Goal: Task Accomplishment & Management: Use online tool/utility

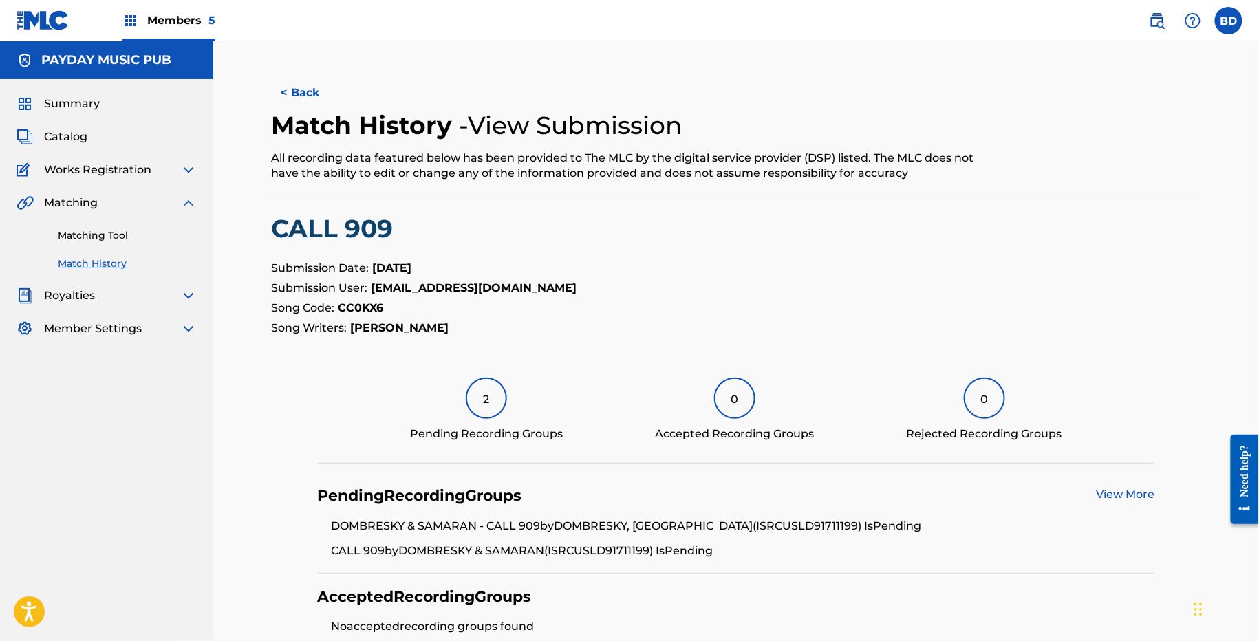
click at [106, 228] on link "Matching Tool" at bounding box center [127, 235] width 139 height 14
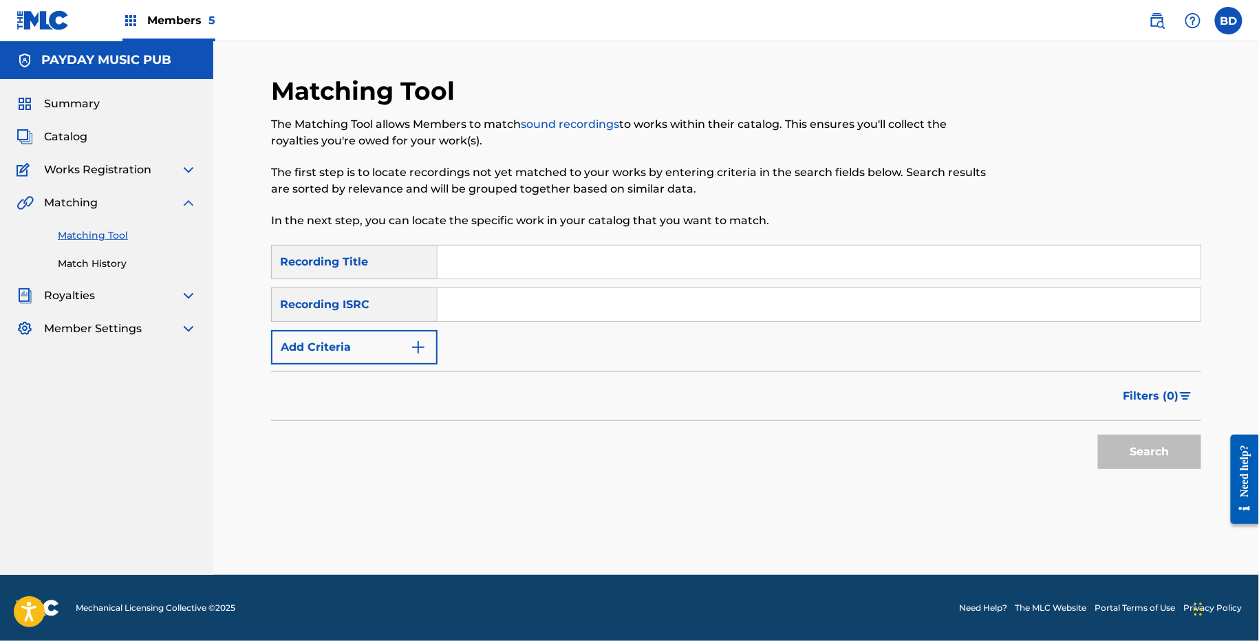
click at [529, 302] on input "Search Form" at bounding box center [819, 304] width 763 height 33
paste input "USLD91710508"
click at [1098, 435] on button "Search" at bounding box center [1149, 452] width 103 height 34
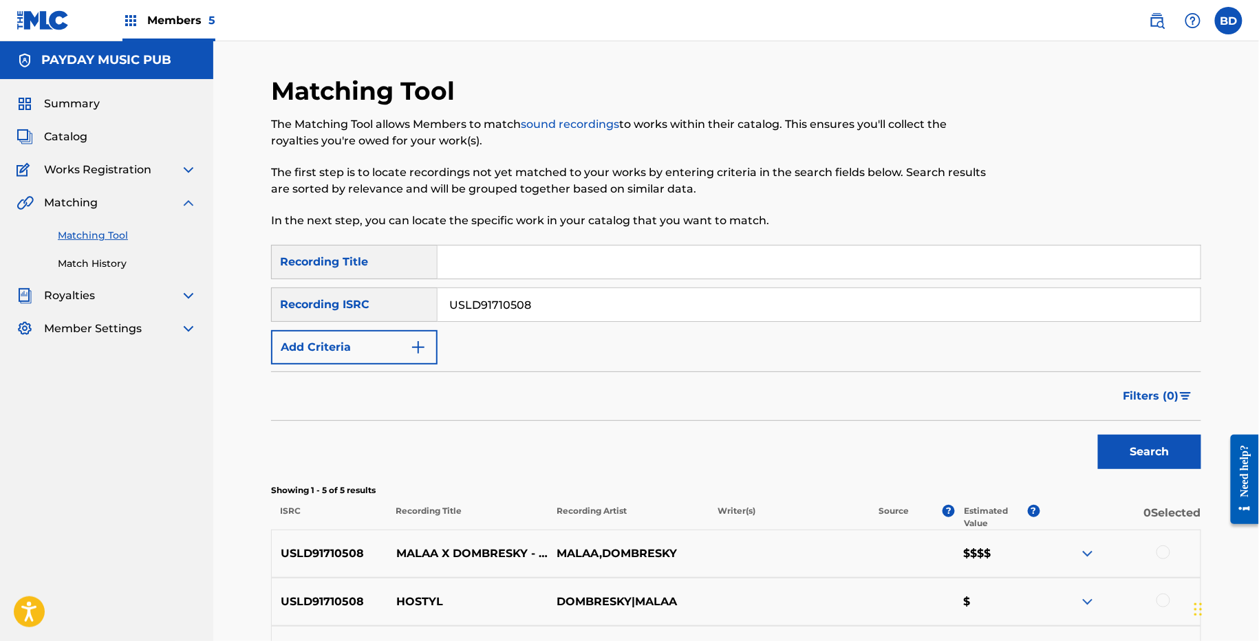
scroll to position [263, 0]
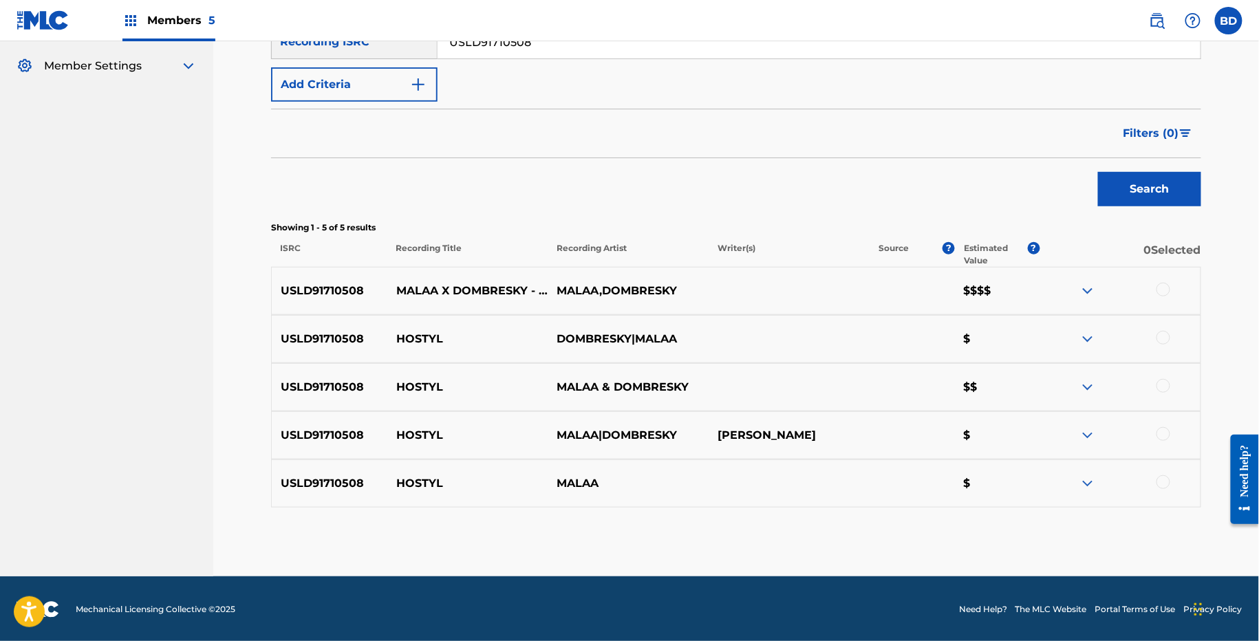
click at [487, 51] on input "USLD91710508" at bounding box center [819, 41] width 763 height 33
paste input "USJE61303034"
click at [1098, 172] on button "Search" at bounding box center [1149, 189] width 103 height 34
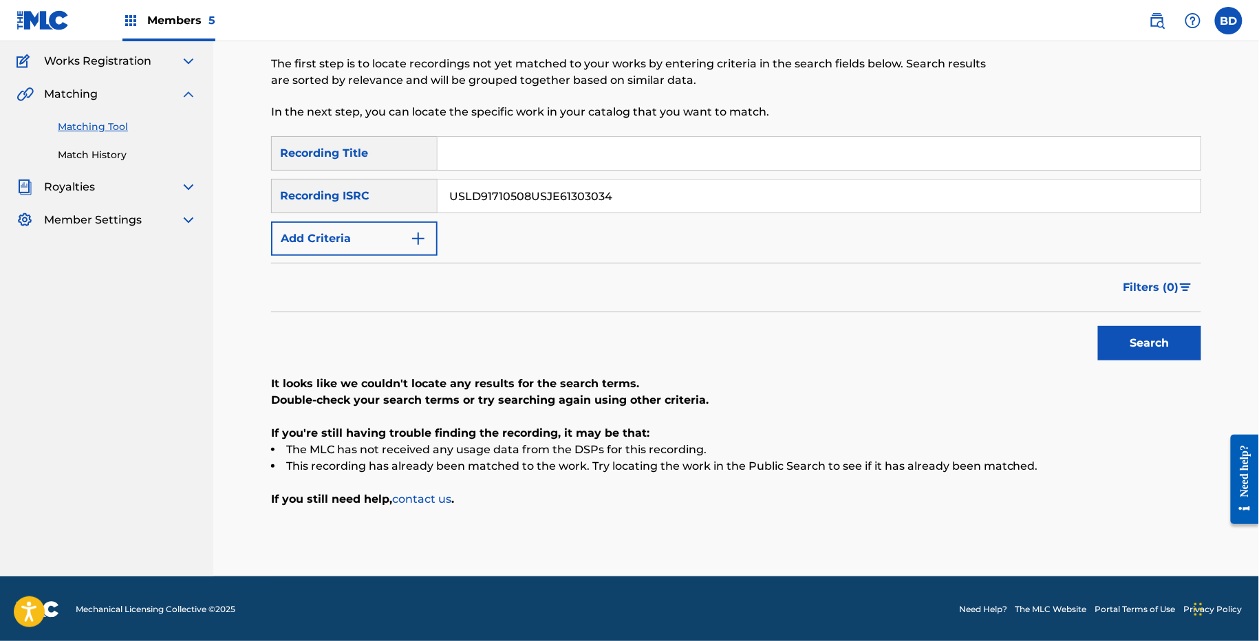
click at [491, 186] on input "USLD91710508USJE61303034" at bounding box center [819, 196] width 763 height 33
paste input "Search Form"
type input "USJE61303034"
click at [1098, 326] on button "Search" at bounding box center [1149, 343] width 103 height 34
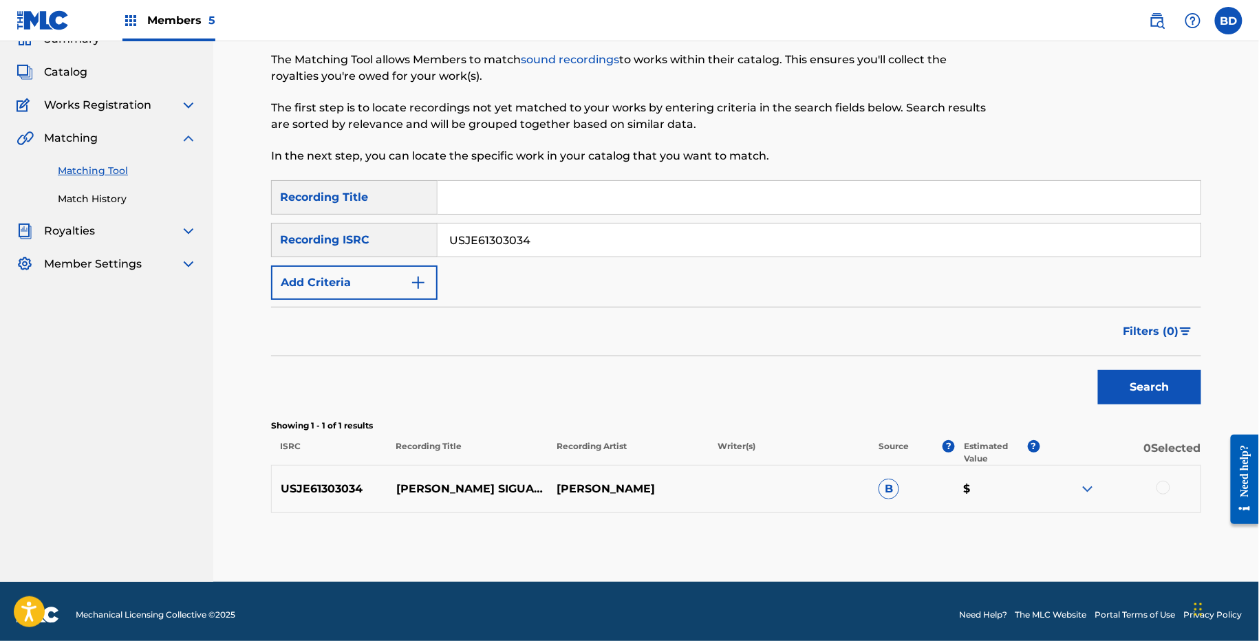
scroll to position [70, 0]
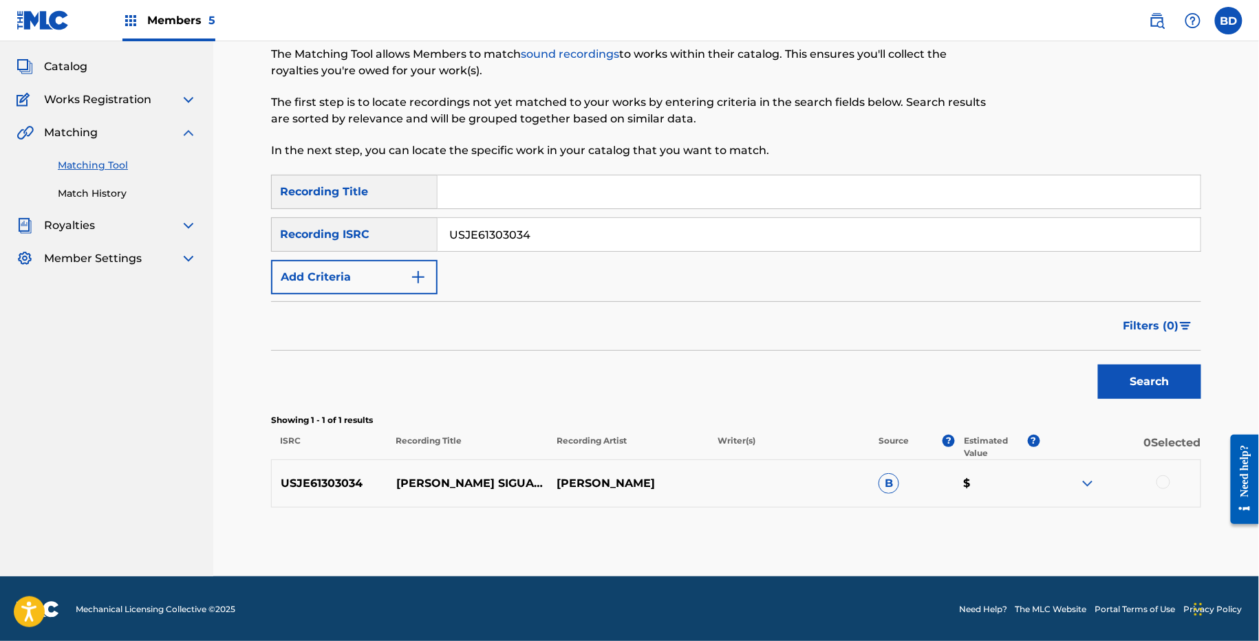
click at [1091, 480] on img at bounding box center [1088, 484] width 17 height 17
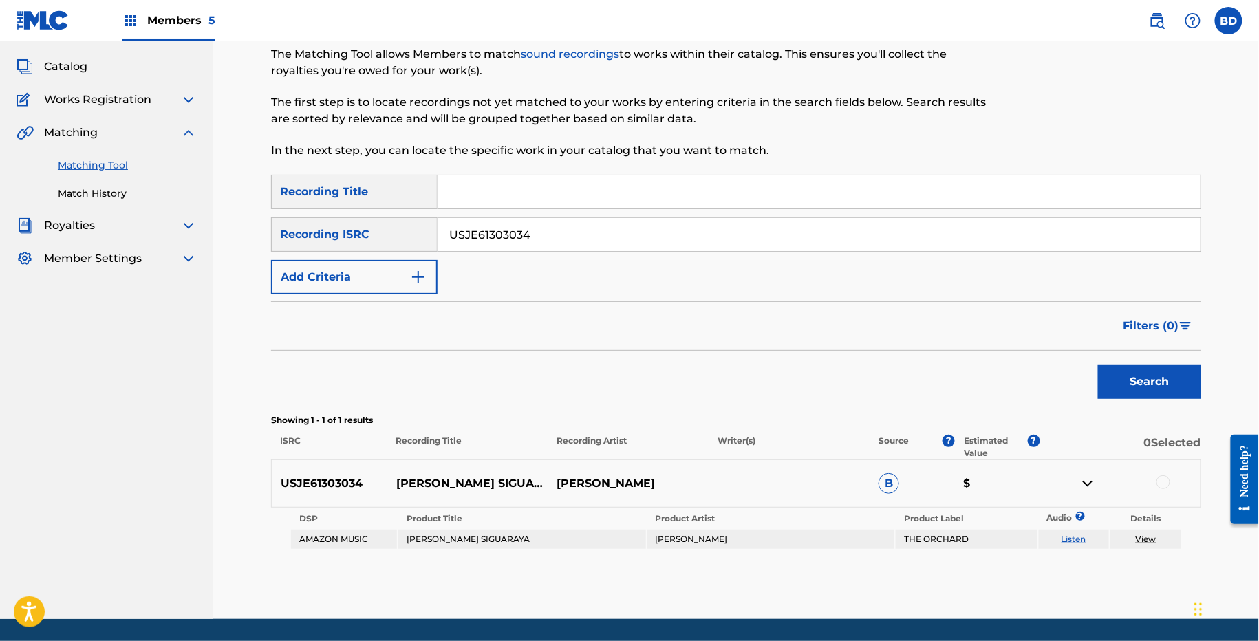
click at [440, 479] on p "MATA SIGUARAYA" at bounding box center [467, 484] width 161 height 17
copy p "MATA SIGUARAYA"
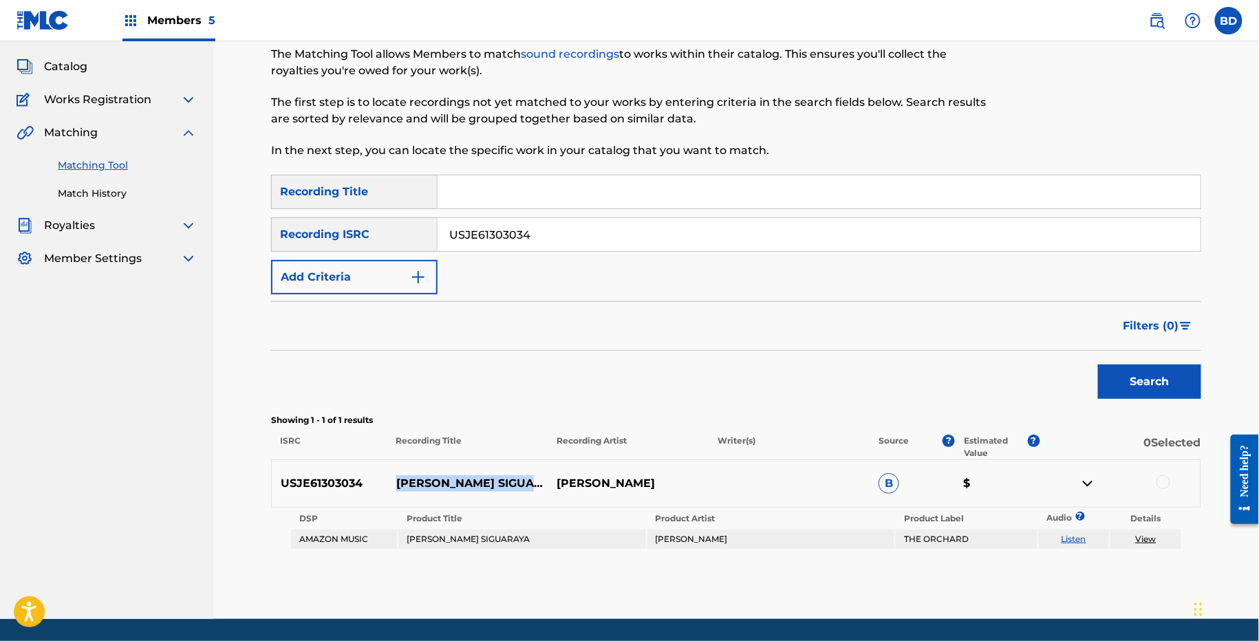
scroll to position [113, 0]
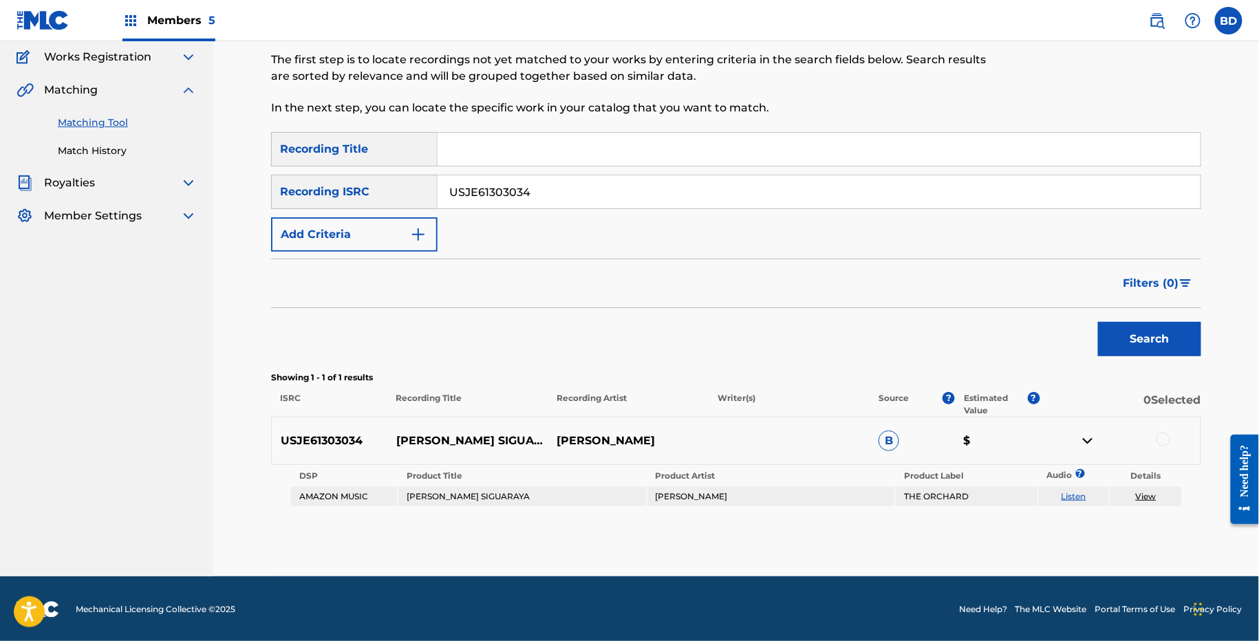
click at [1166, 442] on div at bounding box center [1164, 440] width 14 height 14
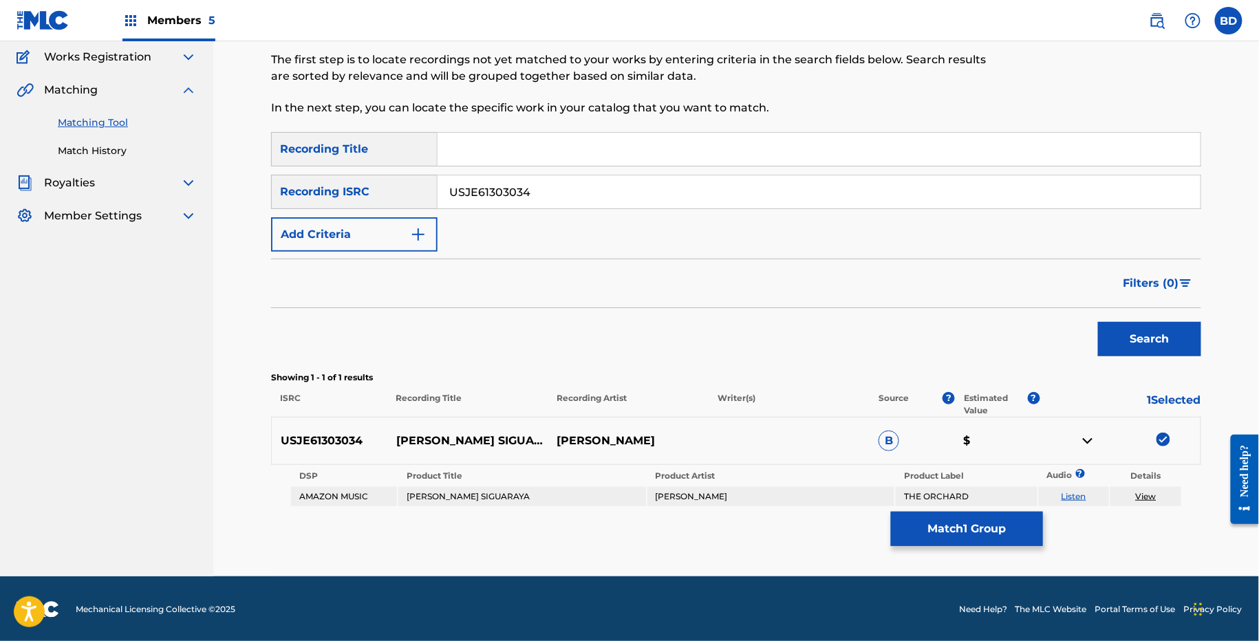
click at [996, 512] on button "Match 1 Group" at bounding box center [967, 529] width 152 height 34
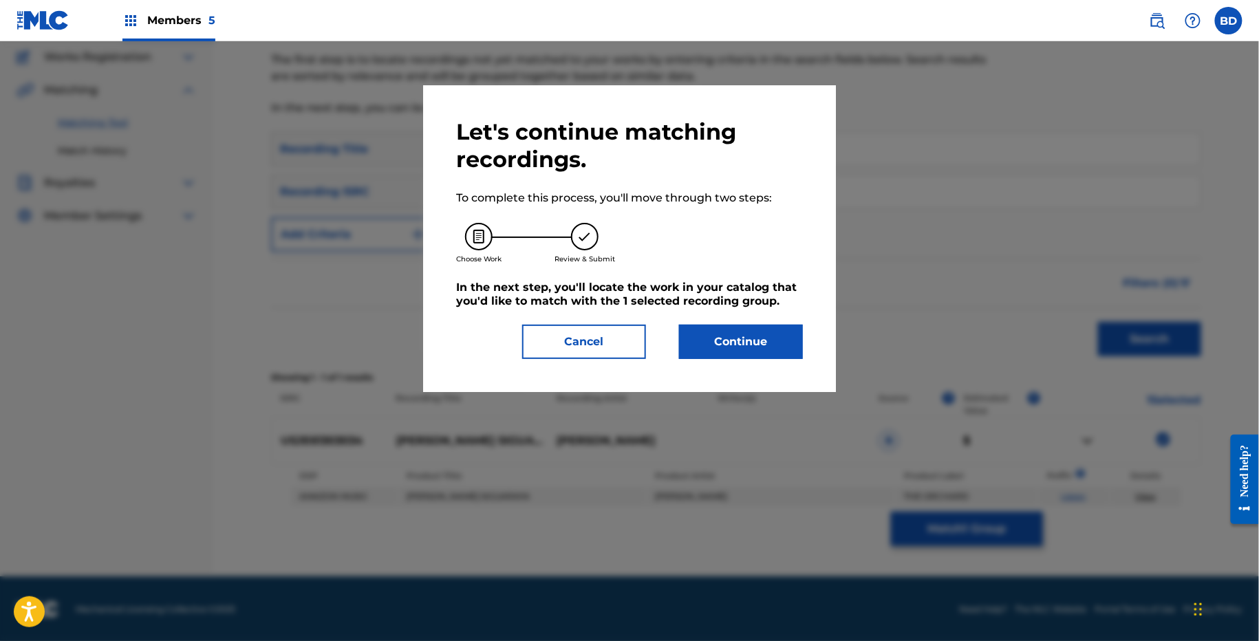
click at [662, 323] on div "Let's continue matching recordings. To complete this process, you'll move throu…" at bounding box center [629, 238] width 347 height 241
click at [685, 335] on button "Continue" at bounding box center [741, 342] width 124 height 34
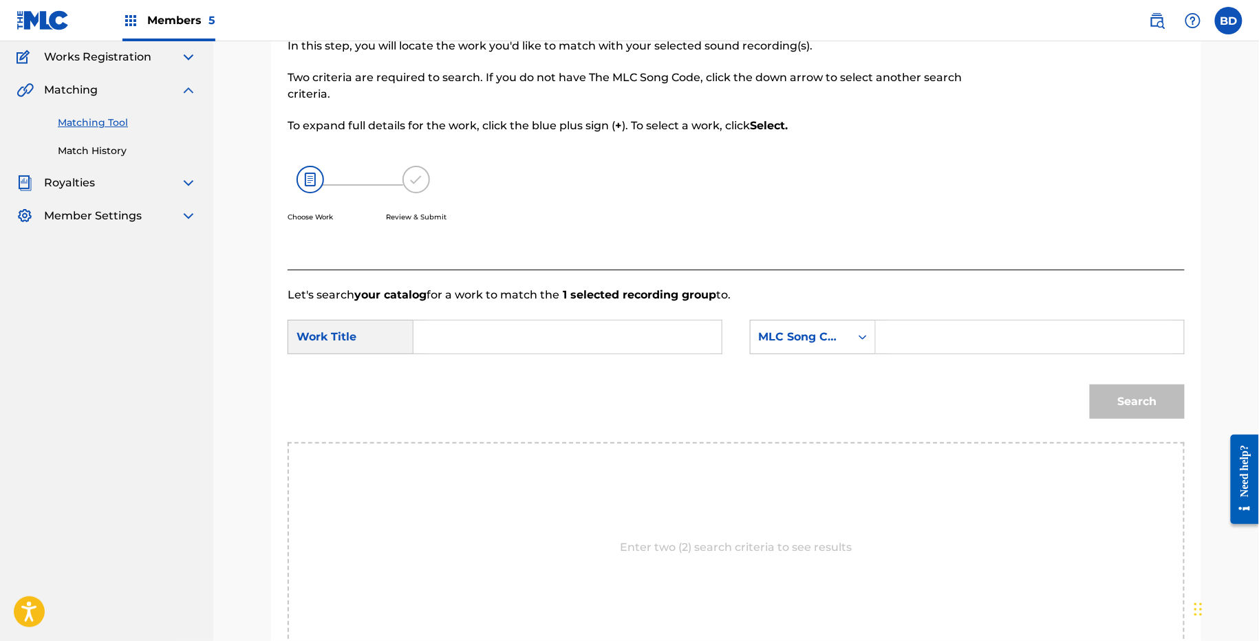
click at [939, 348] on input "Search Form" at bounding box center [1030, 337] width 285 height 33
paste input "M06686"
type input "M06686"
click at [700, 352] on input "Search Form" at bounding box center [567, 337] width 285 height 33
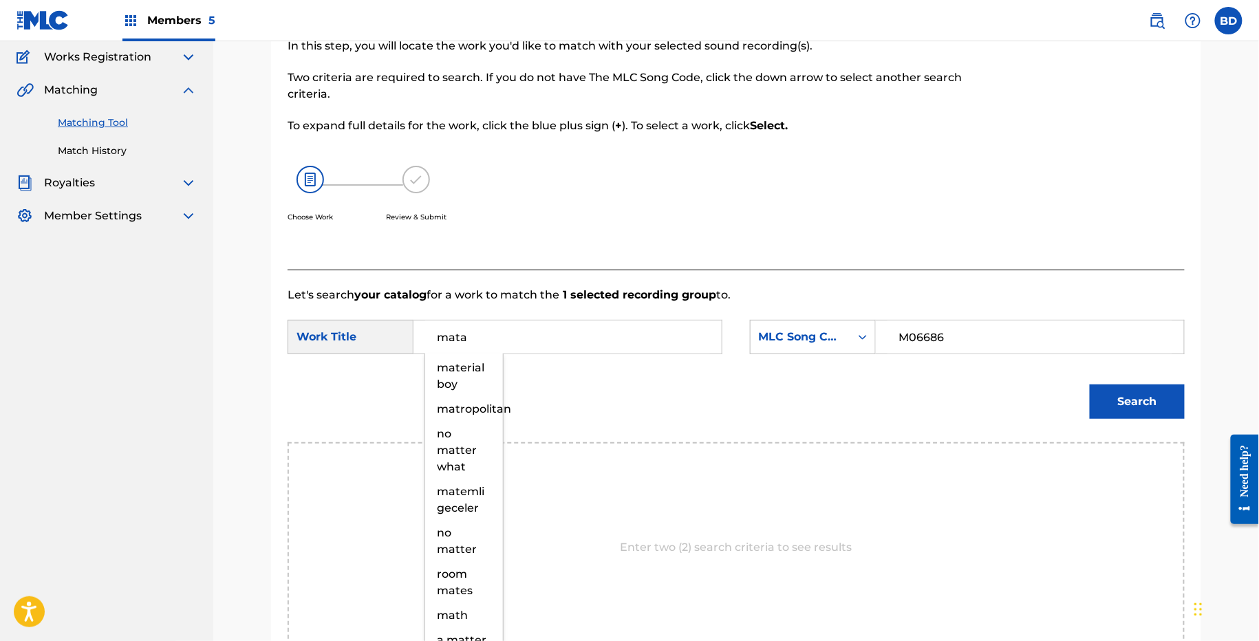
type input "mata"
click at [1142, 393] on button "Search" at bounding box center [1137, 402] width 95 height 34
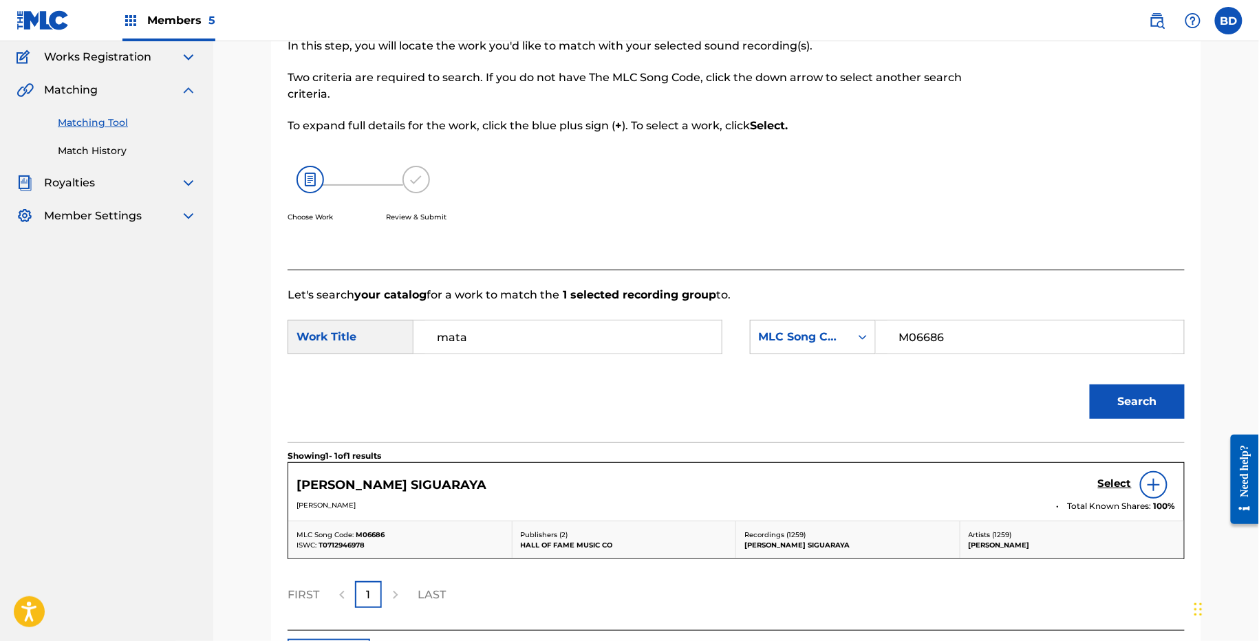
click at [1096, 472] on div "MATA SIGUARAYA Select" at bounding box center [737, 485] width 880 height 28
click at [1107, 484] on h5 "Select" at bounding box center [1115, 484] width 34 height 13
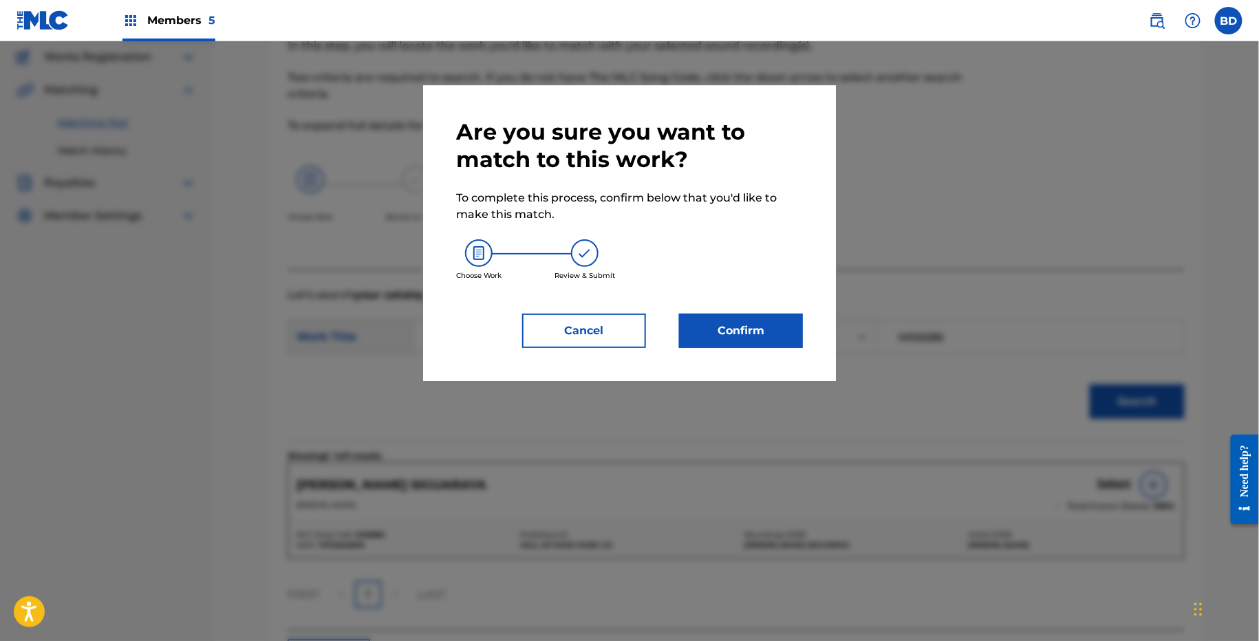
click at [747, 341] on button "Confirm" at bounding box center [741, 331] width 124 height 34
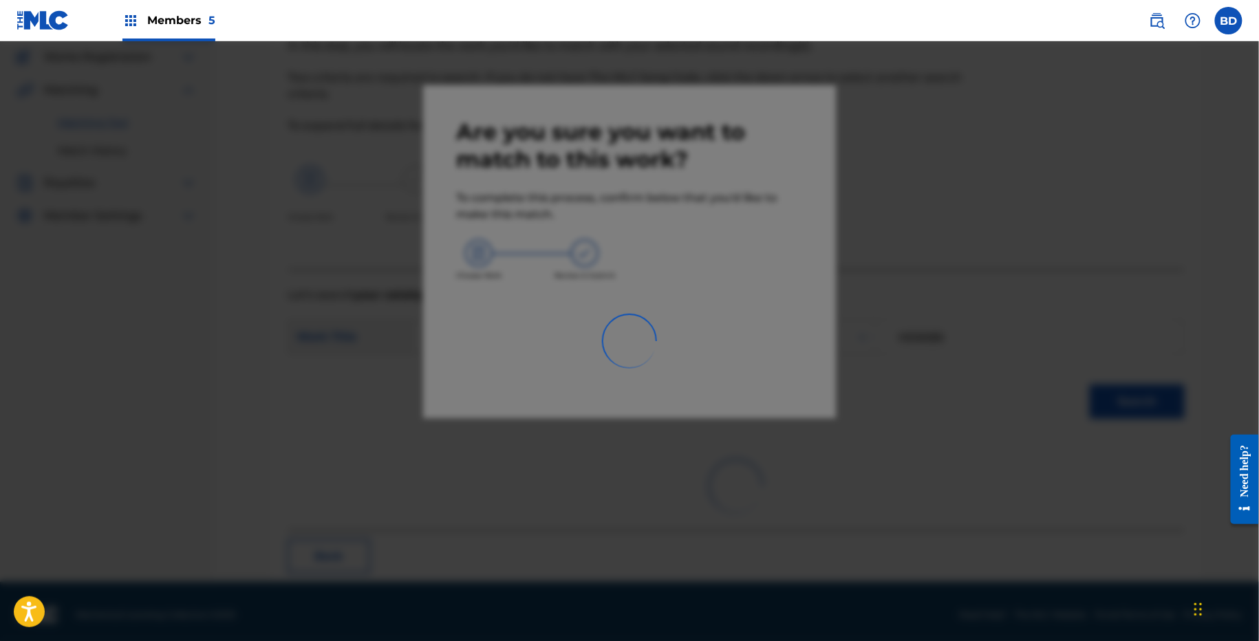
scroll to position [34, 0]
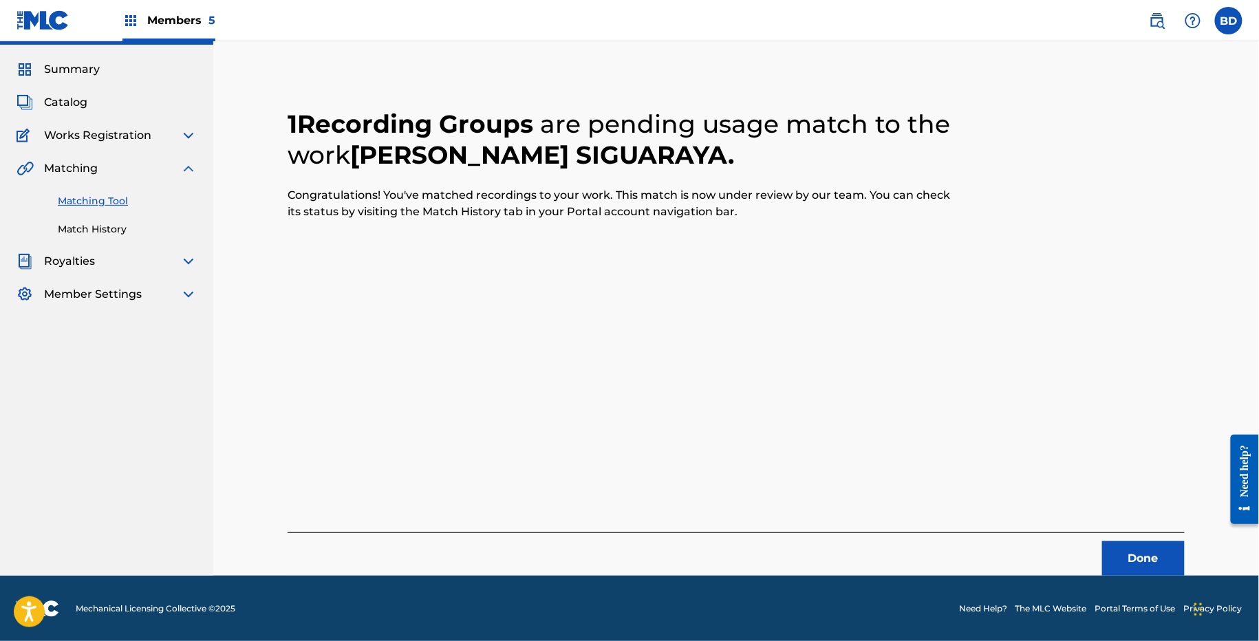
click at [131, 228] on link "Match History" at bounding box center [127, 229] width 139 height 14
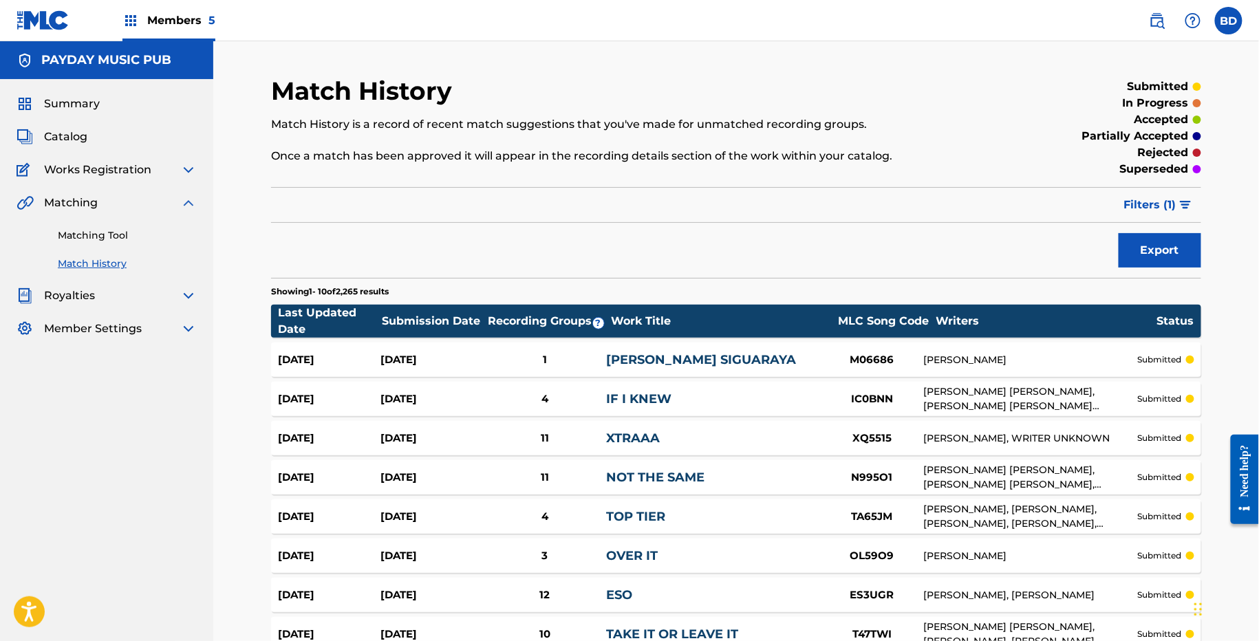
click at [552, 350] on div "Aug 28, 2025 Aug 28, 2025 1 MATA SIGUARAYA M06686 LINO FRIAS submitted" at bounding box center [736, 360] width 930 height 34
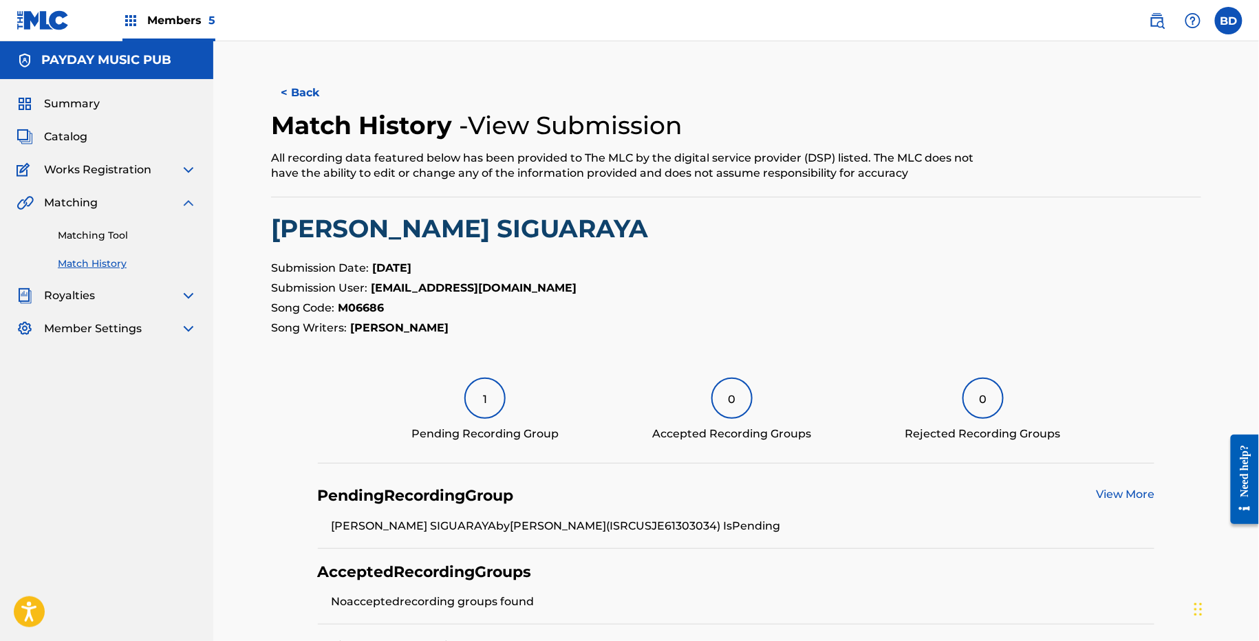
click at [129, 231] on link "Matching Tool" at bounding box center [127, 235] width 139 height 14
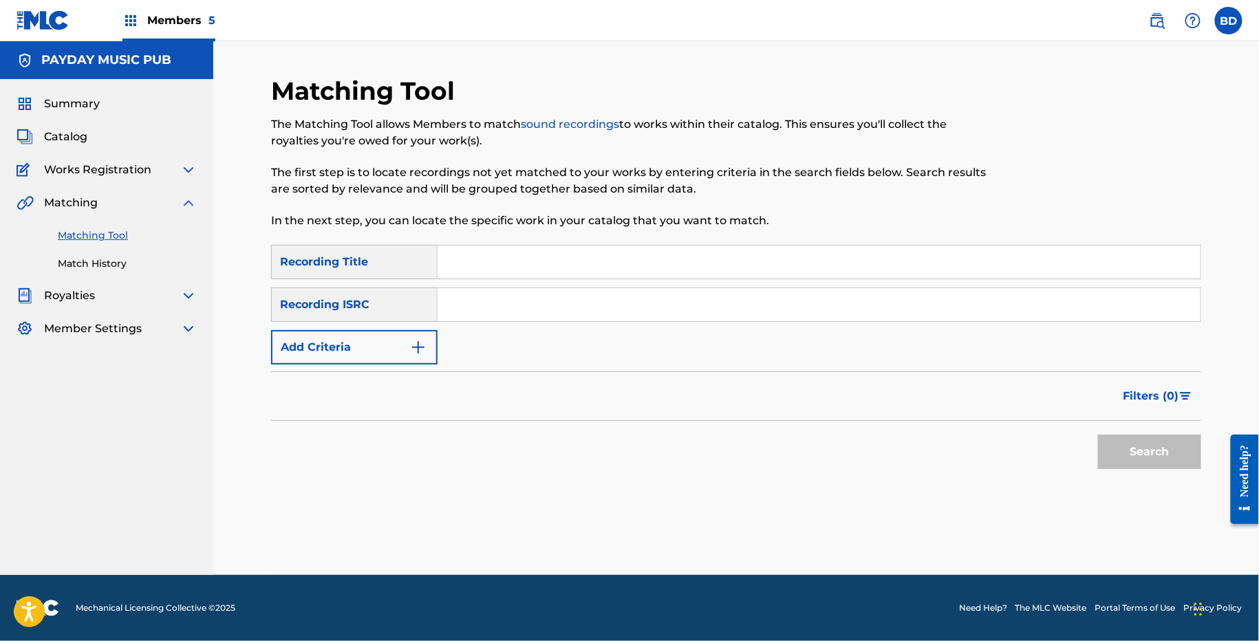
click at [540, 295] on input "Search Form" at bounding box center [819, 304] width 763 height 33
paste input "USJ3V1322738"
type input "USJ3V1322738"
click at [1098, 435] on button "Search" at bounding box center [1149, 452] width 103 height 34
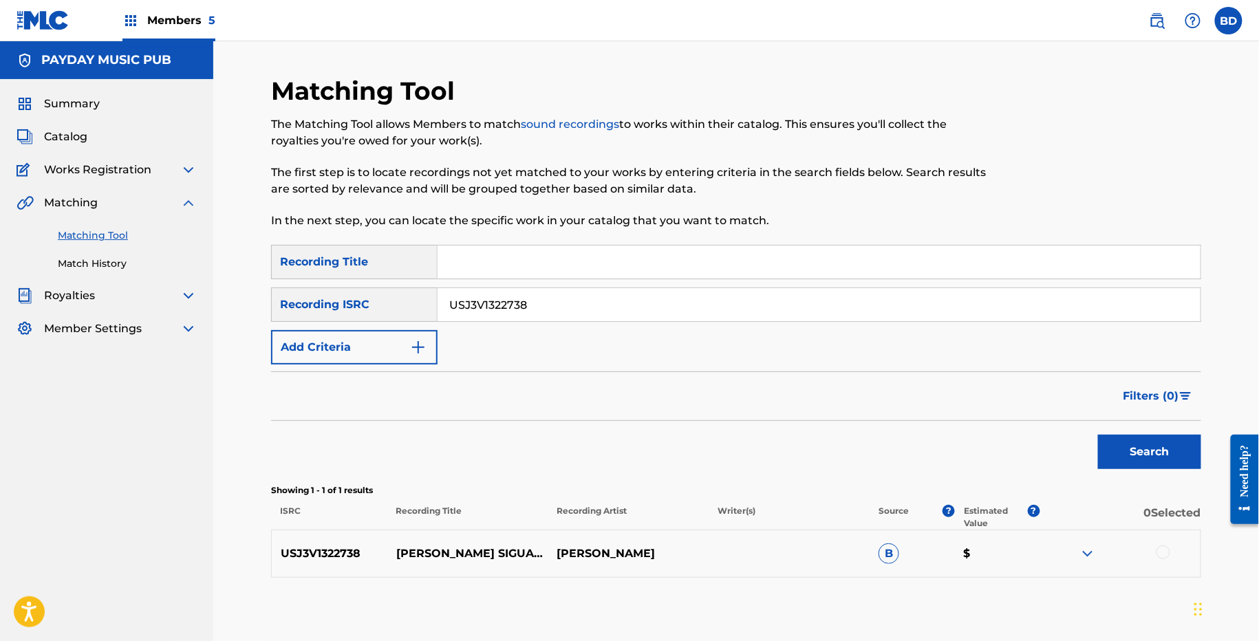
scroll to position [70, 0]
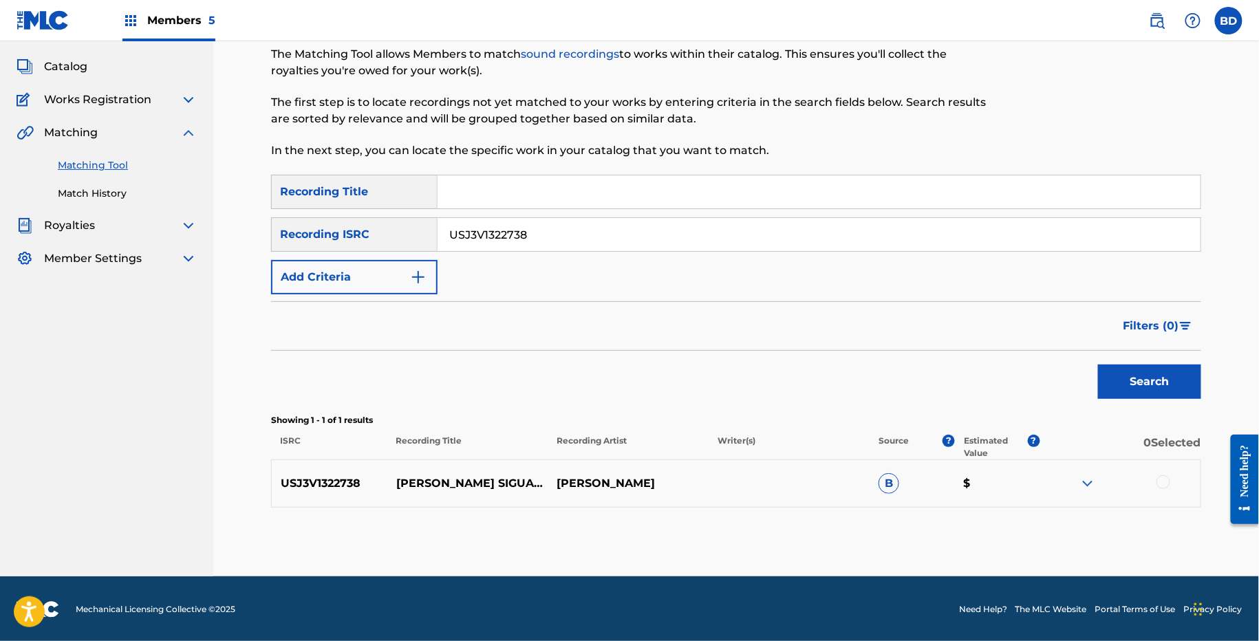
click at [1085, 476] on img at bounding box center [1088, 484] width 17 height 17
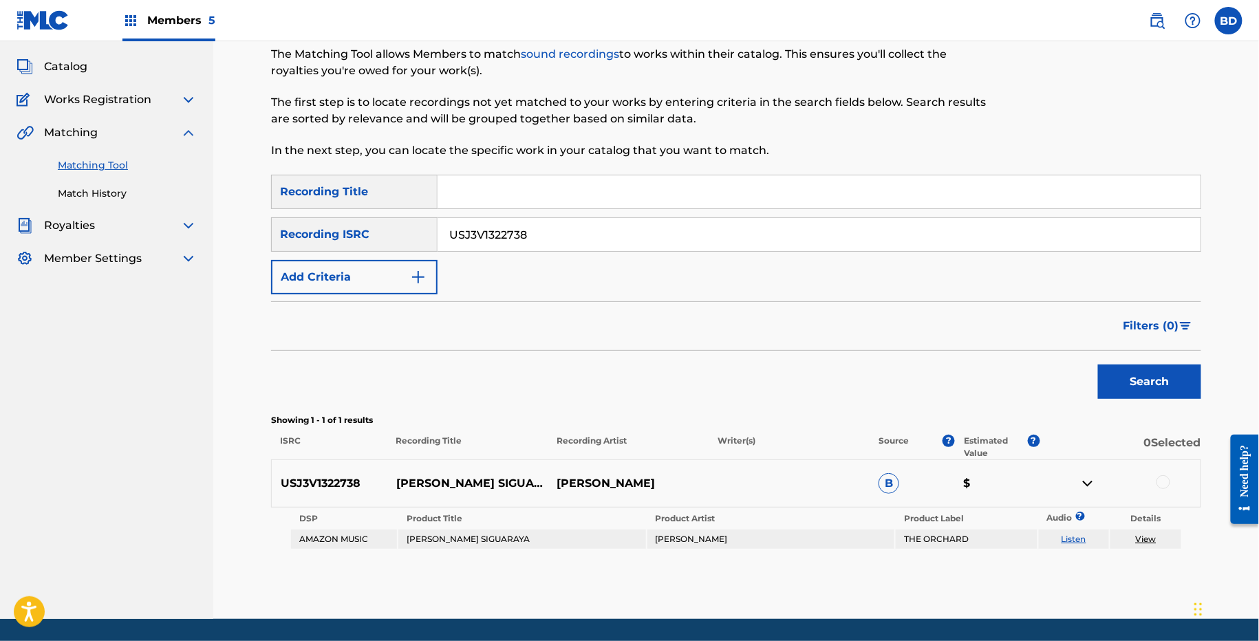
click at [445, 465] on div "USJ3V1322738 MATA SIGUARAYA BENY MORE B $" at bounding box center [736, 484] width 930 height 48
copy p "MATA SIGUARAYA"
click at [1163, 484] on div at bounding box center [1164, 483] width 14 height 14
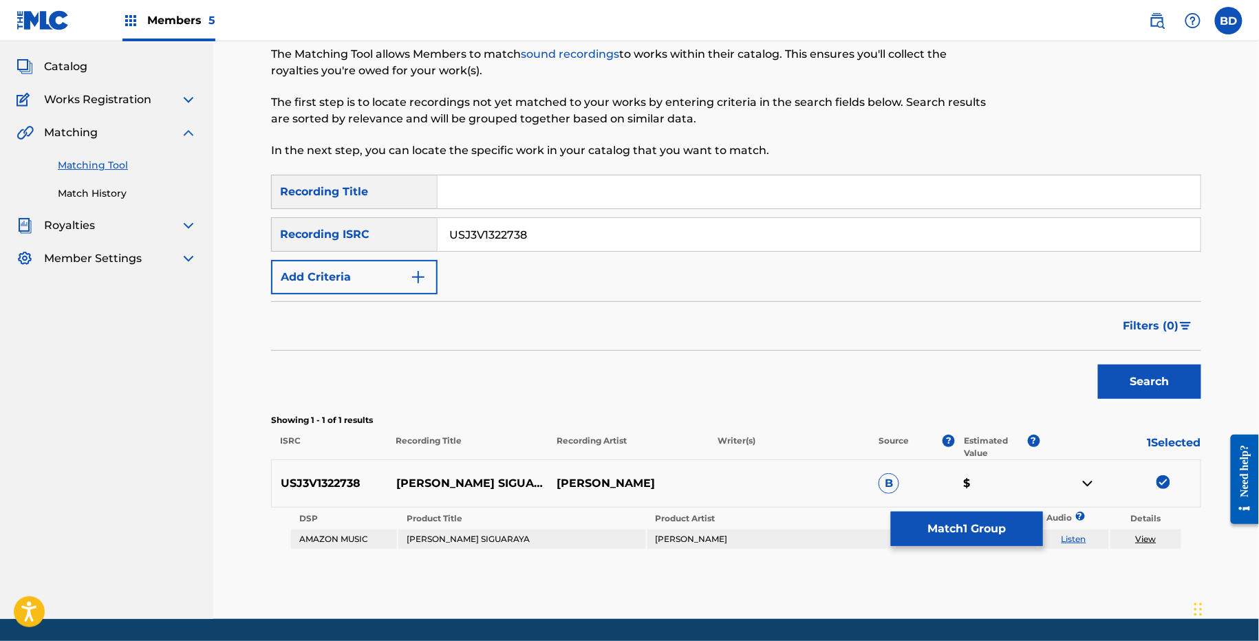
click at [1033, 531] on button "Match 1 Group" at bounding box center [967, 529] width 152 height 34
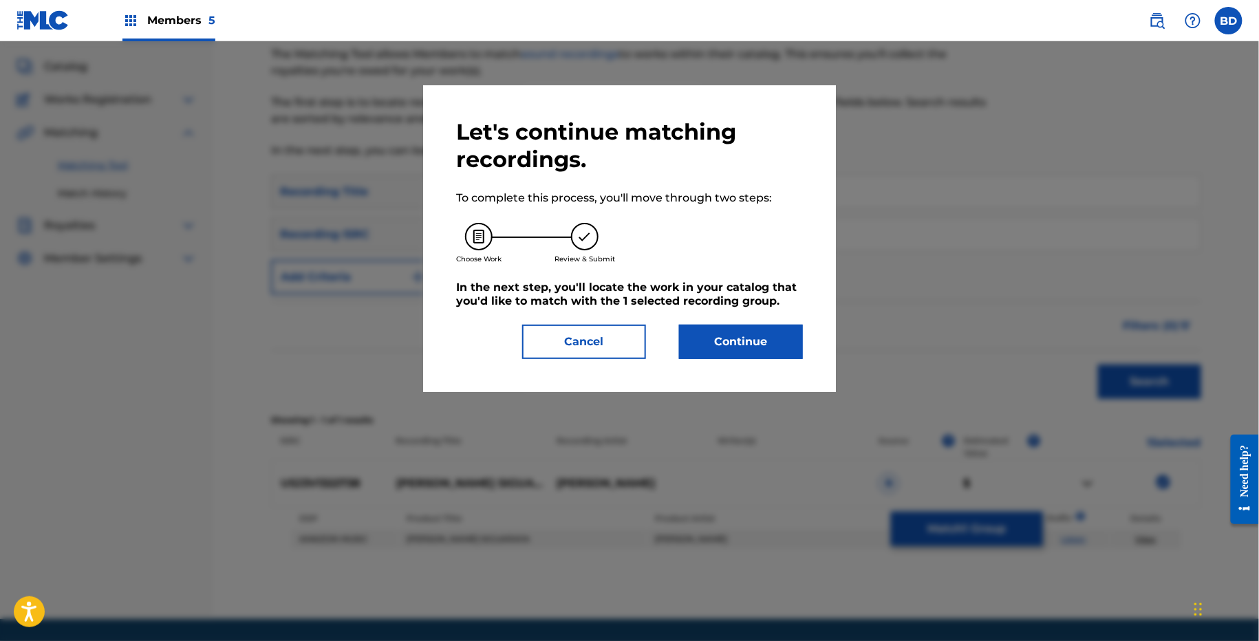
click at [778, 370] on div "Let's continue matching recordings. To complete this process, you'll move throu…" at bounding box center [629, 238] width 413 height 307
click at [773, 340] on button "Continue" at bounding box center [741, 342] width 124 height 34
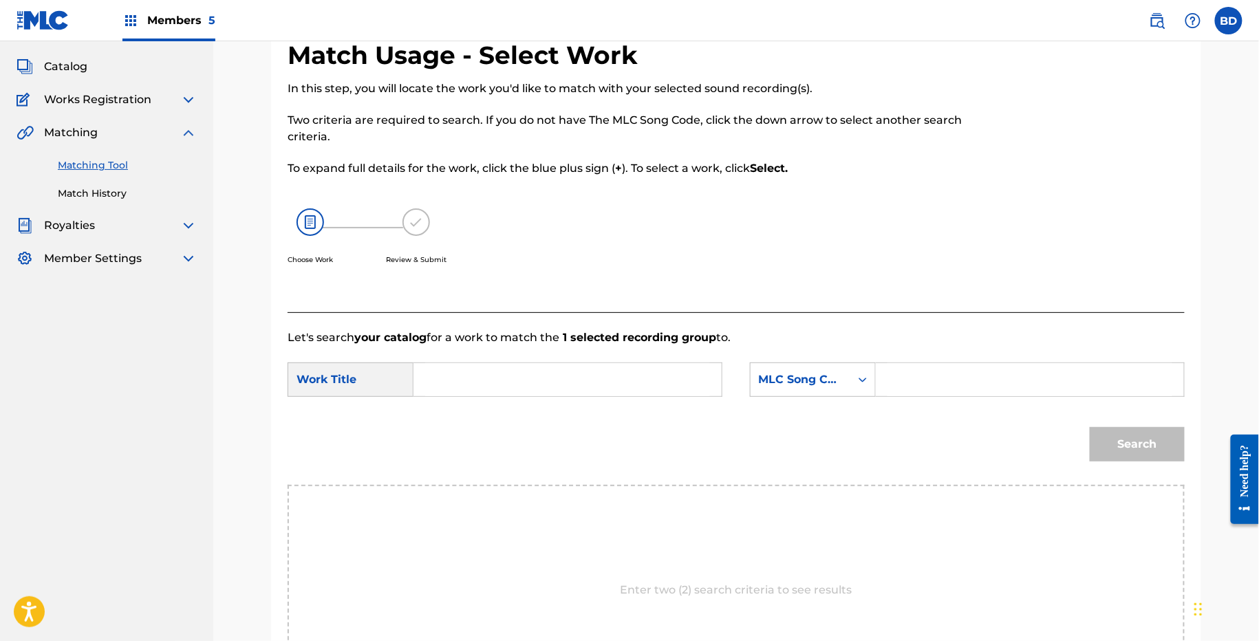
click at [900, 403] on div "SearchWithCriteria0ade6e16-bbba-4ff7-8349-5257c1d31b3e Work Title SearchWithCri…" at bounding box center [736, 384] width 897 height 43
click at [900, 385] on input "Search Form" at bounding box center [1030, 379] width 285 height 33
paste input "M06686"
type input "M06686"
click at [684, 390] on input "Search Form" at bounding box center [567, 379] width 285 height 33
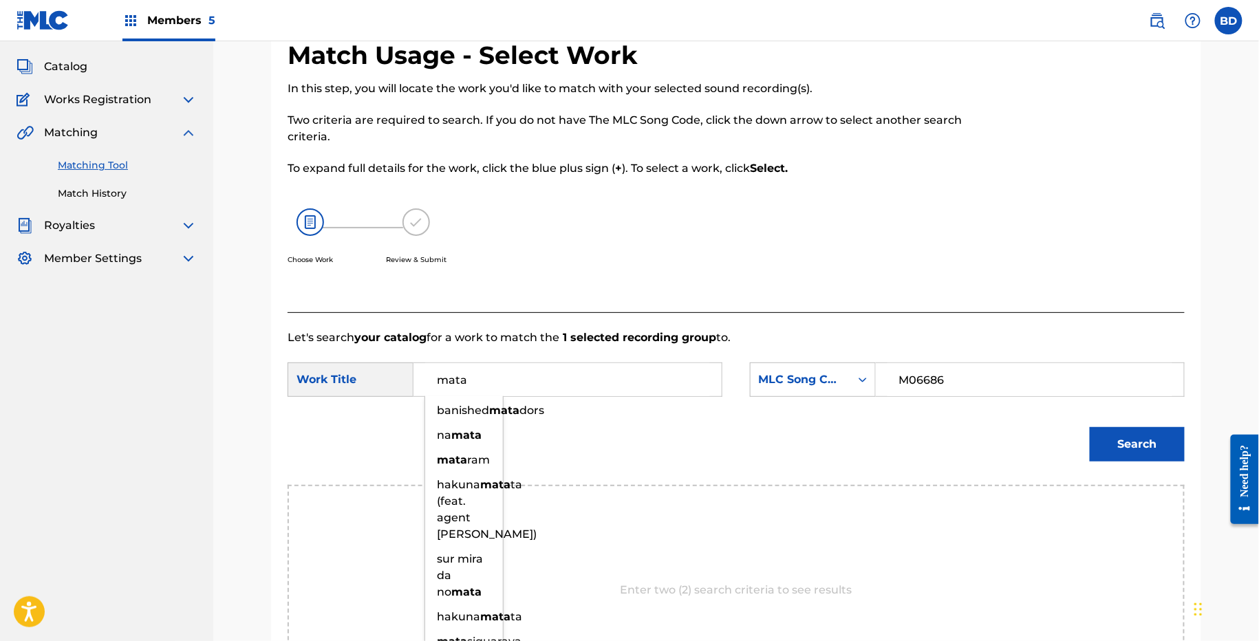
type input "mata"
click at [1102, 443] on button "Search" at bounding box center [1137, 444] width 95 height 34
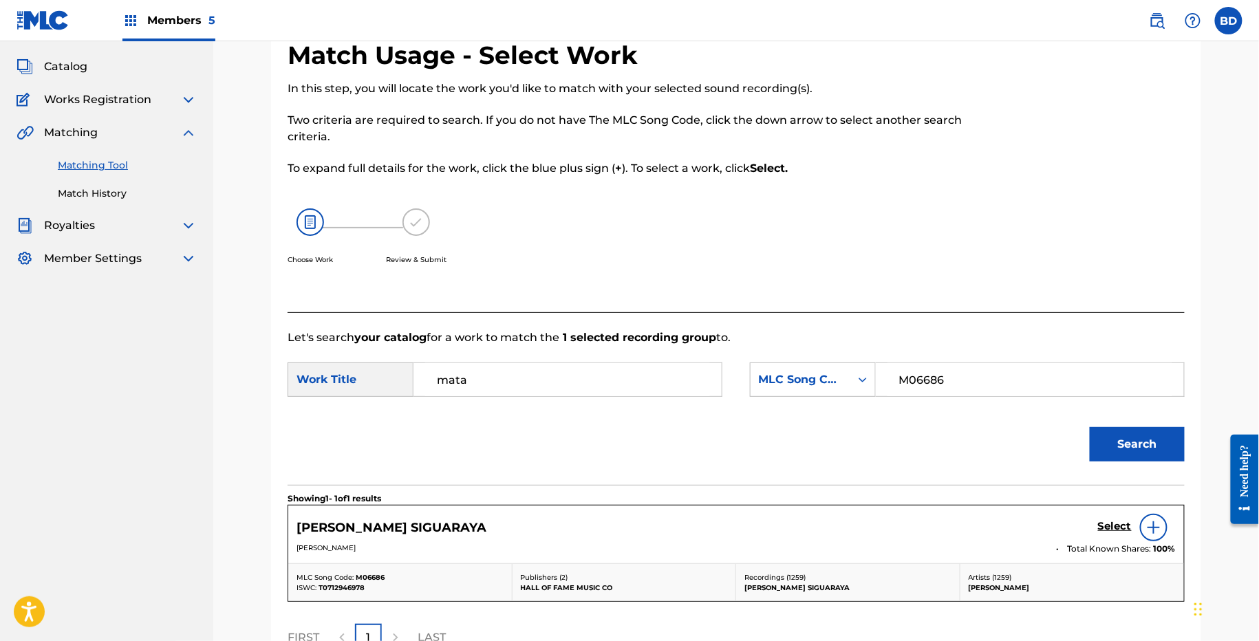
click at [1123, 520] on h5 "Select" at bounding box center [1115, 526] width 34 height 13
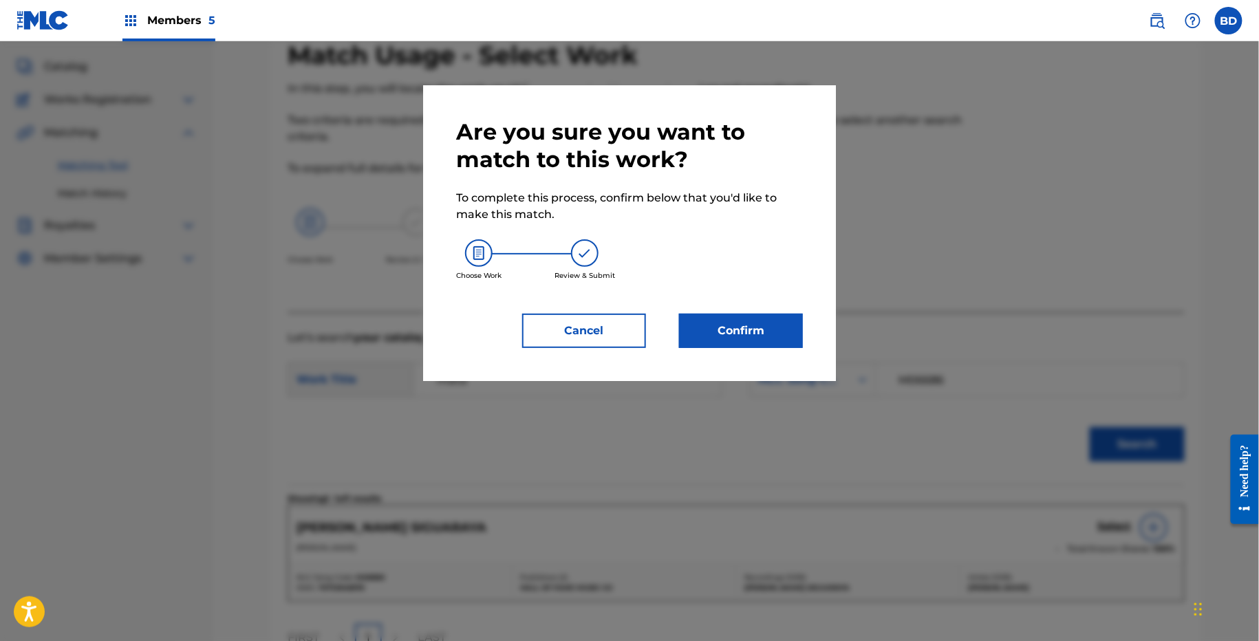
click at [688, 327] on button "Confirm" at bounding box center [741, 331] width 124 height 34
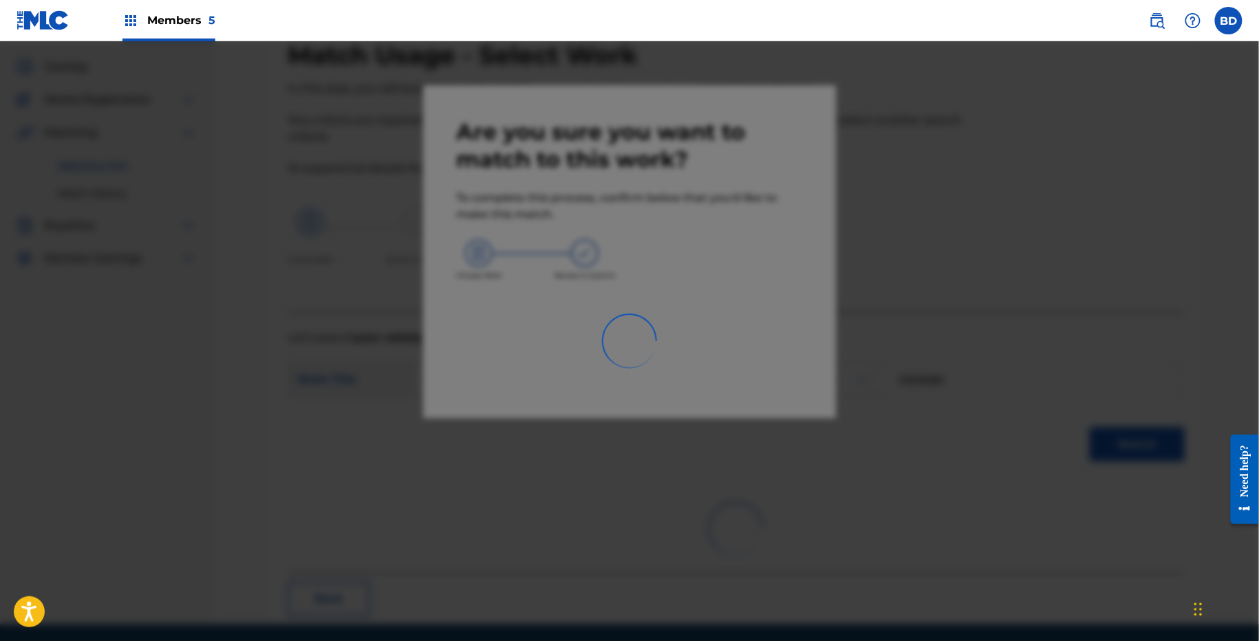
scroll to position [34, 0]
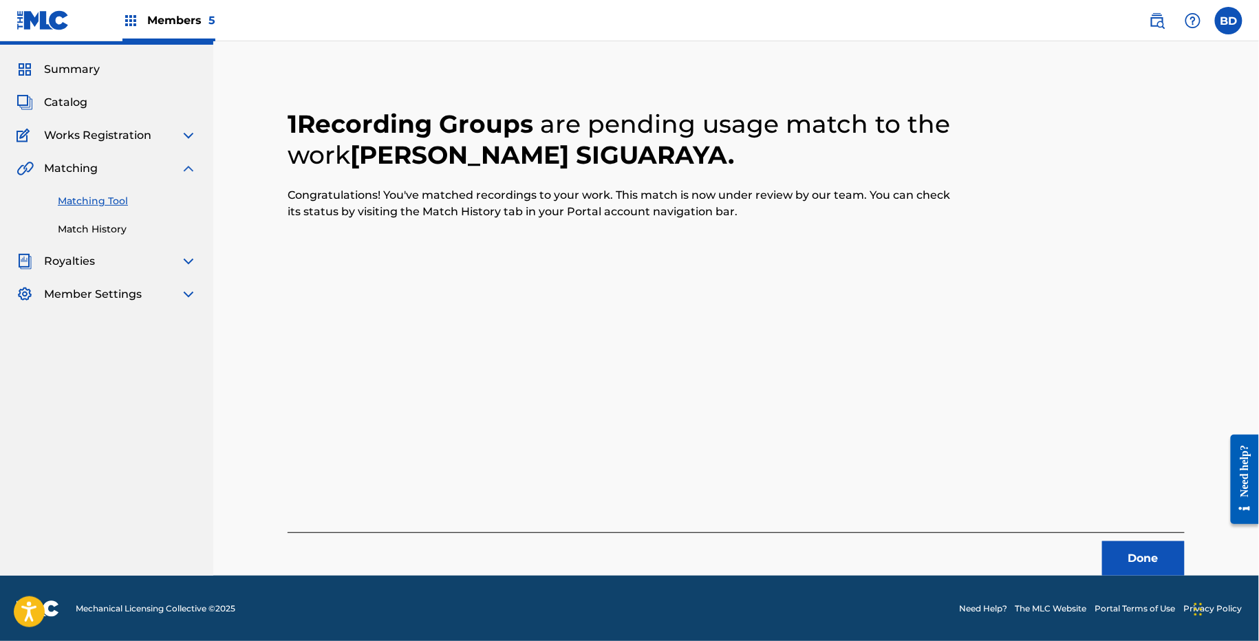
click at [92, 236] on link "Match History" at bounding box center [127, 229] width 139 height 14
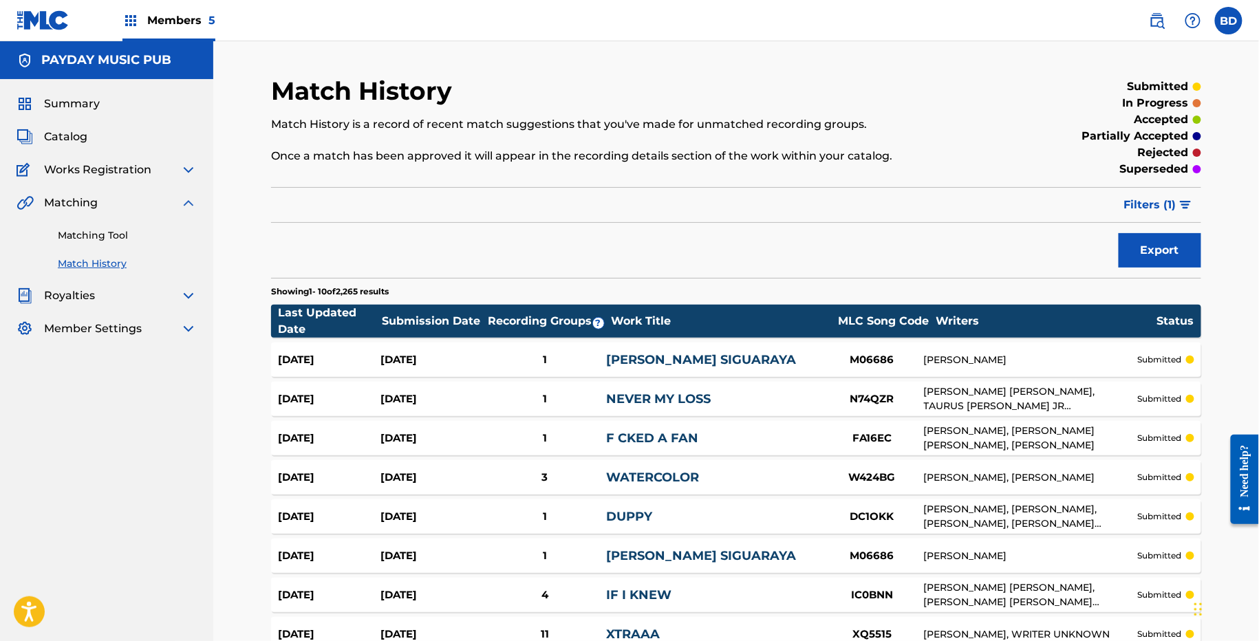
click at [566, 363] on div "1" at bounding box center [544, 360] width 123 height 16
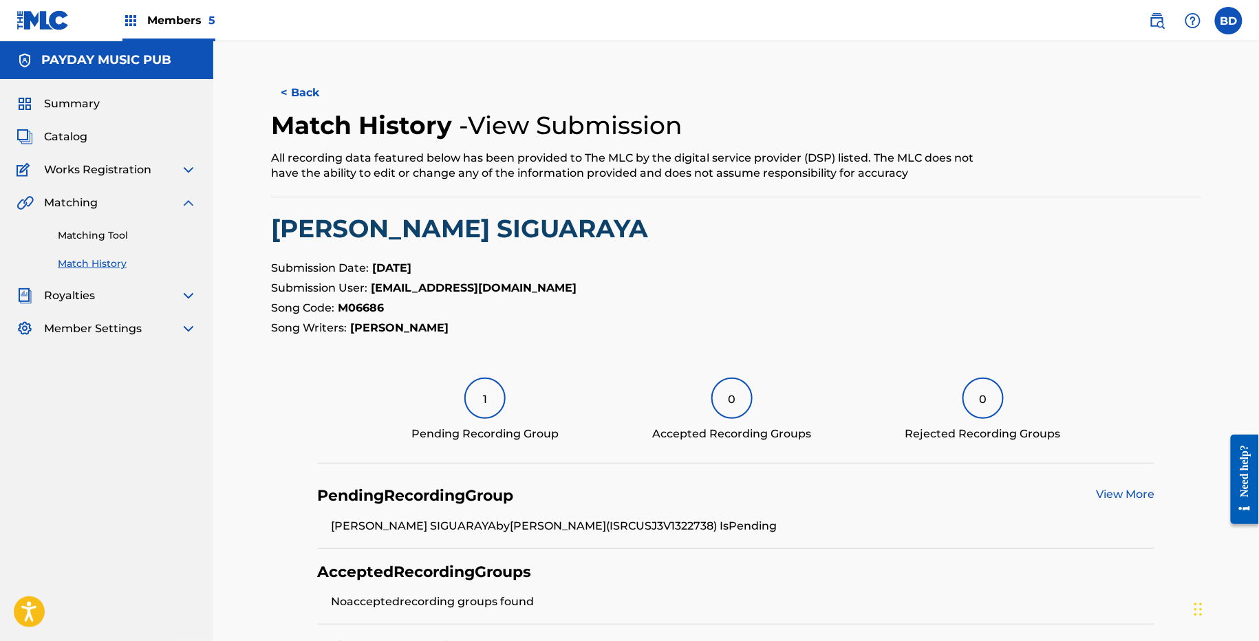
click at [125, 232] on link "Matching Tool" at bounding box center [127, 235] width 139 height 14
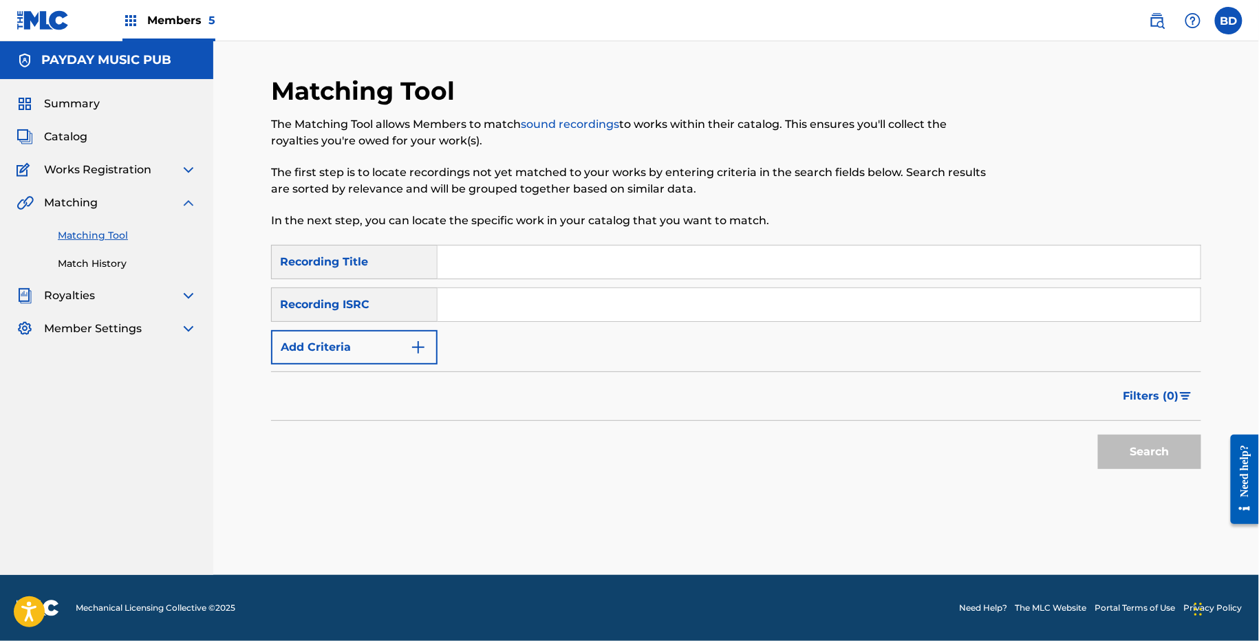
click at [479, 281] on div "SearchWithCriteria5cc56b0c-fb37-4ae4-8d10-a589371d08cd Recording Title SearchWi…" at bounding box center [736, 305] width 930 height 120
click at [472, 299] on input "Search Form" at bounding box center [819, 304] width 763 height 33
paste input "USI4R1115193"
click at [1098, 435] on button "Search" at bounding box center [1149, 452] width 103 height 34
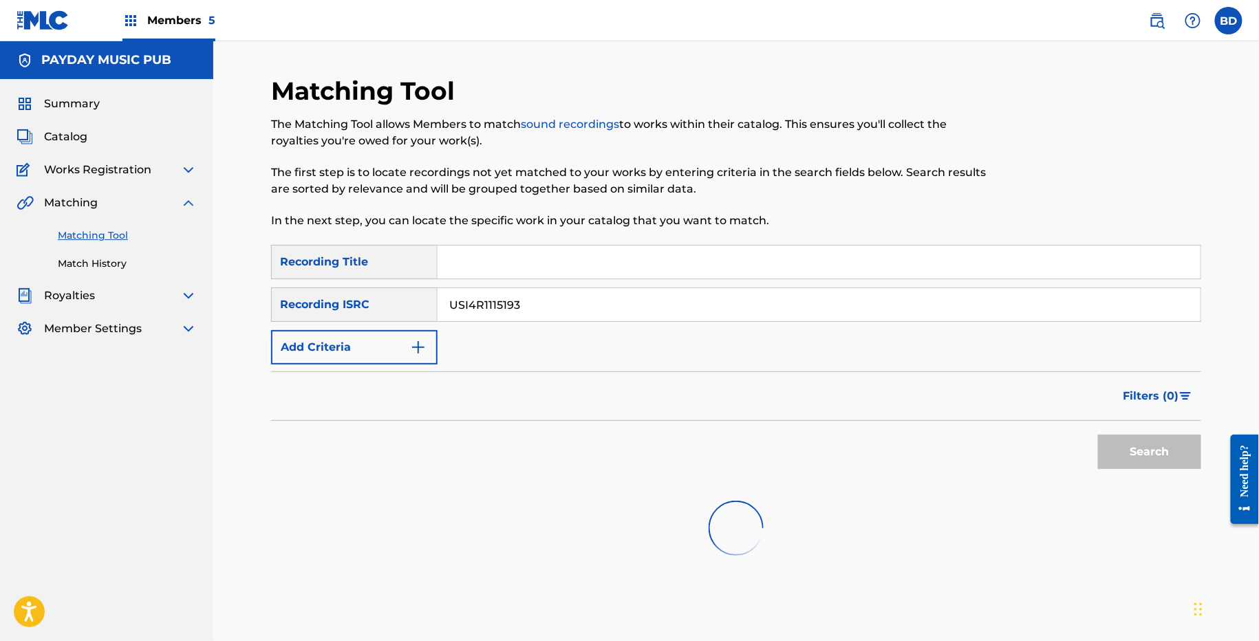
scroll to position [70, 0]
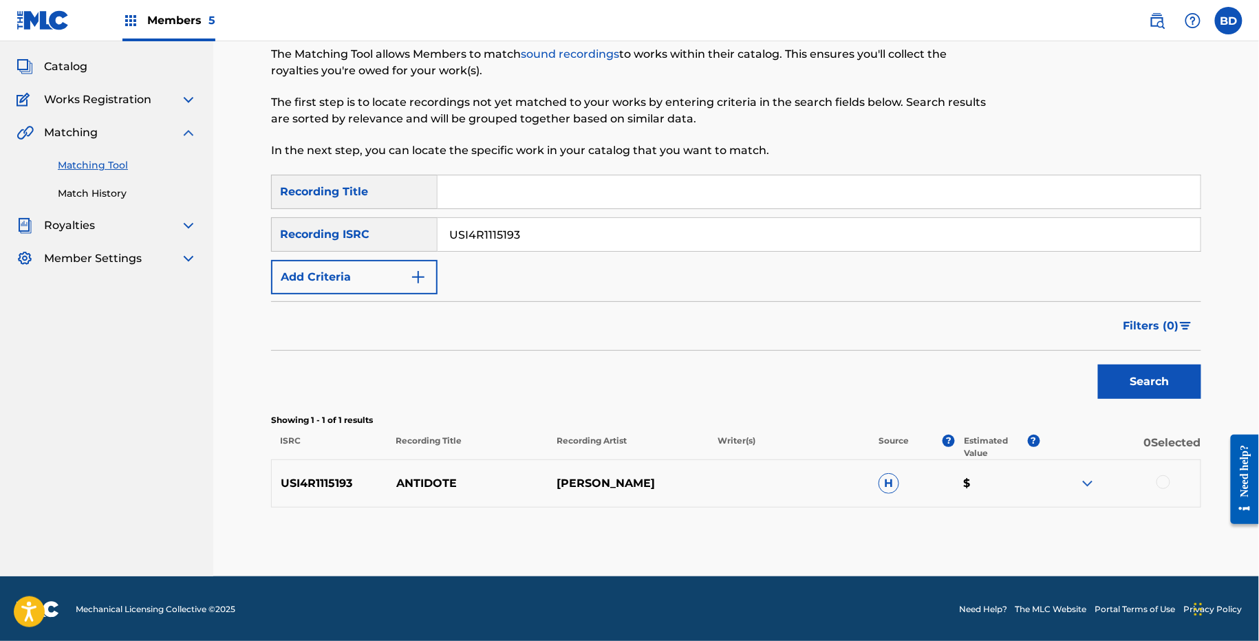
click at [1089, 486] on img at bounding box center [1088, 484] width 17 height 17
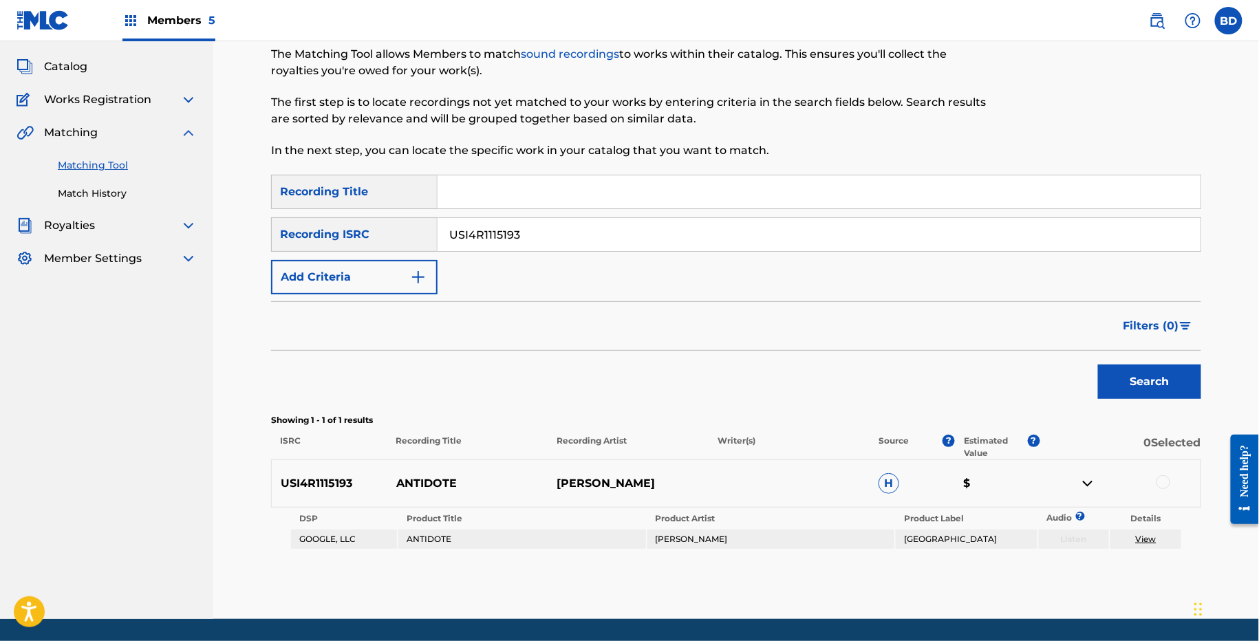
click at [423, 480] on p "ANTIDOTE" at bounding box center [467, 484] width 161 height 17
copy p "ANTIDOTE"
click at [478, 235] on input "USI4R1115193" at bounding box center [819, 234] width 763 height 33
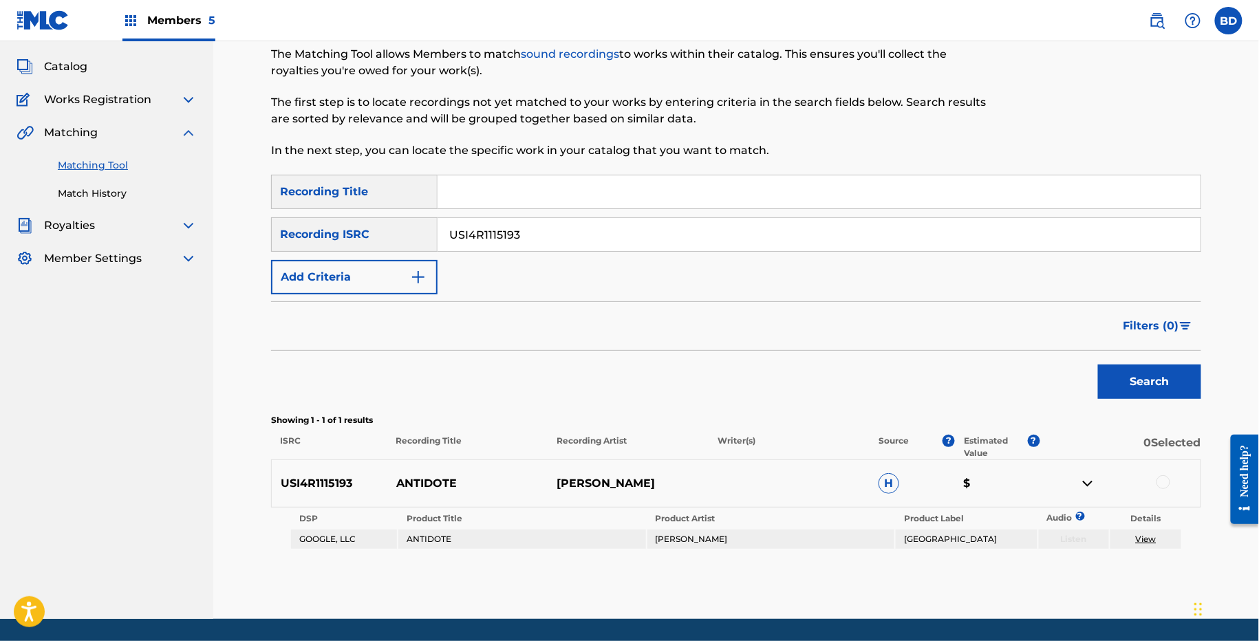
paste input "USHM91838815"
click at [1098, 365] on button "Search" at bounding box center [1149, 382] width 103 height 34
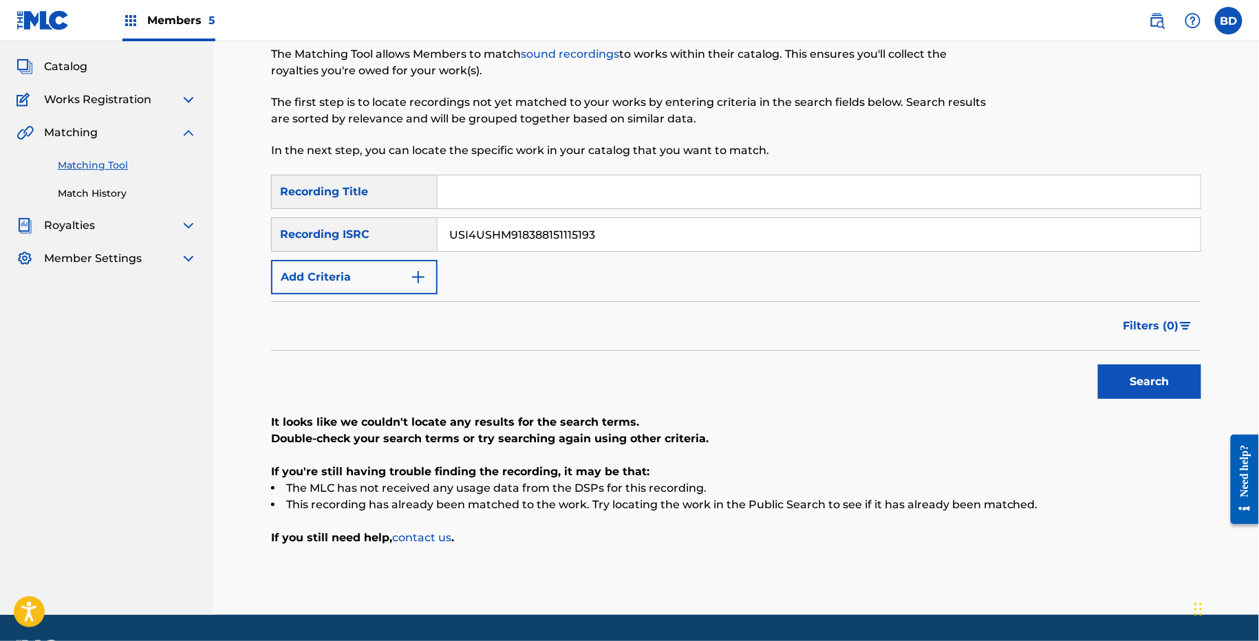
click at [478, 235] on input "USI4USHM918388151115193" at bounding box center [819, 234] width 763 height 33
paste input "HM91838815"
type input "USHM91838815"
click at [1098, 365] on button "Search" at bounding box center [1149, 382] width 103 height 34
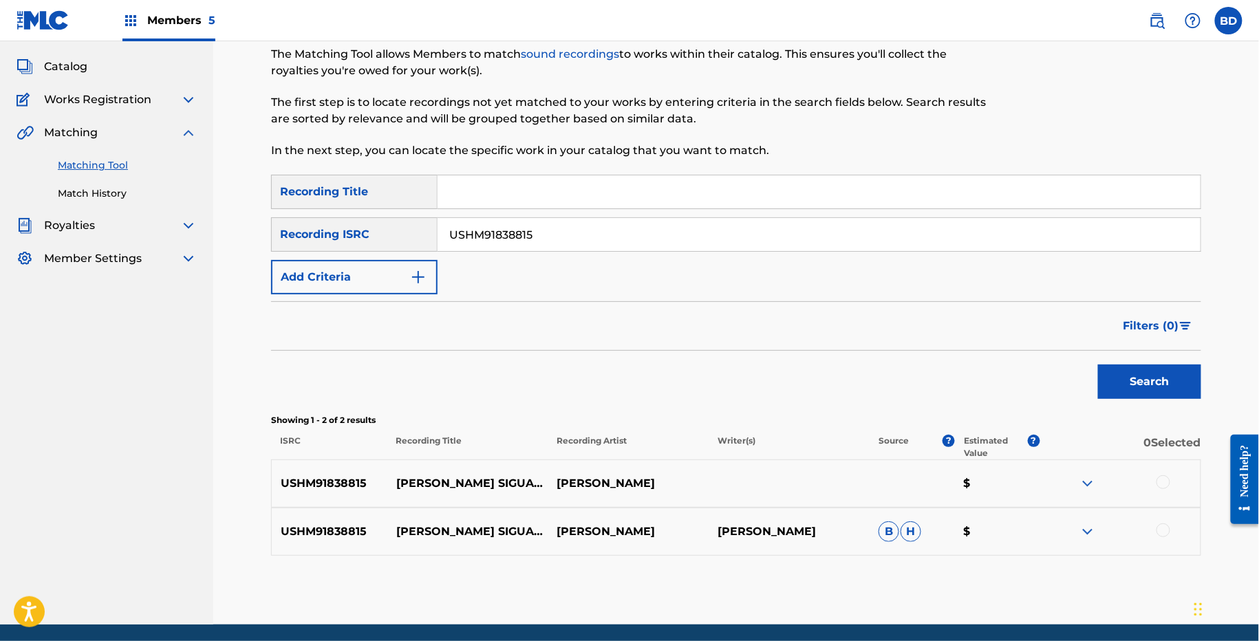
scroll to position [118, 0]
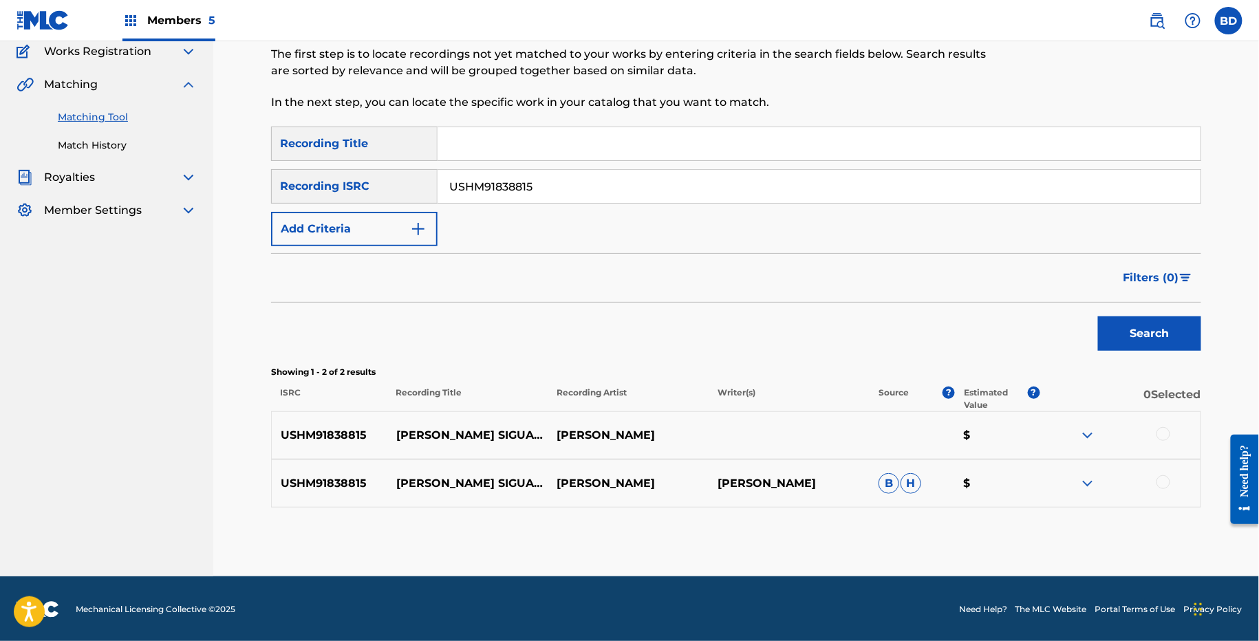
click at [1100, 484] on div at bounding box center [1120, 484] width 161 height 17
click at [1089, 479] on img at bounding box center [1088, 484] width 17 height 17
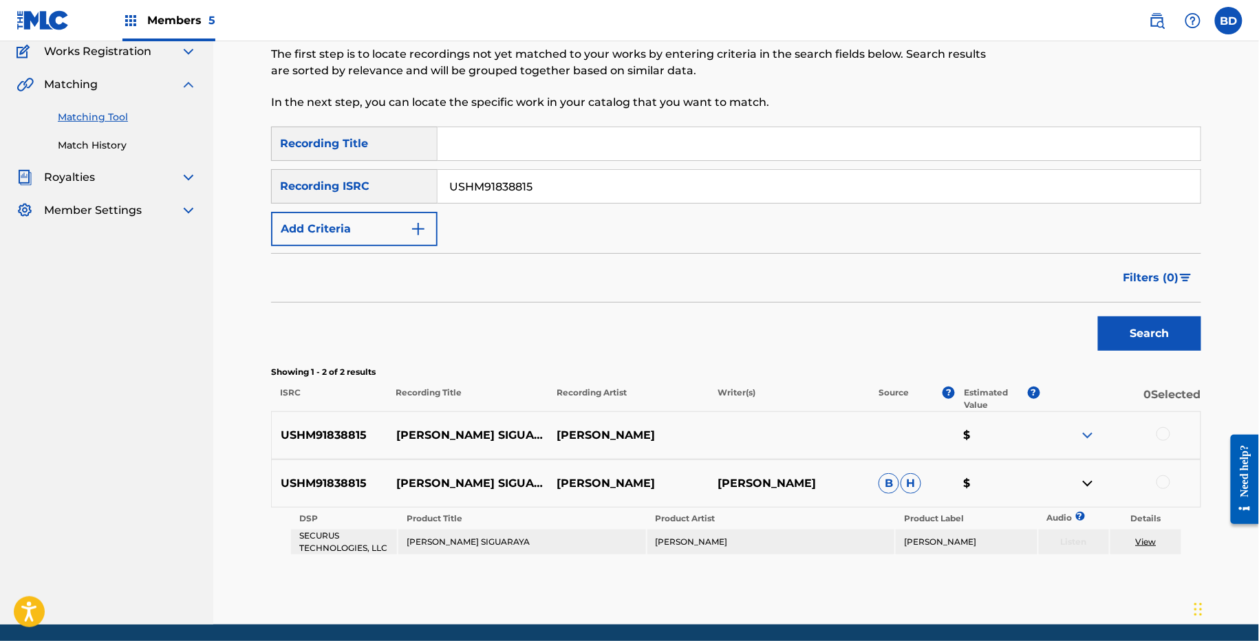
click at [454, 476] on p "MATA SIGUARAYA" at bounding box center [467, 484] width 161 height 17
copy p "MATA SIGUARAYA"
click at [1180, 470] on div "USHM91838815 MATA SIGUARAYA DORIS LAVIN DORIS LAVIN B H $" at bounding box center [736, 484] width 930 height 48
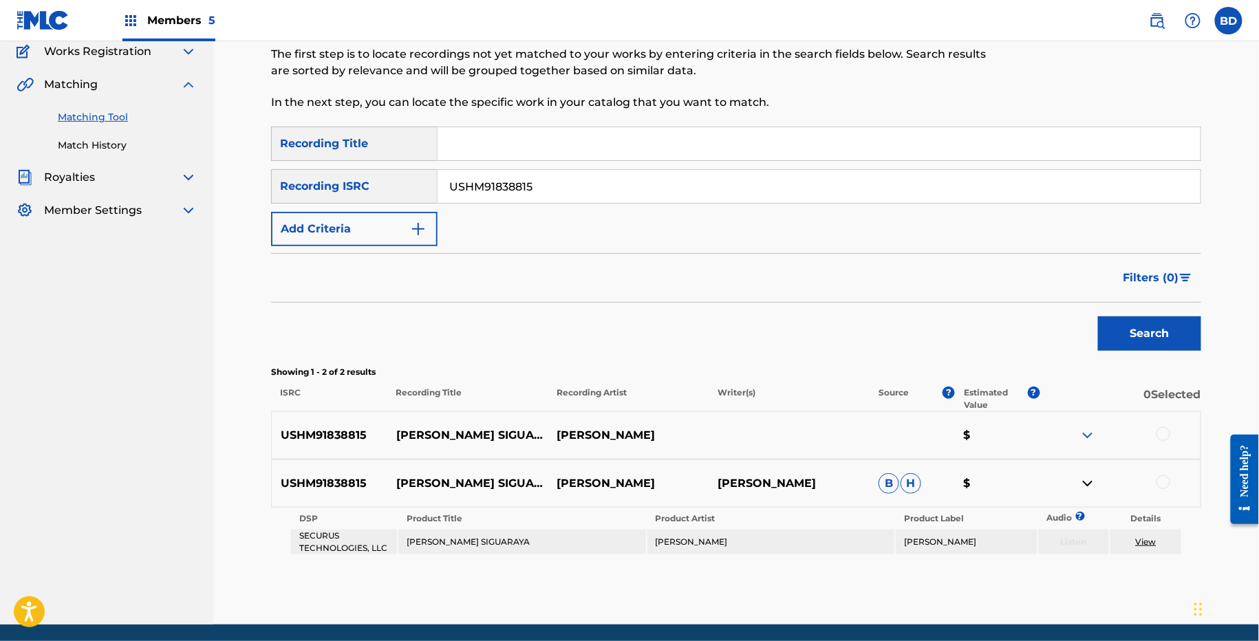
click at [1171, 476] on div at bounding box center [1120, 484] width 161 height 17
click at [1155, 480] on div at bounding box center [1120, 484] width 161 height 17
click at [1162, 478] on div at bounding box center [1164, 483] width 14 height 14
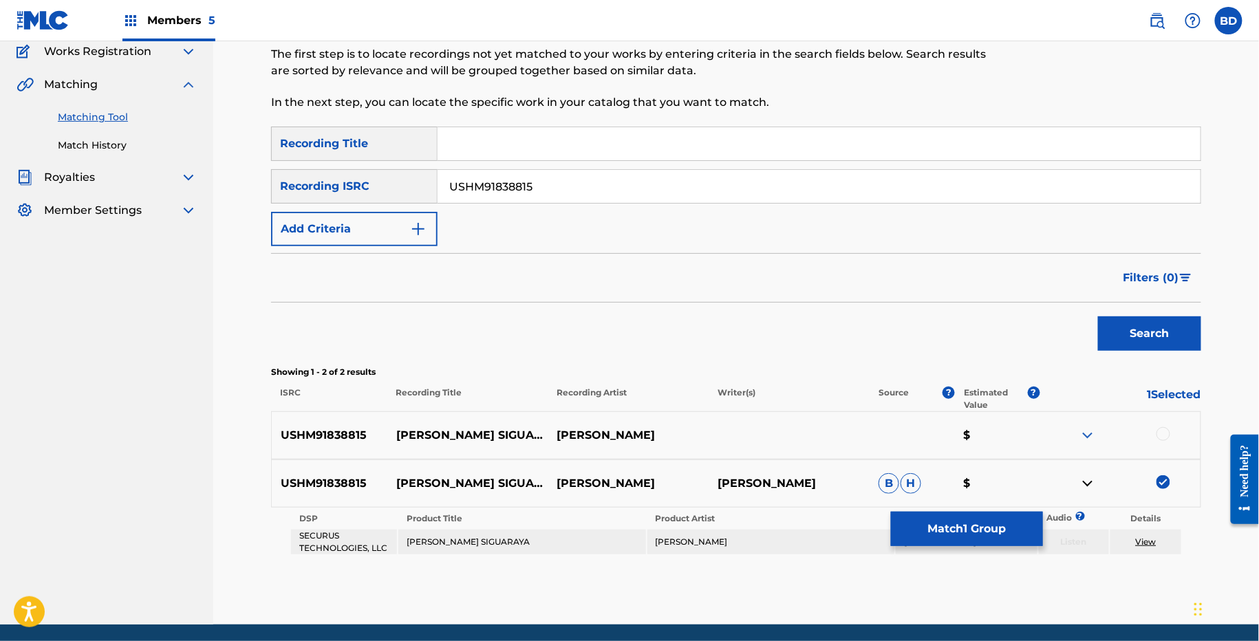
click at [953, 517] on button "Match 1 Group" at bounding box center [967, 529] width 152 height 34
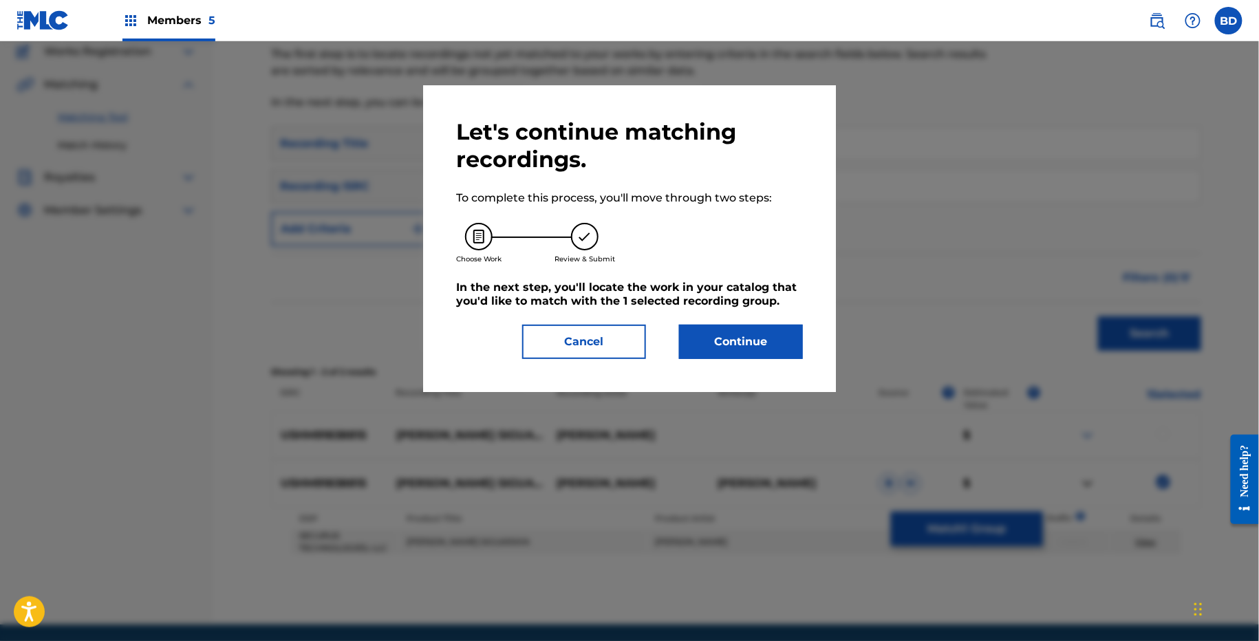
click at [736, 358] on button "Continue" at bounding box center [741, 342] width 124 height 34
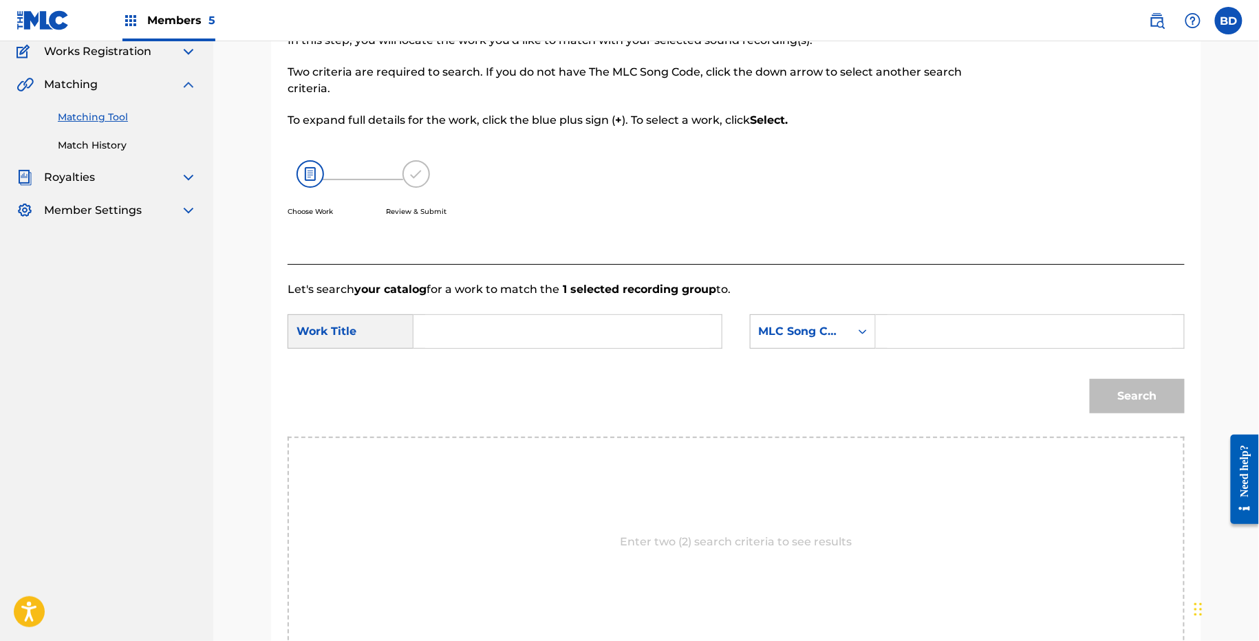
click at [987, 334] on input "Search Form" at bounding box center [1030, 331] width 285 height 33
paste input "M06686"
type input "M06686"
click at [647, 339] on input "Search Form" at bounding box center [567, 331] width 285 height 33
type input "a"
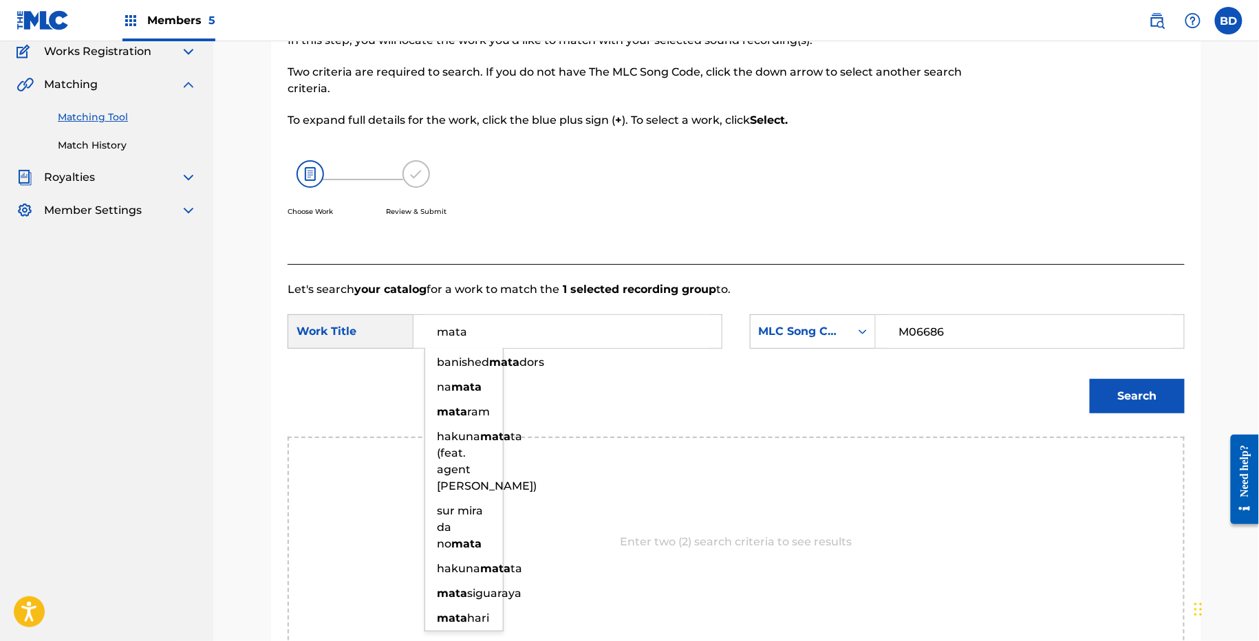
type input "mata"
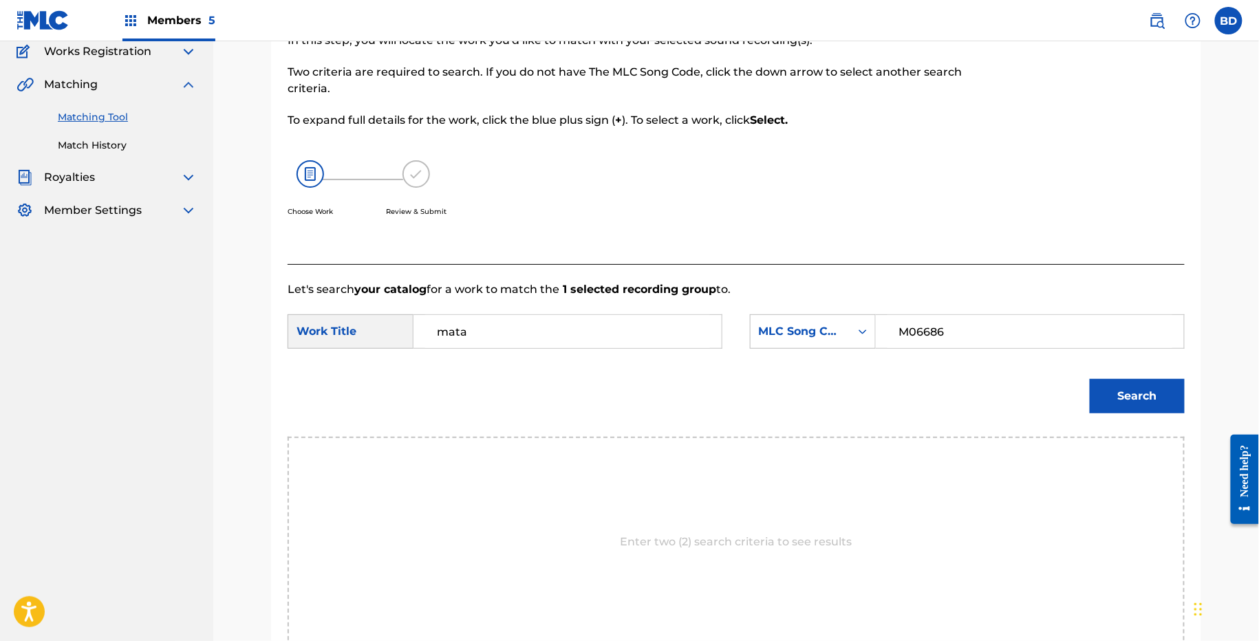
click at [1149, 396] on button "Search" at bounding box center [1137, 396] width 95 height 34
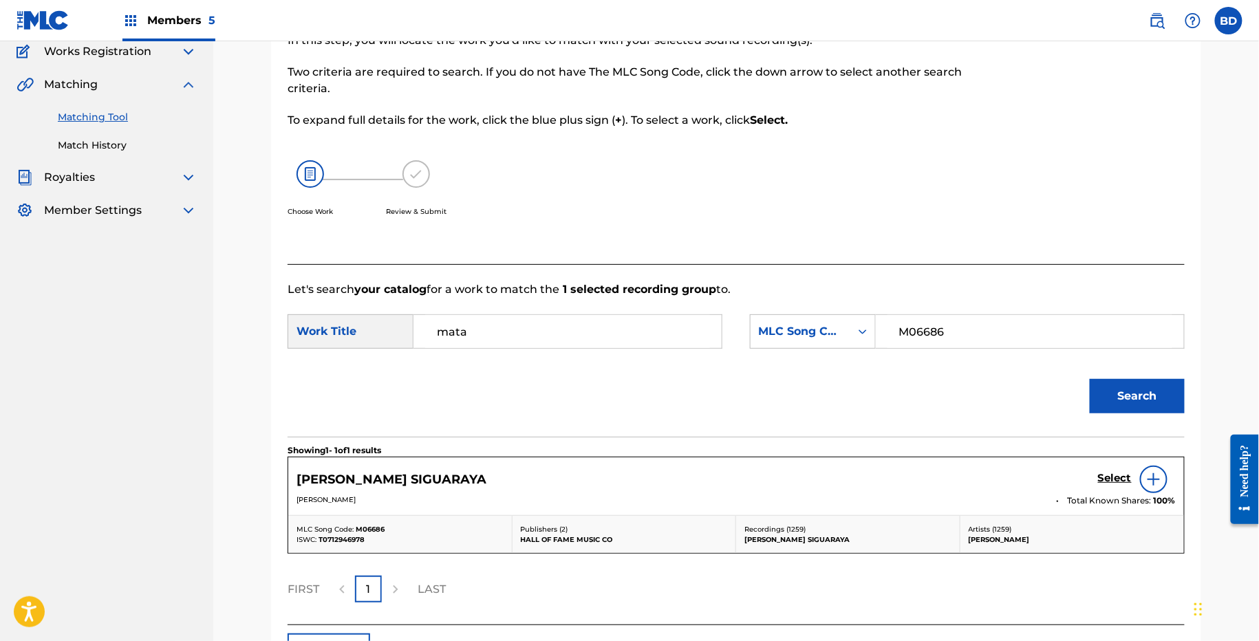
click at [1099, 473] on h5 "Select" at bounding box center [1115, 478] width 34 height 13
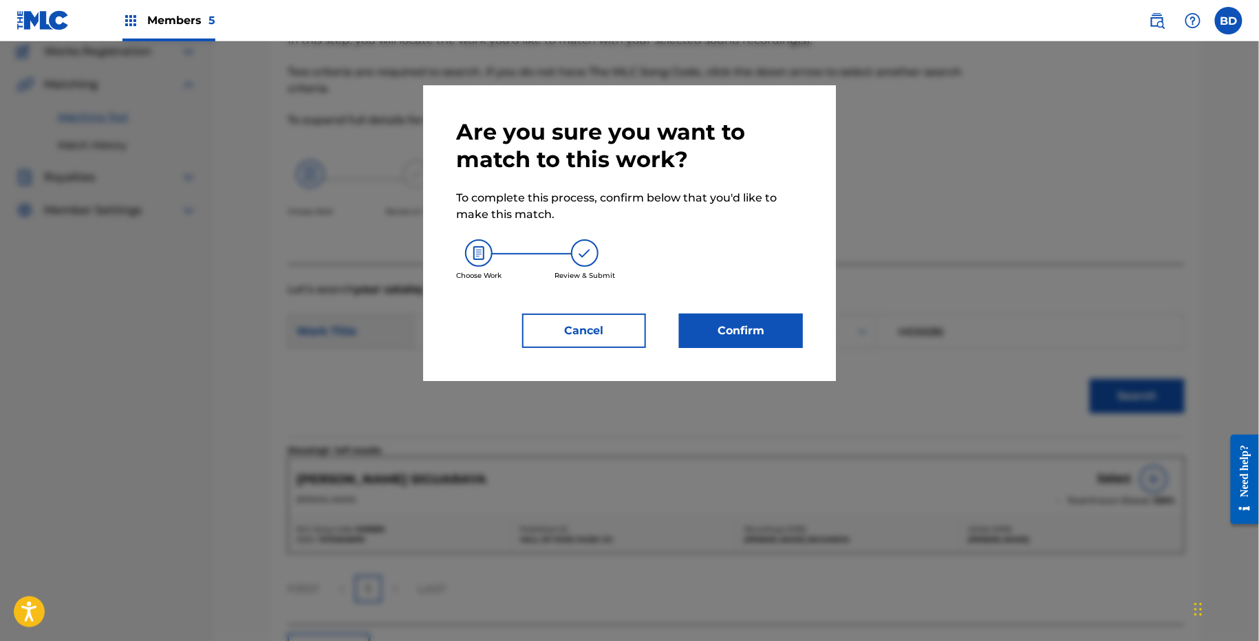
click at [744, 340] on button "Confirm" at bounding box center [741, 331] width 124 height 34
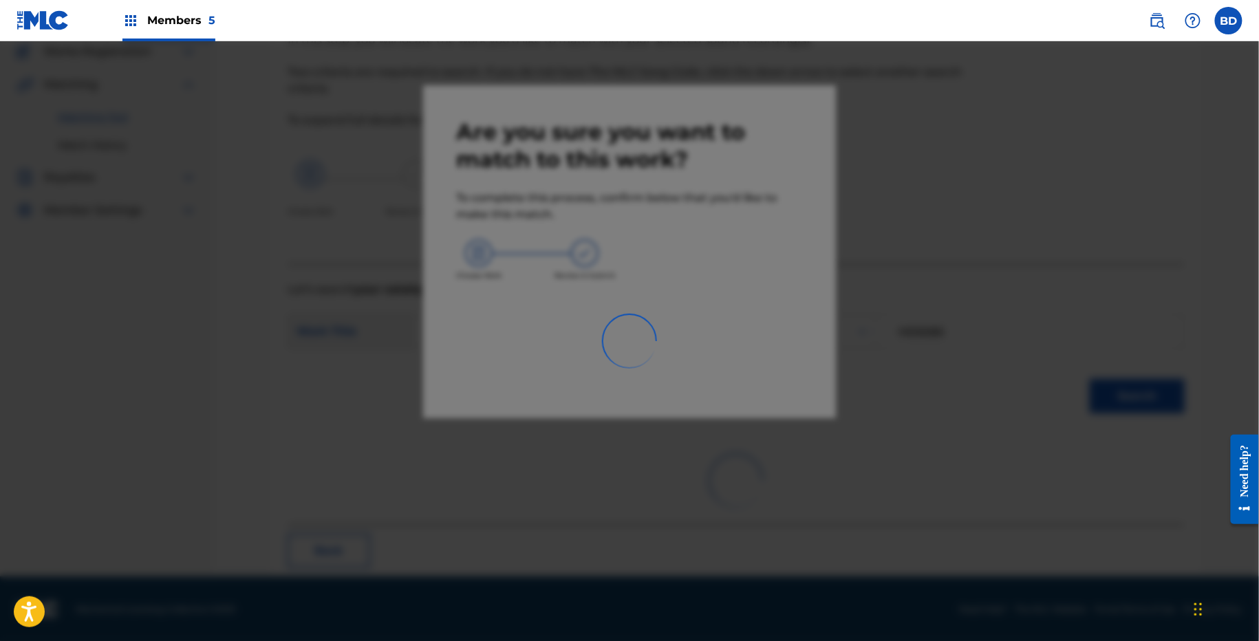
scroll to position [34, 0]
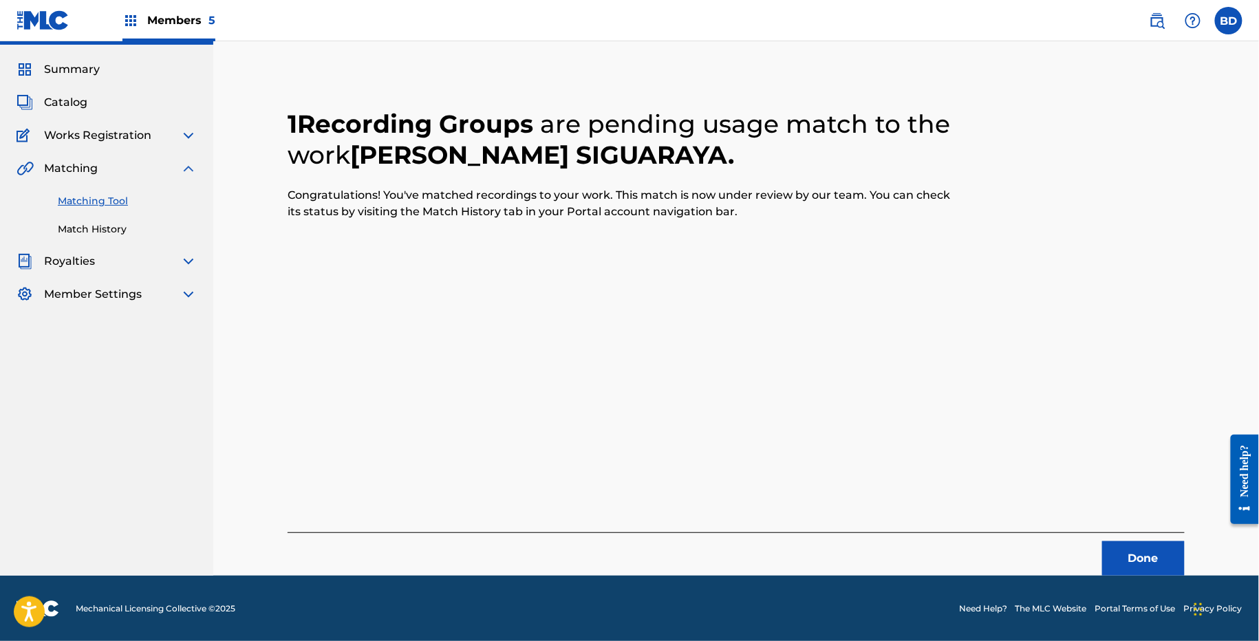
click at [96, 230] on link "Match History" at bounding box center [127, 229] width 139 height 14
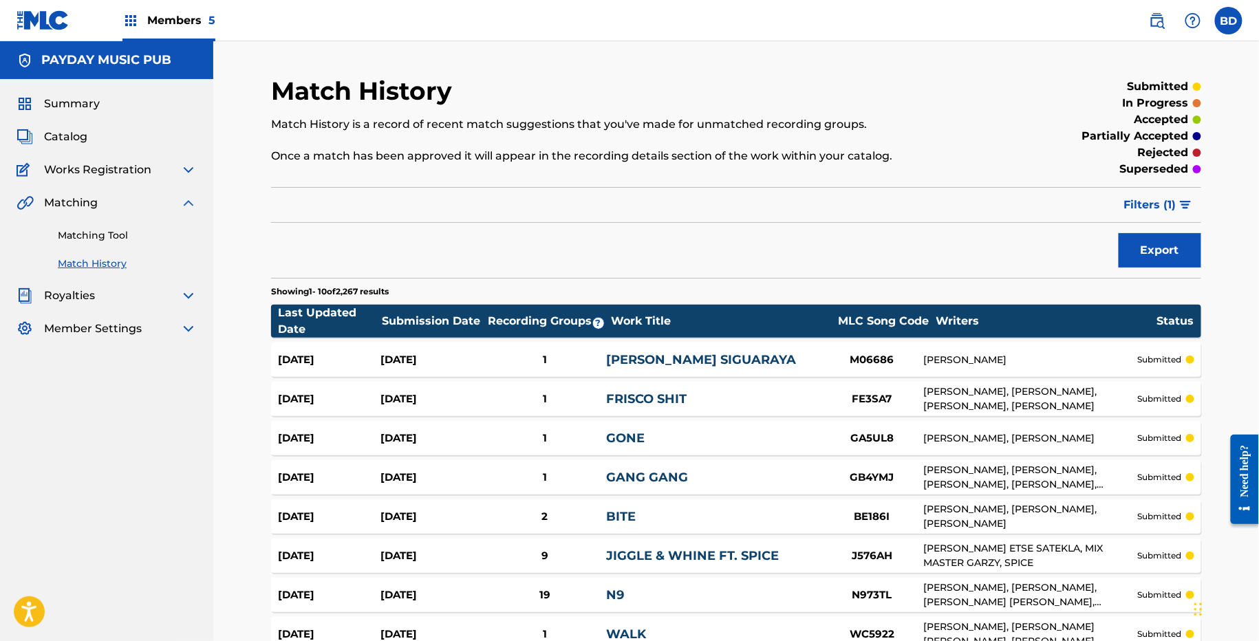
click at [615, 349] on div "Aug 28, 2025 Aug 28, 2025 1 MATA SIGUARAYA M06686 LINO FRIAS submitted" at bounding box center [736, 360] width 930 height 34
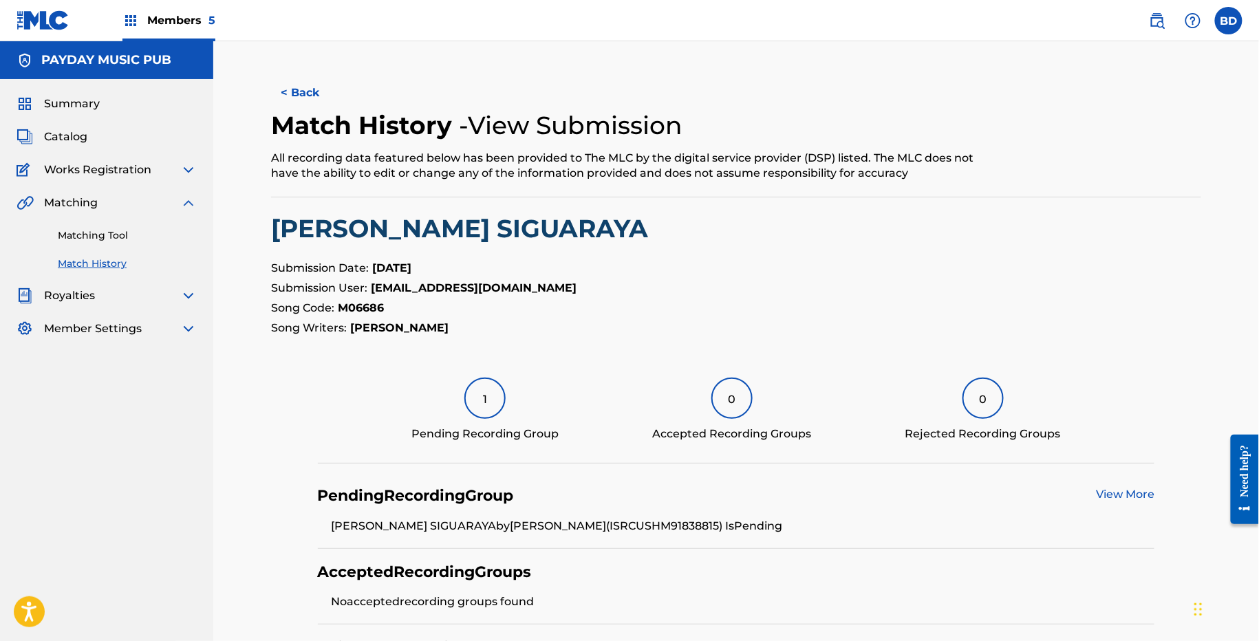
click at [150, 227] on div "Matching Tool Match History" at bounding box center [107, 241] width 180 height 60
click at [150, 233] on link "Matching Tool" at bounding box center [127, 235] width 139 height 14
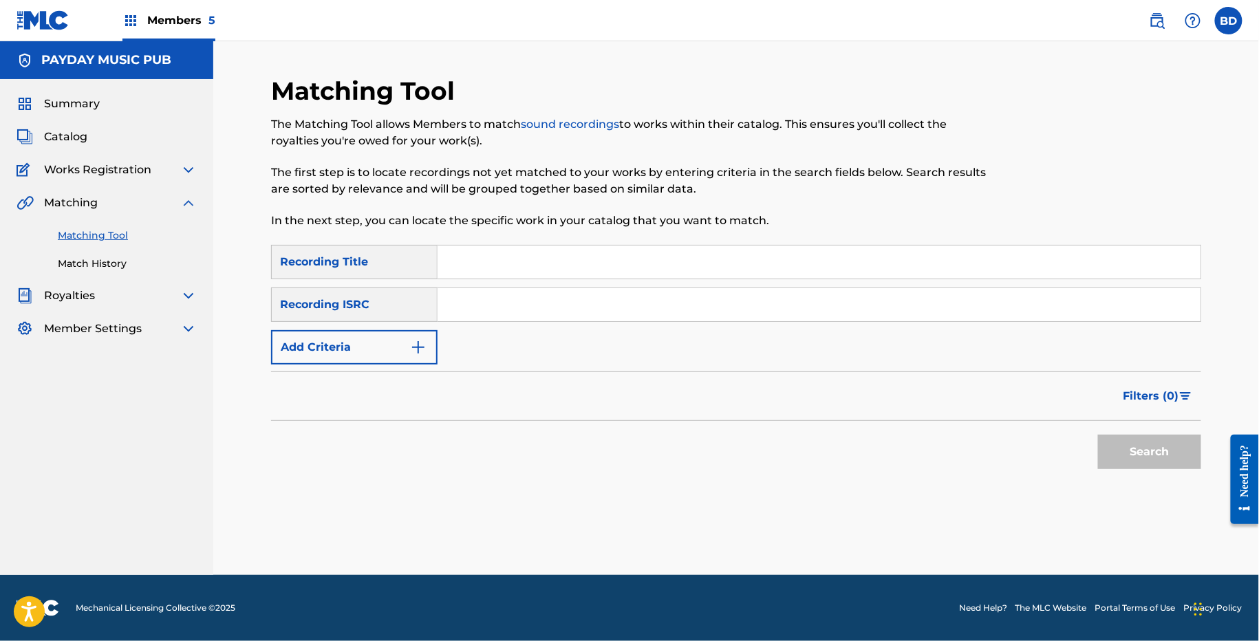
click at [571, 297] on input "Search Form" at bounding box center [819, 304] width 763 height 33
paste input "USHM81747933"
click at [1098, 435] on button "Search" at bounding box center [1149, 452] width 103 height 34
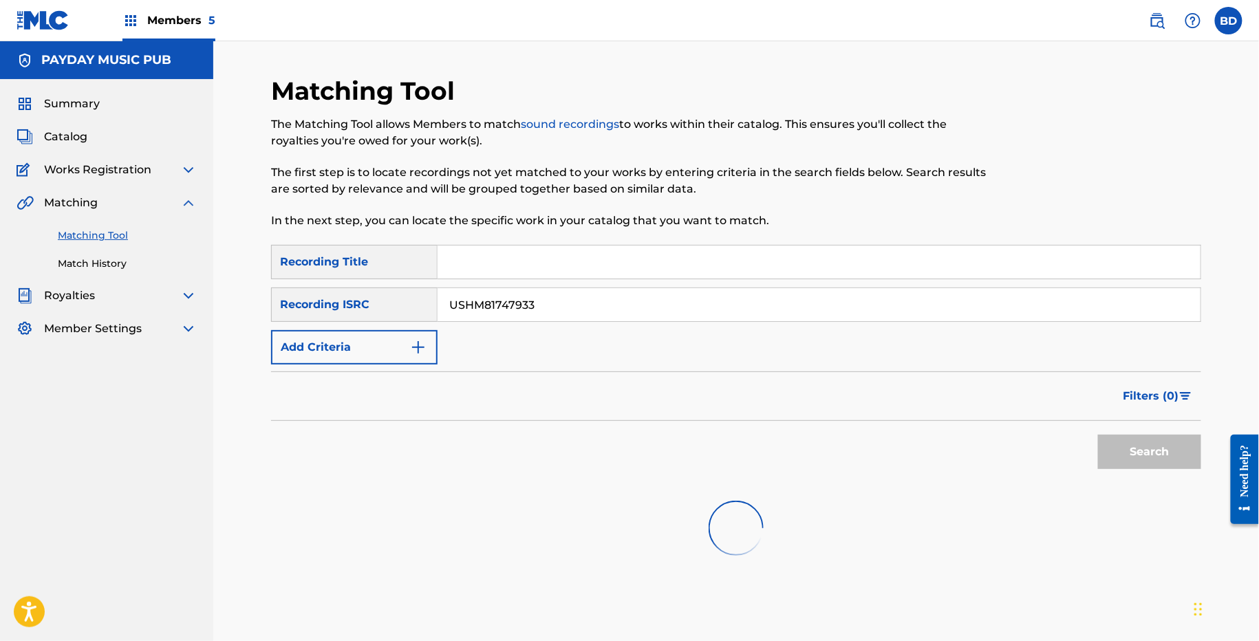
scroll to position [118, 0]
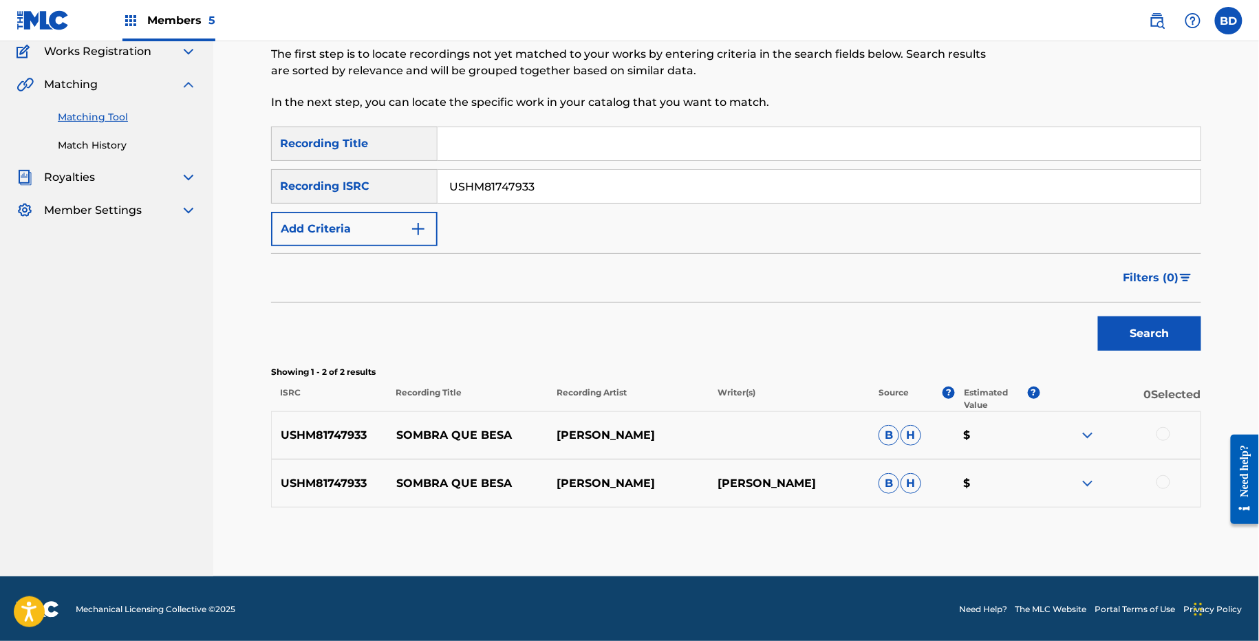
click at [1086, 480] on img at bounding box center [1088, 484] width 17 height 17
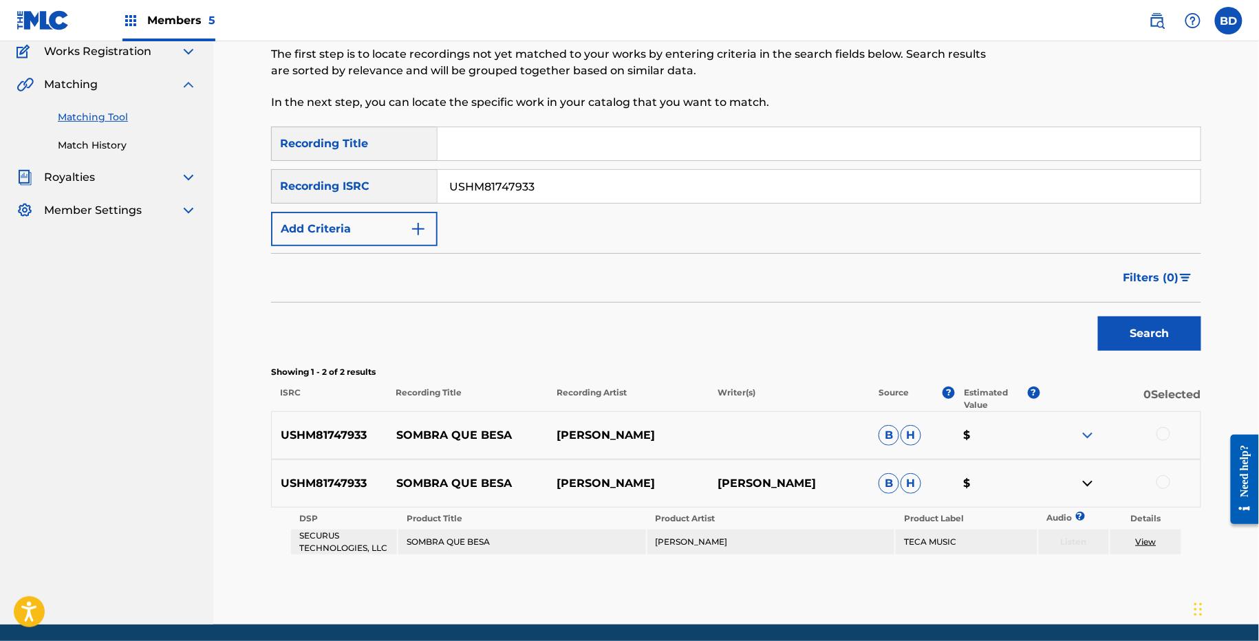
click at [1086, 427] on img at bounding box center [1088, 435] width 17 height 17
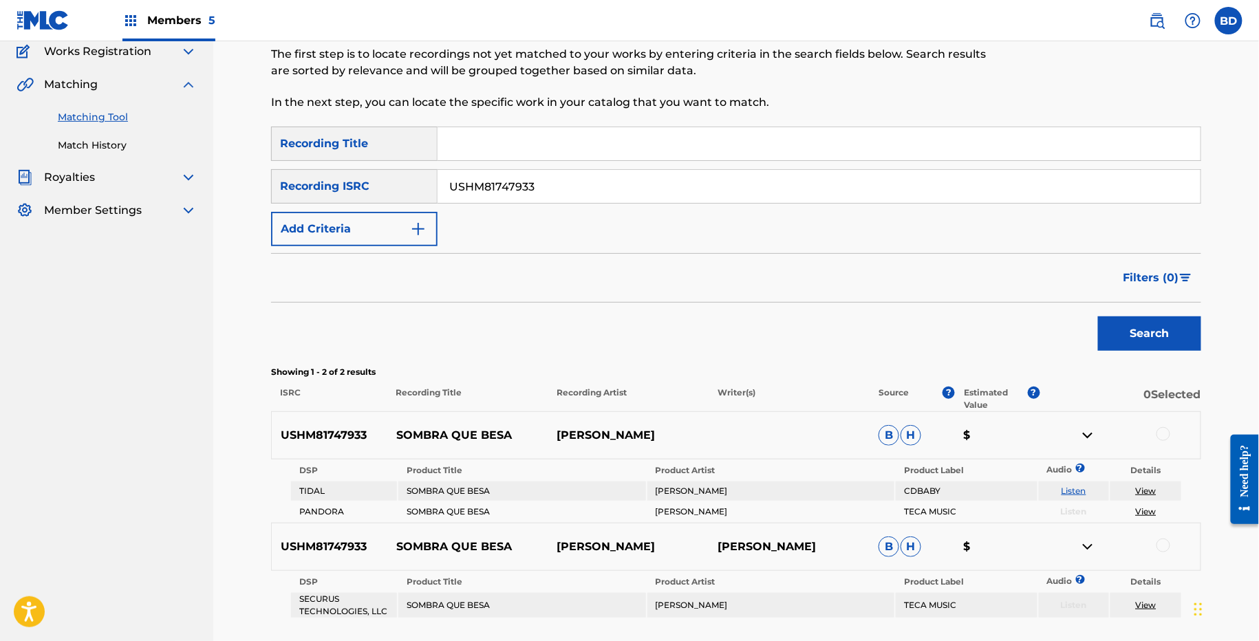
click at [436, 434] on p "SOMBRA QUE BESA" at bounding box center [467, 435] width 161 height 17
copy p "SOMBRA QUE BESA"
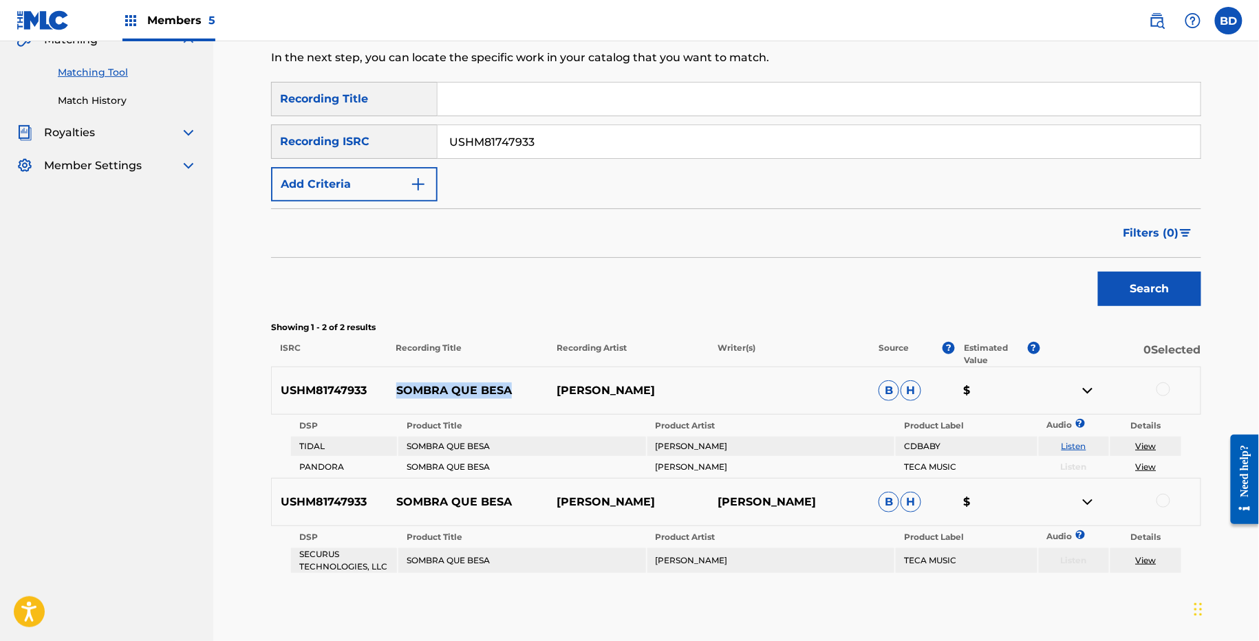
click at [498, 146] on input "USHM81747933" at bounding box center [819, 141] width 763 height 33
paste input "USHM81692118"
click at [1098, 272] on button "Search" at bounding box center [1149, 289] width 103 height 34
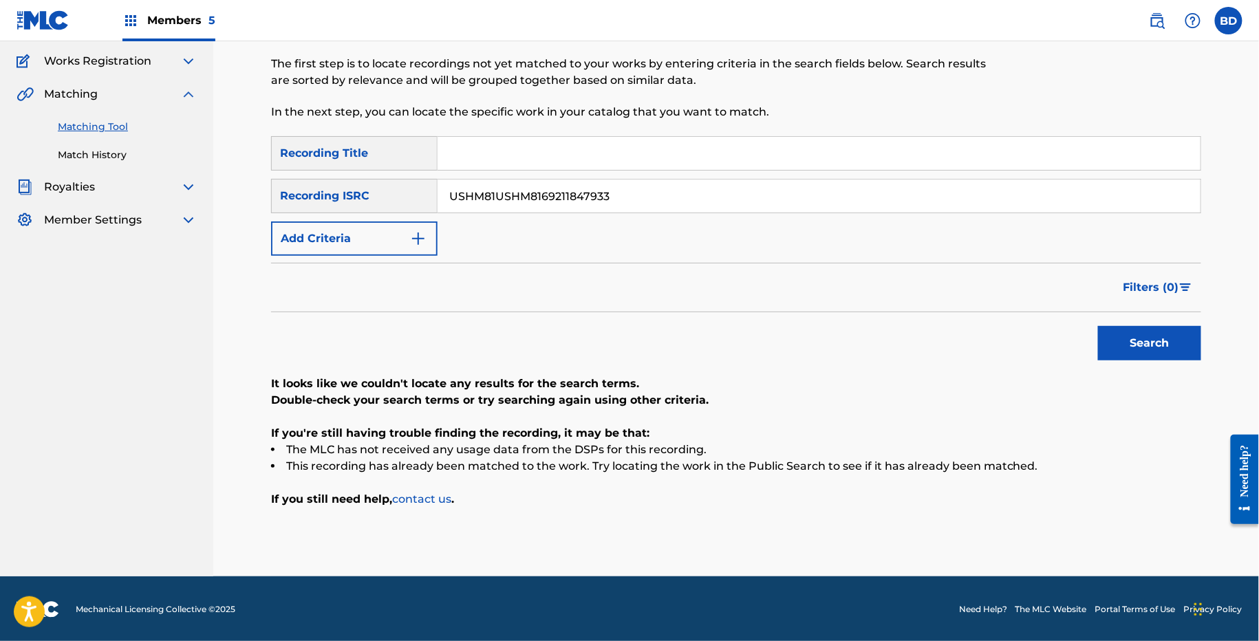
click at [501, 187] on input "USHM81USHM8169211847933" at bounding box center [819, 196] width 763 height 33
paste input "692118"
click at [1098, 326] on button "Search" at bounding box center [1149, 343] width 103 height 34
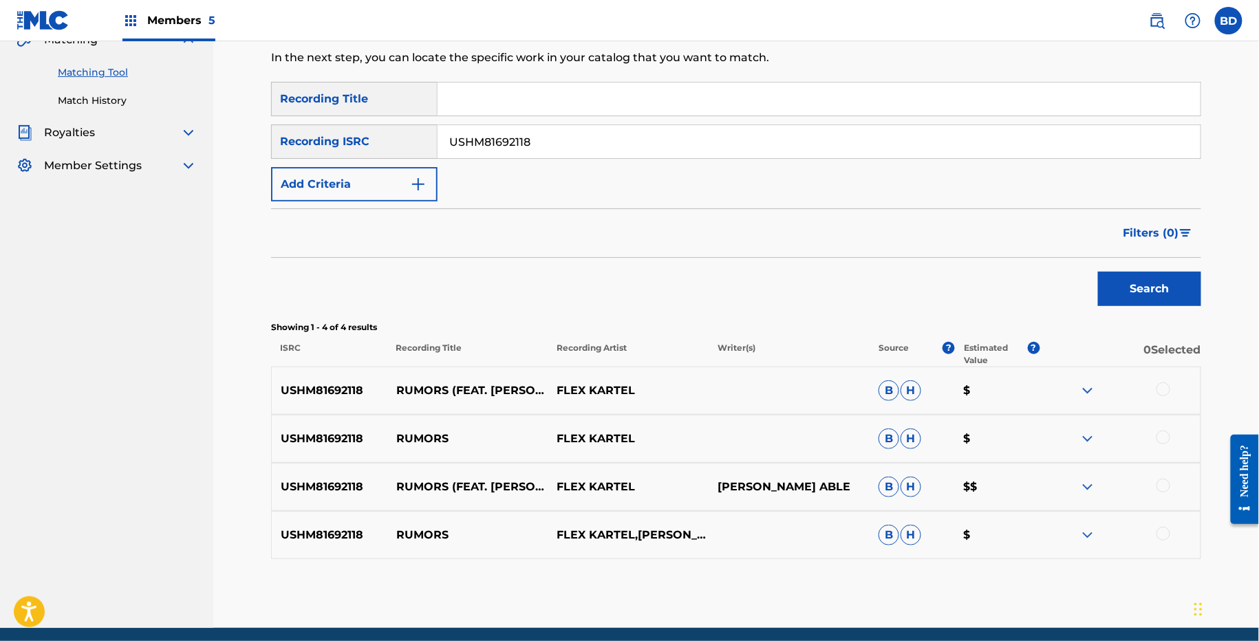
click at [436, 423] on div "USHM81692118 RUMORS FLEX KARTEL B H $" at bounding box center [736, 439] width 930 height 48
copy p "RUMORS"
click at [556, 125] on input "USHM81692118" at bounding box center [819, 141] width 763 height 33
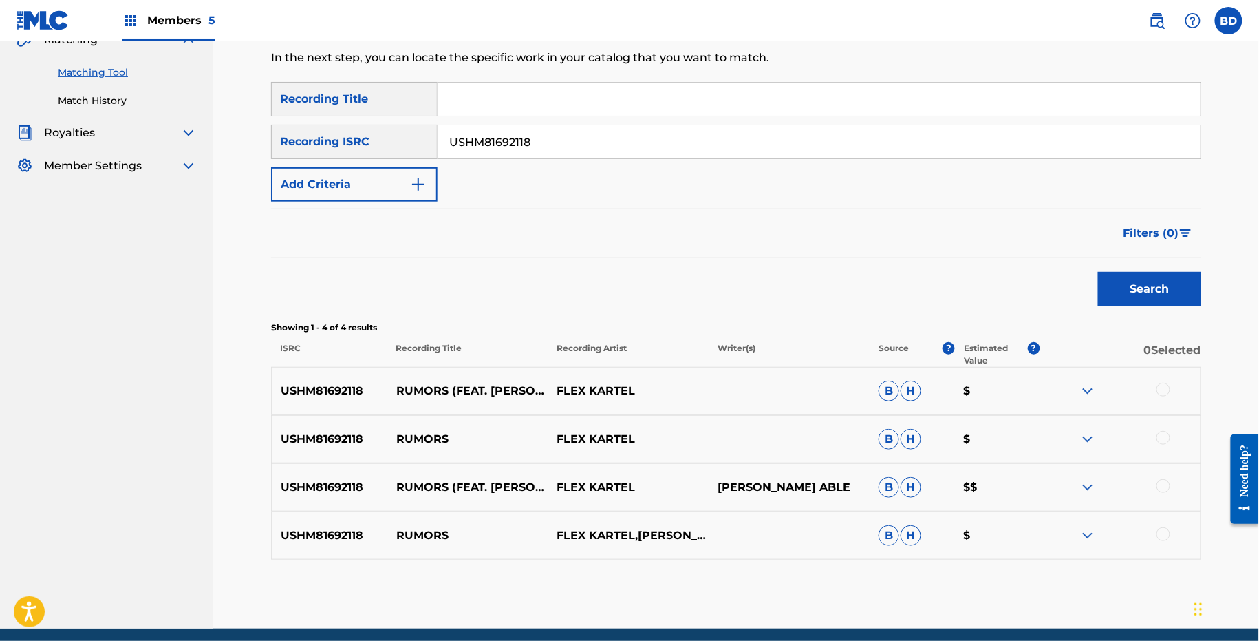
paste input "252264"
click at [1098, 272] on button "Search" at bounding box center [1149, 289] width 103 height 34
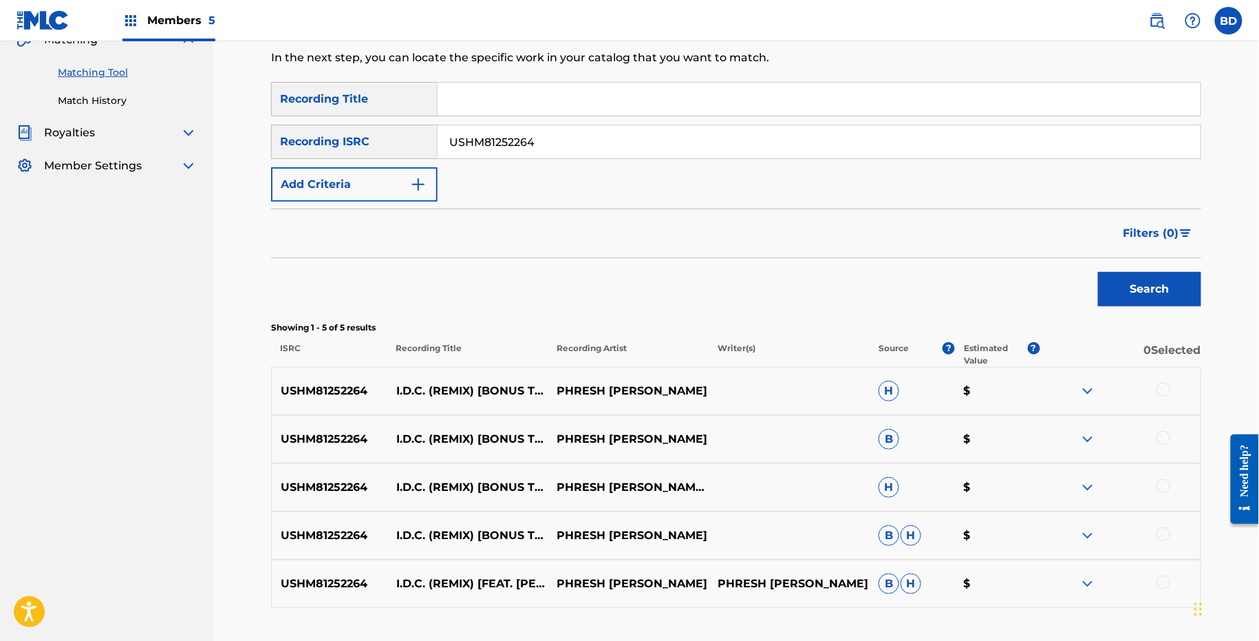
scroll to position [264, 0]
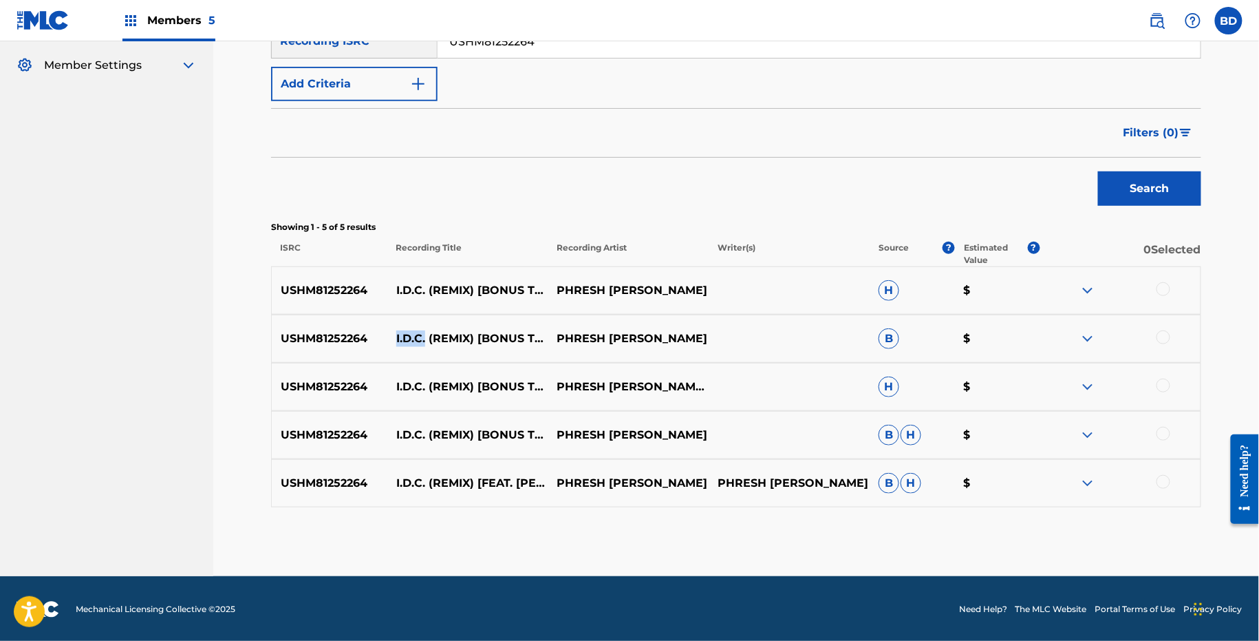
drag, startPoint x: 392, startPoint y: 330, endPoint x: 425, endPoint y: 330, distance: 33.0
click at [426, 330] on p "I.D.C. (REMIX) [BONUS TRACK]" at bounding box center [467, 338] width 161 height 17
copy p "I.D.C."
click at [1081, 476] on img at bounding box center [1088, 483] width 17 height 17
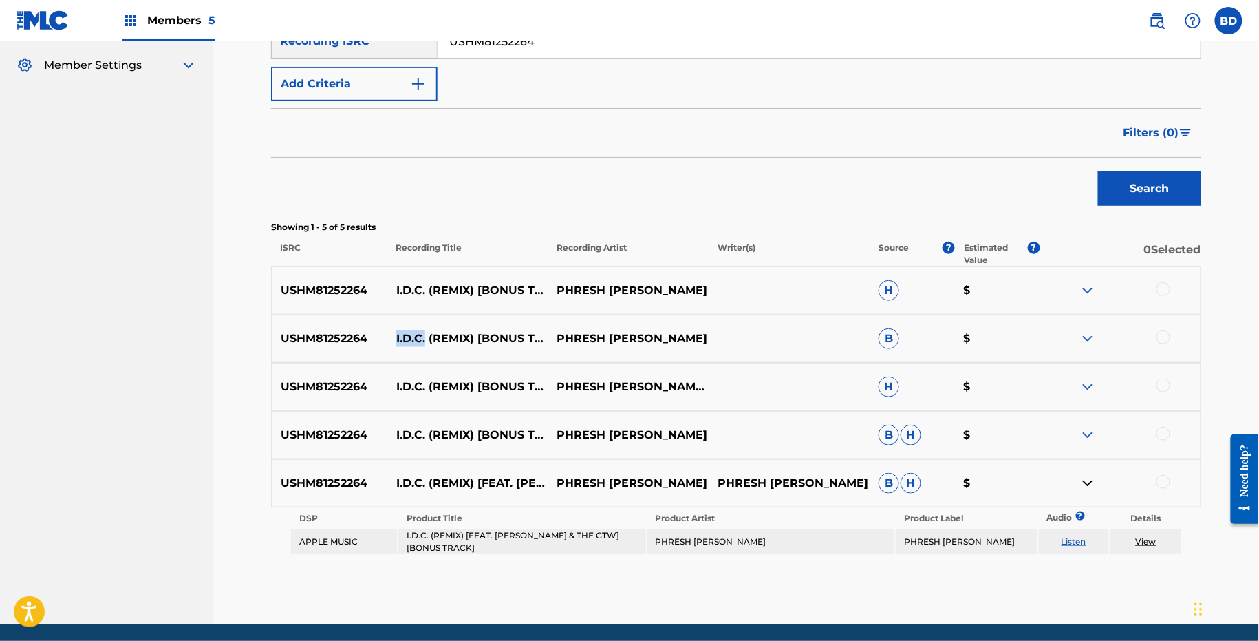
click at [1086, 440] on img at bounding box center [1088, 435] width 17 height 17
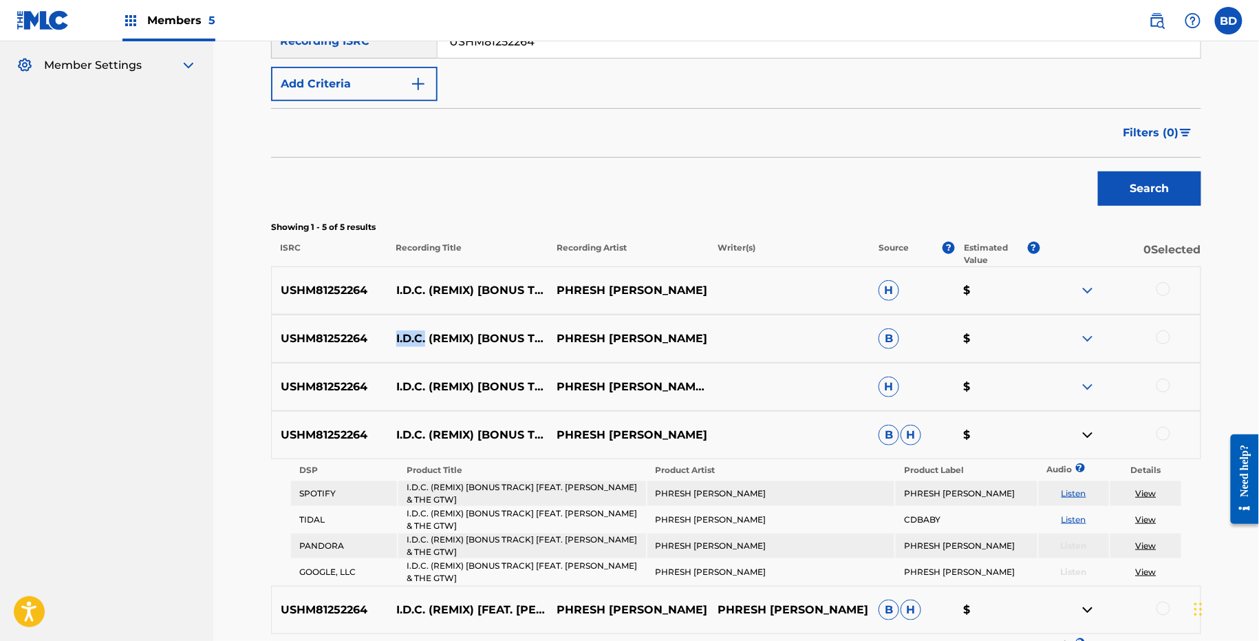
click at [1083, 379] on img at bounding box center [1088, 387] width 17 height 17
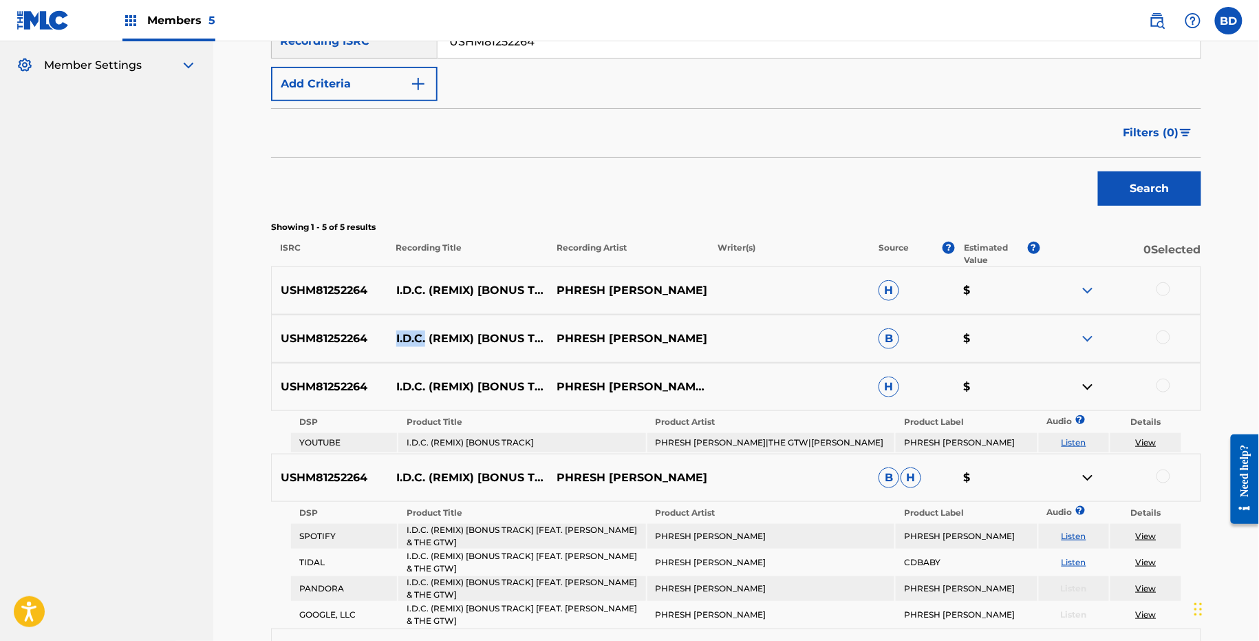
click at [1085, 340] on img at bounding box center [1088, 338] width 17 height 17
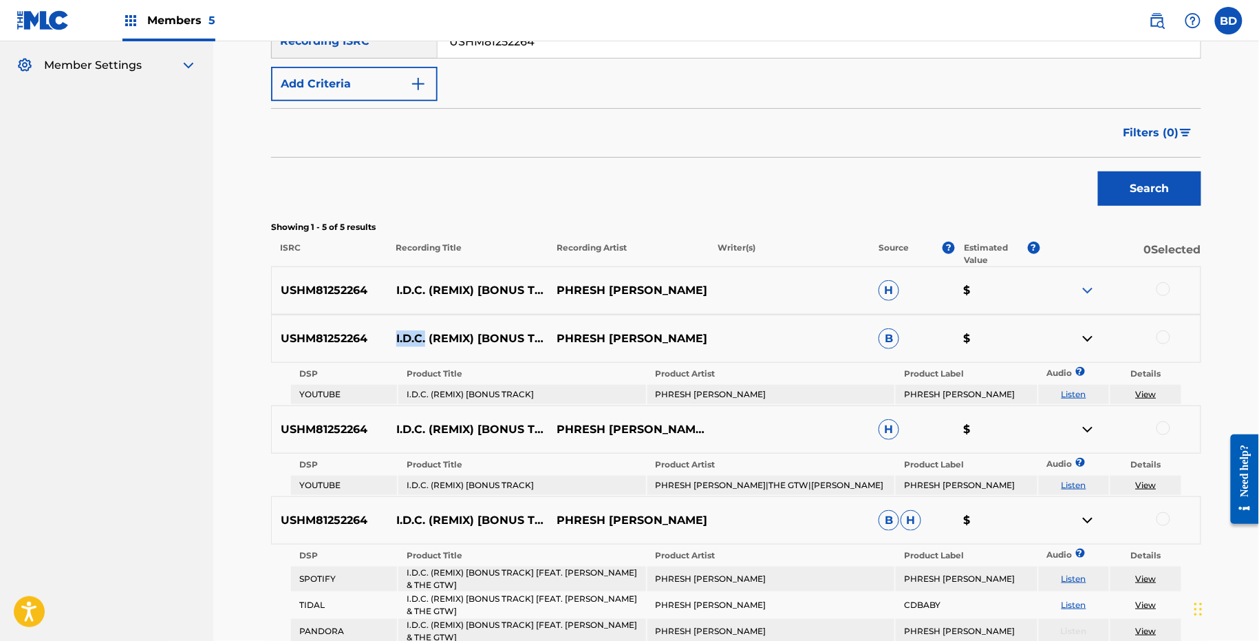
click at [1087, 290] on img at bounding box center [1088, 290] width 17 height 17
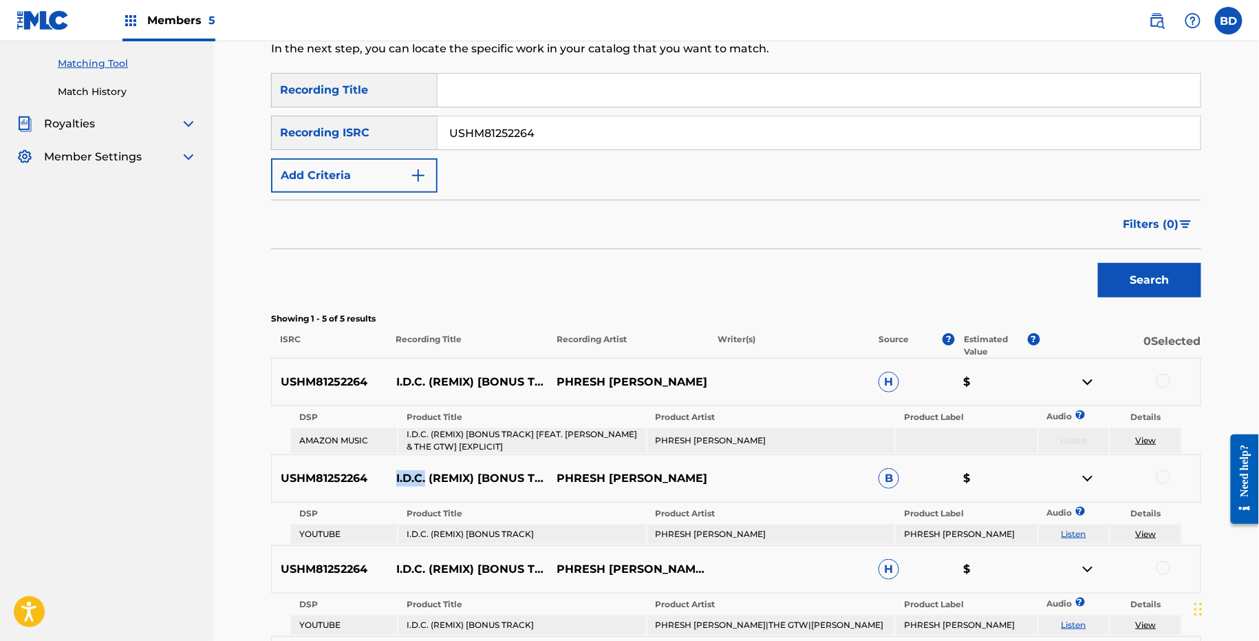
scroll to position [94, 0]
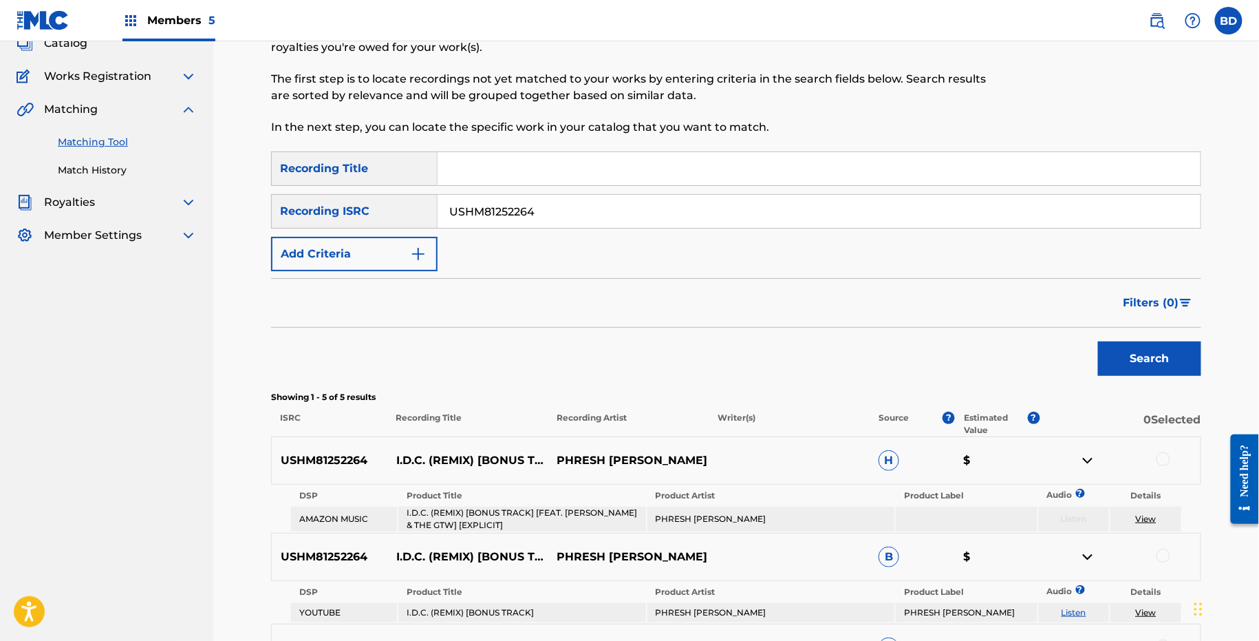
click at [484, 210] on input "USHM81252264" at bounding box center [819, 211] width 763 height 33
paste input "21414806"
click at [1098, 341] on button "Search" at bounding box center [1149, 358] width 103 height 34
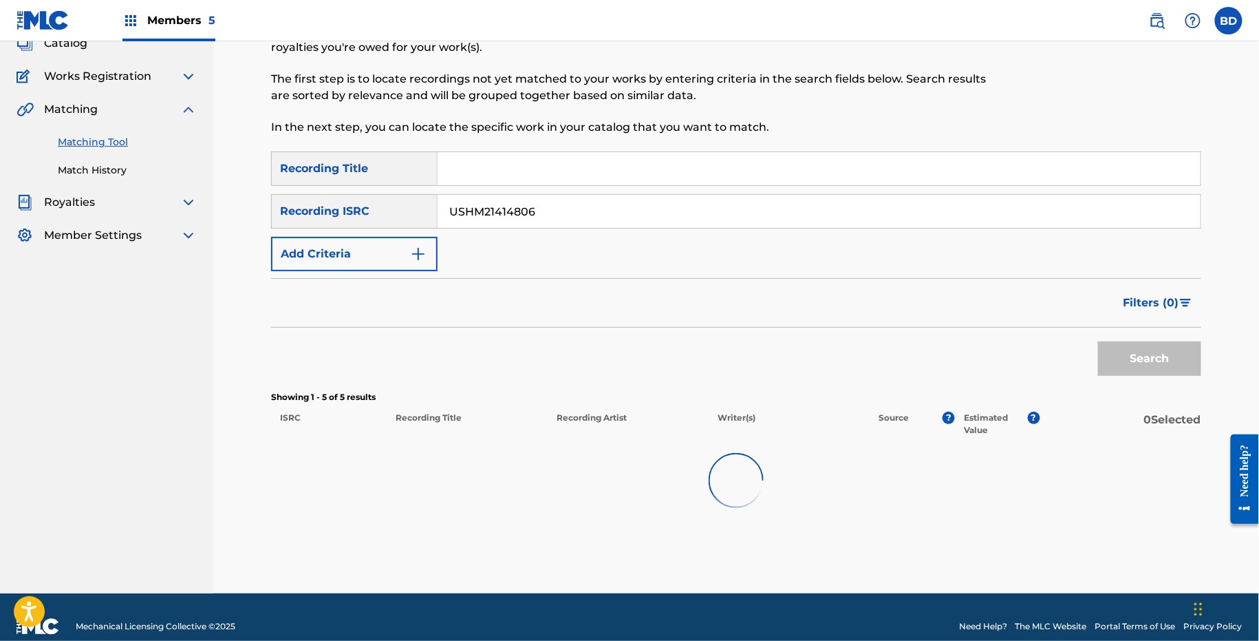
scroll to position [71, 0]
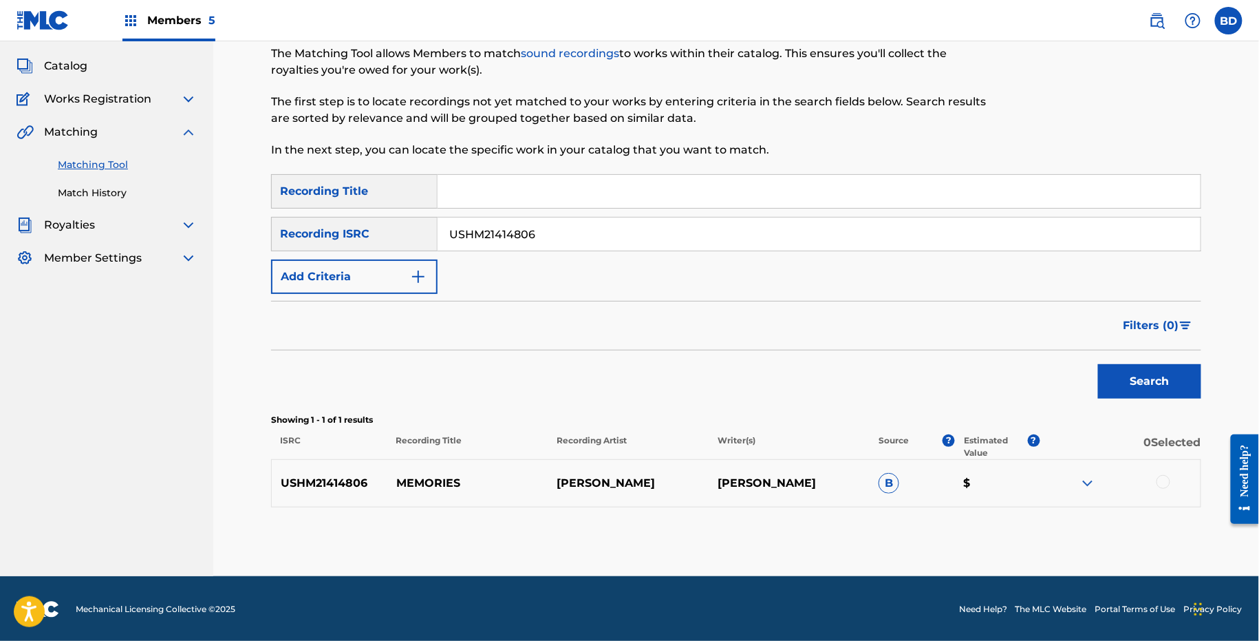
click at [1085, 479] on img at bounding box center [1088, 483] width 17 height 17
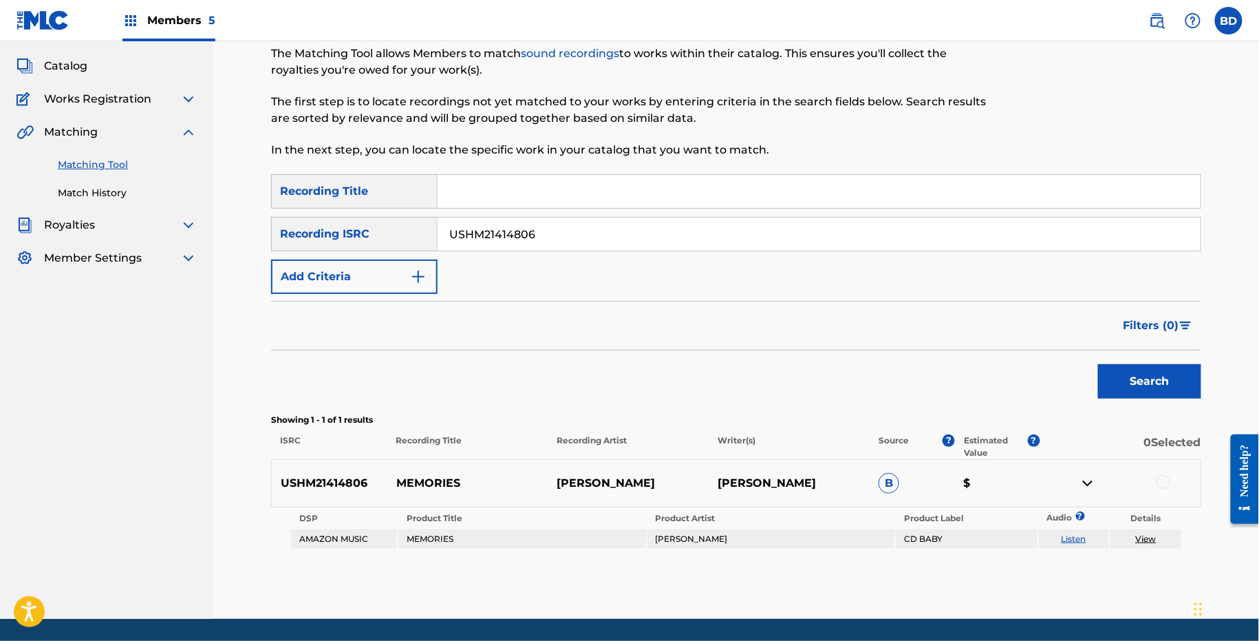
click at [423, 481] on p "MEMORIES" at bounding box center [467, 483] width 161 height 17
copy p "MEMORIES"
click at [508, 213] on div "SearchWithCriteria5cc56b0c-fb37-4ae4-8d10-a589371d08cd Recording Title SearchWi…" at bounding box center [736, 234] width 930 height 120
click at [508, 215] on div "SearchWithCriteria5cc56b0c-fb37-4ae4-8d10-a589371d08cd Recording Title SearchWi…" at bounding box center [736, 234] width 930 height 120
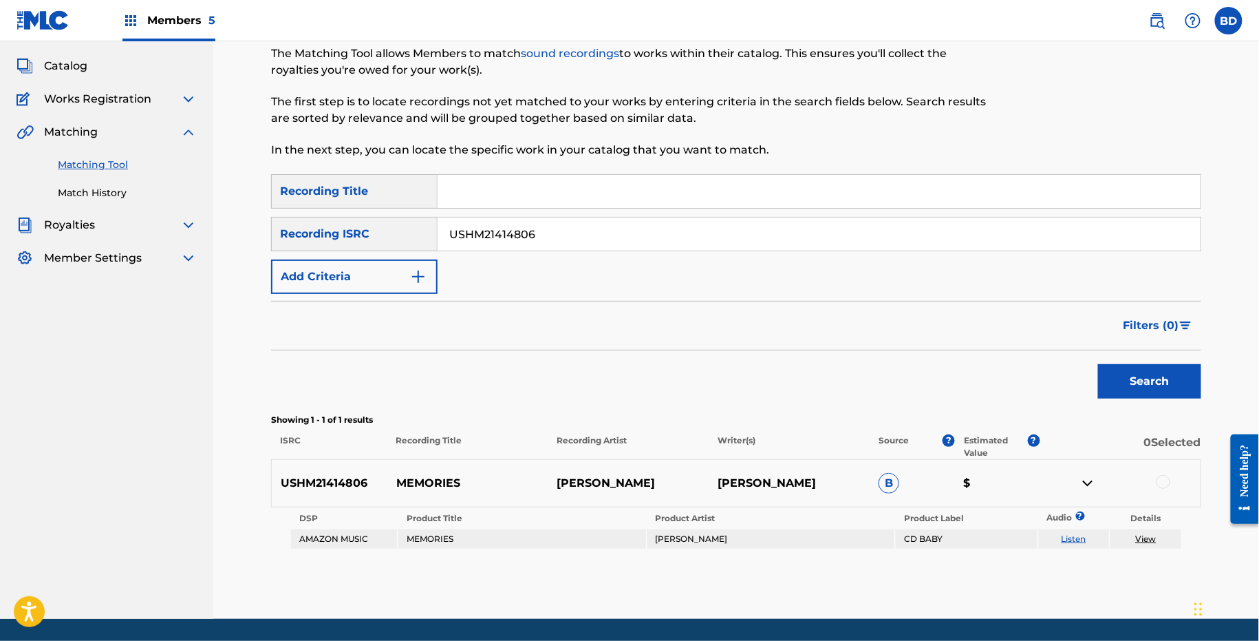
click at [508, 215] on div "SearchWithCriteria5cc56b0c-fb37-4ae4-8d10-a589371d08cd Recording Title SearchWi…" at bounding box center [736, 234] width 930 height 120
click at [491, 217] on input "USHM21414806" at bounding box center [819, 233] width 763 height 33
paste input "0951842"
click at [1098, 364] on button "Search" at bounding box center [1149, 381] width 103 height 34
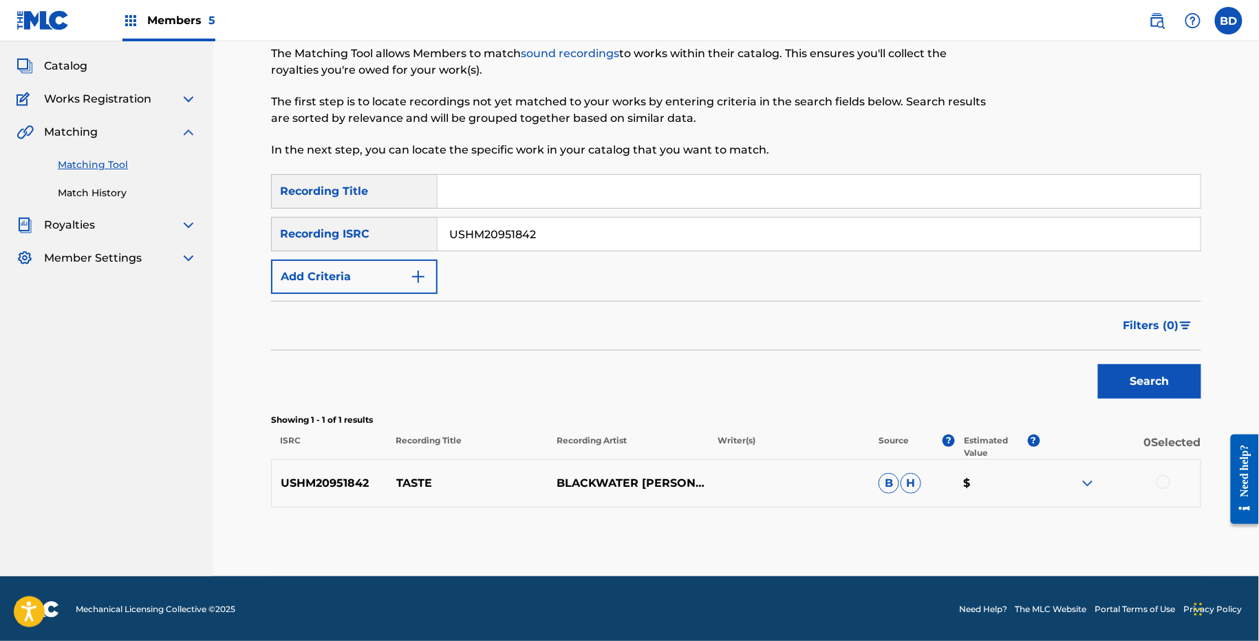
click at [402, 487] on p "TASTE" at bounding box center [467, 483] width 161 height 17
copy p "TASTE"
click at [1080, 476] on img at bounding box center [1088, 483] width 17 height 17
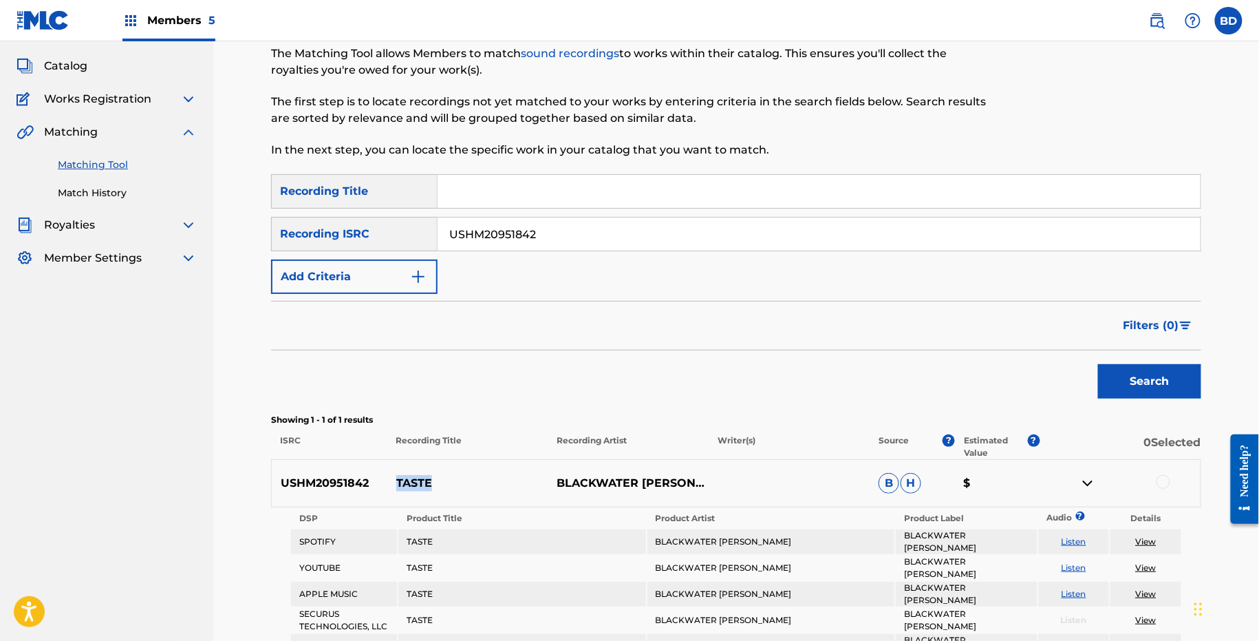
click at [489, 224] on input "USHM20951842" at bounding box center [819, 233] width 763 height 33
paste input "ESK1201639"
click at [1098, 364] on button "Search" at bounding box center [1149, 381] width 103 height 34
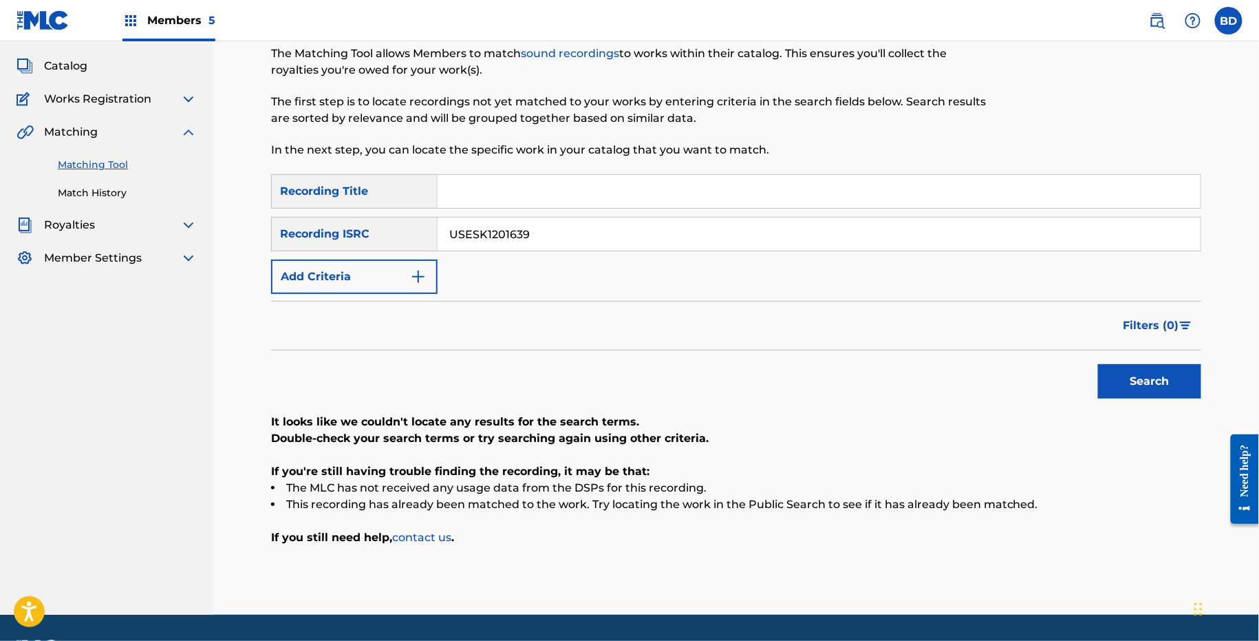
scroll to position [110, 0]
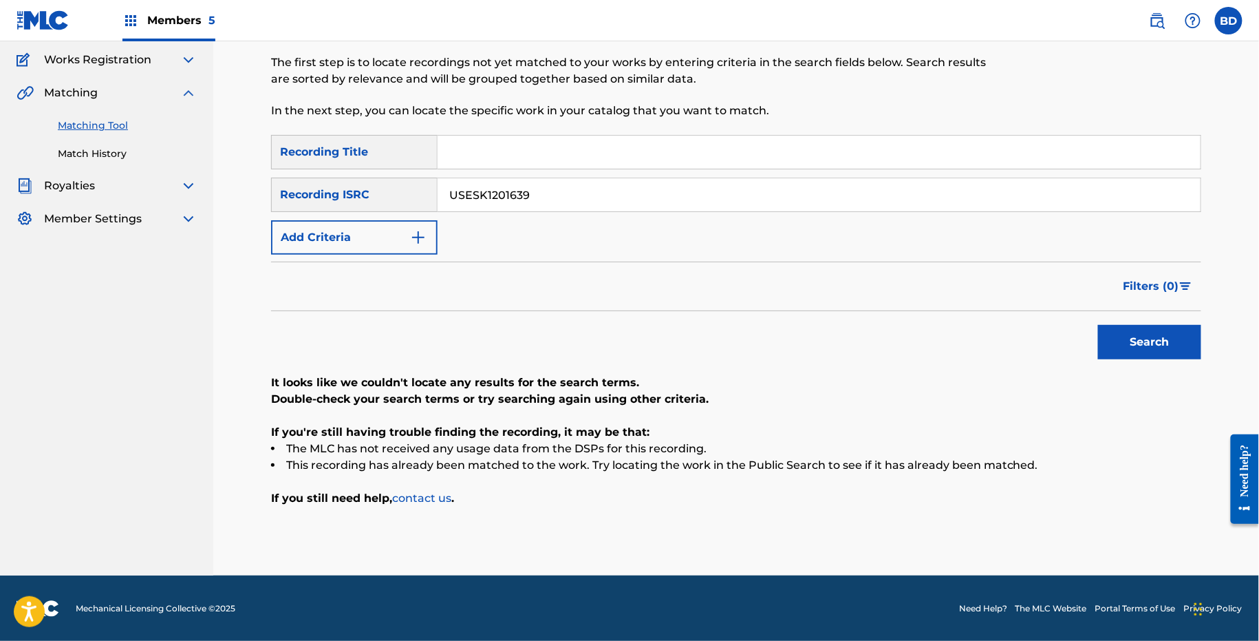
click at [490, 178] on div "USESK1201639" at bounding box center [820, 195] width 764 height 34
click at [490, 178] on input "USESK1201639" at bounding box center [819, 194] width 763 height 33
paste input "DY42066541"
click at [1098, 325] on button "Search" at bounding box center [1149, 342] width 103 height 34
click at [476, 190] on input "USDY42066541" at bounding box center [819, 194] width 763 height 33
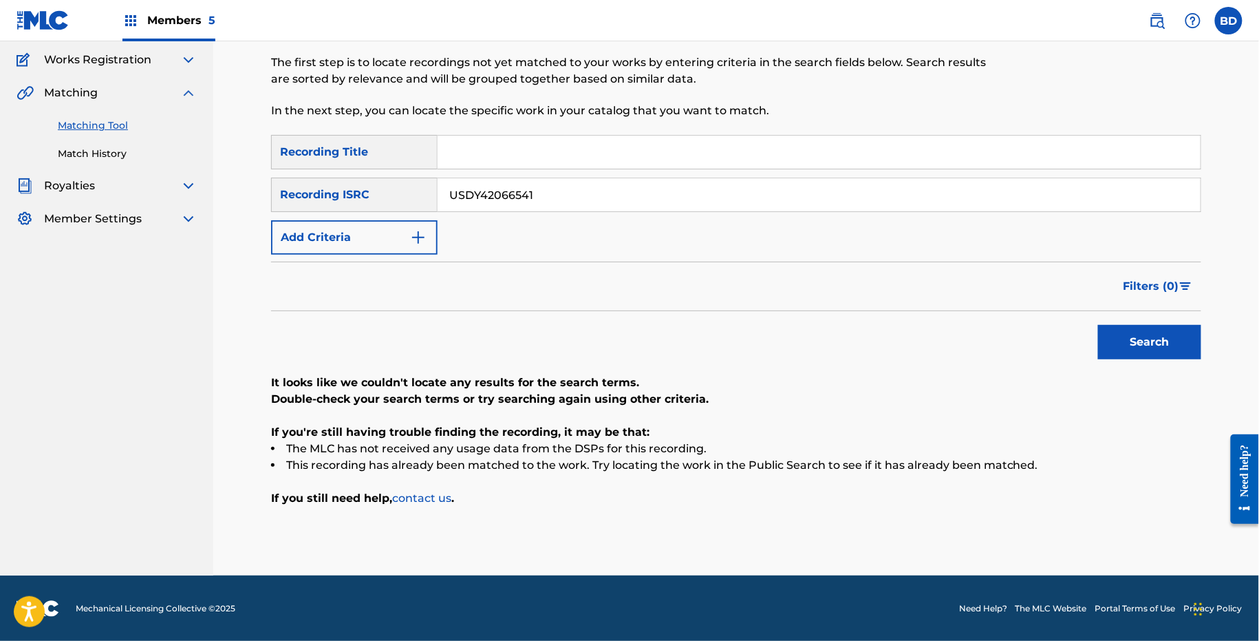
click at [476, 190] on input "USDY42066541" at bounding box center [819, 194] width 763 height 33
paste input "1066"
click at [1098, 325] on button "Search" at bounding box center [1149, 342] width 103 height 34
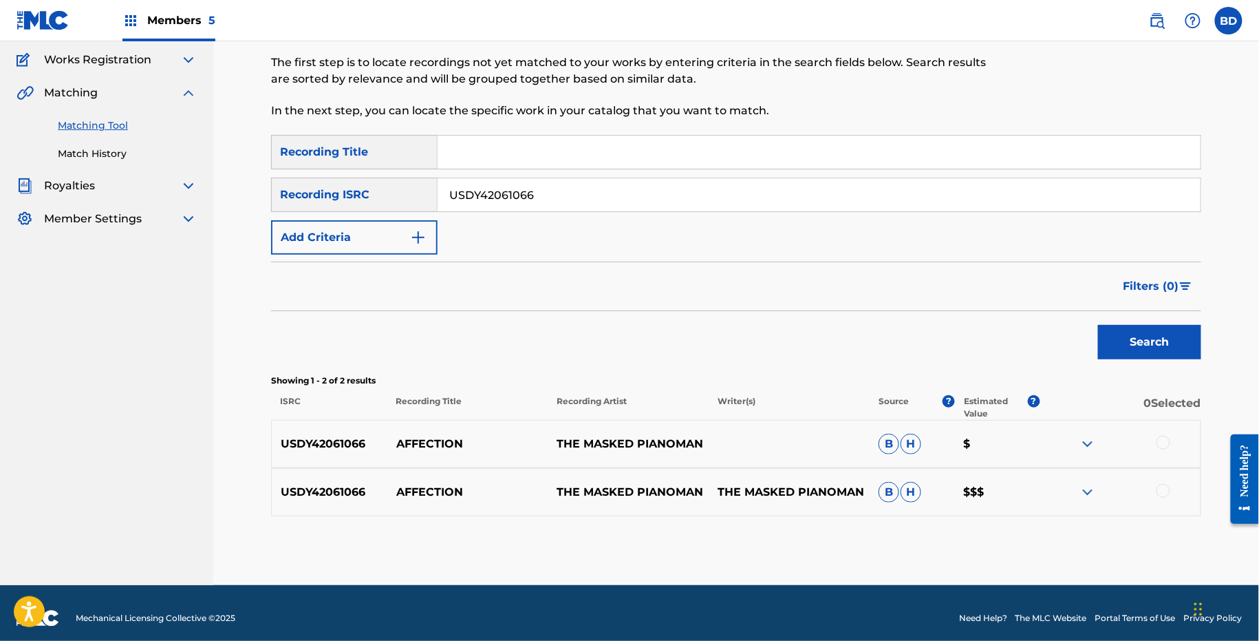
click at [416, 436] on p "AFFECTION" at bounding box center [467, 444] width 161 height 17
copy p "AFFECTION"
click at [1090, 486] on img at bounding box center [1088, 492] width 17 height 17
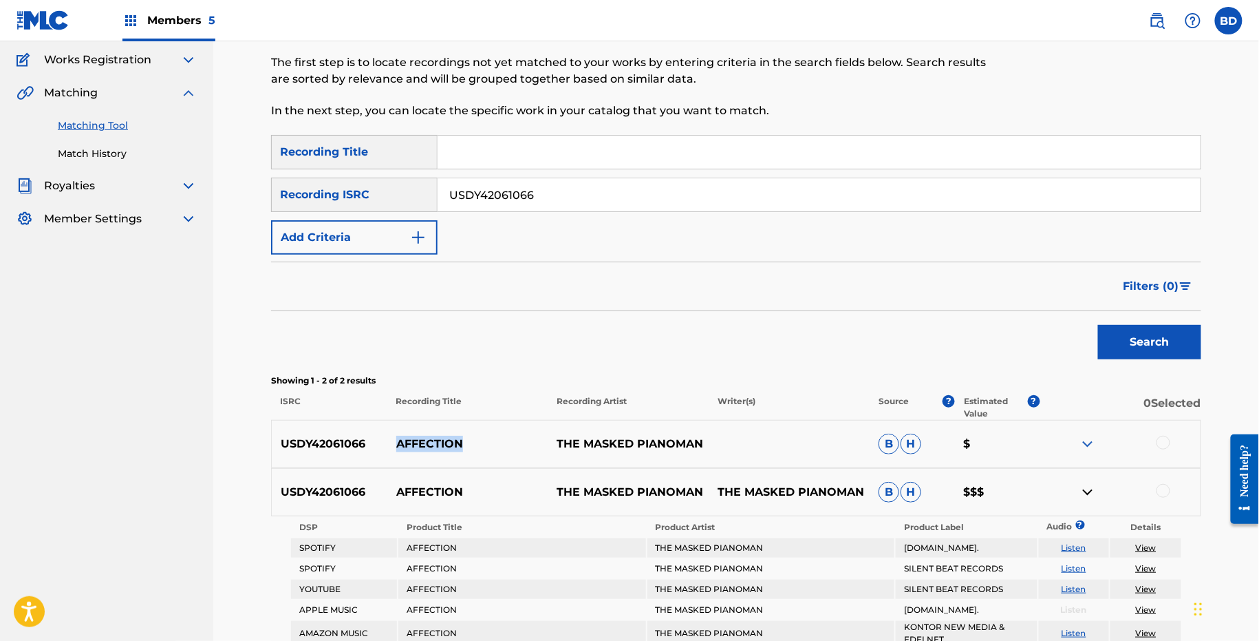
click at [1090, 443] on img at bounding box center [1088, 444] width 17 height 17
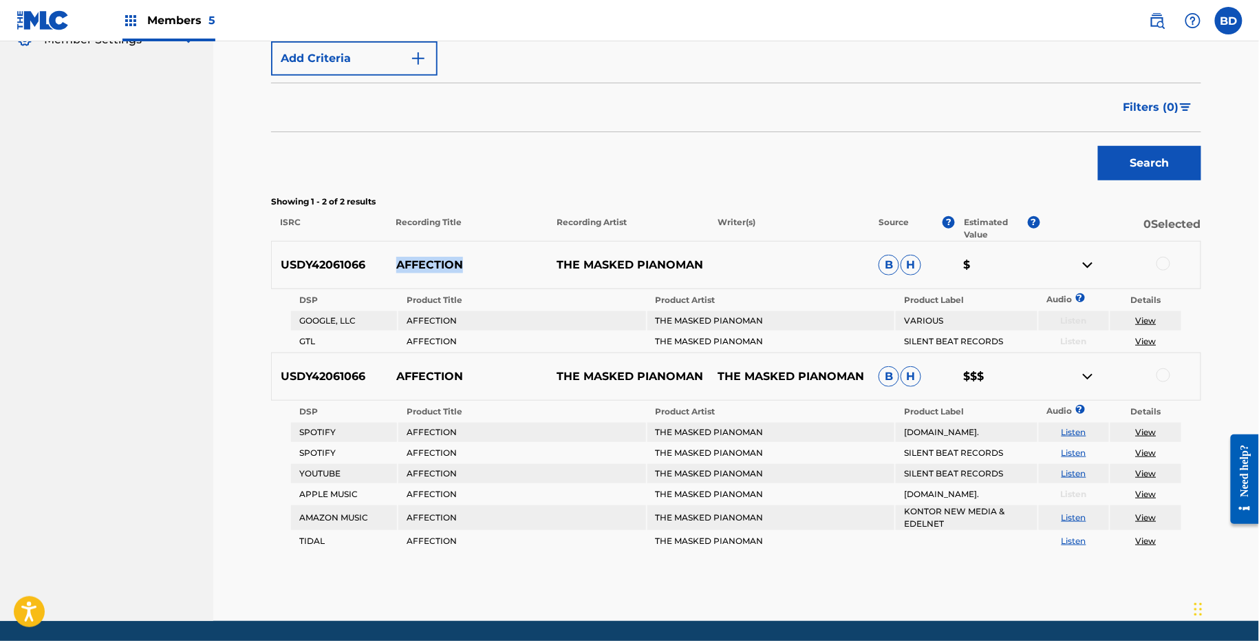
scroll to position [333, 0]
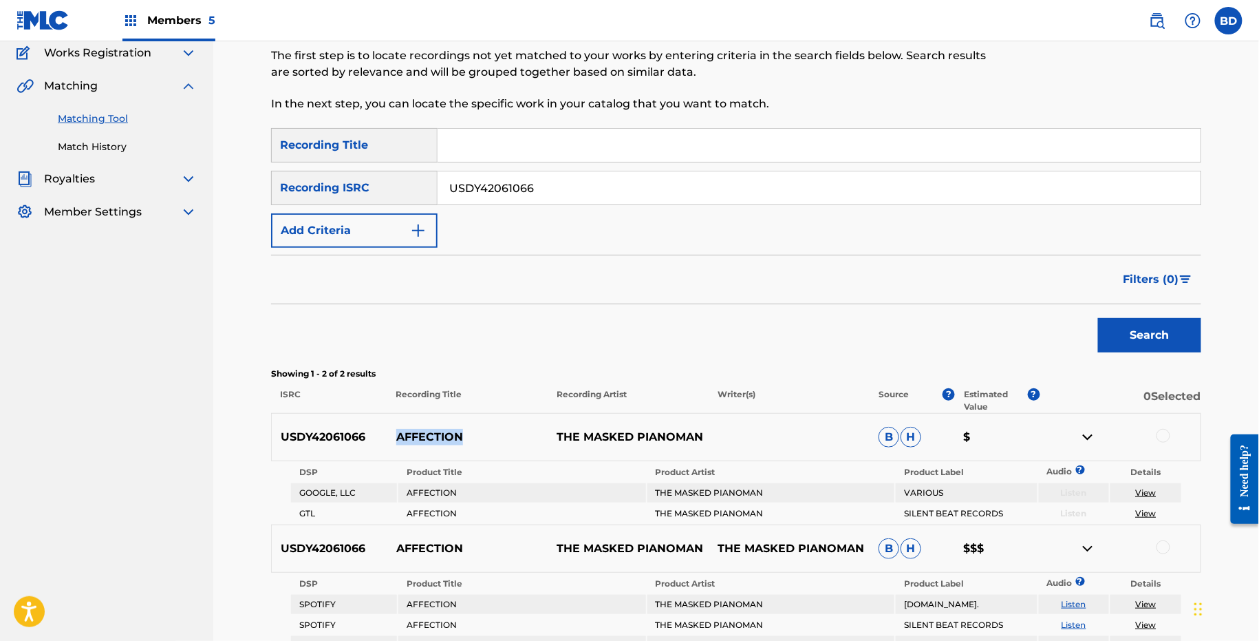
click at [491, 172] on input "USDY42061066" at bounding box center [819, 187] width 763 height 33
paste input "XS2301860"
type input "USDXS2301860"
click at [1098, 318] on button "Search" at bounding box center [1149, 335] width 103 height 34
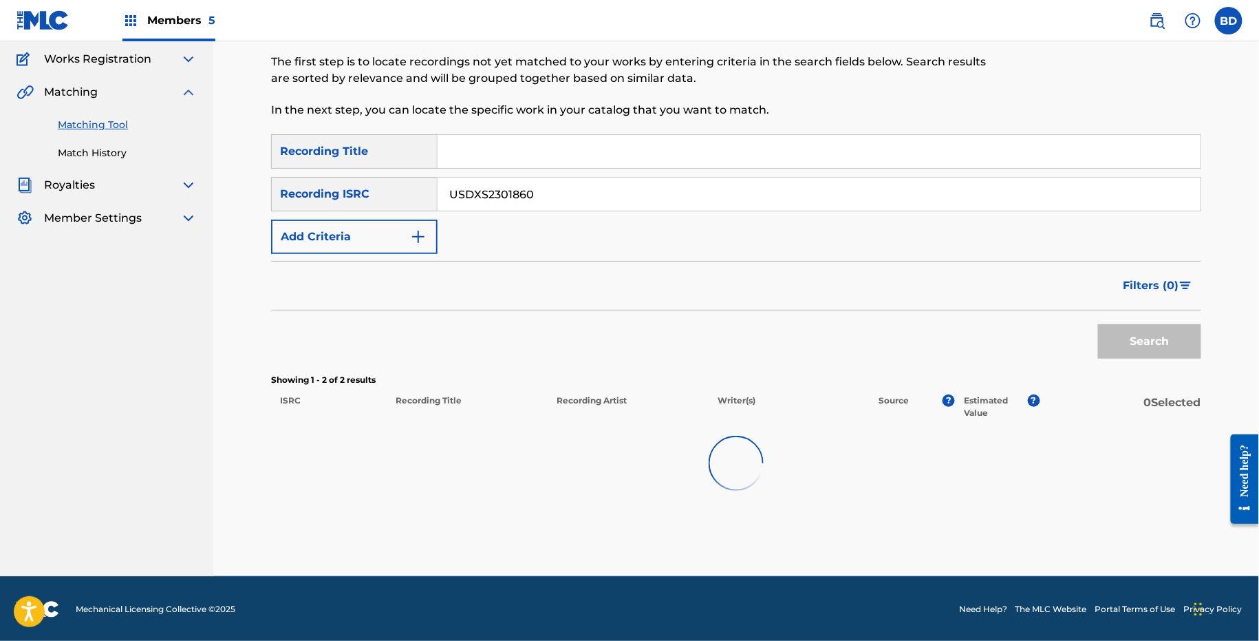
scroll to position [71, 0]
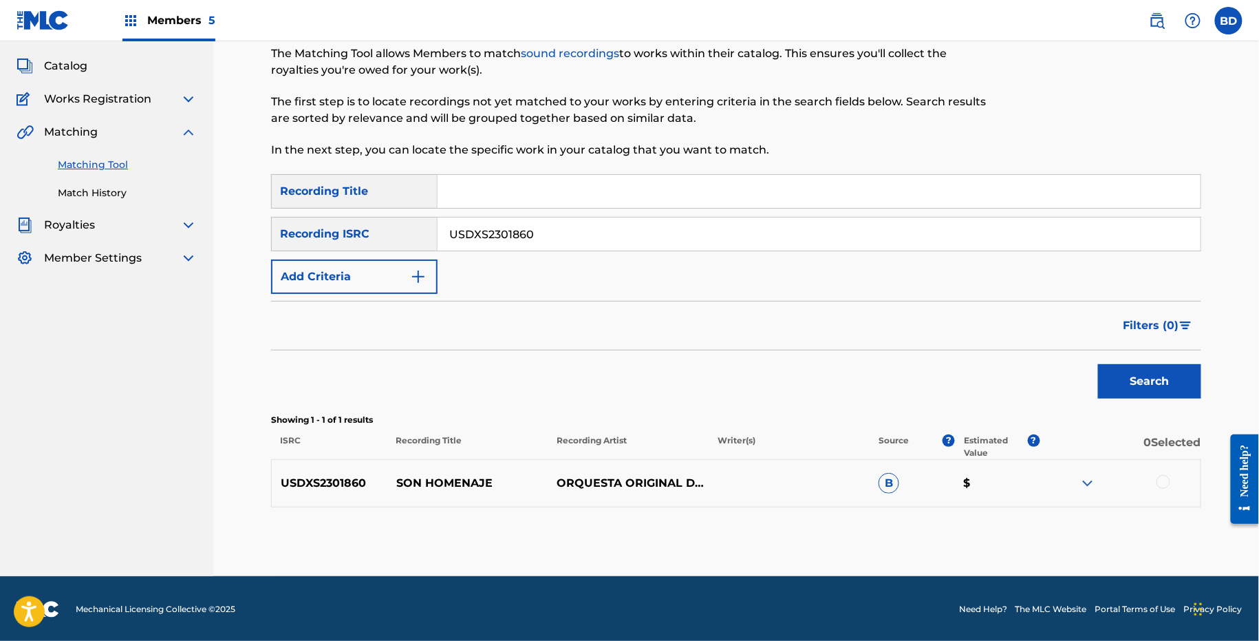
click at [1092, 478] on img at bounding box center [1088, 483] width 17 height 17
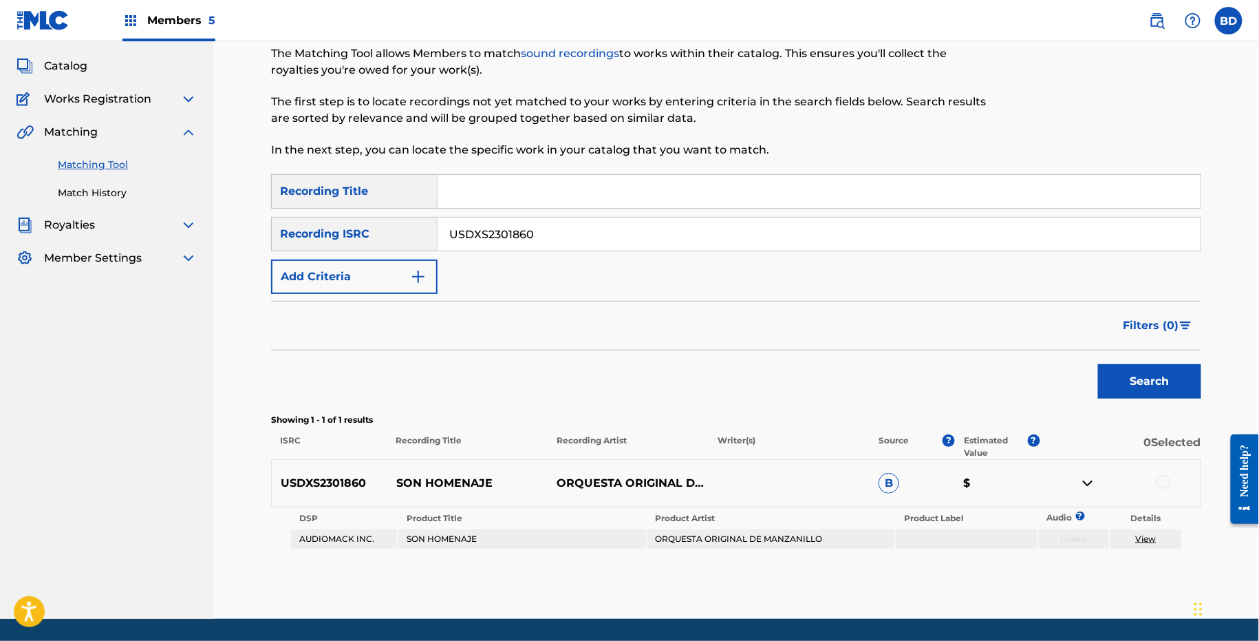
click at [430, 482] on p "SON HOMENAJE" at bounding box center [467, 483] width 161 height 17
click at [1159, 476] on div at bounding box center [1164, 482] width 14 height 14
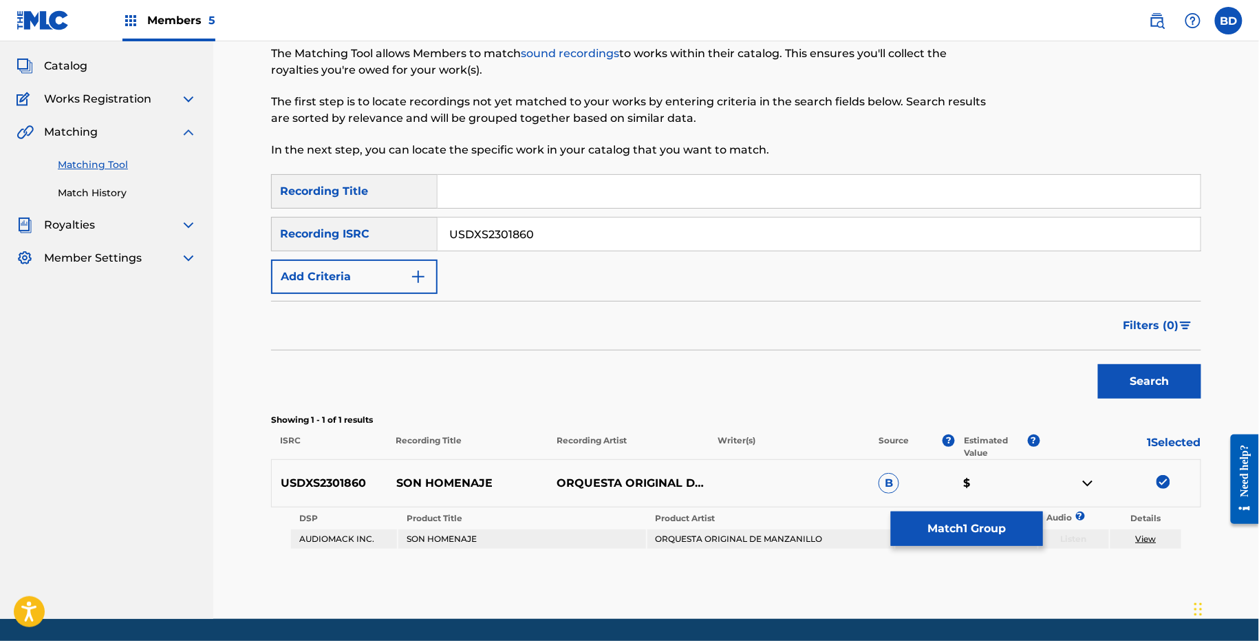
click at [961, 531] on button "Match 1 Group" at bounding box center [967, 528] width 152 height 34
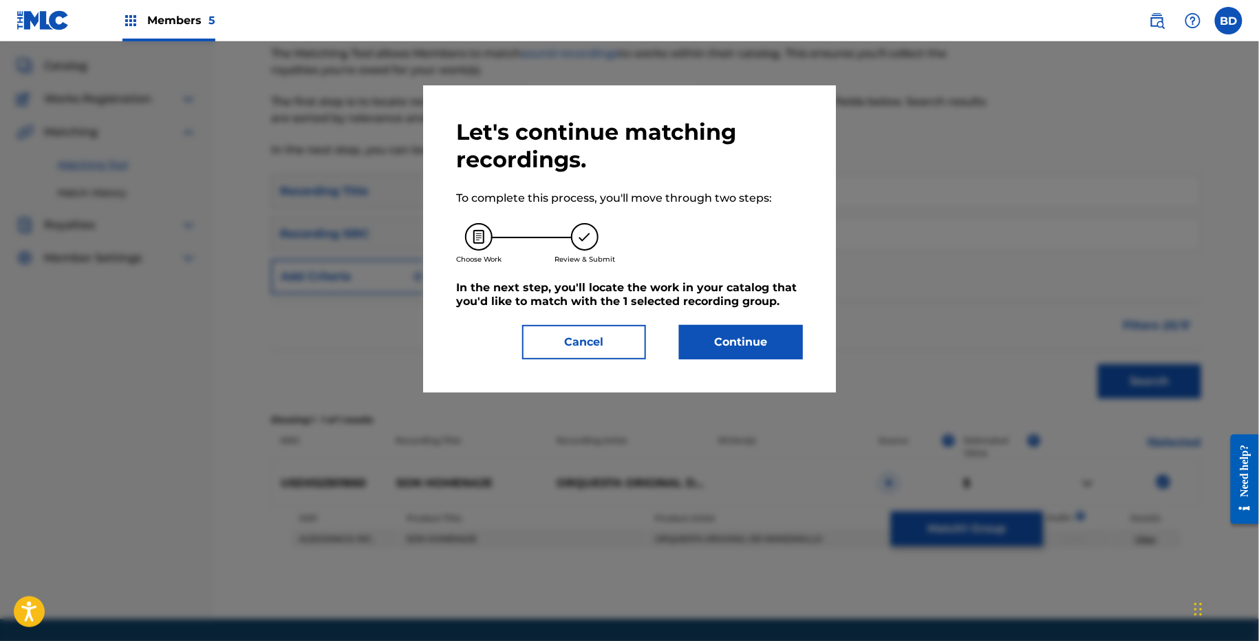
click at [728, 339] on button "Continue" at bounding box center [741, 342] width 124 height 34
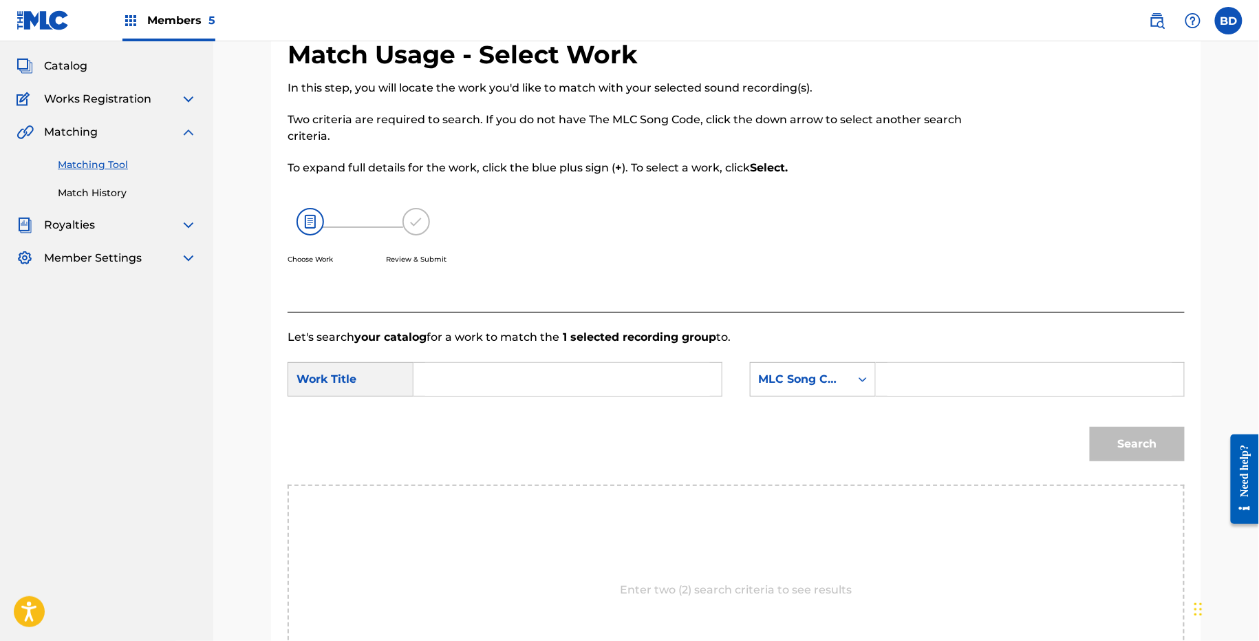
click at [939, 383] on input "Search Form" at bounding box center [1030, 379] width 285 height 33
paste input "SVEBMU"
type input "SVEBMU"
click at [651, 374] on input "Search Form" at bounding box center [567, 379] width 285 height 33
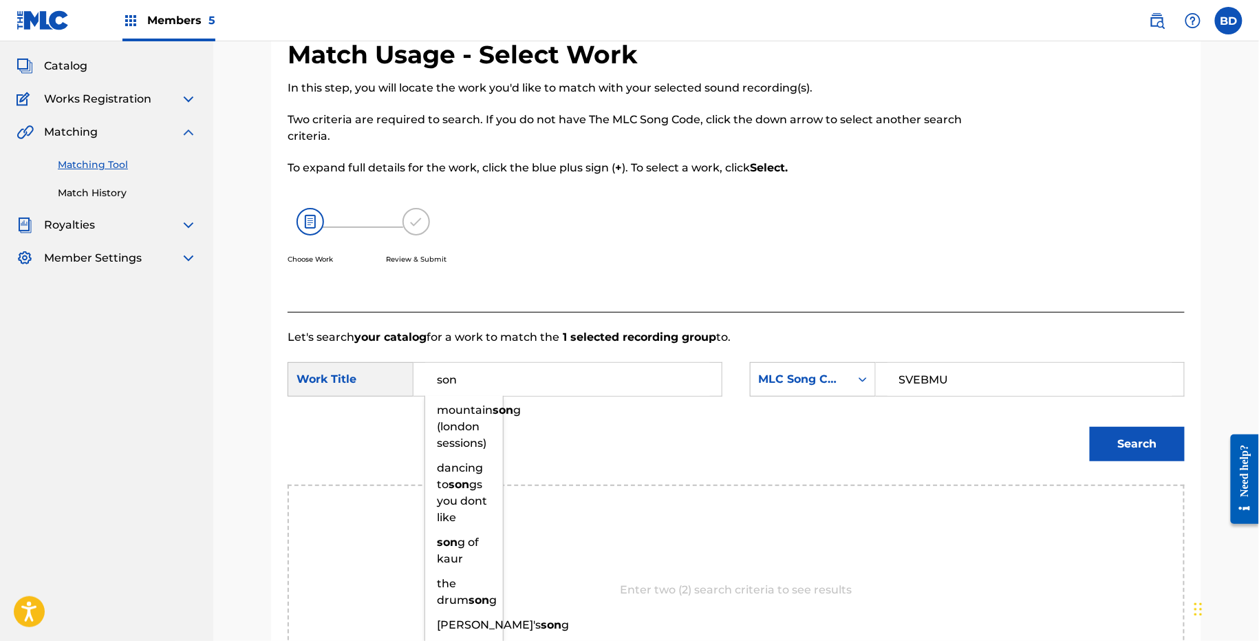
type input "son"
click at [1113, 436] on button "Search" at bounding box center [1137, 444] width 95 height 34
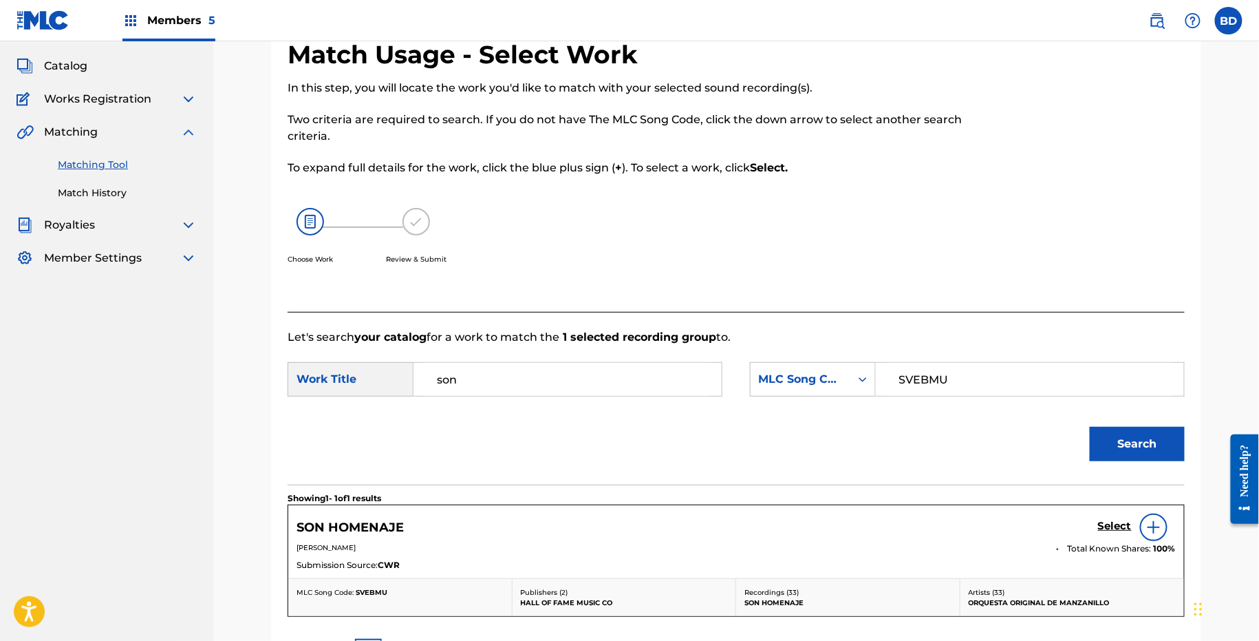
click at [1108, 517] on div "Select" at bounding box center [1137, 527] width 78 height 28
click at [1107, 522] on h5 "Select" at bounding box center [1115, 526] width 34 height 13
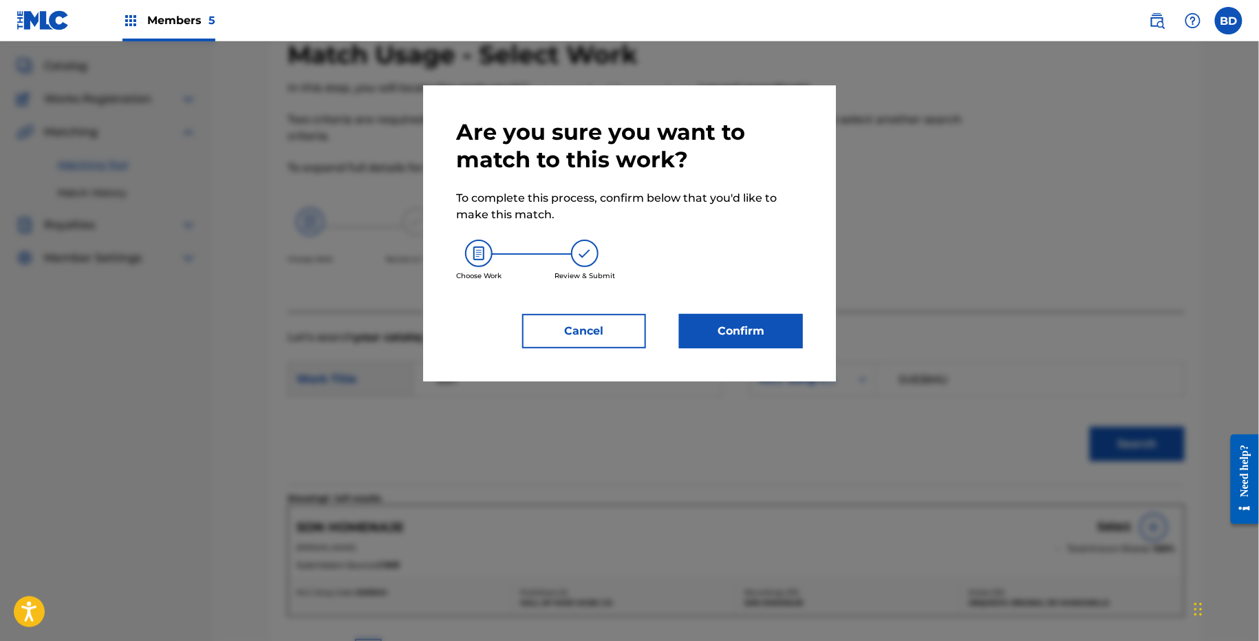
click at [768, 337] on button "Confirm" at bounding box center [741, 331] width 124 height 34
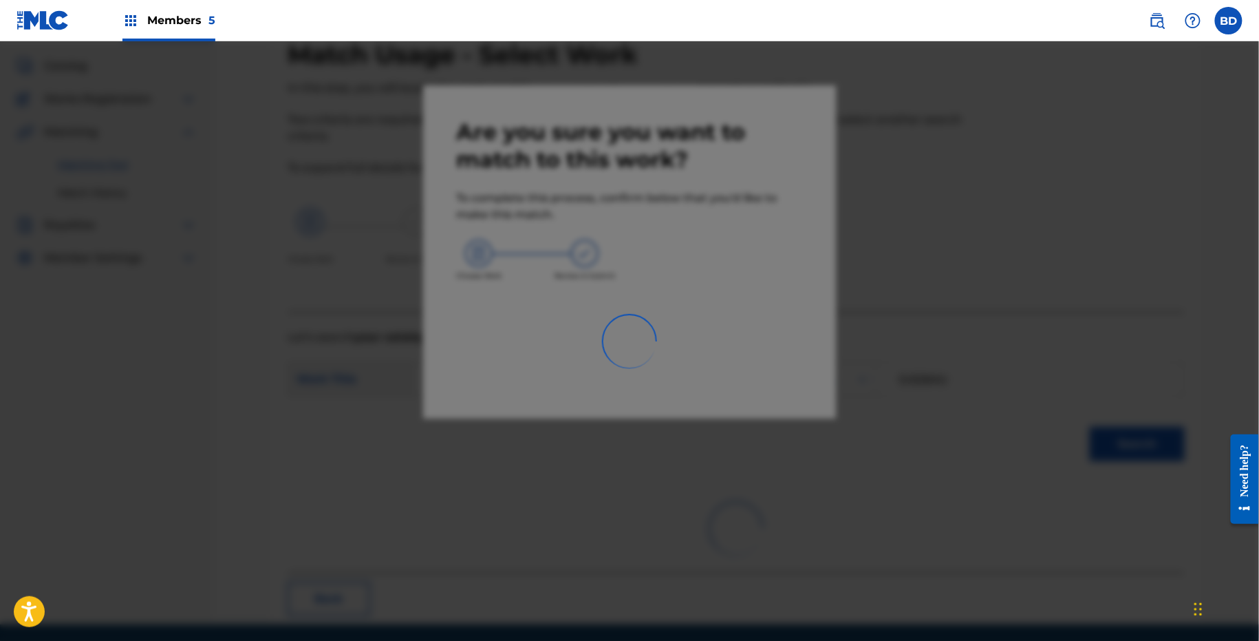
scroll to position [35, 0]
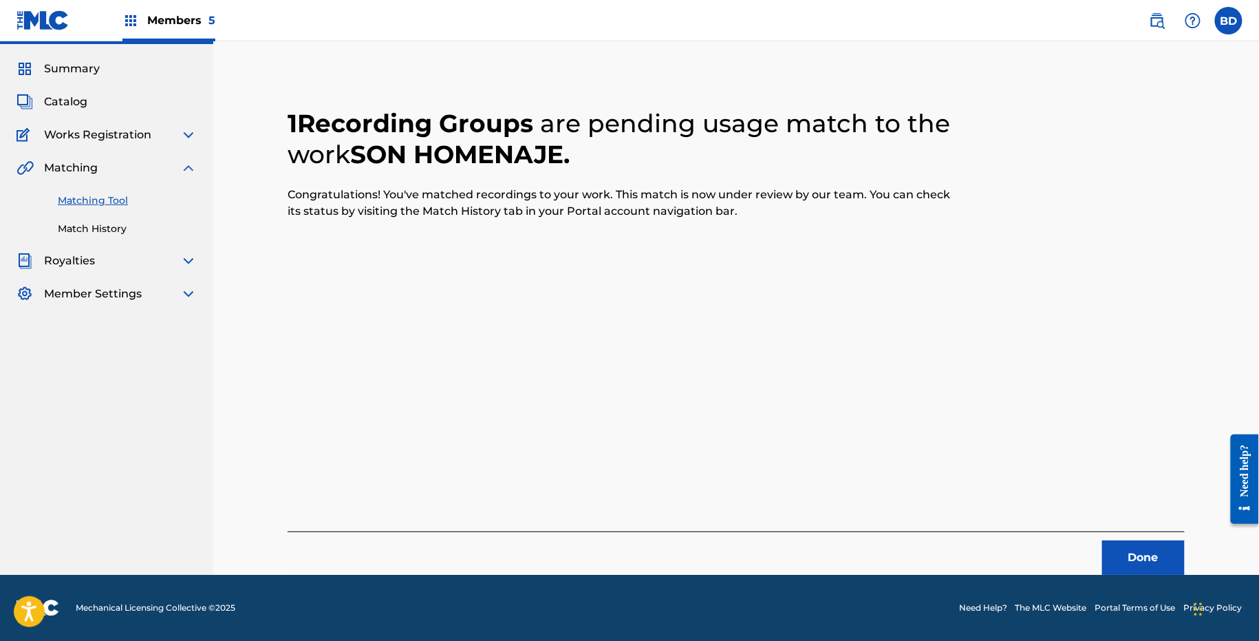
click at [103, 229] on link "Match History" at bounding box center [127, 229] width 139 height 14
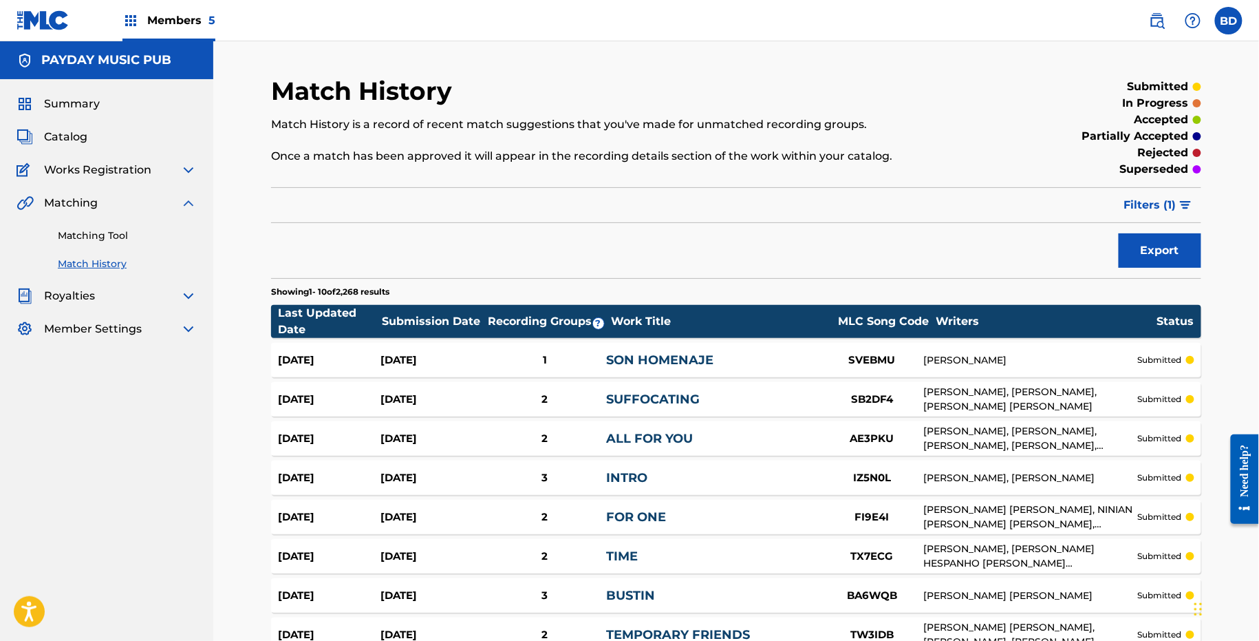
click at [694, 352] on link "SON HOMENAJE" at bounding box center [659, 359] width 107 height 15
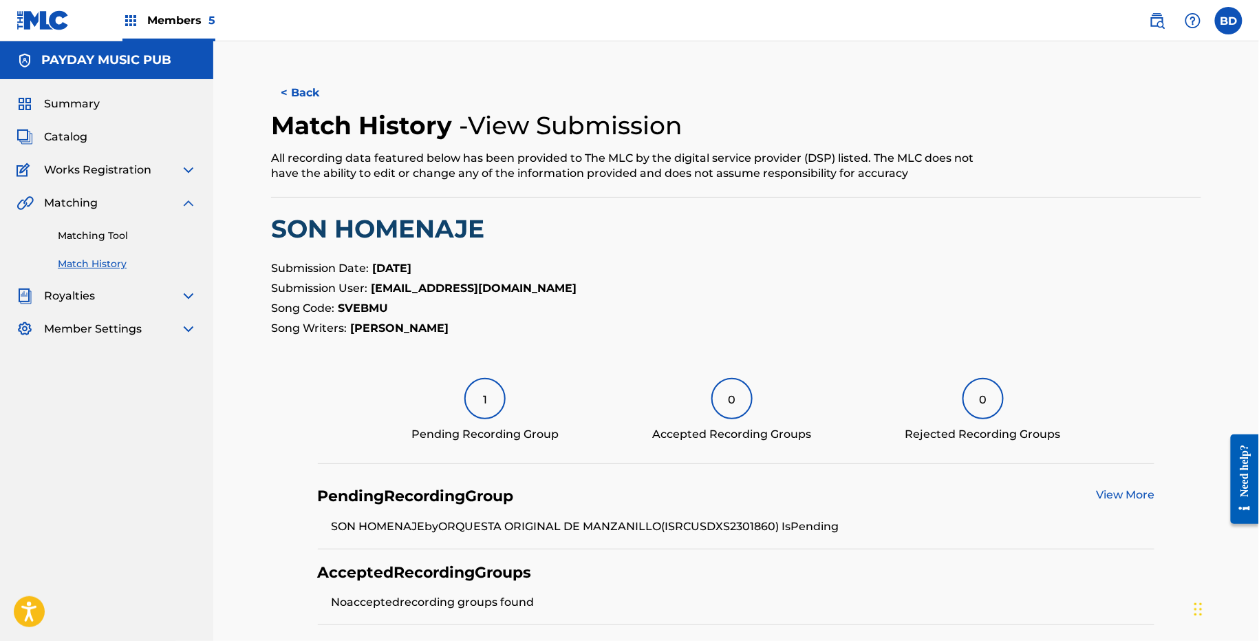
click at [87, 244] on div "Matching Tool Match History" at bounding box center [107, 241] width 180 height 60
click at [114, 237] on link "Matching Tool" at bounding box center [127, 235] width 139 height 14
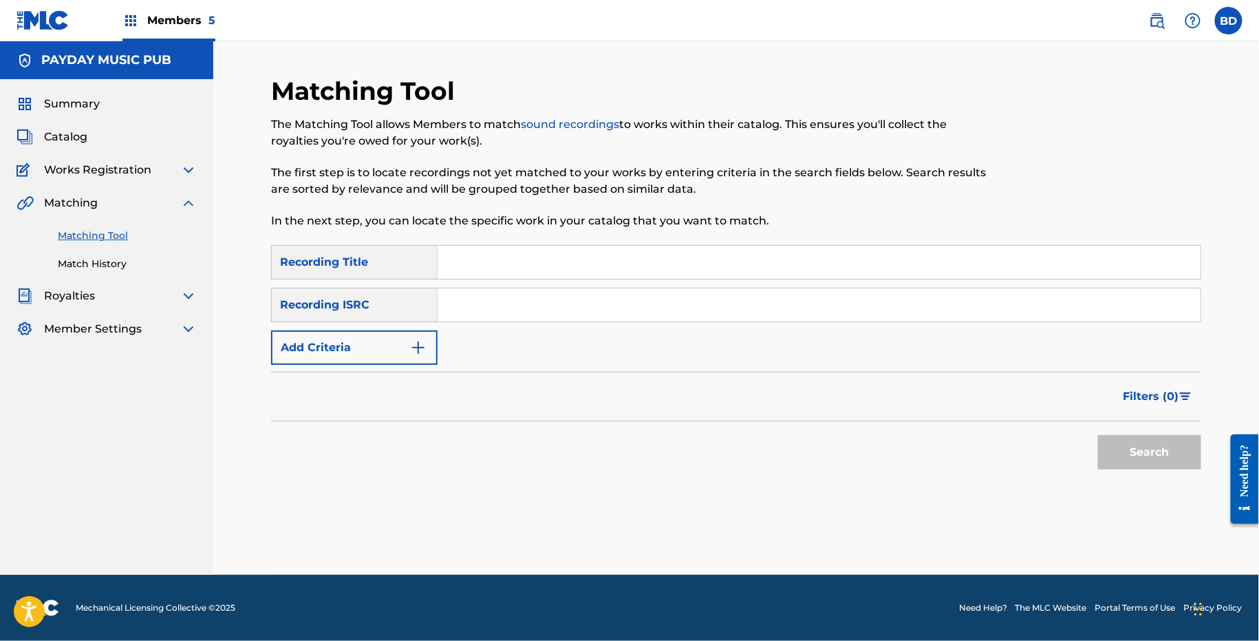
click at [543, 303] on input "Search Form" at bounding box center [819, 304] width 763 height 33
paste input "USDM32468201"
click at [1098, 435] on button "Search" at bounding box center [1149, 452] width 103 height 34
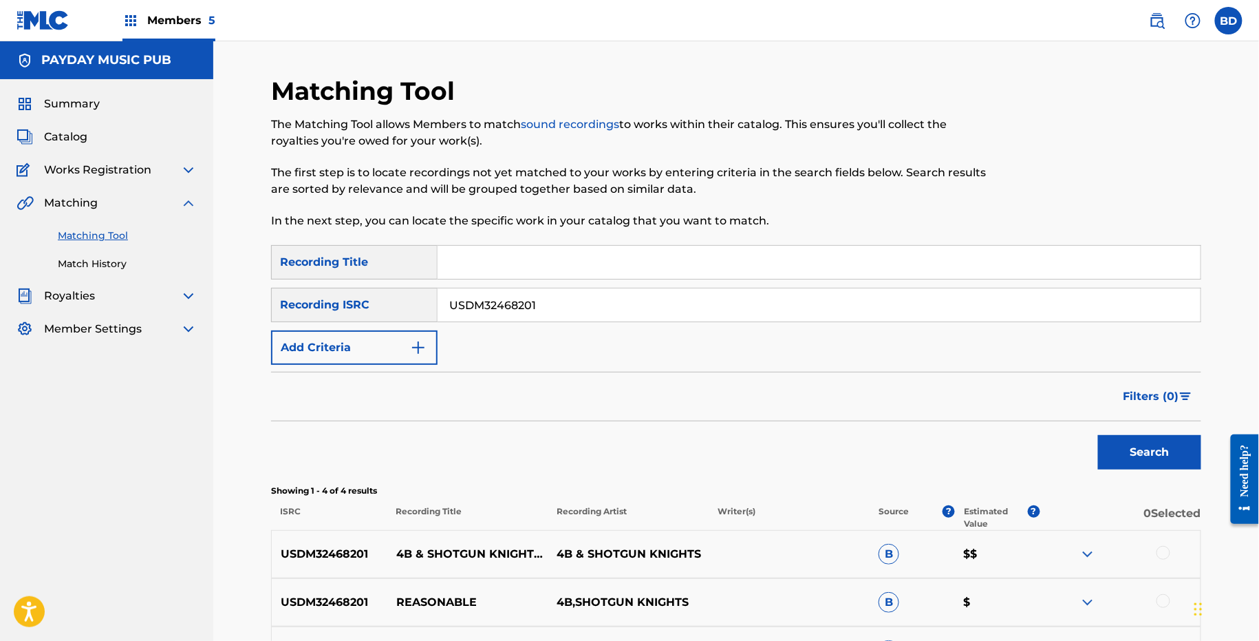
scroll to position [215, 0]
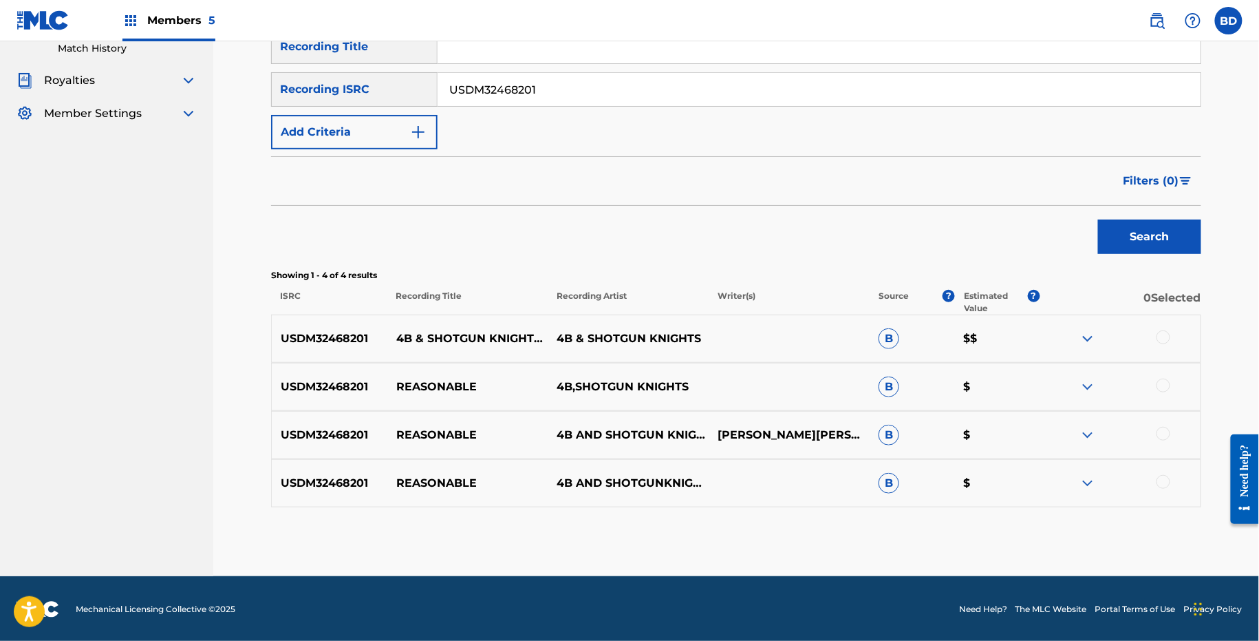
click at [1089, 478] on img at bounding box center [1088, 483] width 17 height 17
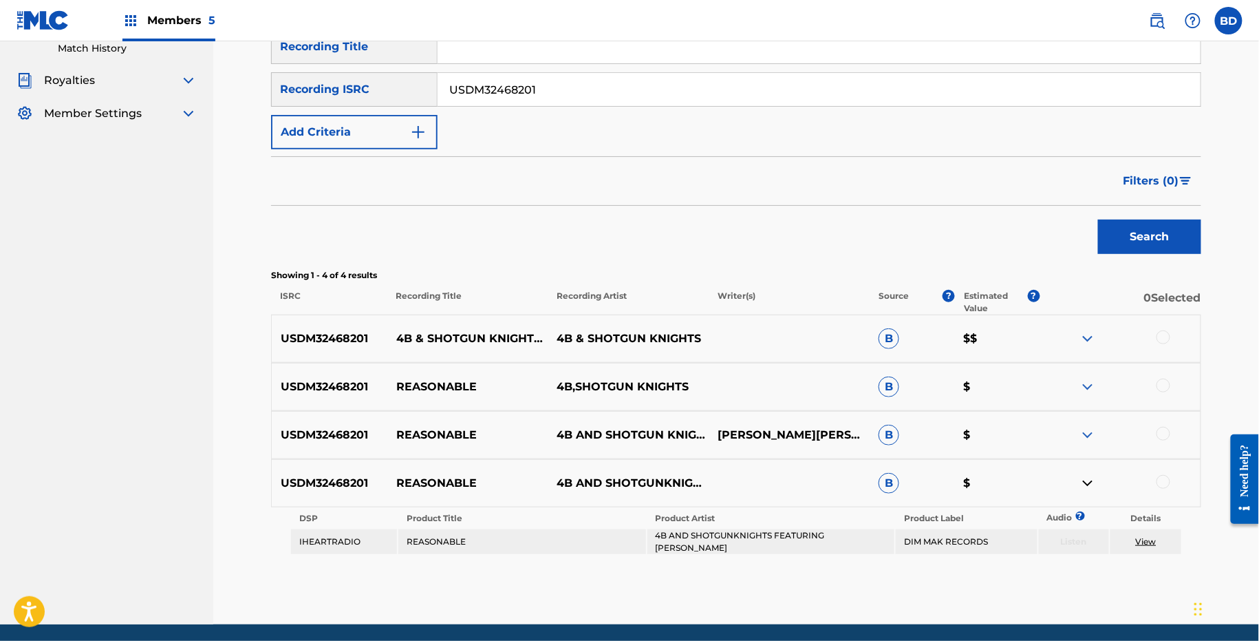
click at [1084, 436] on img at bounding box center [1088, 435] width 17 height 17
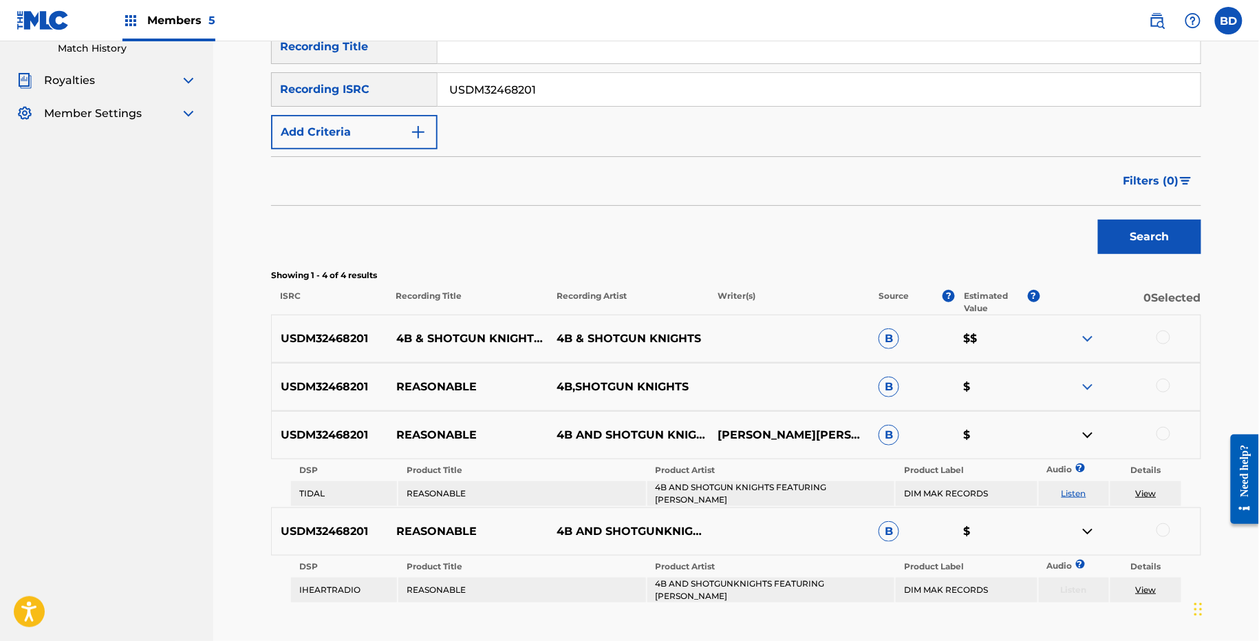
click at [1083, 381] on img at bounding box center [1088, 387] width 17 height 17
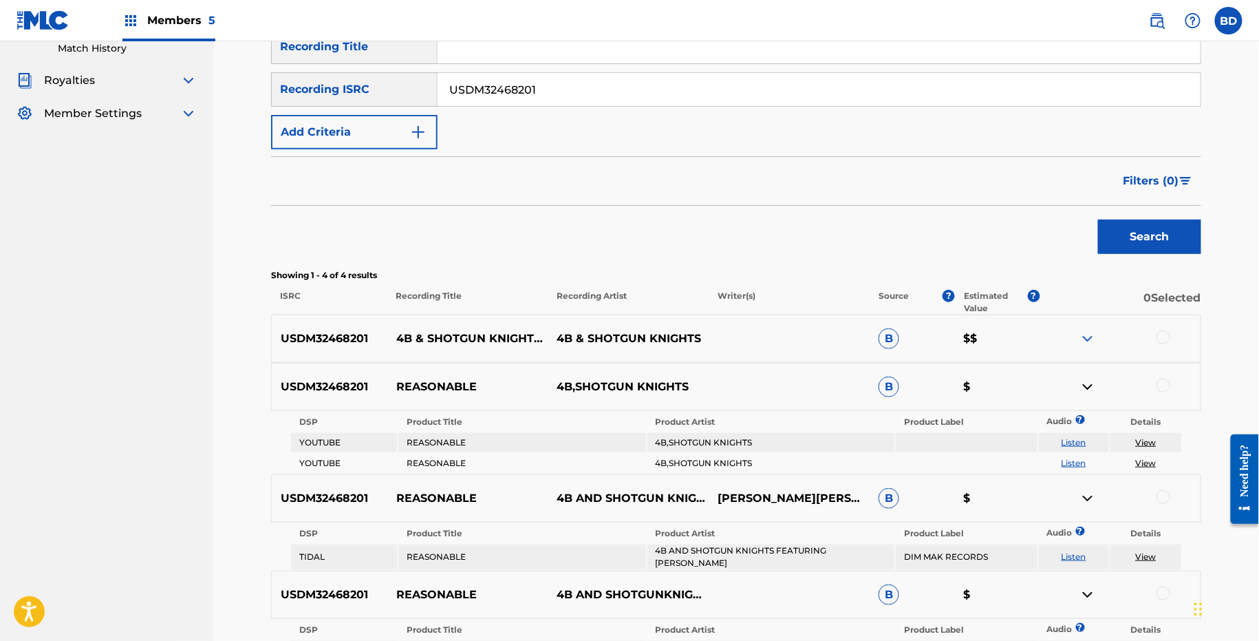
click at [1082, 333] on img at bounding box center [1088, 338] width 17 height 17
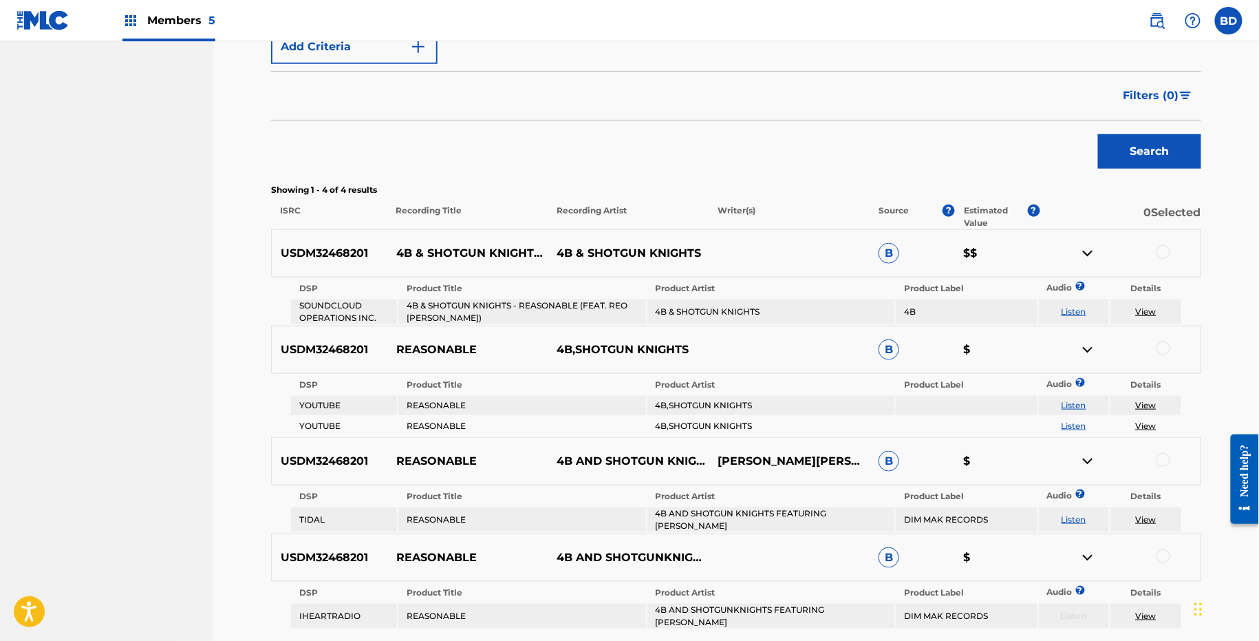
scroll to position [359, 0]
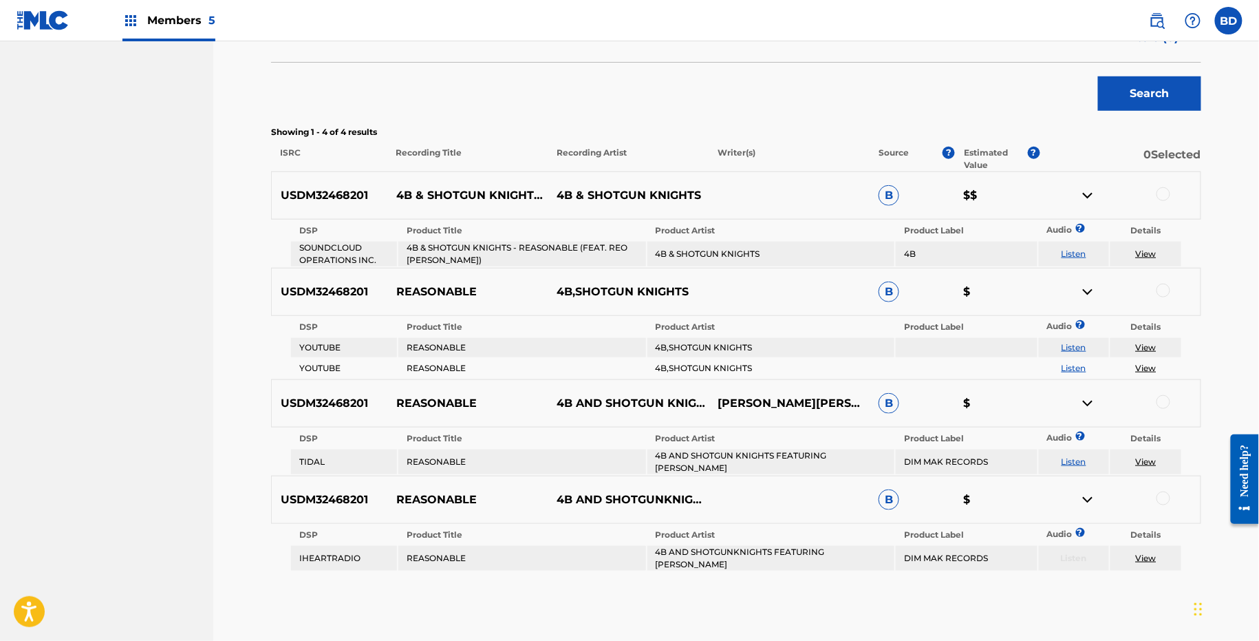
click at [433, 284] on p "REASONABLE" at bounding box center [467, 292] width 161 height 17
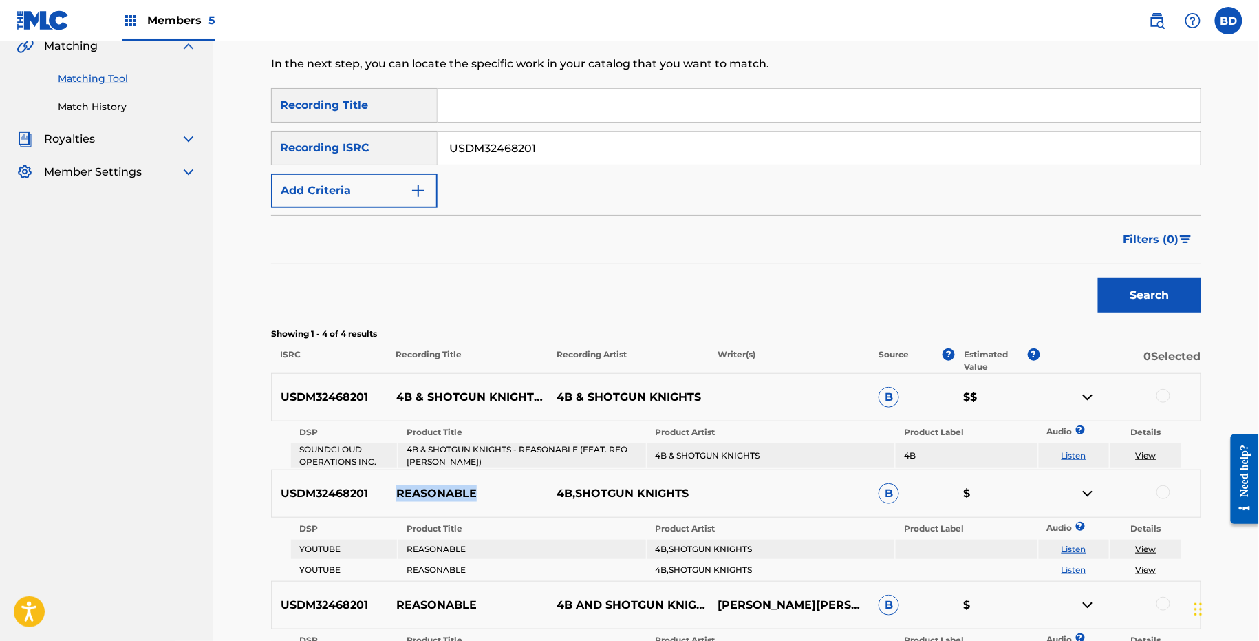
scroll to position [18, 0]
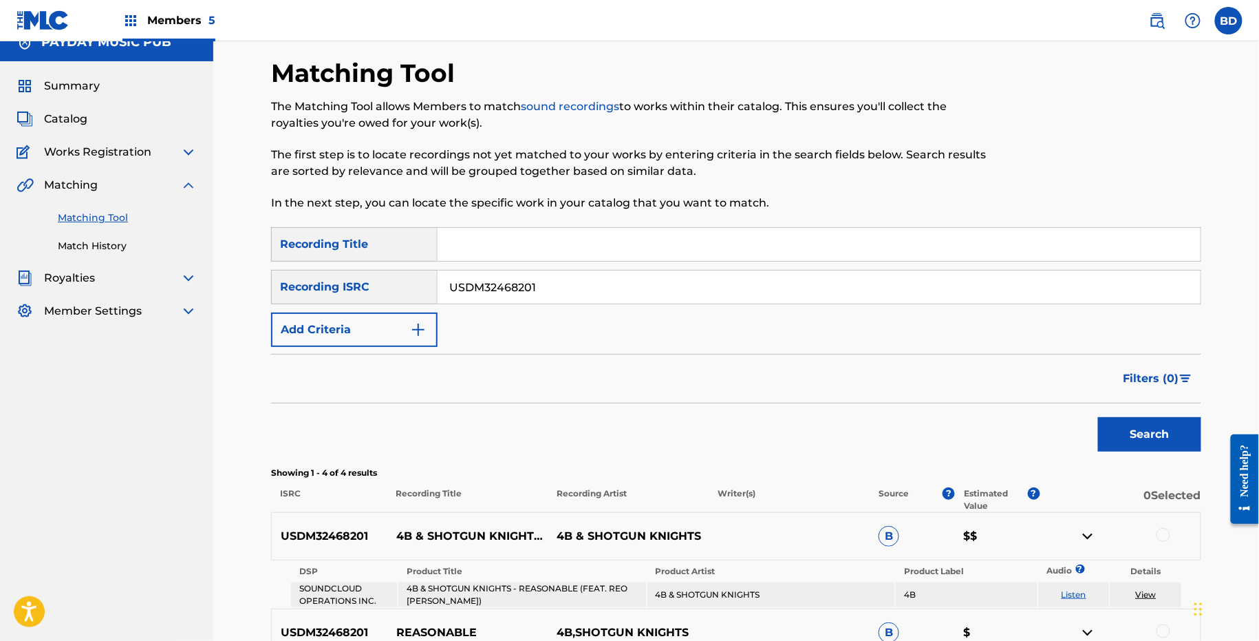
click at [482, 303] on input "USDM32468201" at bounding box center [819, 286] width 763 height 33
paste input "USDM32460501"
click at [482, 299] on input "USDM32468201USDM32460501" at bounding box center [819, 286] width 763 height 33
paste input "Search Form"
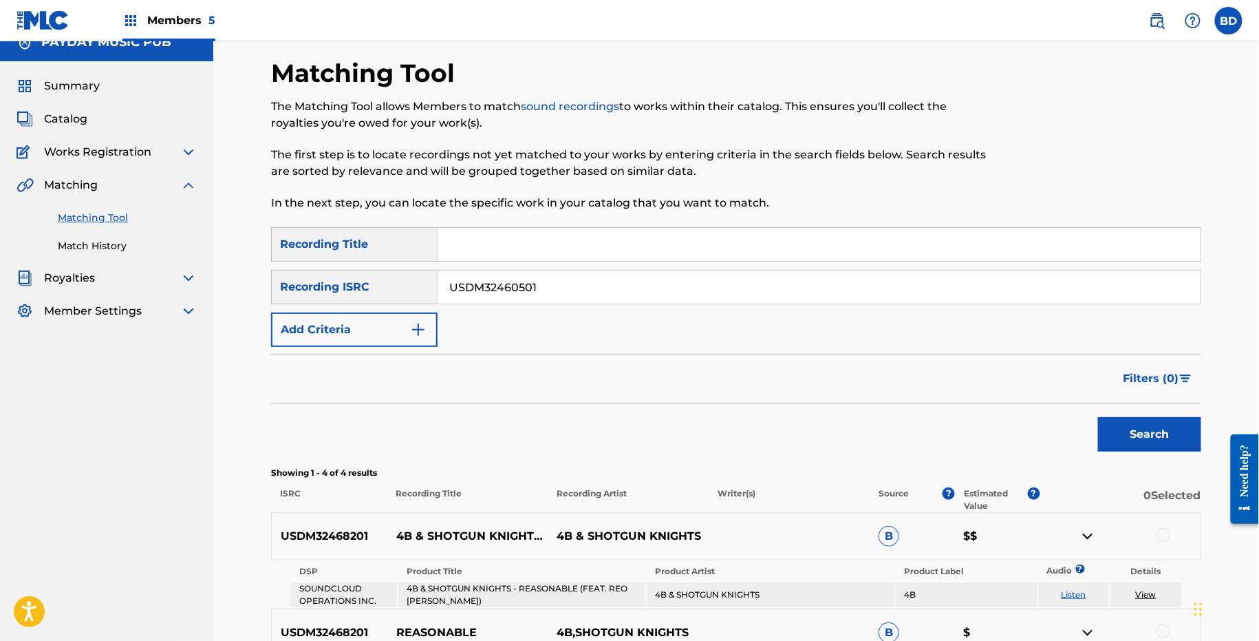
type input "USDM32460501"
click at [1098, 417] on button "Search" at bounding box center [1149, 434] width 103 height 34
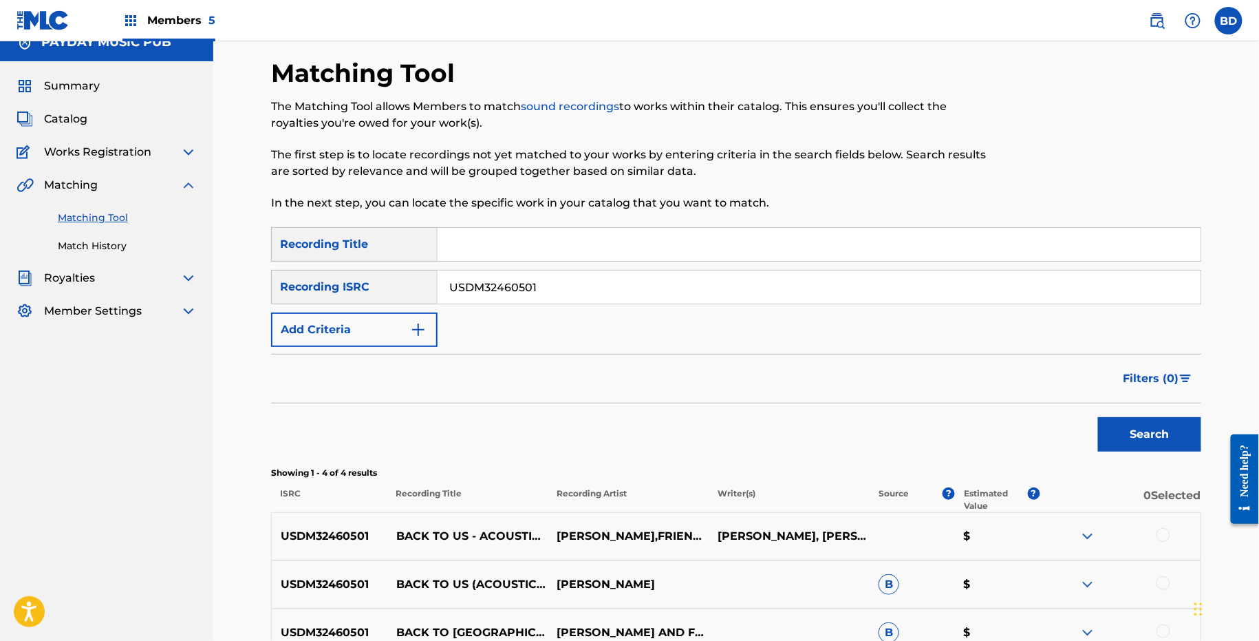
scroll to position [215, 0]
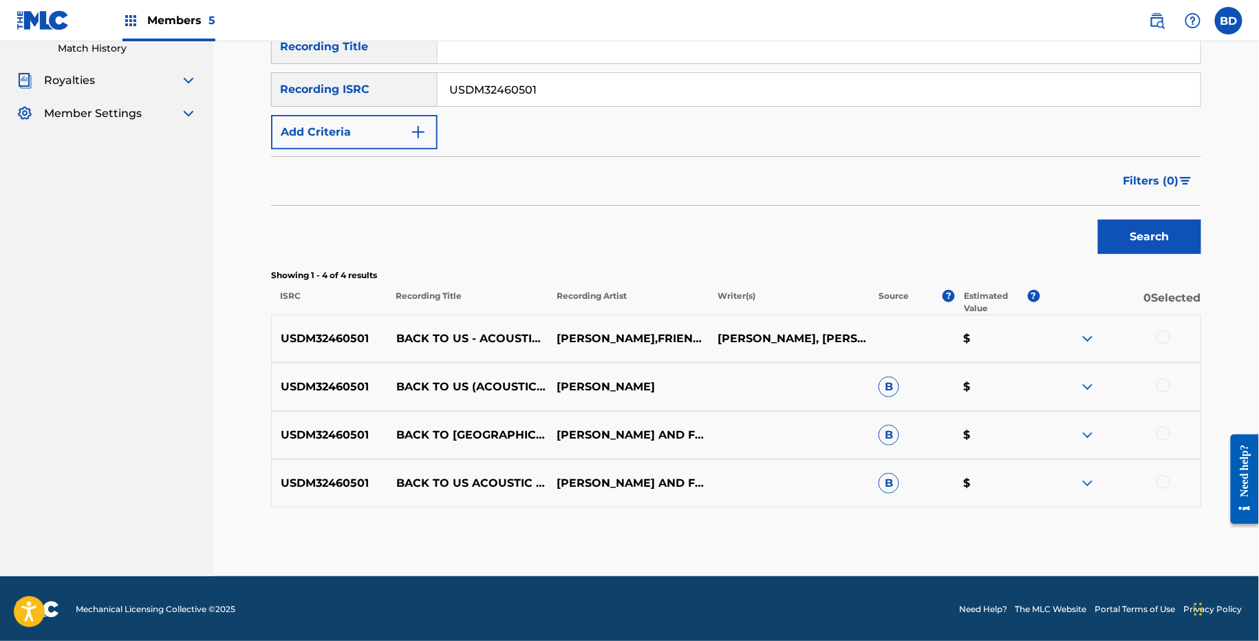
click at [426, 435] on p "BACK TO US" at bounding box center [467, 435] width 161 height 17
click at [1091, 475] on img at bounding box center [1088, 483] width 17 height 17
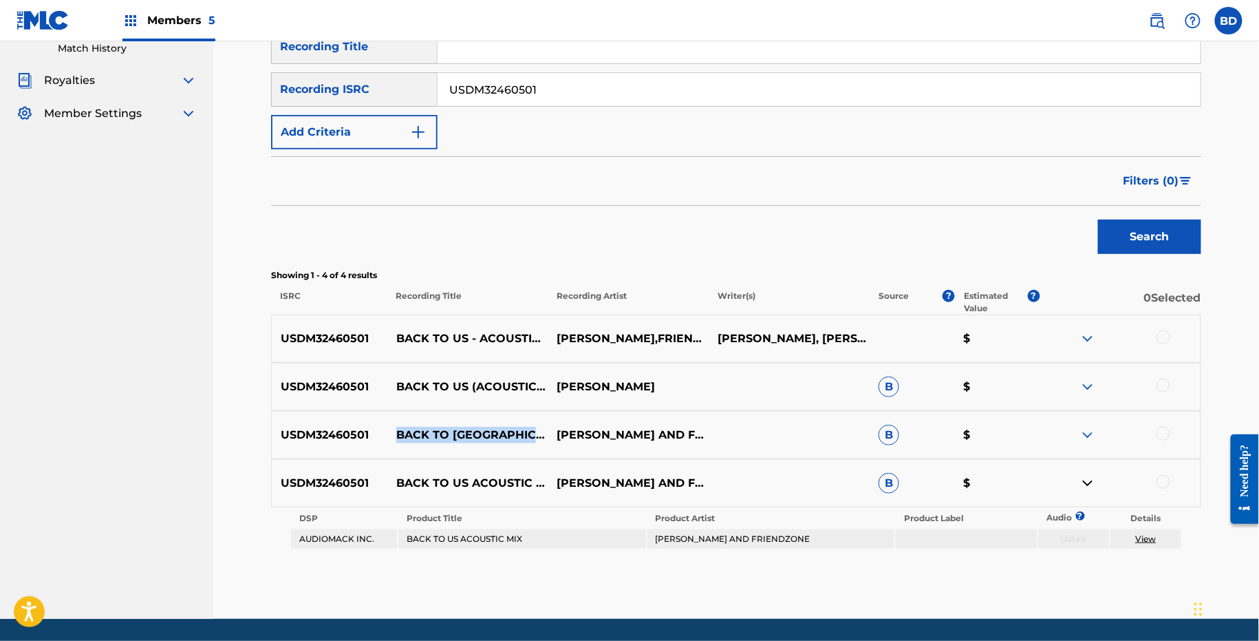
click at [1084, 433] on img at bounding box center [1088, 435] width 17 height 17
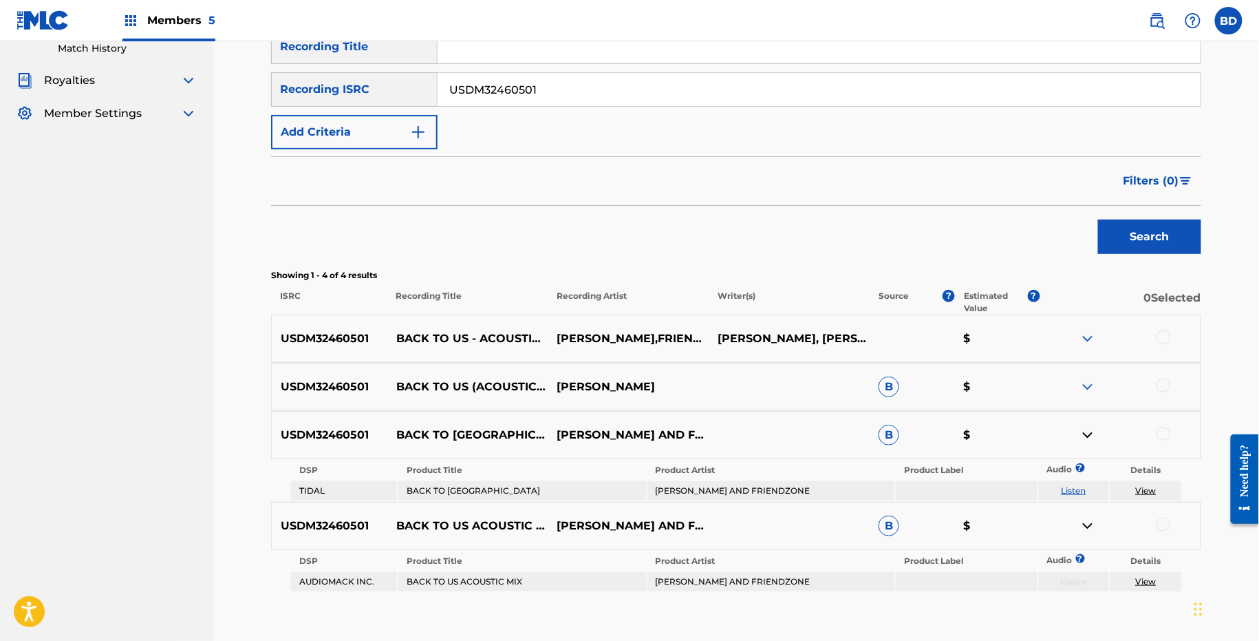
click at [1084, 394] on div "USDM32460501 BACK TO US (ACOUSTIC MIX) - LINNEY, FRIENDZONE LINNEY B $" at bounding box center [736, 387] width 930 height 48
click at [1087, 390] on img at bounding box center [1088, 387] width 17 height 17
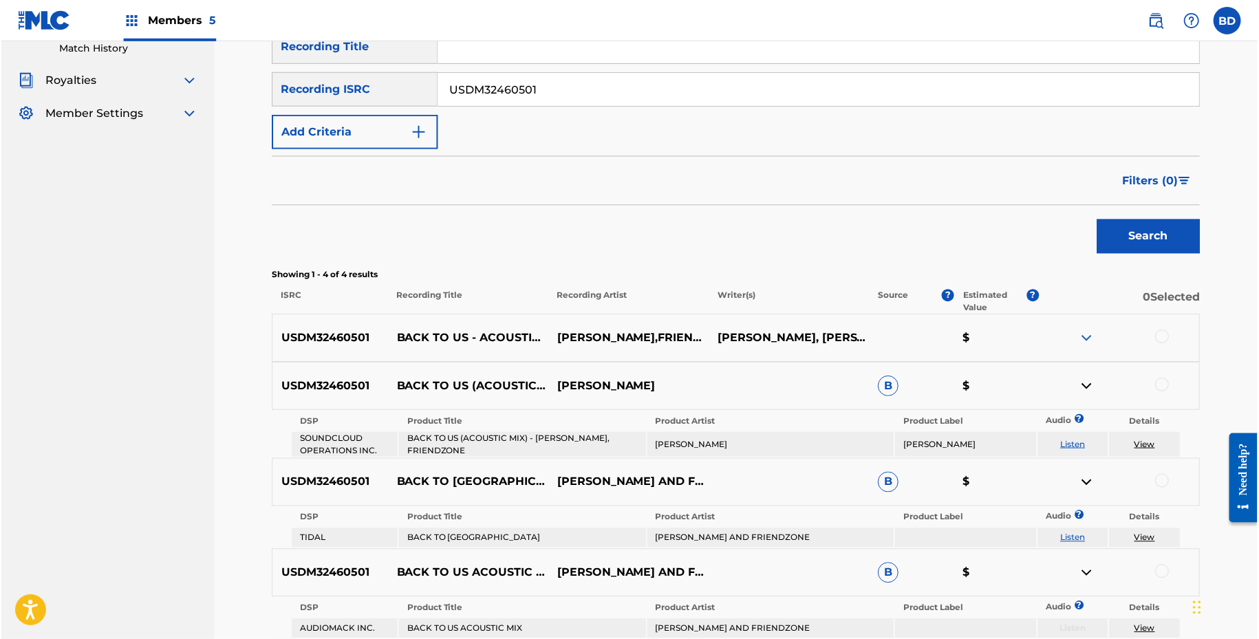
scroll to position [348, 0]
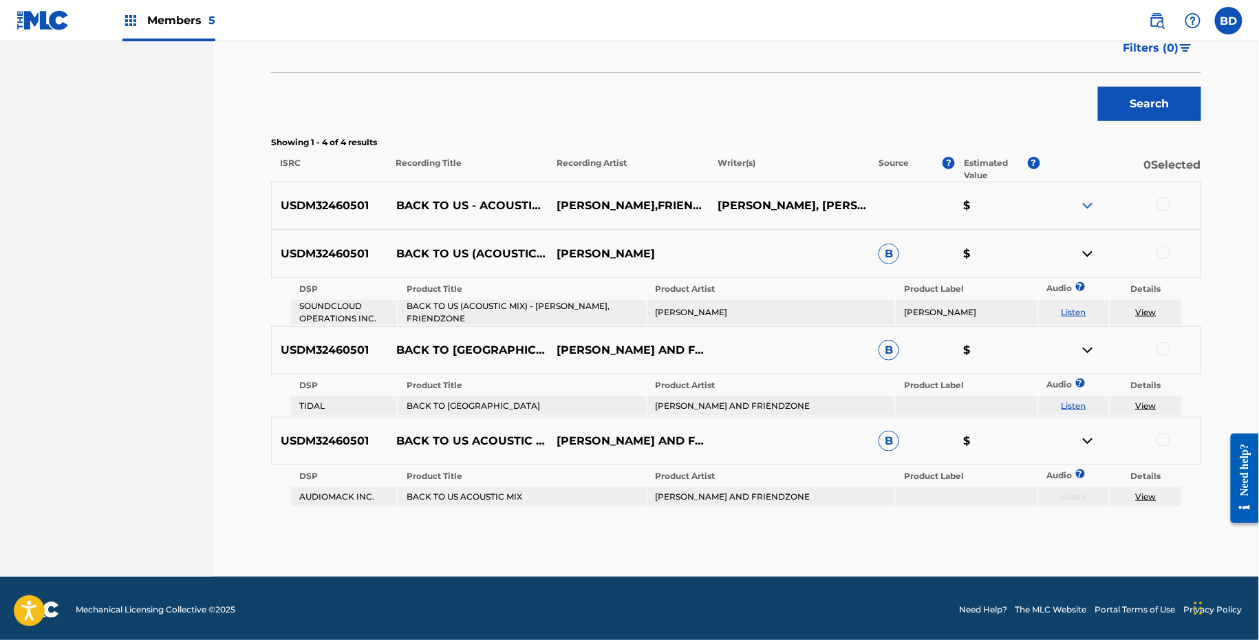
click at [576, 312] on td "BACK TO US (ACOUSTIC MIX) - LINNEY, FRIENDZONE" at bounding box center [521, 312] width 247 height 25
click at [486, 493] on td "BACK TO US ACOUSTIC MIX" at bounding box center [521, 496] width 247 height 19
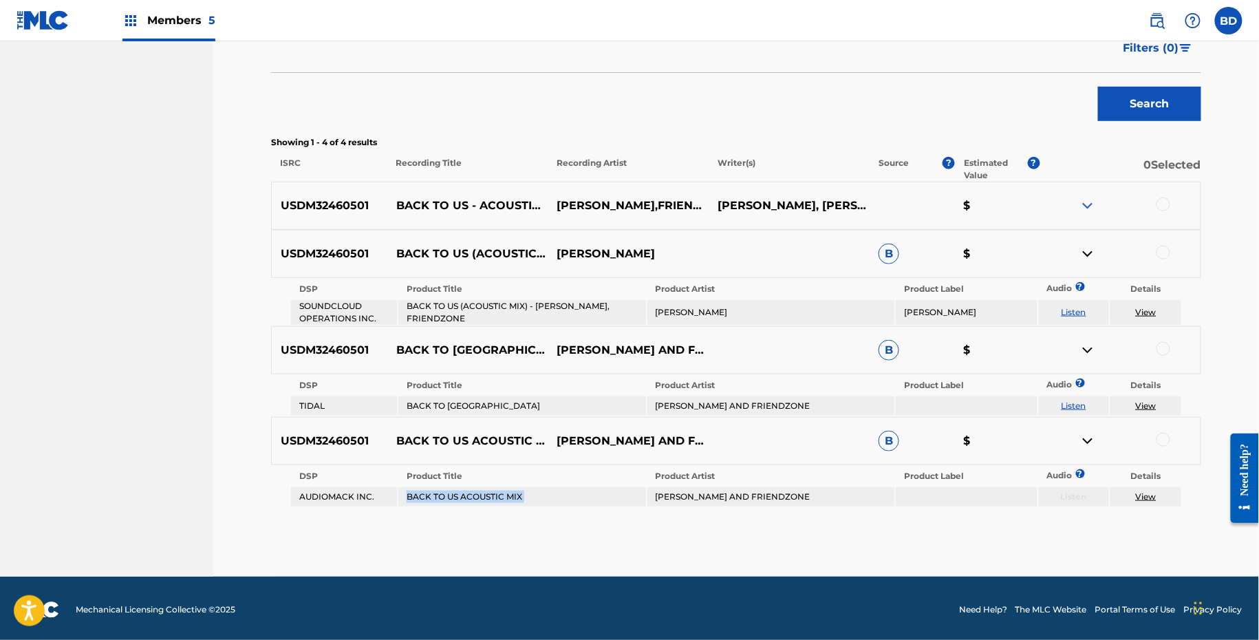
click at [486, 493] on td "BACK TO US ACOUSTIC MIX" at bounding box center [521, 496] width 247 height 19
click at [711, 492] on td "LINNEY AND FRIENDZONE" at bounding box center [771, 496] width 247 height 19
click at [1165, 247] on div at bounding box center [1164, 253] width 14 height 14
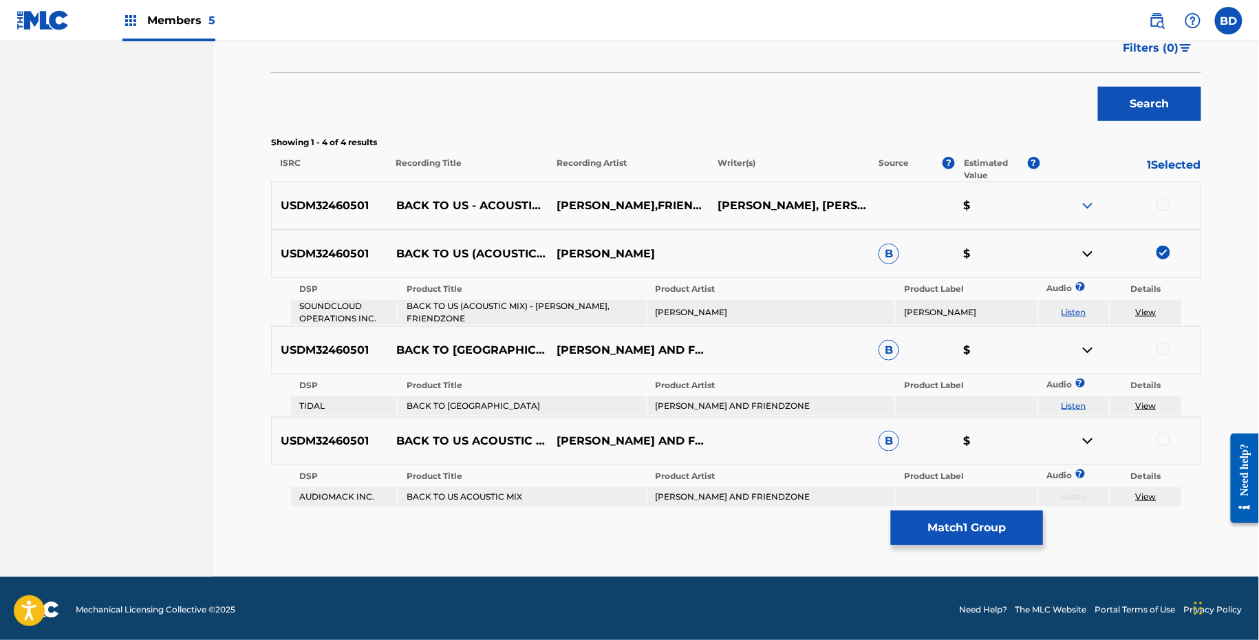
click at [1161, 345] on div at bounding box center [1164, 349] width 14 height 14
click at [1169, 435] on div at bounding box center [1164, 440] width 14 height 14
click at [950, 531] on button "Match 3 Groups" at bounding box center [967, 527] width 152 height 34
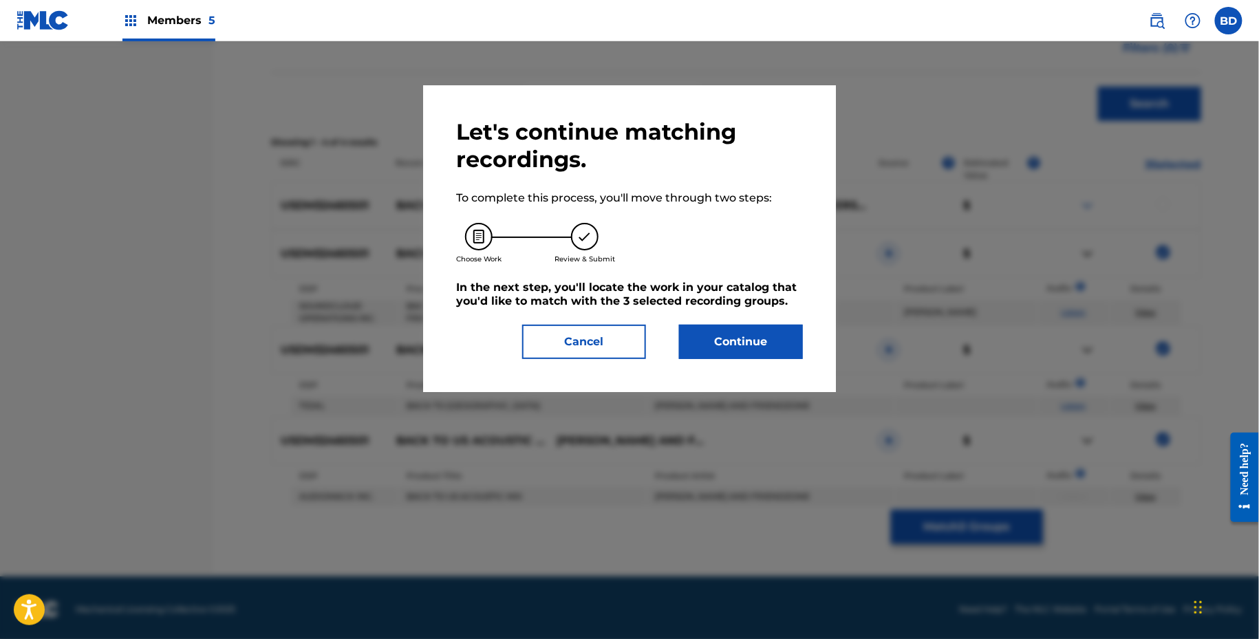
click at [743, 320] on div "Let's continue matching recordings. To complete this process, you'll move throu…" at bounding box center [629, 238] width 347 height 241
click at [743, 343] on button "Continue" at bounding box center [741, 342] width 124 height 34
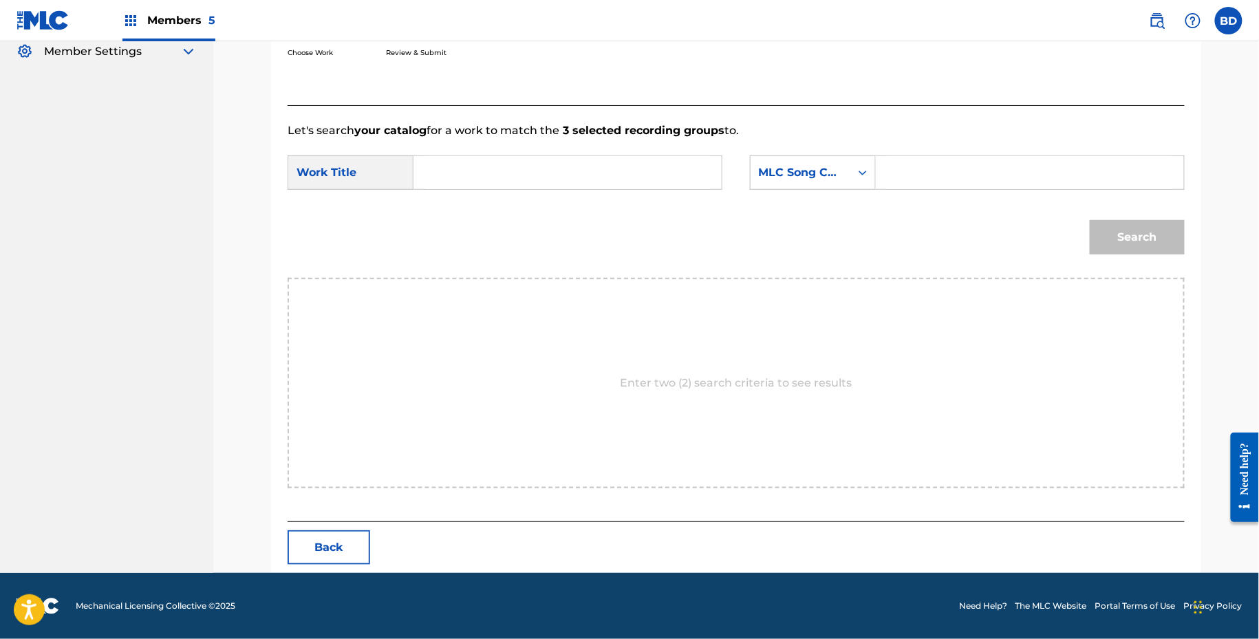
scroll to position [277, 0]
click at [963, 165] on input "Search Form" at bounding box center [1030, 173] width 285 height 33
paste input "BC5LZ9"
type input "BC5LZ9"
click at [676, 171] on input "Search Form" at bounding box center [567, 173] width 285 height 33
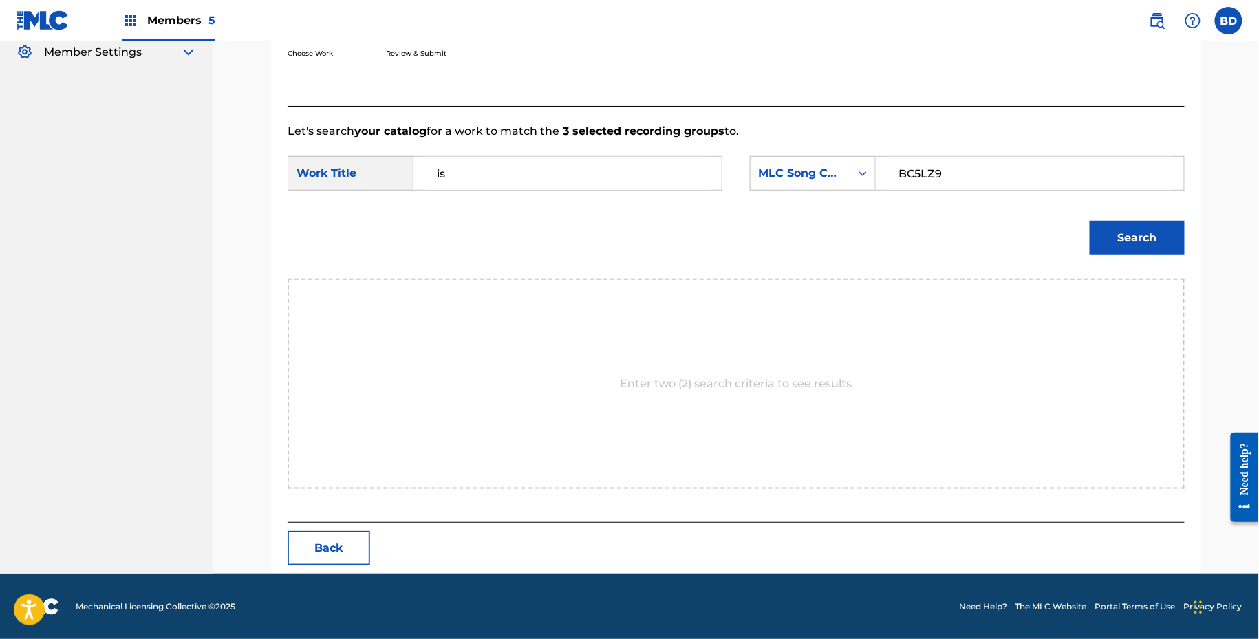
type input "i"
type input "us"
click at [1080, 239] on div "Search" at bounding box center [736, 243] width 897 height 72
click at [1090, 239] on button "Search" at bounding box center [1137, 238] width 95 height 34
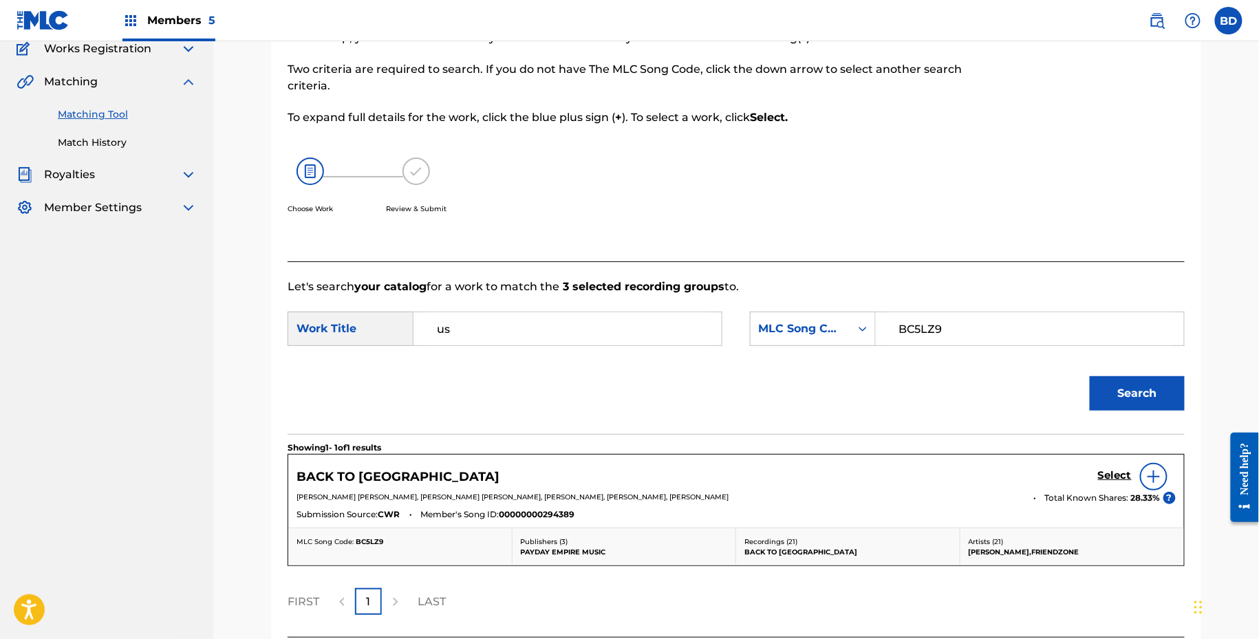
scroll to position [235, 0]
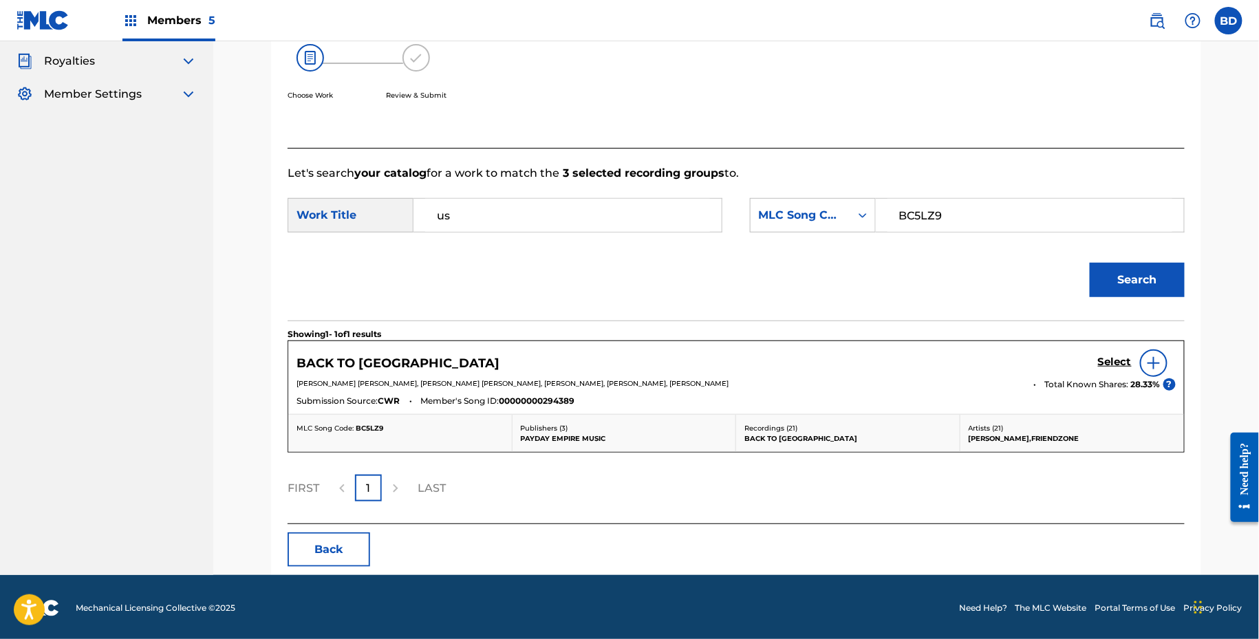
click at [1118, 356] on h5 "Select" at bounding box center [1115, 362] width 34 height 13
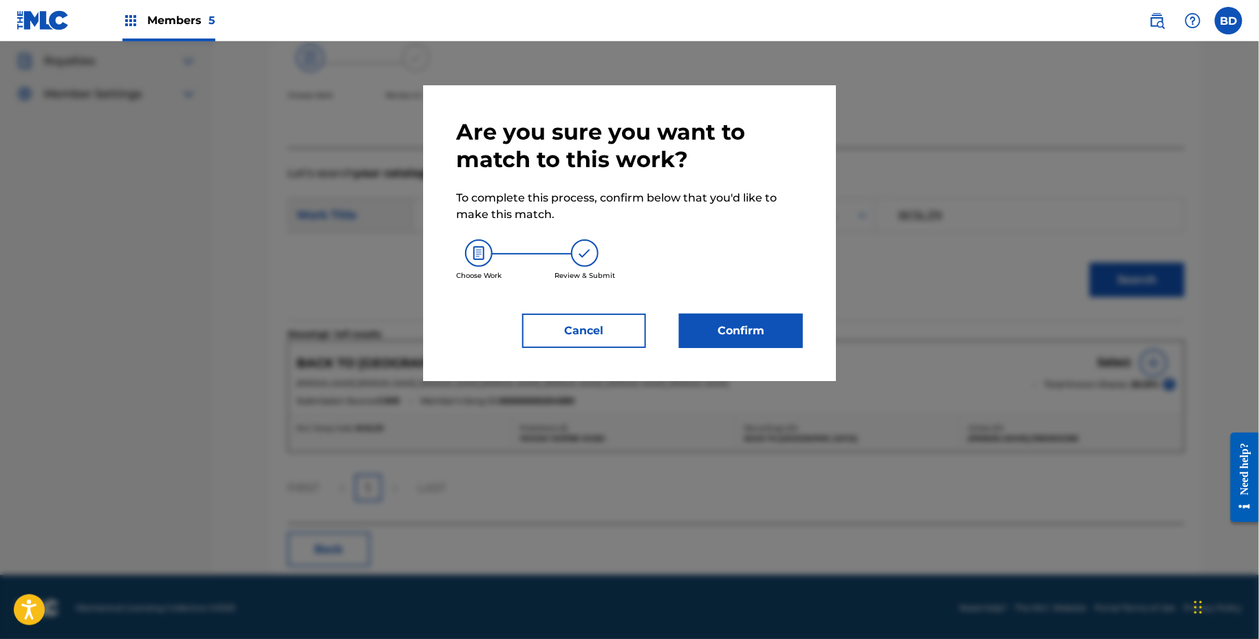
click at [780, 336] on button "Confirm" at bounding box center [741, 331] width 124 height 34
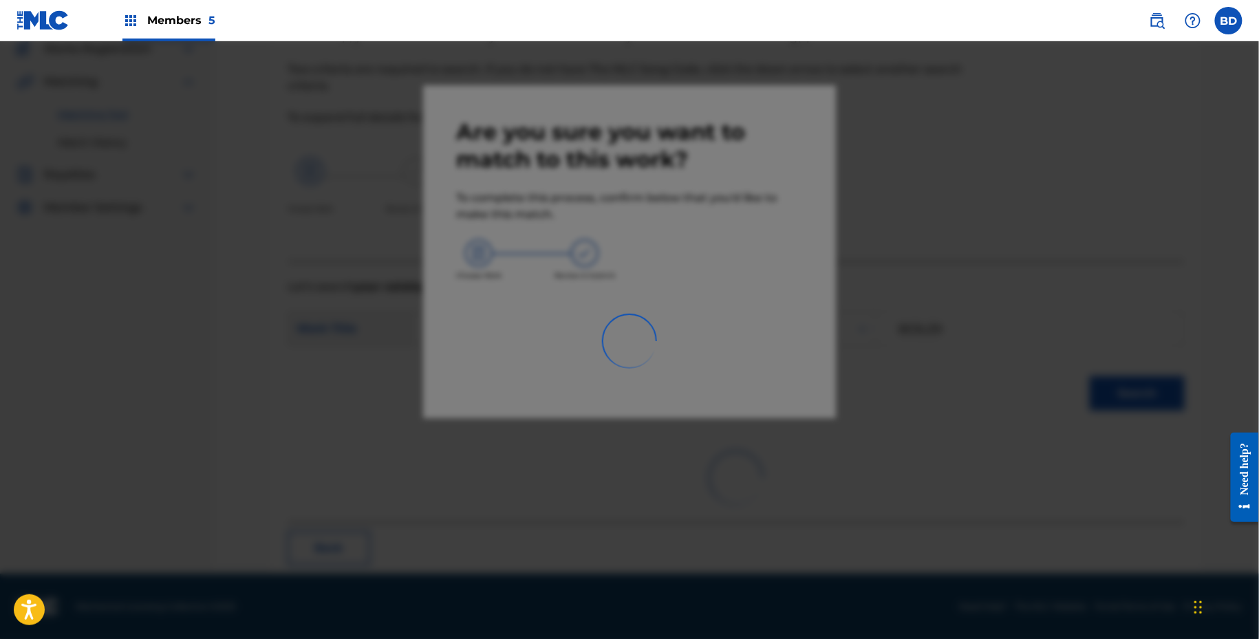
scroll to position [35, 0]
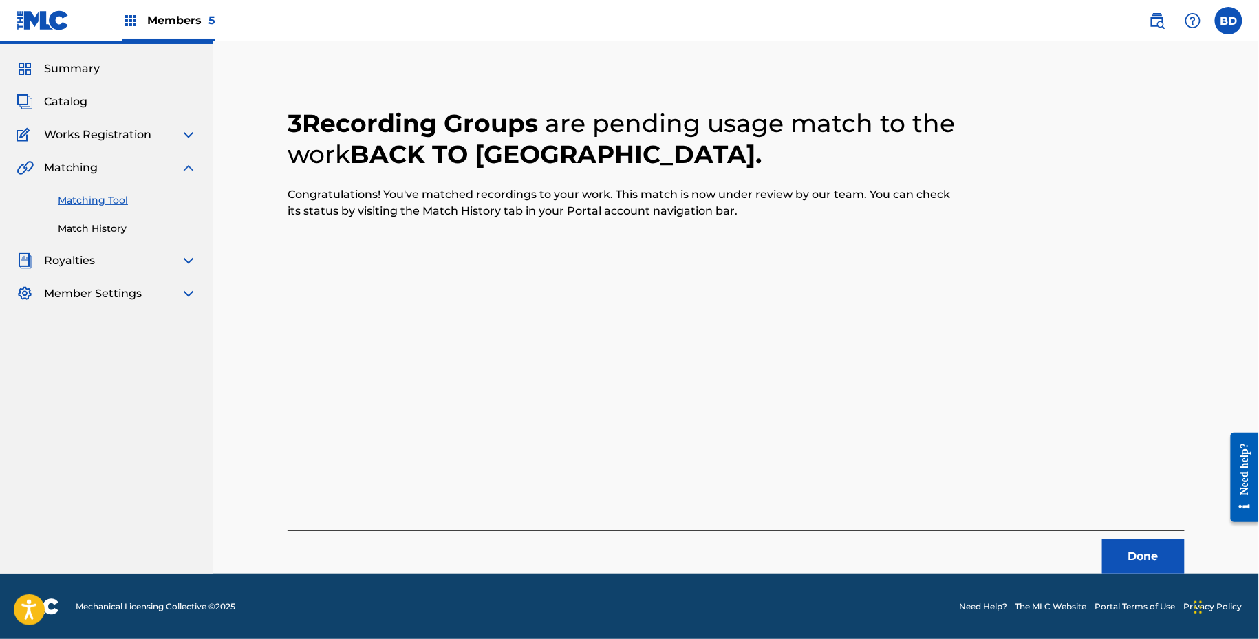
click at [98, 230] on link "Match History" at bounding box center [127, 229] width 139 height 14
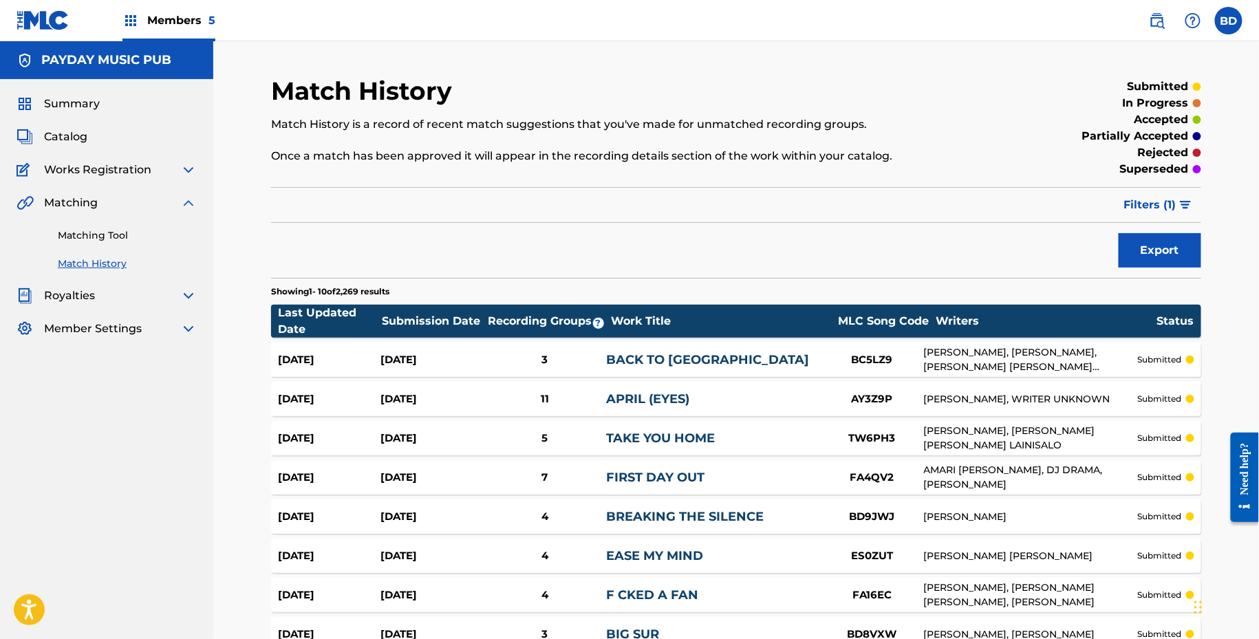
click at [437, 365] on div "Aug 28, 2025" at bounding box center [432, 360] width 103 height 16
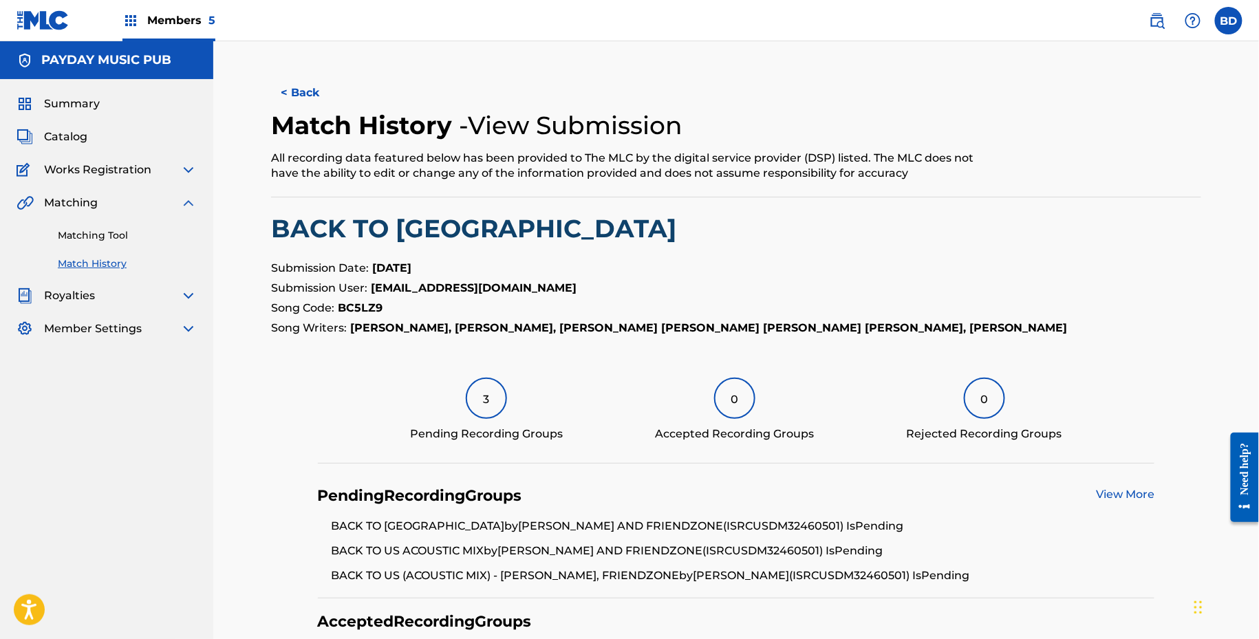
click at [77, 235] on link "Matching Tool" at bounding box center [127, 235] width 139 height 14
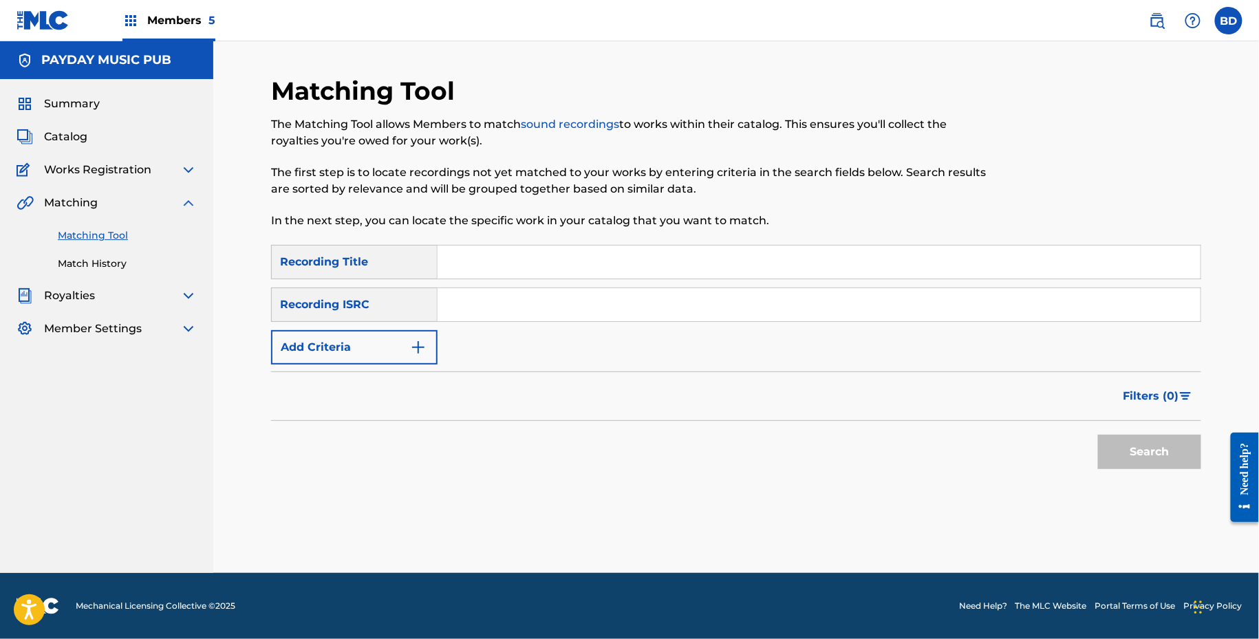
click at [464, 303] on input "Search Form" at bounding box center [819, 304] width 763 height 33
paste input "USDM32354202"
type input "USDM32354202"
click at [1098, 435] on button "Search" at bounding box center [1149, 452] width 103 height 34
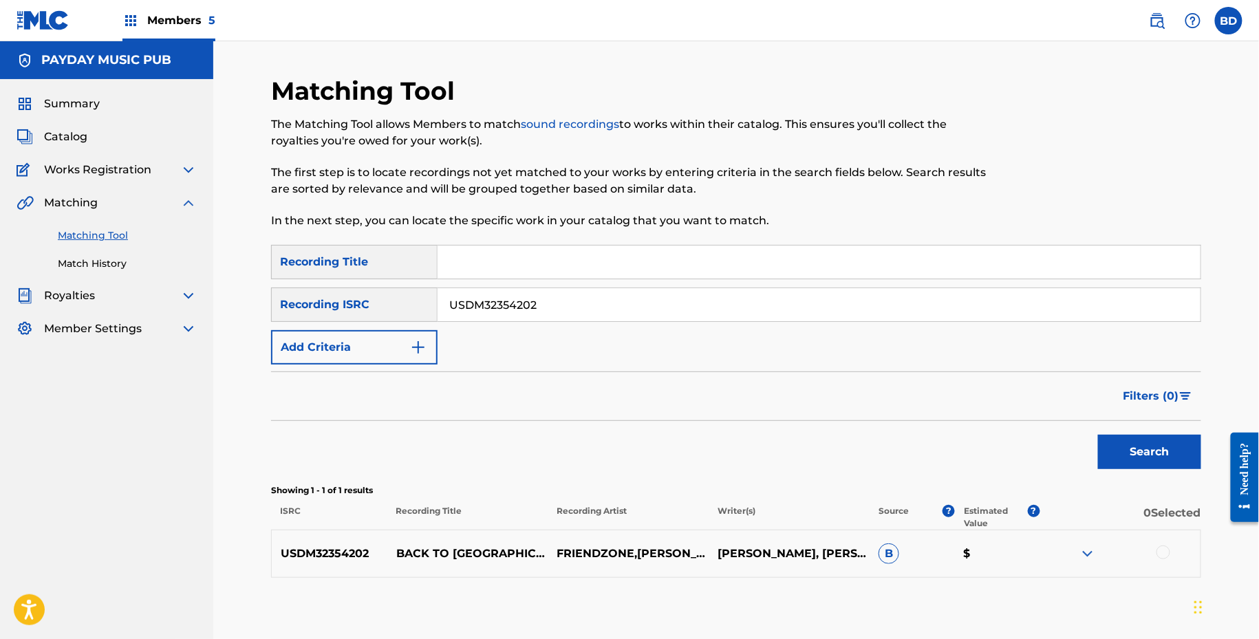
click at [438, 555] on p "BACK TO US" at bounding box center [467, 554] width 161 height 17
click at [1085, 547] on img at bounding box center [1088, 554] width 17 height 17
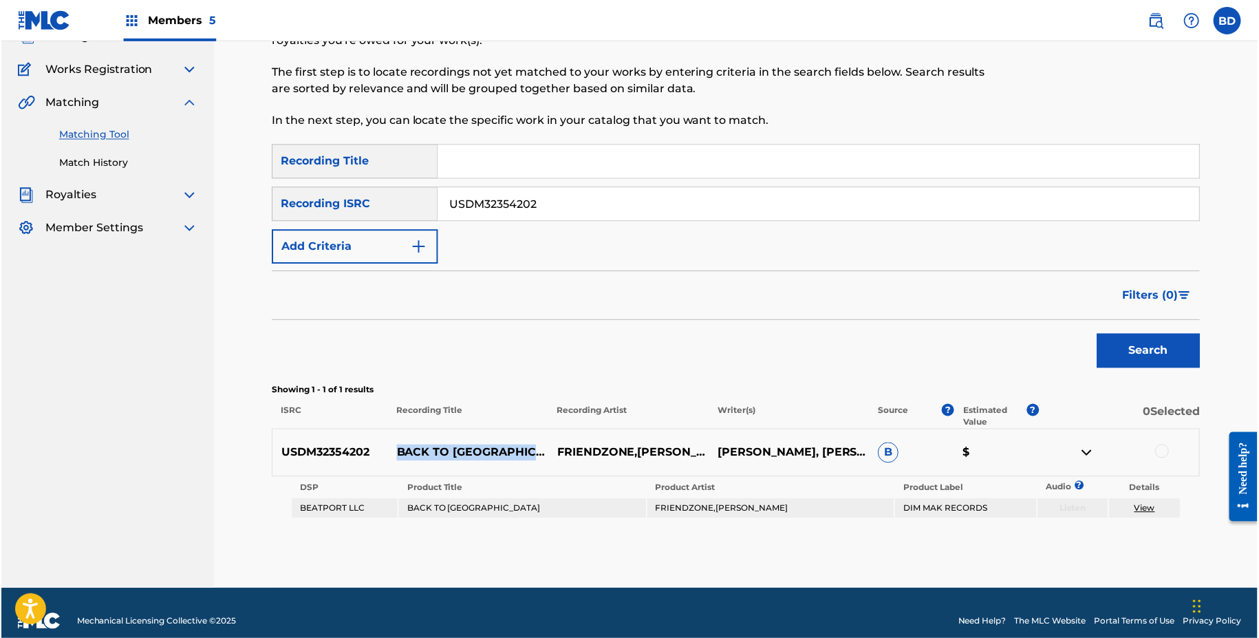
scroll to position [116, 0]
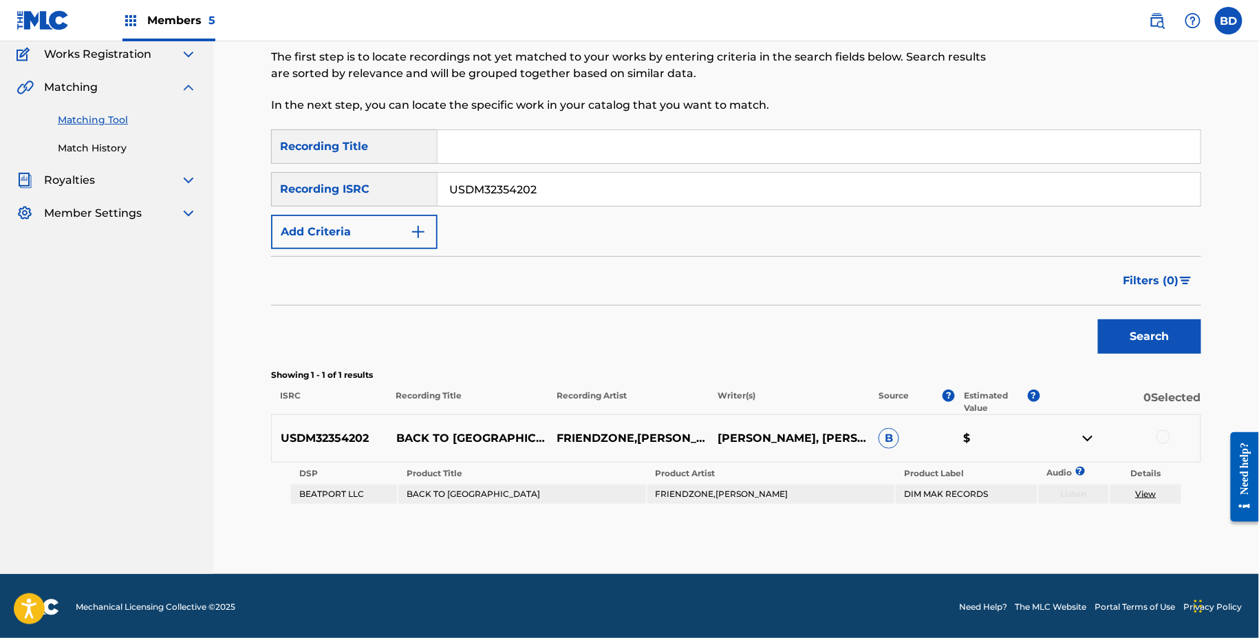
click at [1163, 438] on div at bounding box center [1164, 437] width 14 height 14
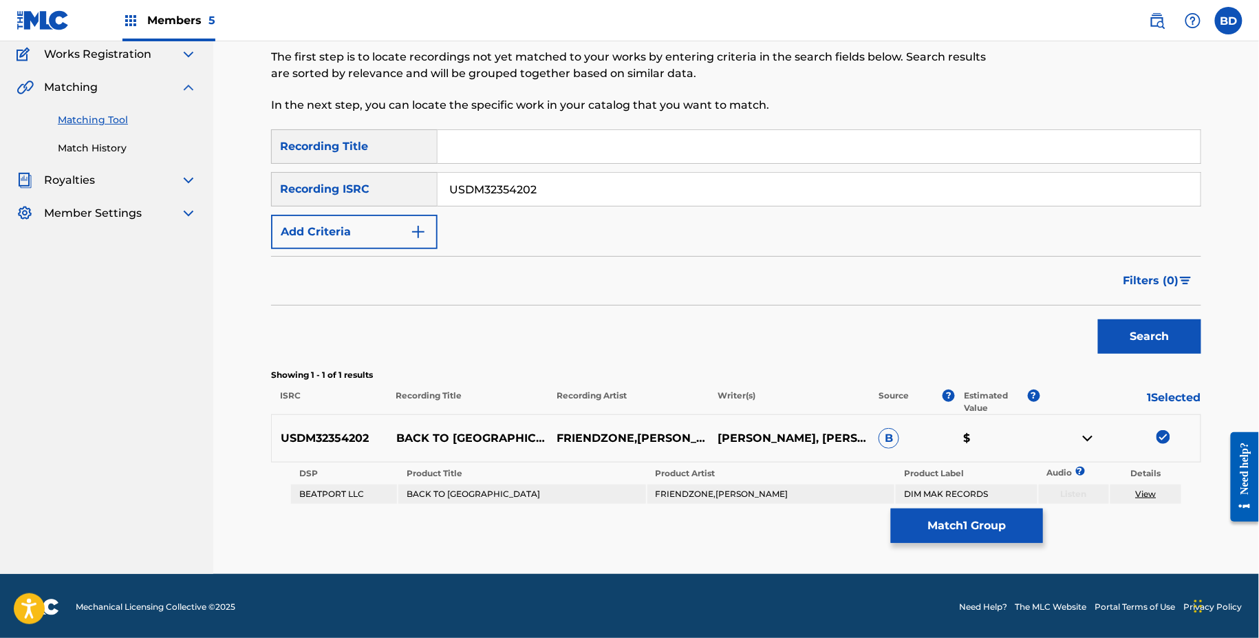
click at [957, 522] on button "Match 1 Group" at bounding box center [967, 526] width 152 height 34
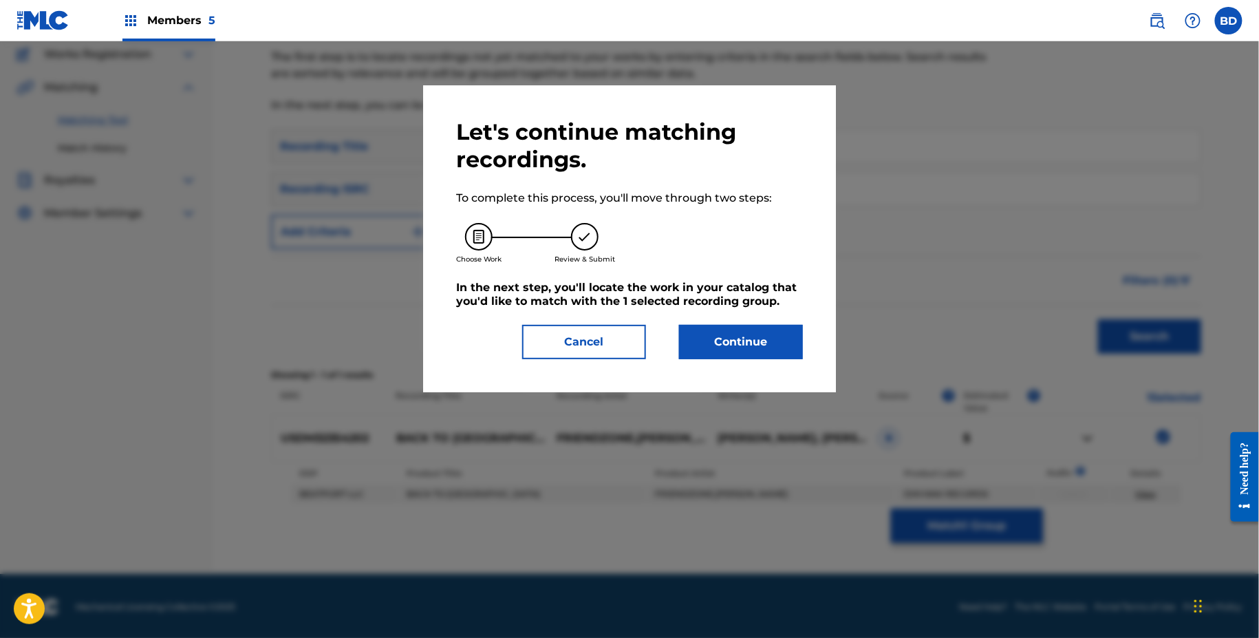
click at [713, 380] on div "Let's continue matching recordings. To complete this process, you'll move throu…" at bounding box center [629, 238] width 413 height 307
click at [713, 359] on div "Let's continue matching recordings. To complete this process, you'll move throu…" at bounding box center [629, 238] width 413 height 307
click at [776, 319] on div "Let's continue matching recordings. To complete this process, you'll move throu…" at bounding box center [629, 238] width 347 height 241
click at [776, 346] on button "Continue" at bounding box center [741, 342] width 124 height 34
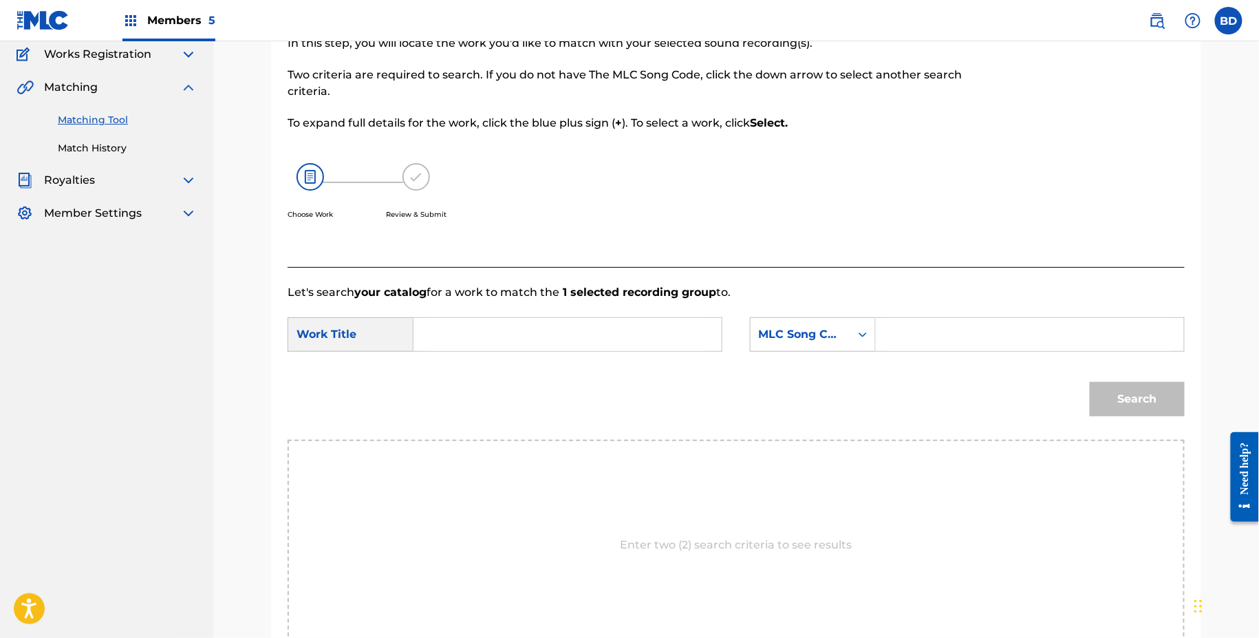
click at [906, 345] on input "Search Form" at bounding box center [1030, 334] width 285 height 33
paste input "BC5LZ9"
type input "BC5LZ9"
click at [615, 334] on input "Search Form" at bounding box center [567, 334] width 285 height 33
type input "to"
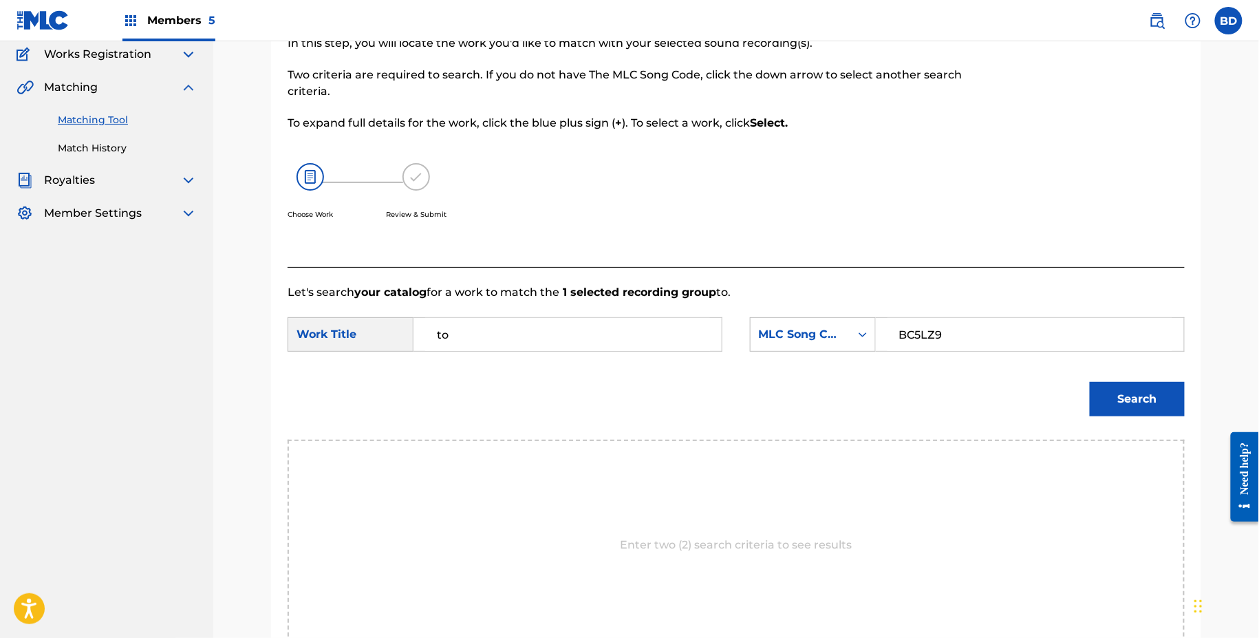
click at [1137, 423] on div "Search" at bounding box center [736, 404] width 897 height 72
drag, startPoint x: 1137, startPoint y: 423, endPoint x: 1134, endPoint y: 414, distance: 10.0
click at [1134, 414] on div "Search" at bounding box center [736, 404] width 897 height 72
click at [1133, 413] on button "Search" at bounding box center [1137, 399] width 95 height 34
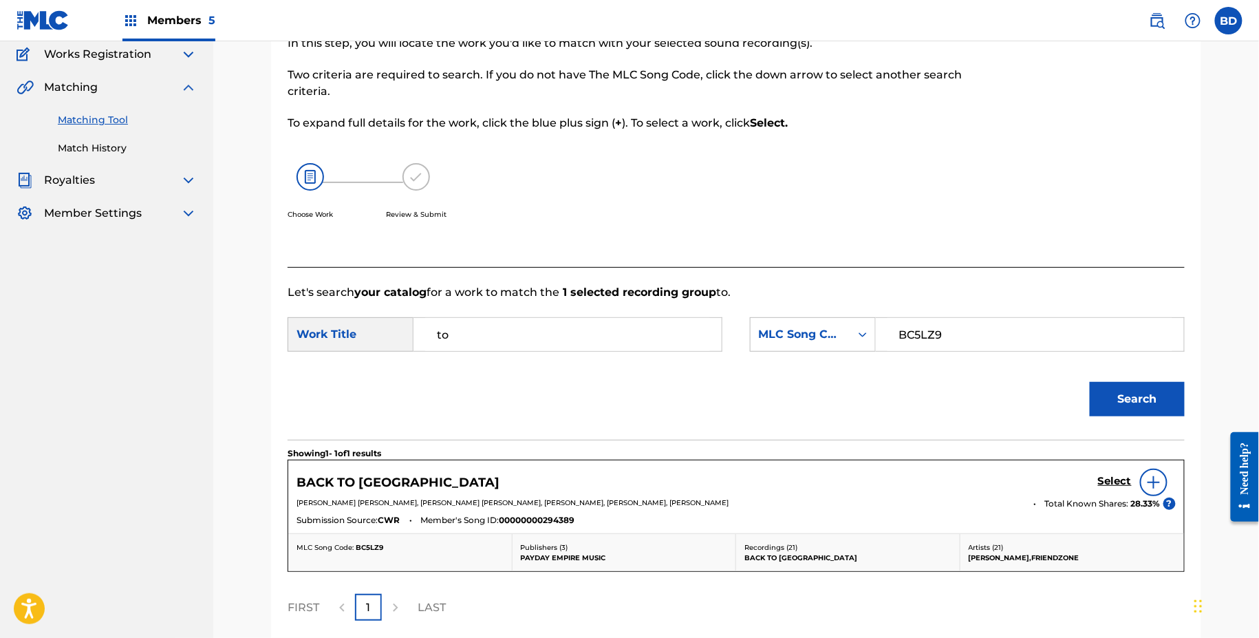
click at [1110, 473] on div "Select" at bounding box center [1137, 483] width 78 height 28
click at [1121, 487] on link "Select" at bounding box center [1115, 482] width 34 height 15
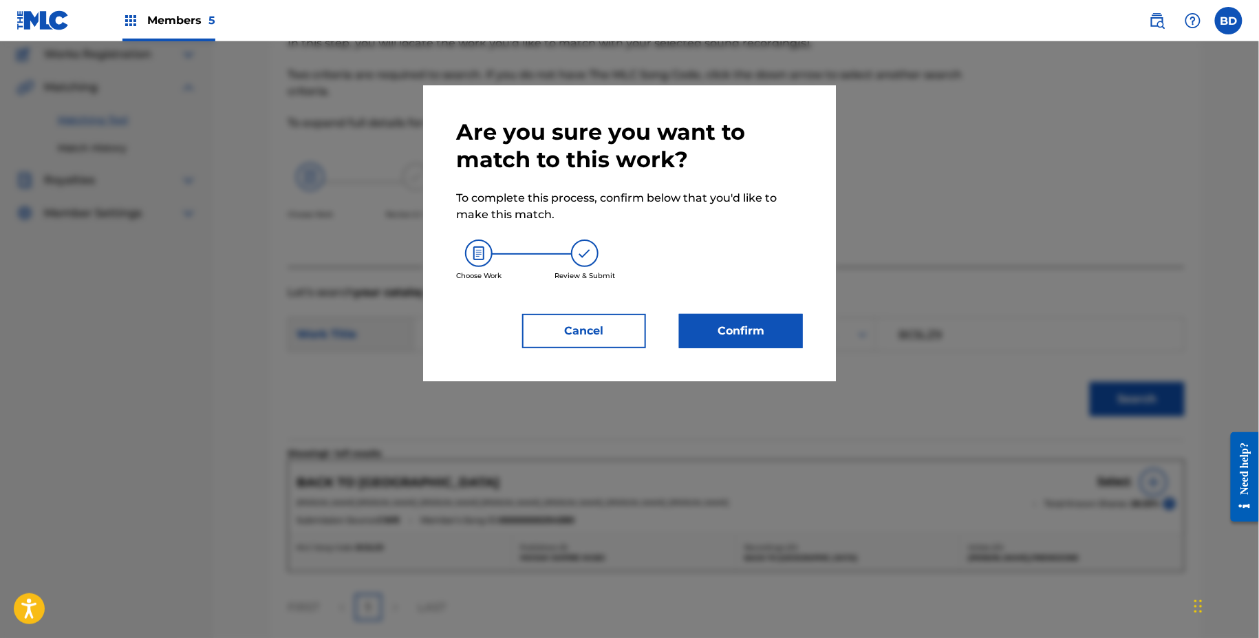
click at [756, 366] on div "Are you sure you want to match to this work? To complete this process, confirm …" at bounding box center [629, 233] width 413 height 296
click at [758, 341] on button "Confirm" at bounding box center [741, 331] width 124 height 34
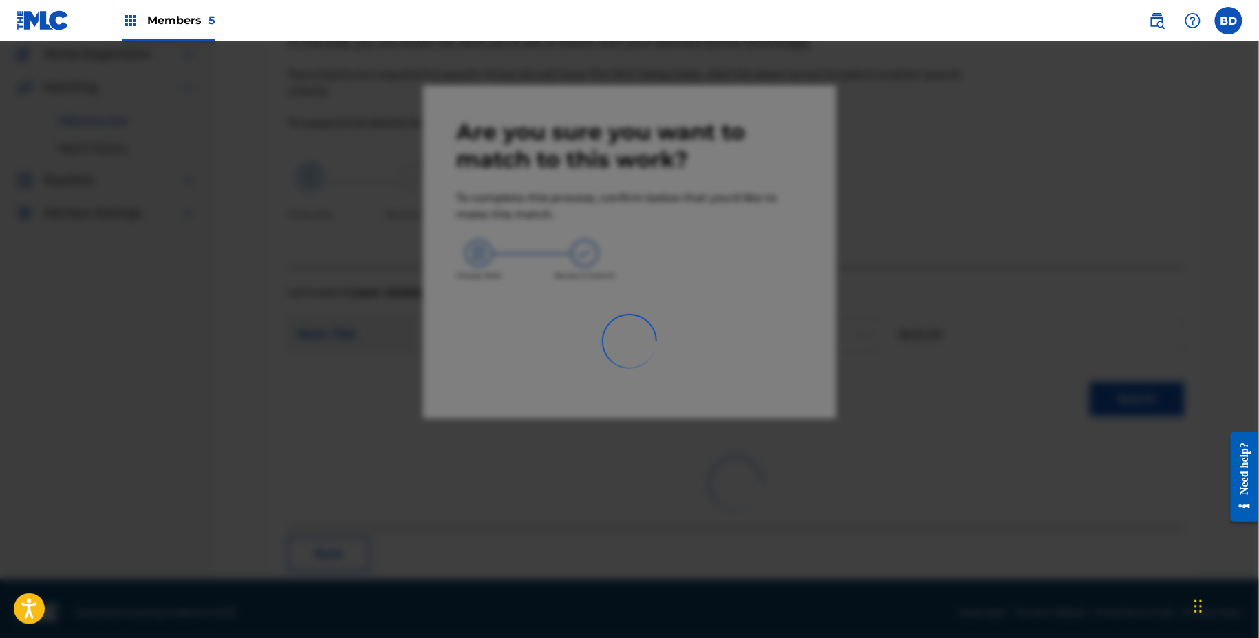
scroll to position [35, 0]
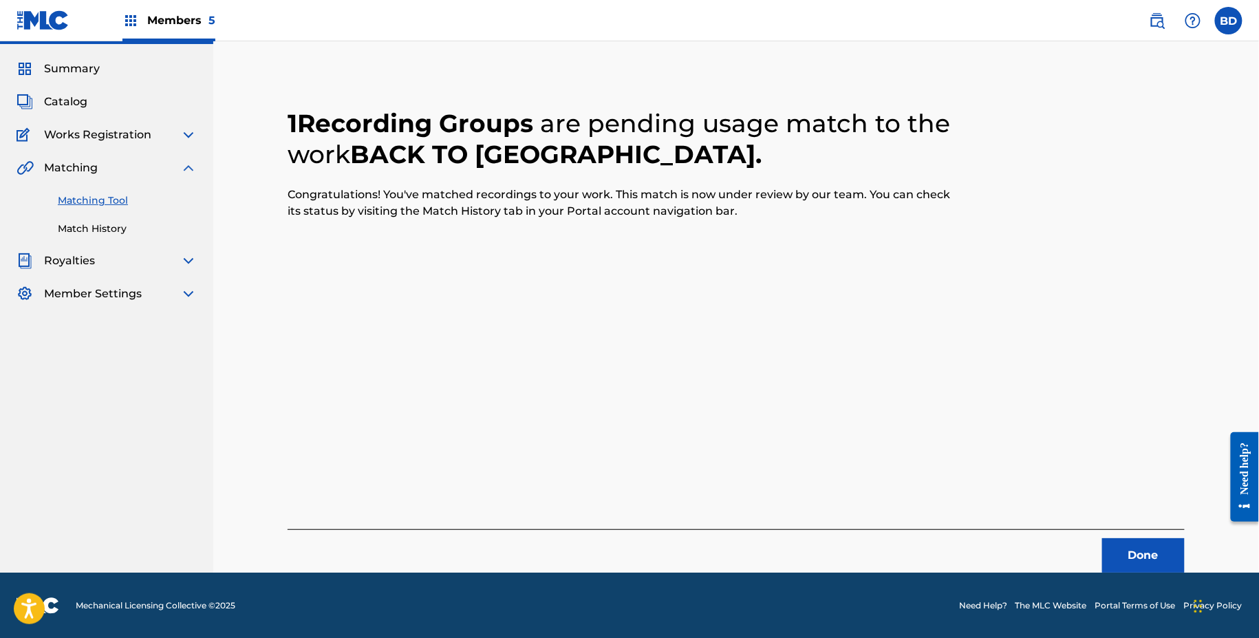
click at [129, 229] on link "Match History" at bounding box center [127, 229] width 139 height 14
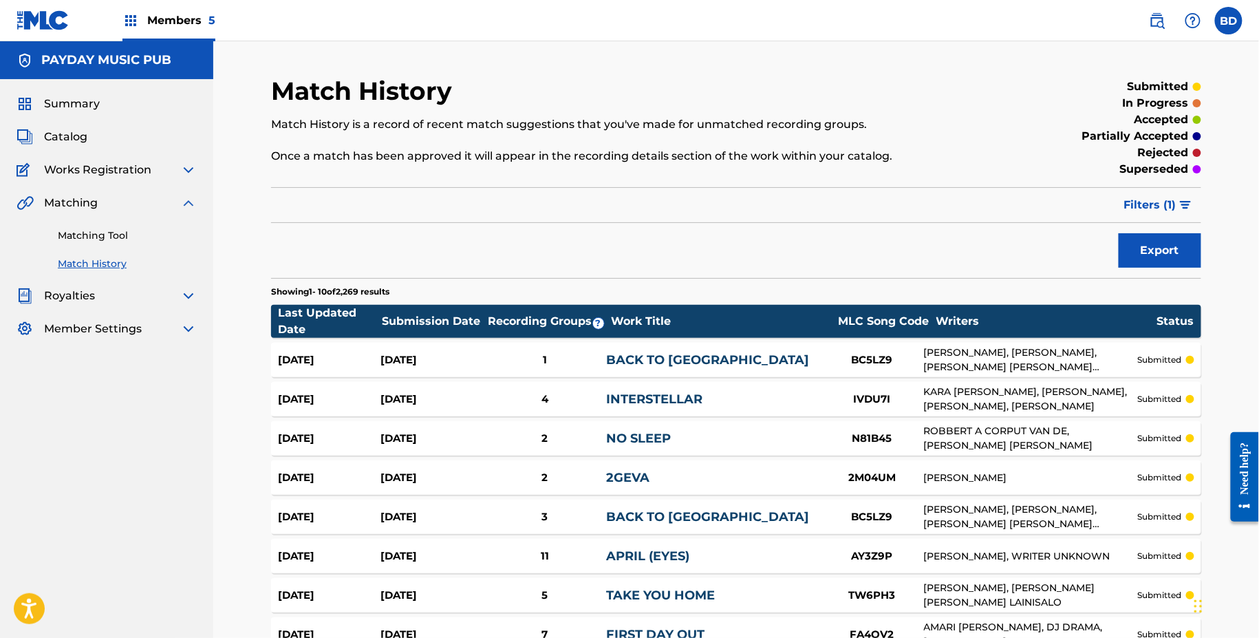
click at [361, 365] on div "Aug 28, 2025" at bounding box center [329, 360] width 103 height 16
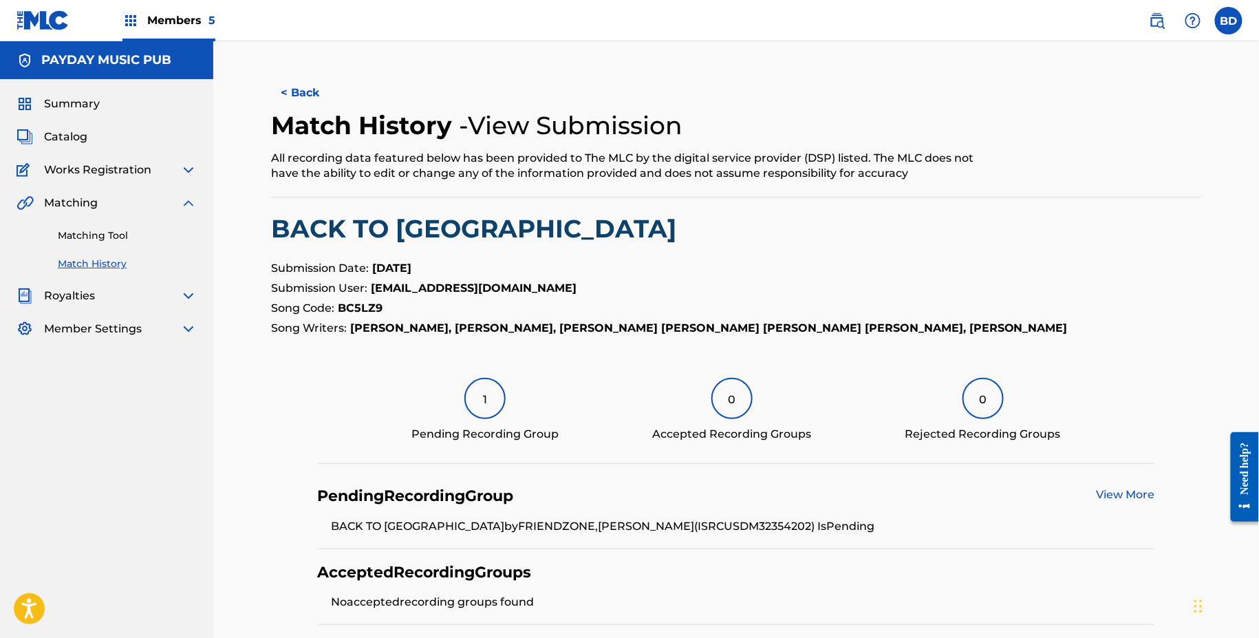
click at [130, 232] on link "Matching Tool" at bounding box center [127, 235] width 139 height 14
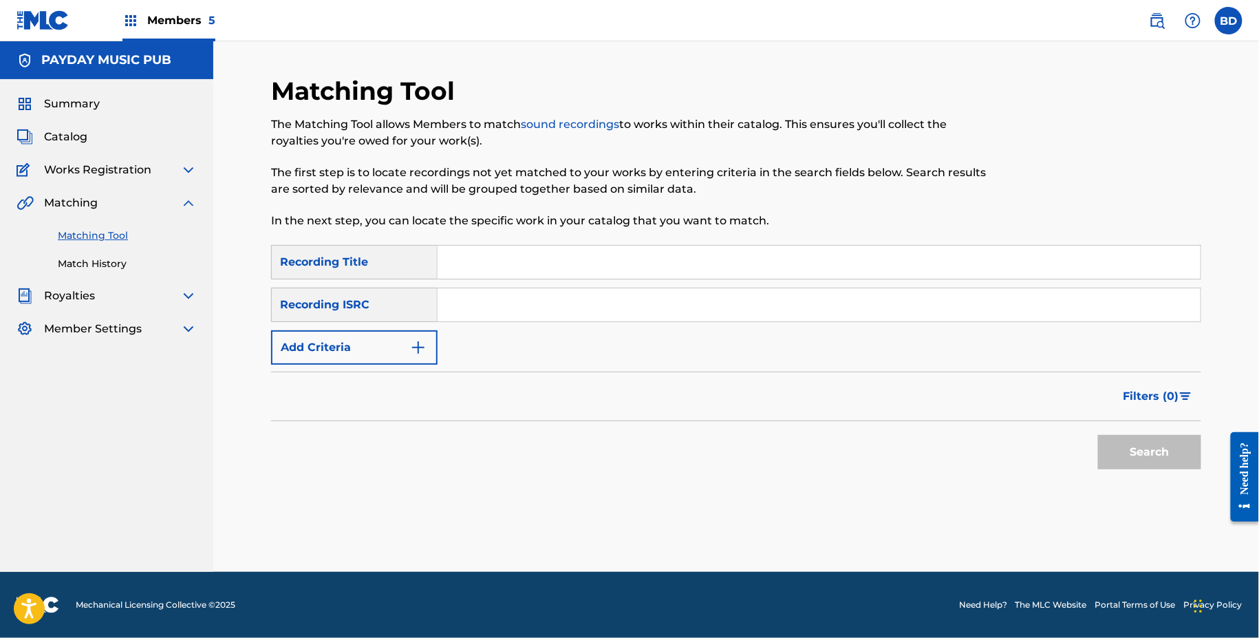
click at [557, 284] on div "SearchWithCriteria5cc56b0c-fb37-4ae4-8d10-a589371d08cd Recording Title SearchWi…" at bounding box center [736, 305] width 930 height 120
click at [574, 308] on input "Search Form" at bounding box center [819, 304] width 763 height 33
paste input "USDM32124601"
click at [1098, 435] on button "Search" at bounding box center [1149, 452] width 103 height 34
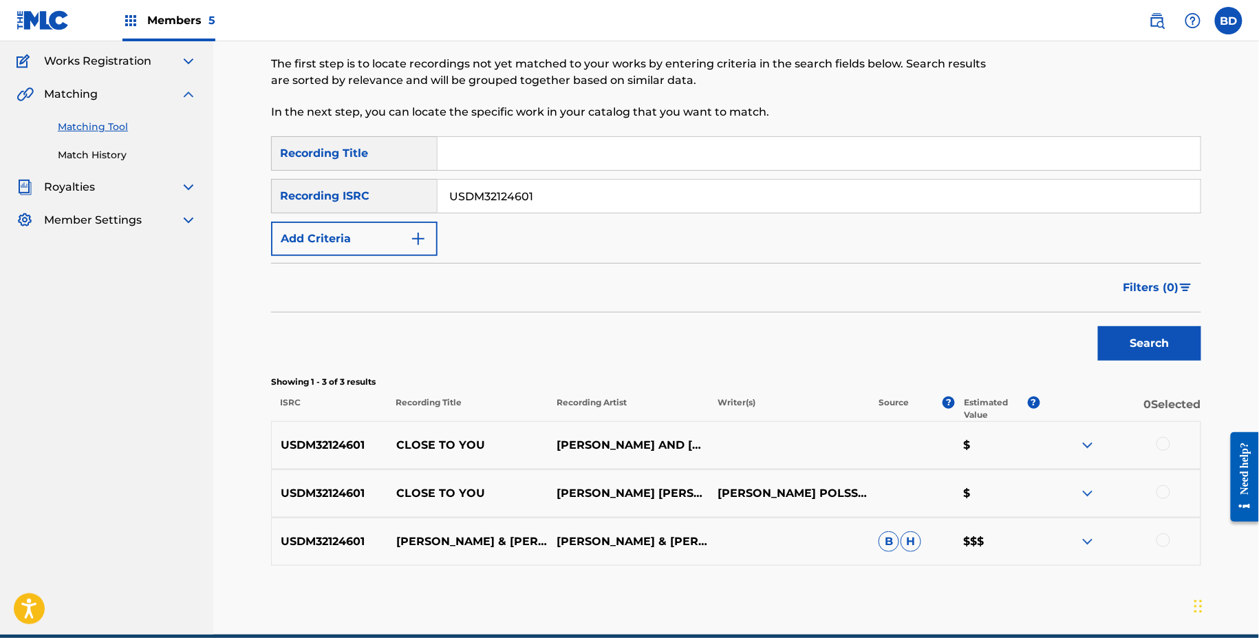
scroll to position [170, 0]
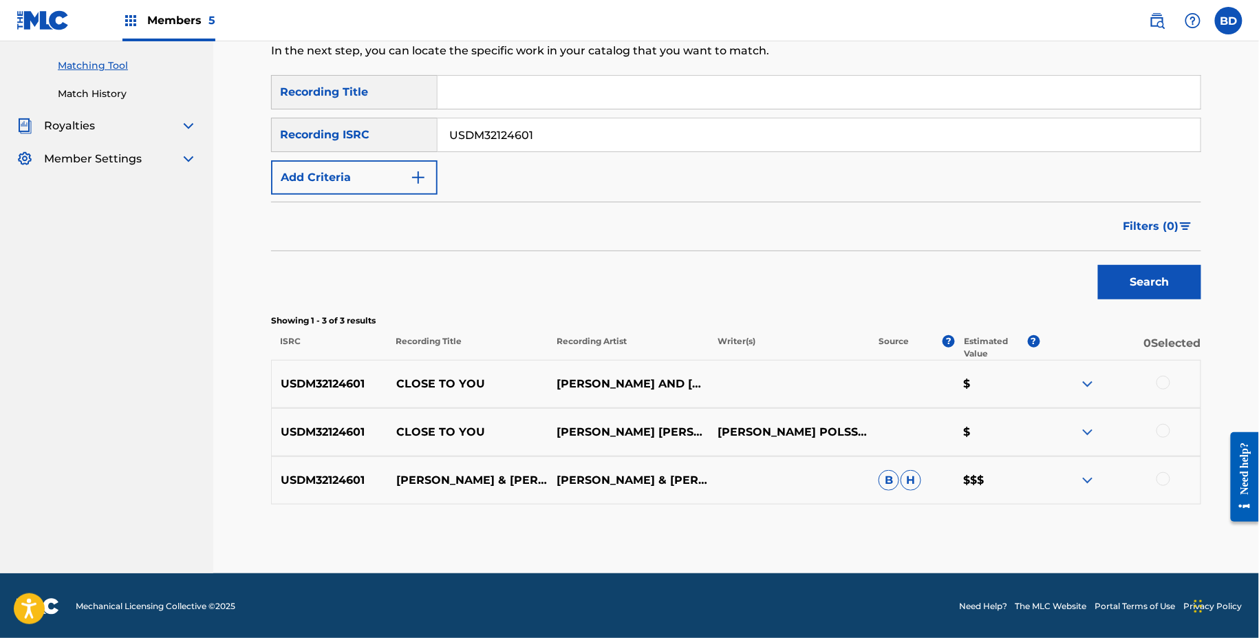
click at [440, 386] on p "CLOSE TO YOU" at bounding box center [467, 384] width 161 height 17
click at [462, 140] on input "USDM32124601" at bounding box center [819, 134] width 763 height 33
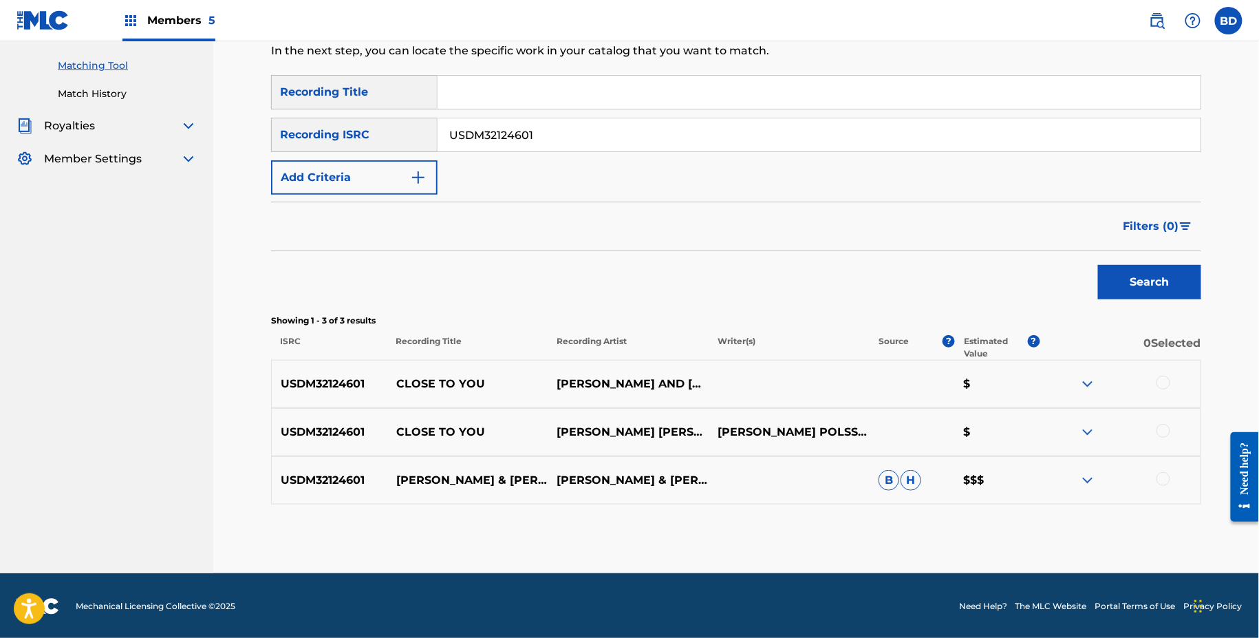
paste input "HM2114008"
type input "USDHM2114008"
click at [1098, 265] on button "Search" at bounding box center [1149, 282] width 103 height 34
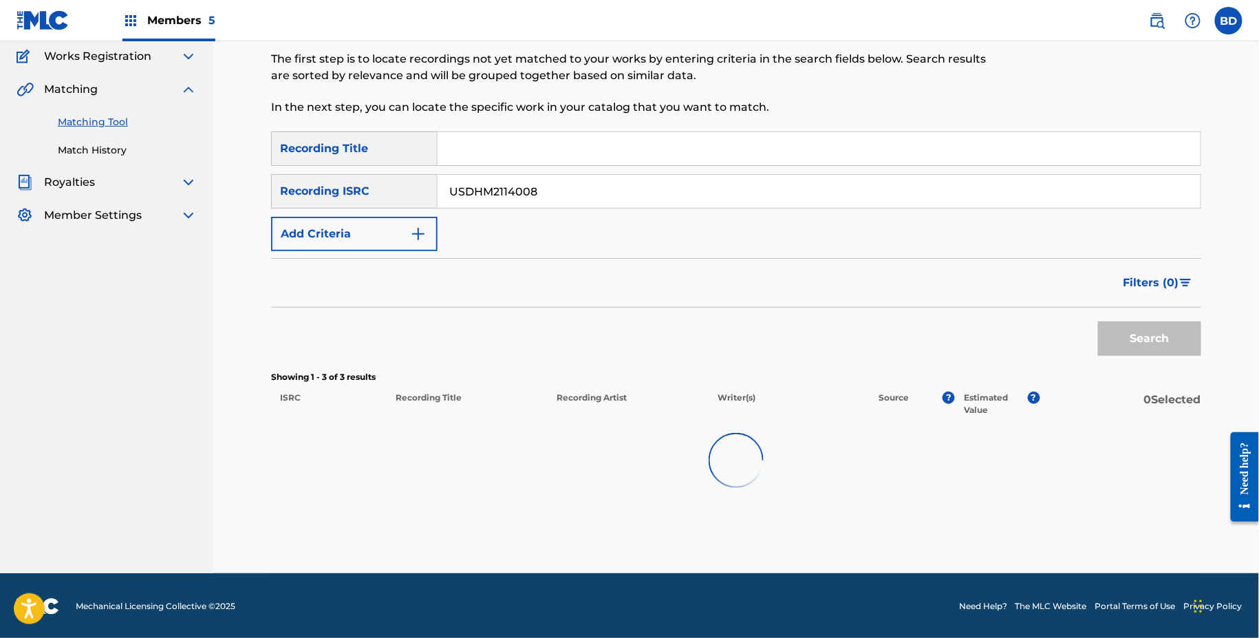
scroll to position [74, 0]
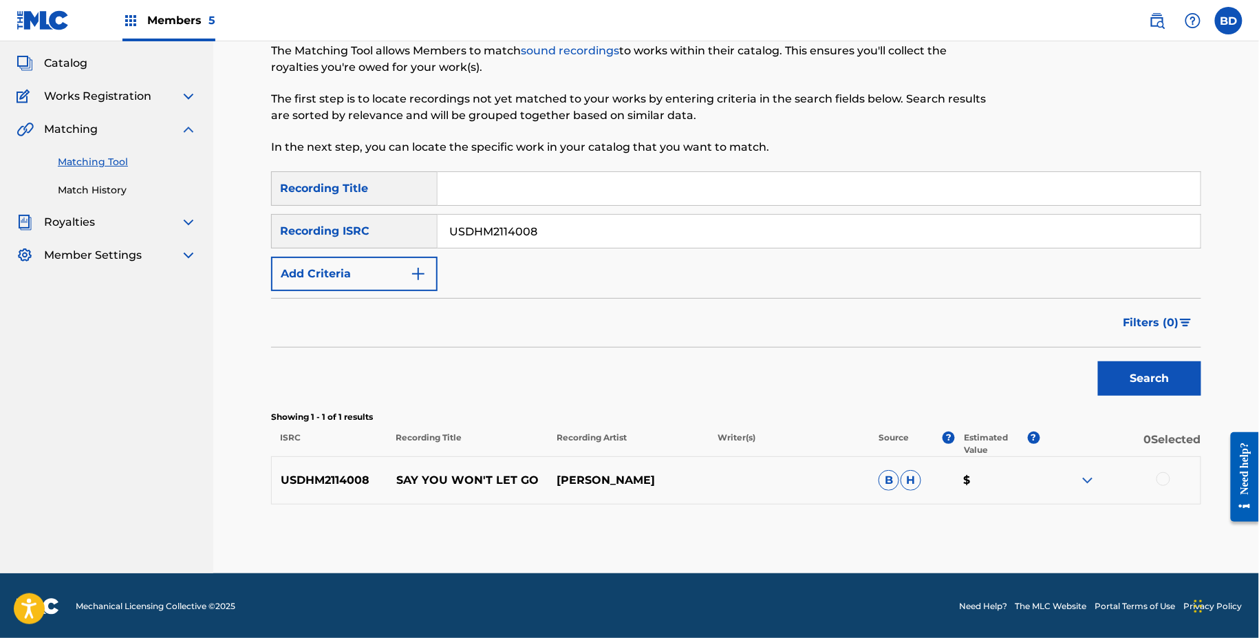
click at [1076, 472] on div at bounding box center [1120, 480] width 161 height 17
click at [1083, 473] on img at bounding box center [1088, 480] width 17 height 17
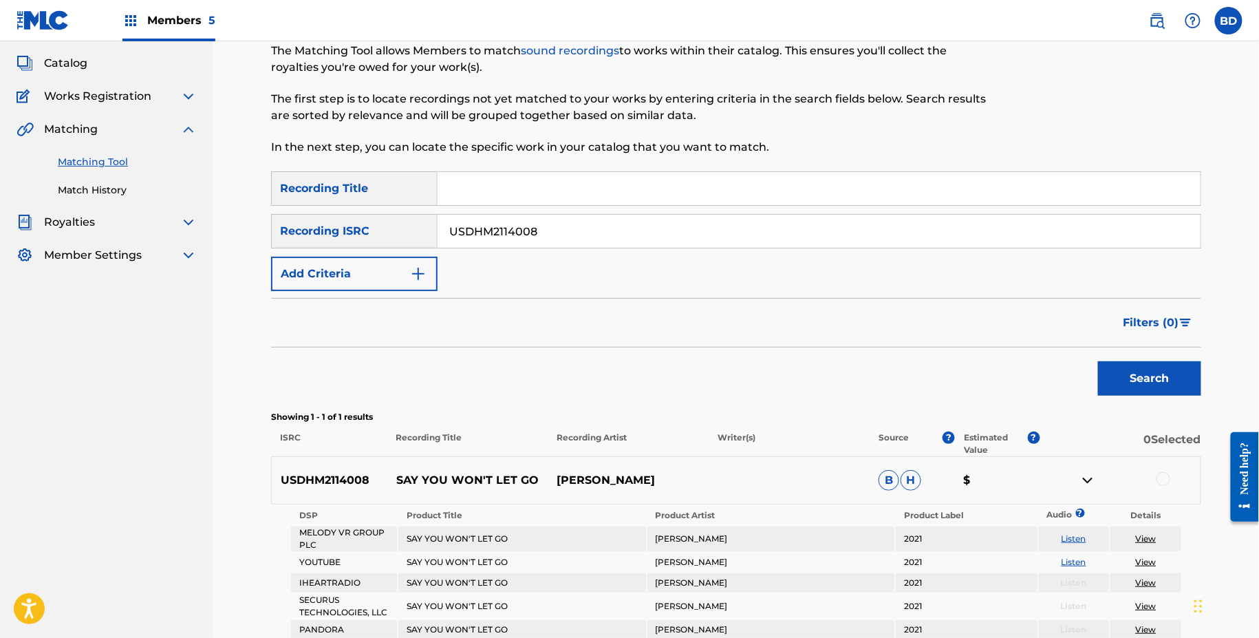
click at [450, 477] on p "SAY YOU WON'T LET GO" at bounding box center [467, 480] width 161 height 17
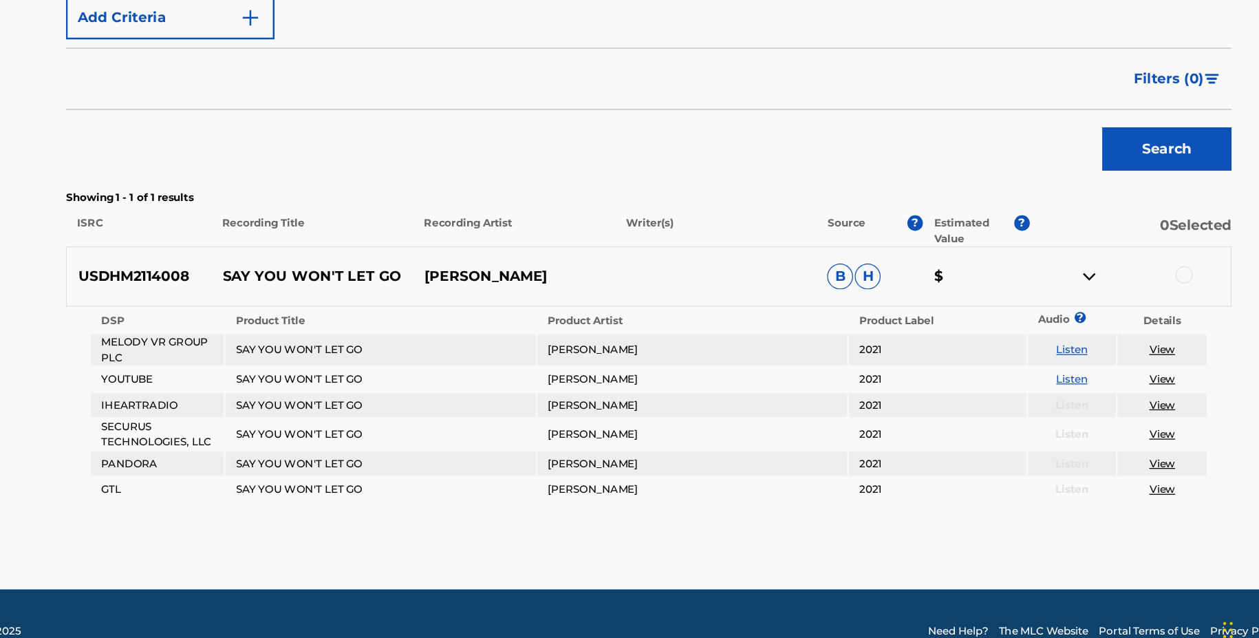
click at [1162, 319] on div at bounding box center [1164, 323] width 14 height 14
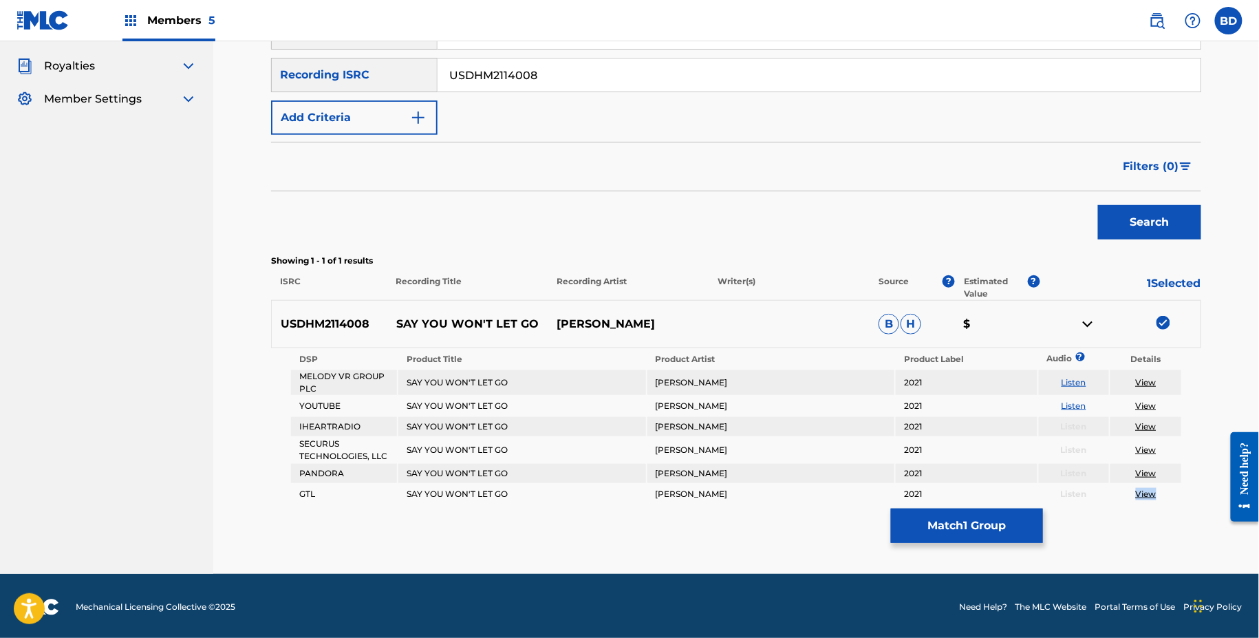
click at [912, 520] on button "Match 1 Group" at bounding box center [967, 526] width 152 height 34
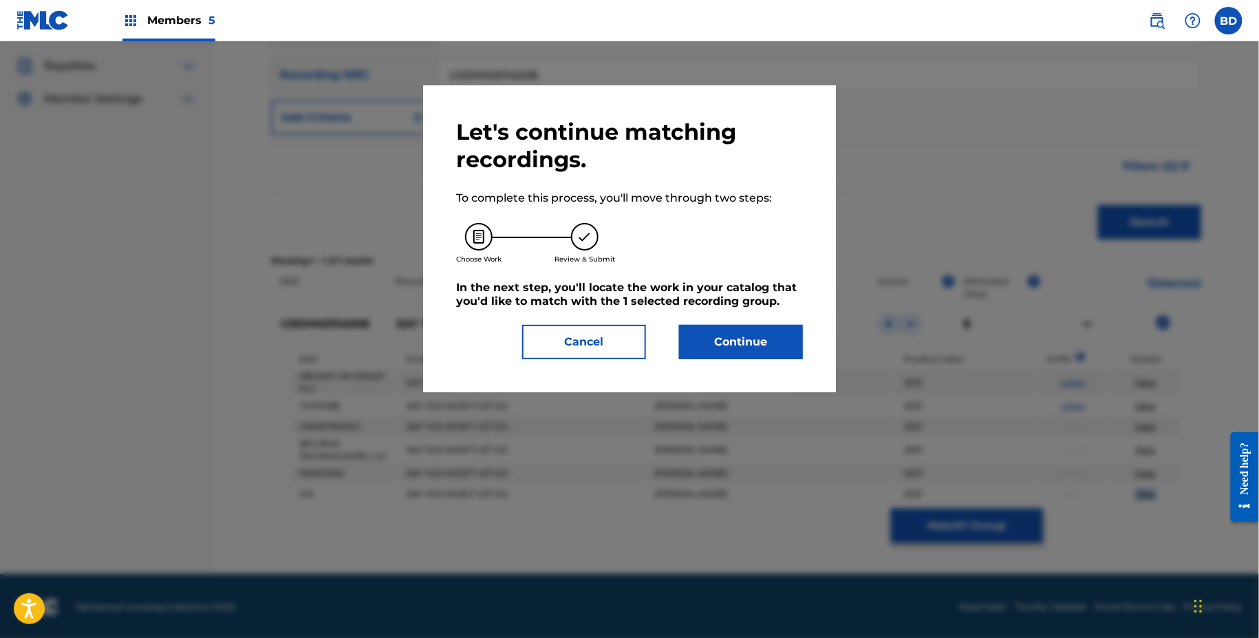
click at [753, 325] on button "Continue" at bounding box center [741, 342] width 124 height 34
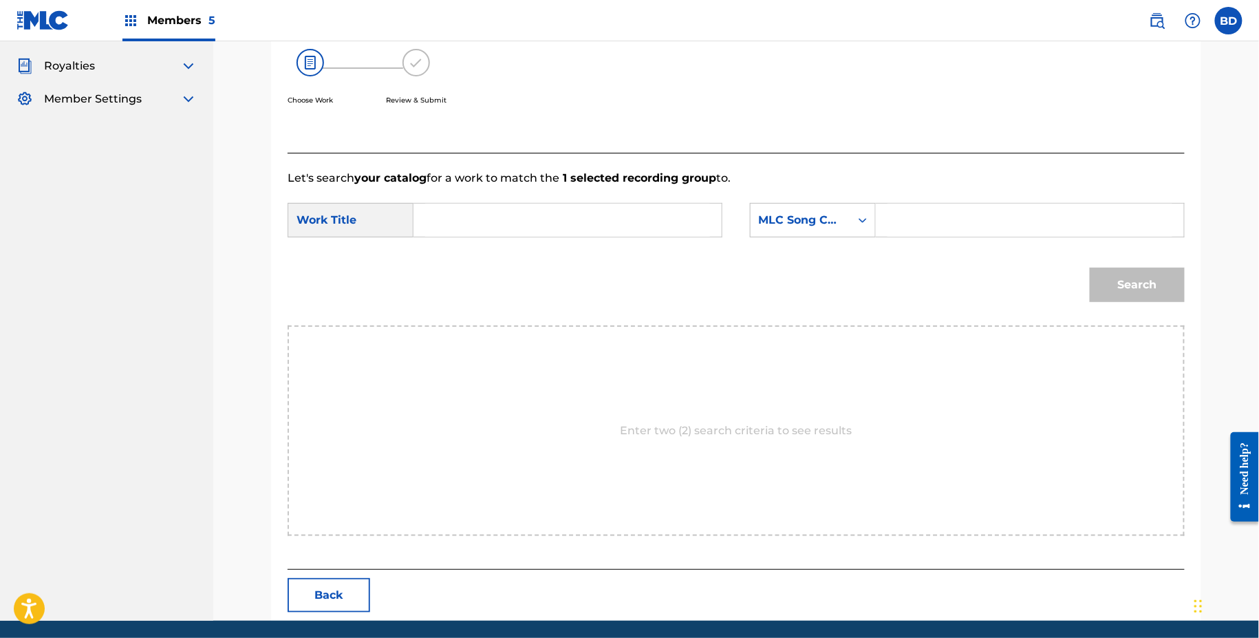
click at [963, 187] on form "SearchWithCriteria0ade6e16-bbba-4ff7-8349-5257c1d31b3e Work Title SearchWithCri…" at bounding box center [736, 255] width 897 height 139
click at [929, 202] on form "SearchWithCriteria0ade6e16-bbba-4ff7-8349-5257c1d31b3e Work Title SearchWithCri…" at bounding box center [736, 255] width 897 height 139
click at [895, 224] on input "Search Form" at bounding box center [1030, 220] width 285 height 33
paste input "SVA7XL"
type input "SVA7XL"
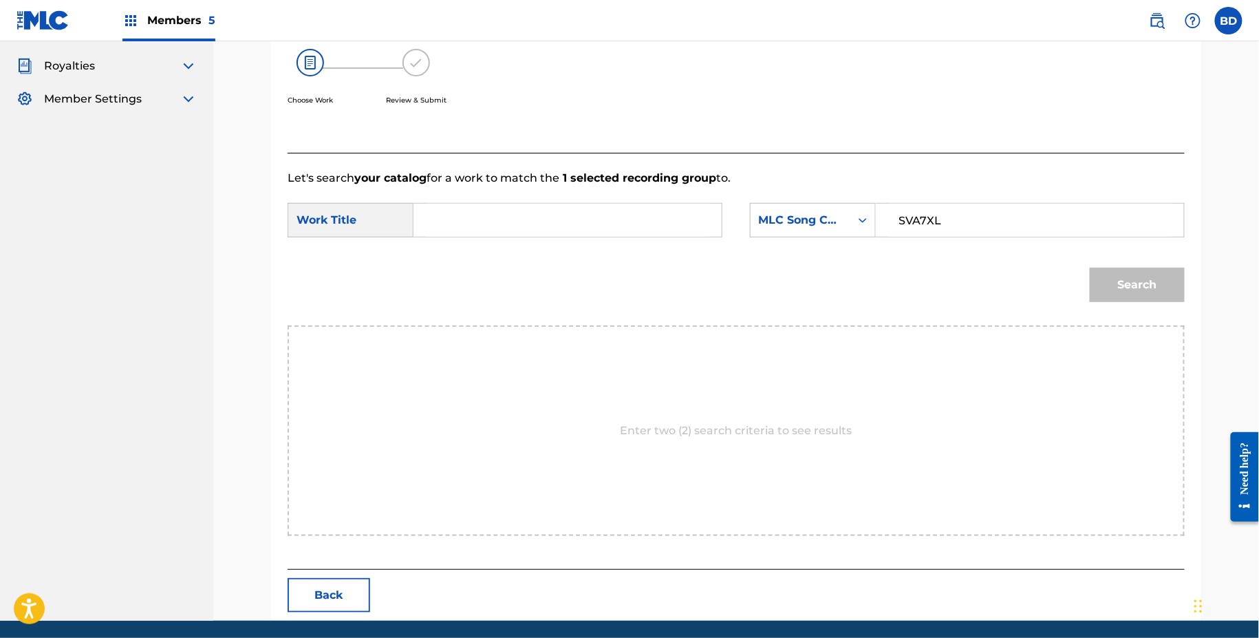
click at [592, 224] on input "Search Form" at bounding box center [567, 220] width 285 height 33
type input "o"
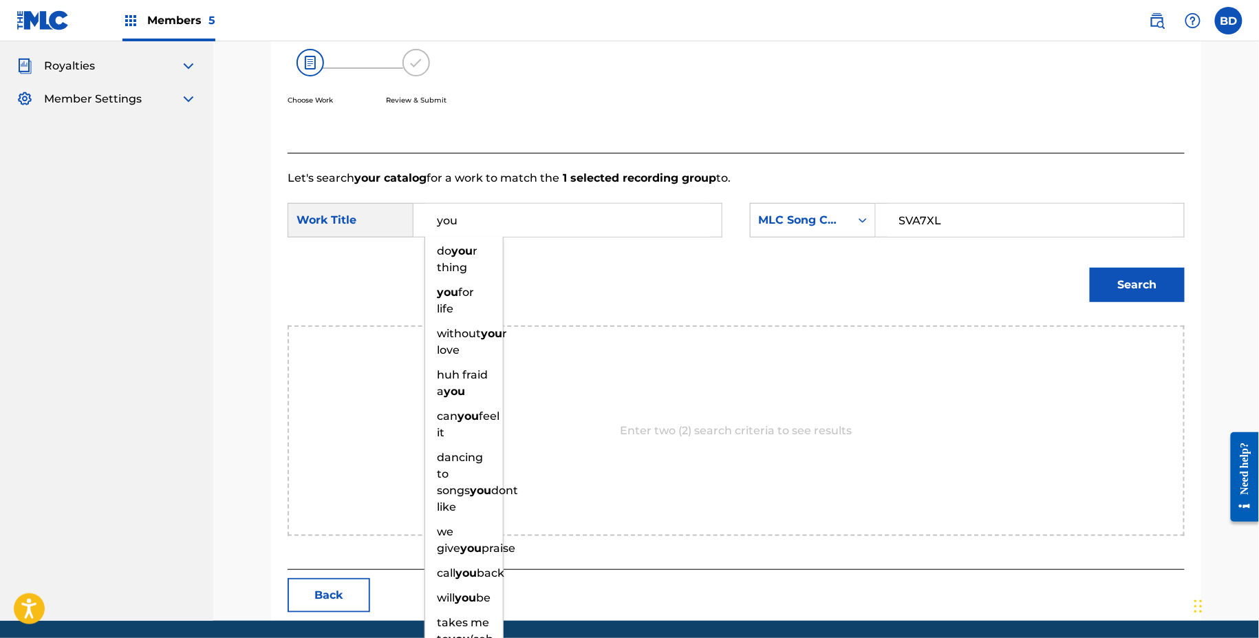
type input "you"
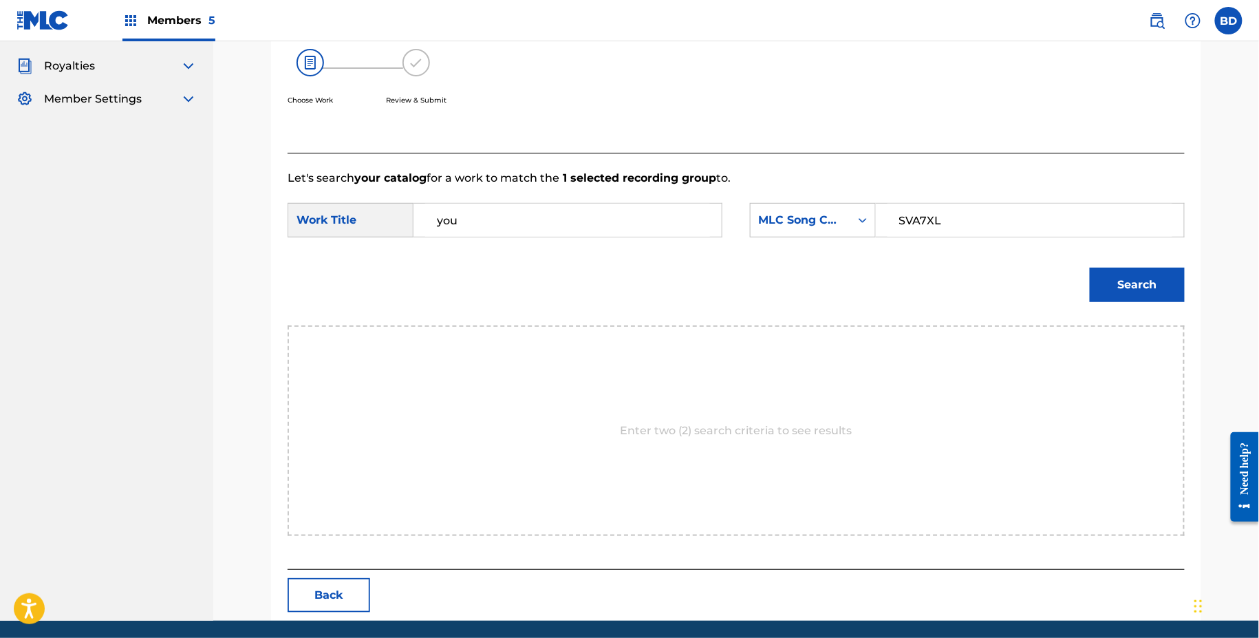
click at [1111, 274] on button "Search" at bounding box center [1137, 285] width 95 height 34
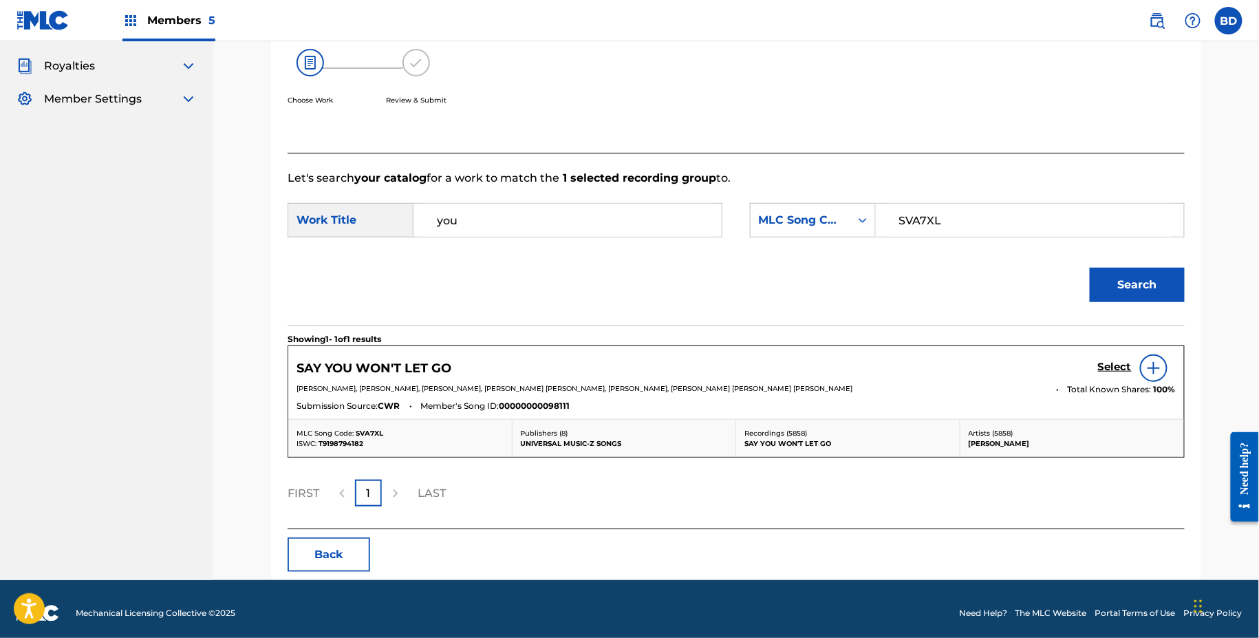
click at [1102, 371] on h5 "Select" at bounding box center [1115, 367] width 34 height 13
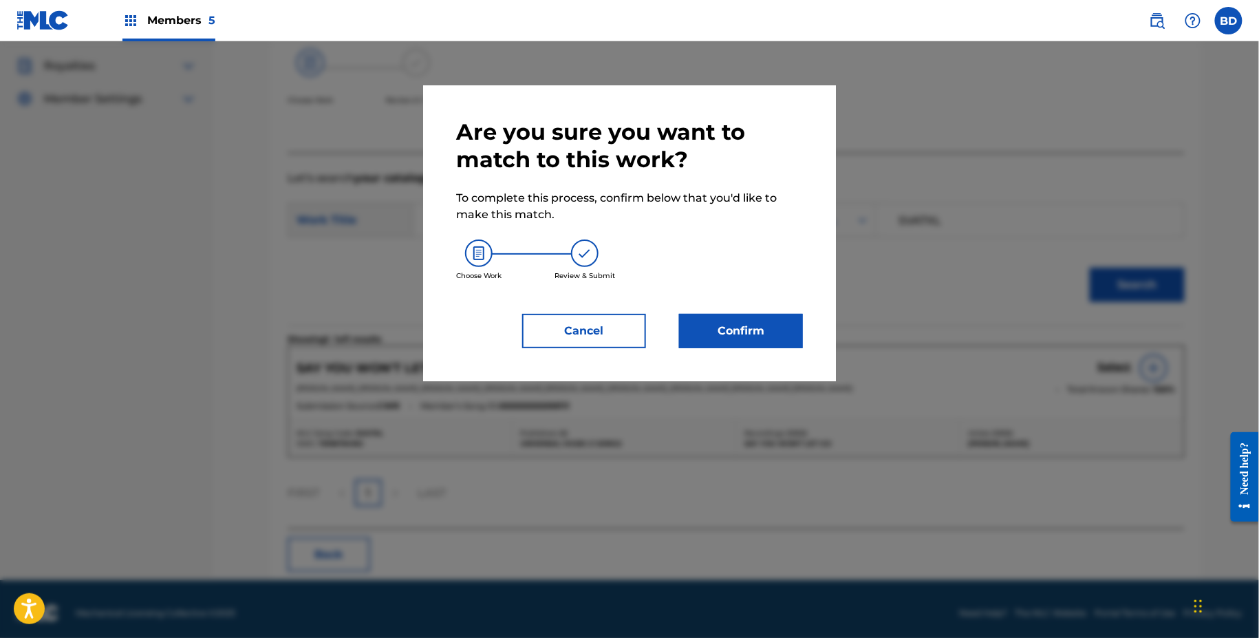
click at [774, 319] on button "Confirm" at bounding box center [741, 331] width 124 height 34
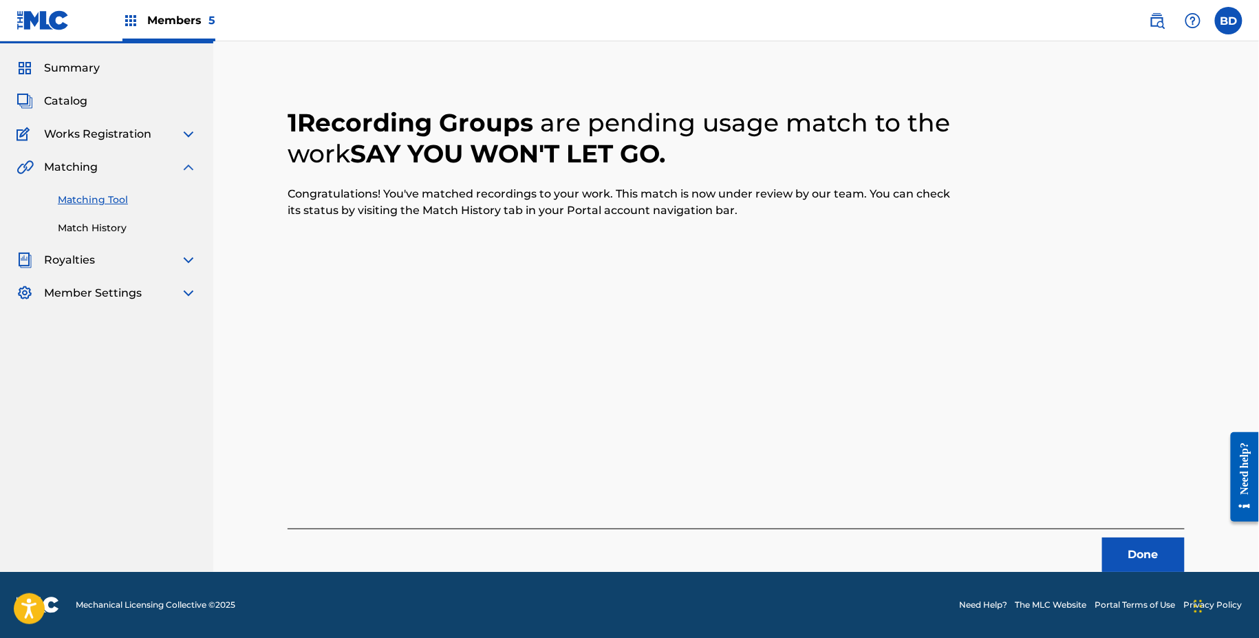
scroll to position [35, 0]
click at [130, 222] on link "Match History" at bounding box center [127, 229] width 139 height 14
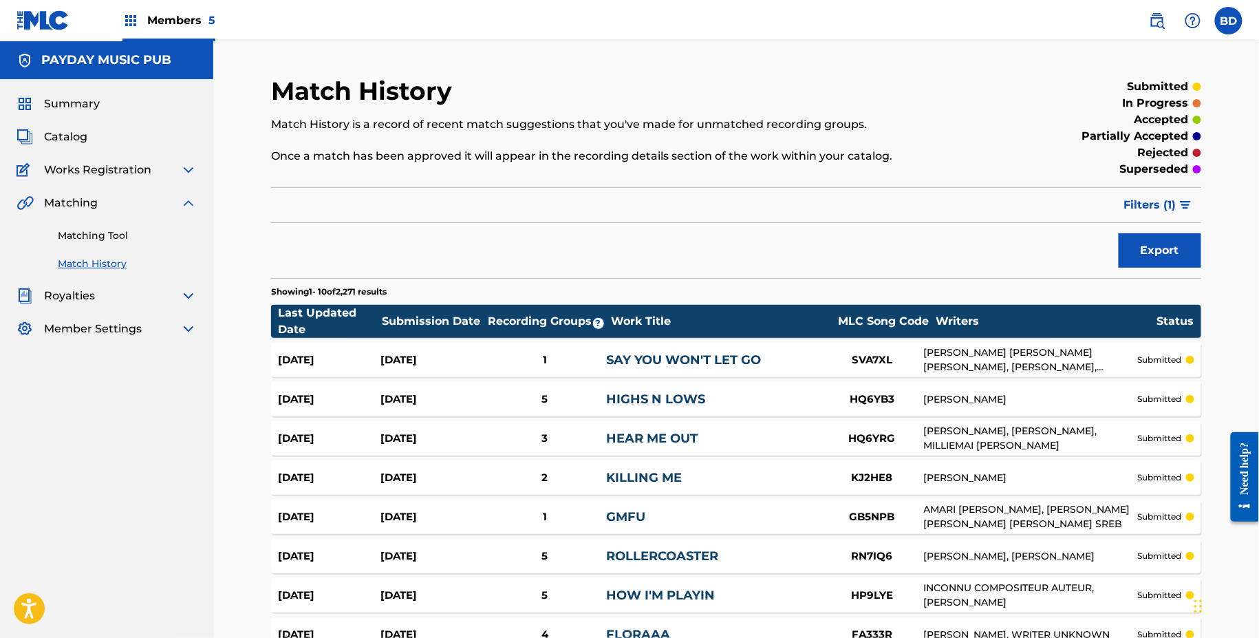
click at [545, 352] on div "1" at bounding box center [544, 360] width 123 height 16
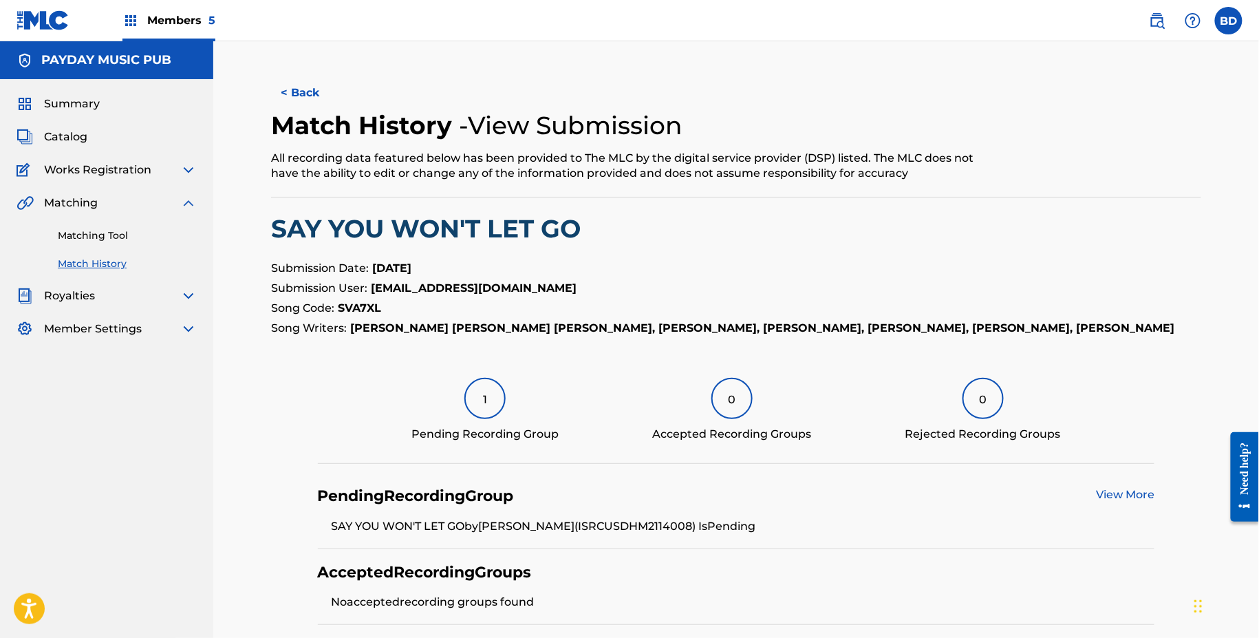
click at [98, 231] on link "Matching Tool" at bounding box center [127, 235] width 139 height 14
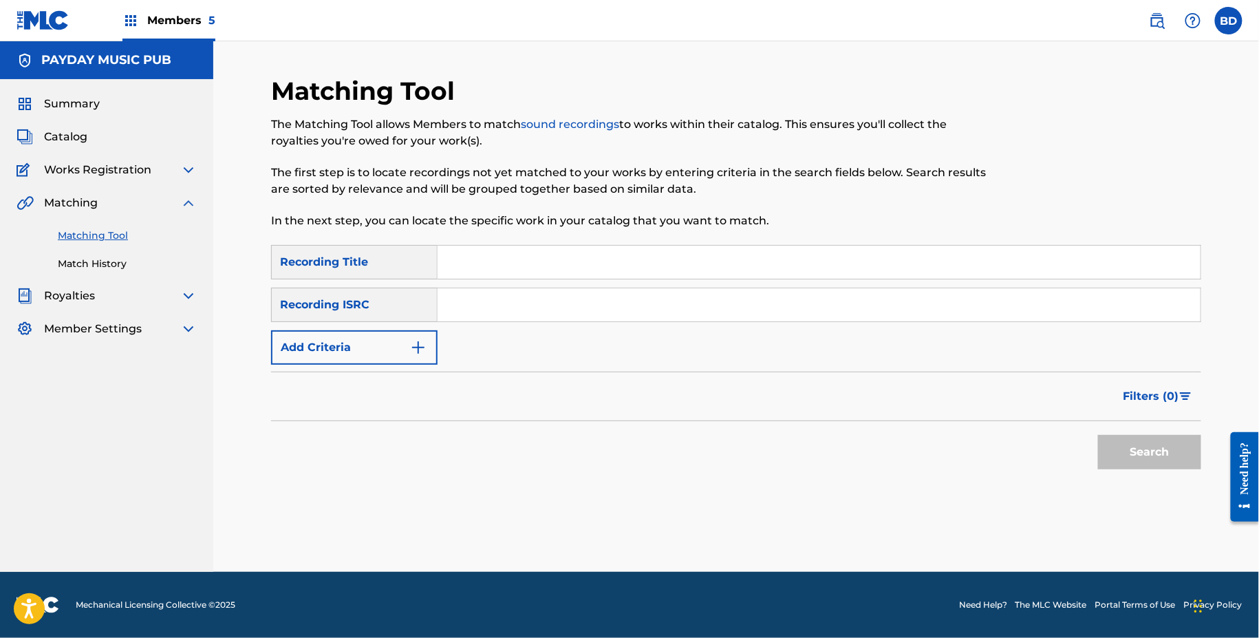
click at [548, 311] on input "Search Form" at bounding box center [819, 304] width 763 height 33
paste input "USDHM1206829"
click at [1098, 435] on button "Search" at bounding box center [1149, 452] width 103 height 34
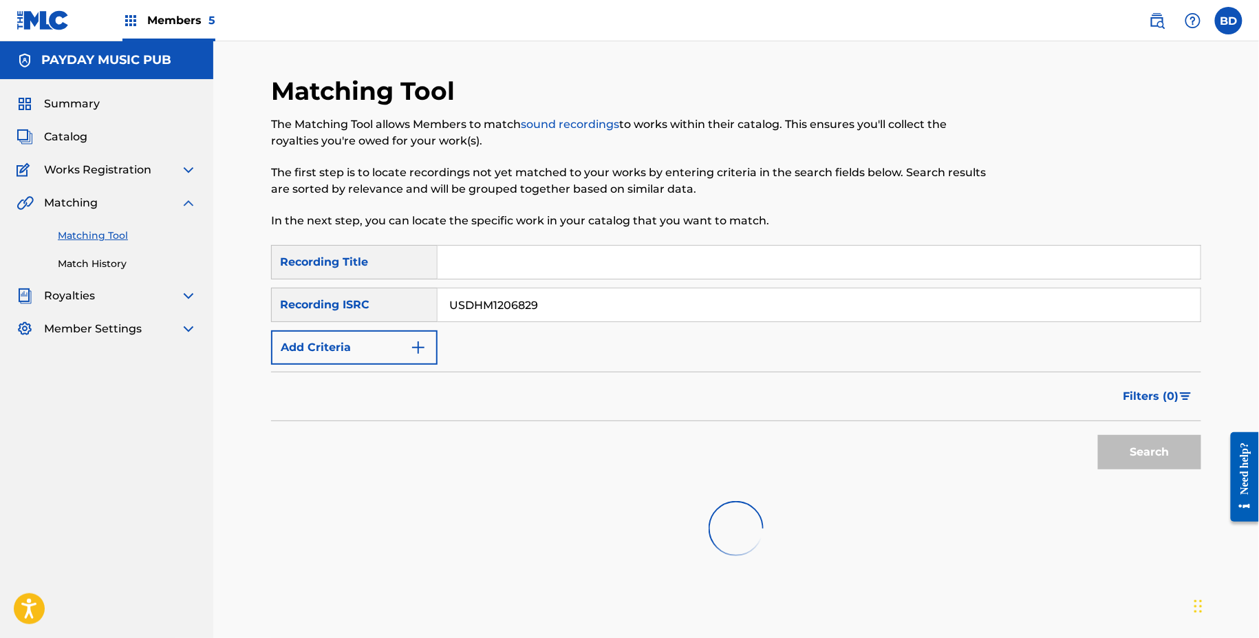
scroll to position [170, 0]
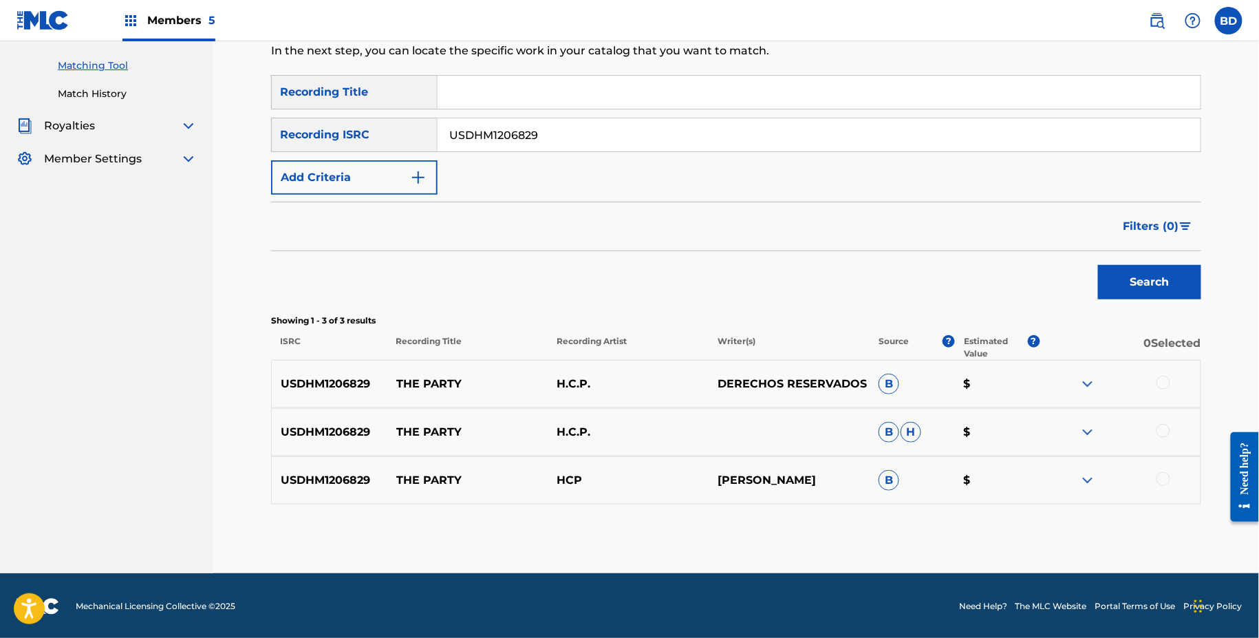
click at [1087, 479] on img at bounding box center [1088, 480] width 17 height 17
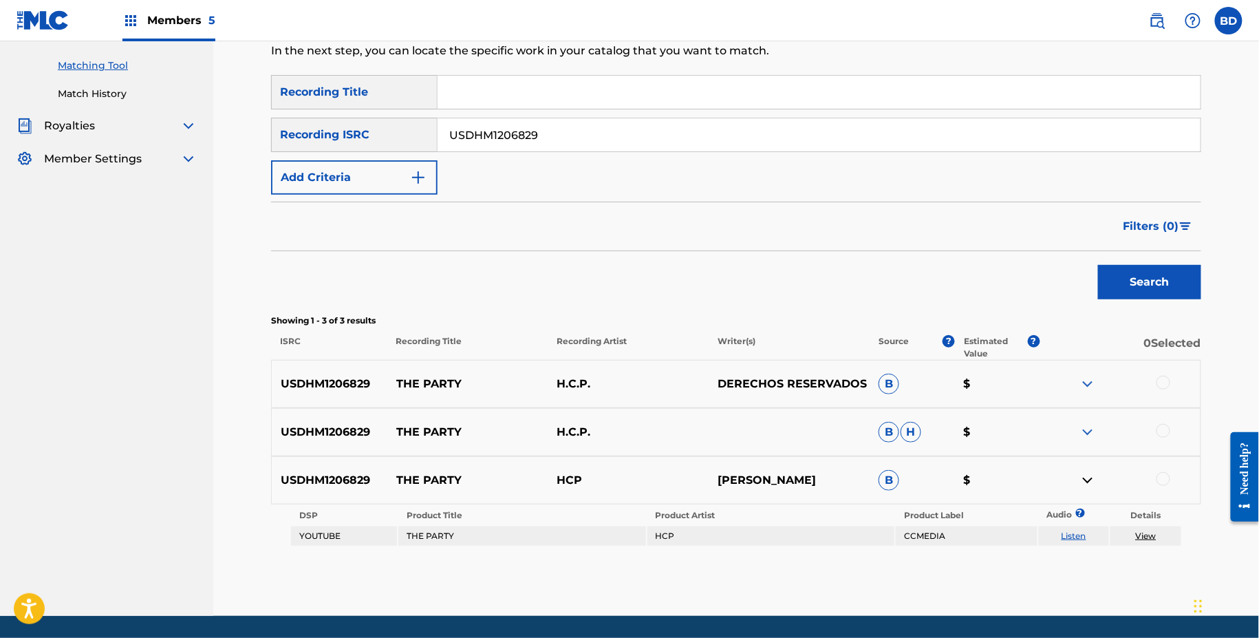
click at [1087, 428] on img at bounding box center [1088, 432] width 17 height 17
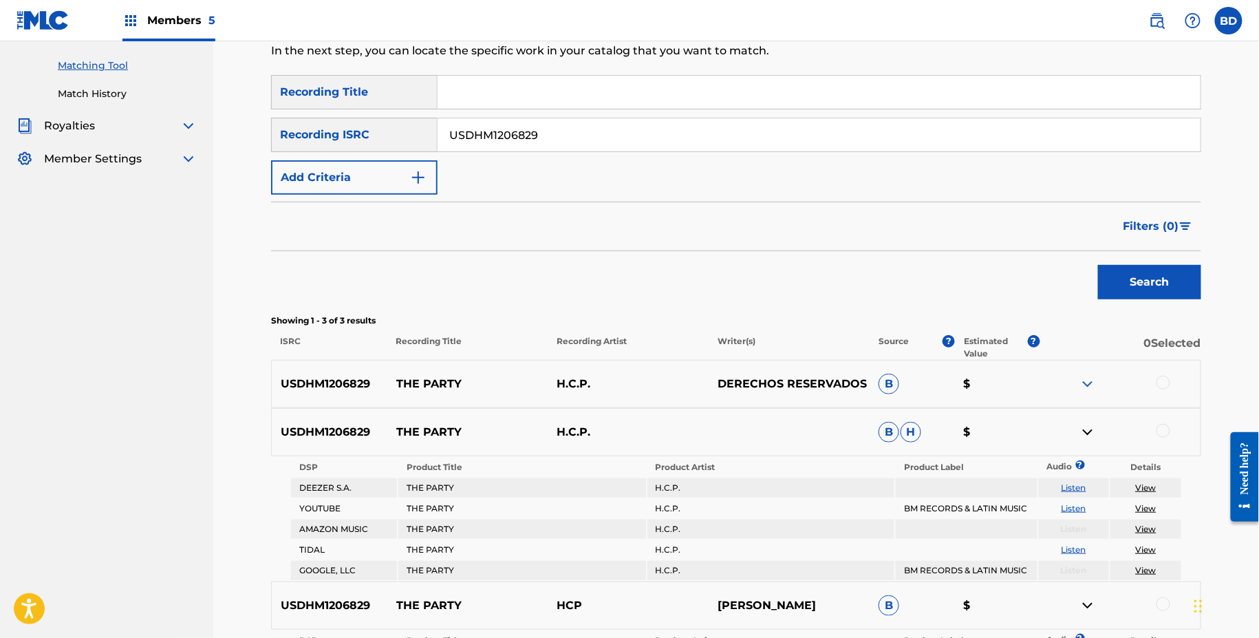
click at [1086, 376] on img at bounding box center [1088, 384] width 17 height 17
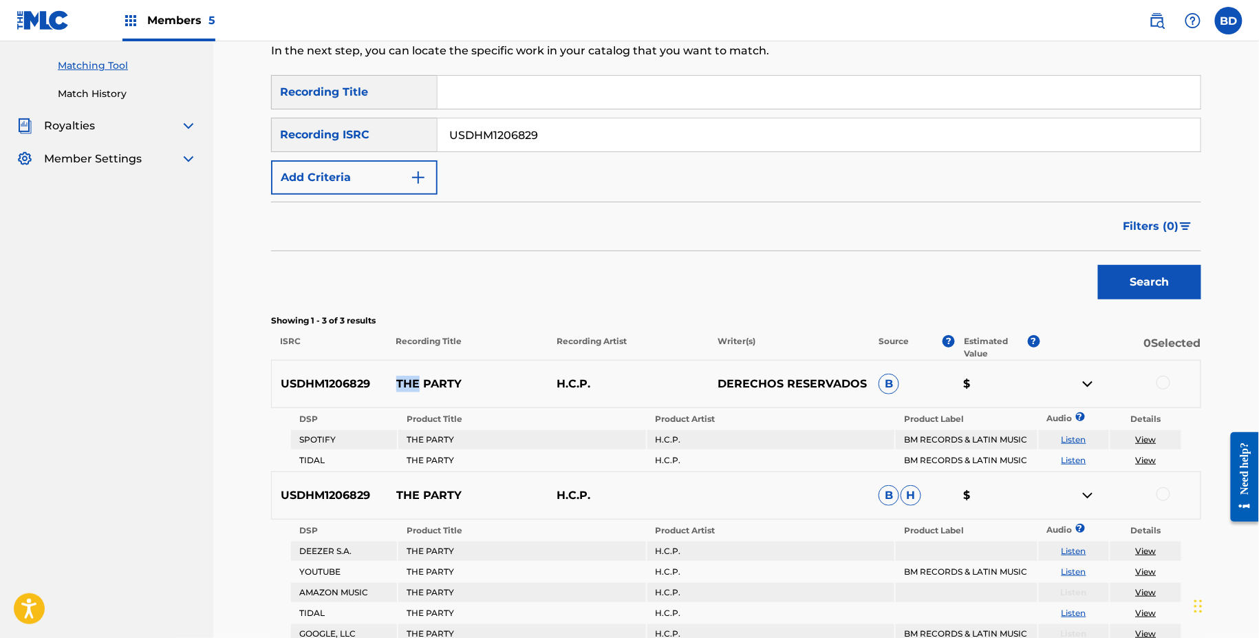
click at [418, 376] on p "THE PARTY" at bounding box center [467, 384] width 161 height 17
click at [486, 136] on input "USDHM1206829" at bounding box center [819, 134] width 763 height 33
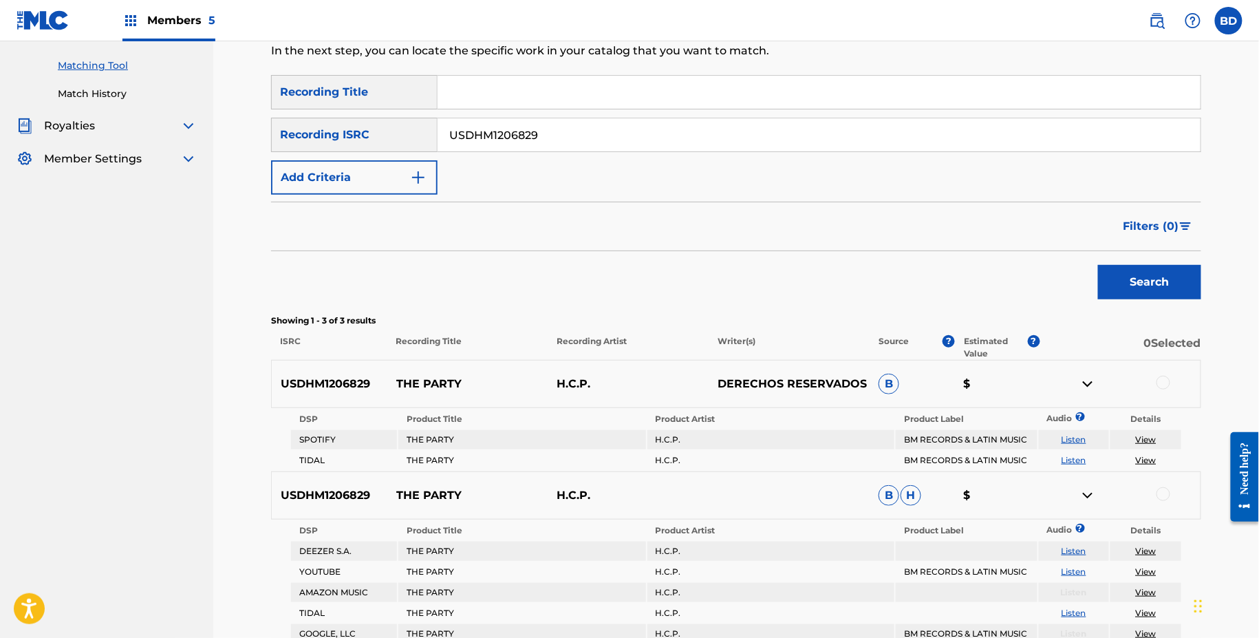
click at [486, 136] on input "USDHM1206829" at bounding box center [819, 134] width 763 height 33
paste input "3"
click at [1098, 265] on button "Search" at bounding box center [1149, 282] width 103 height 34
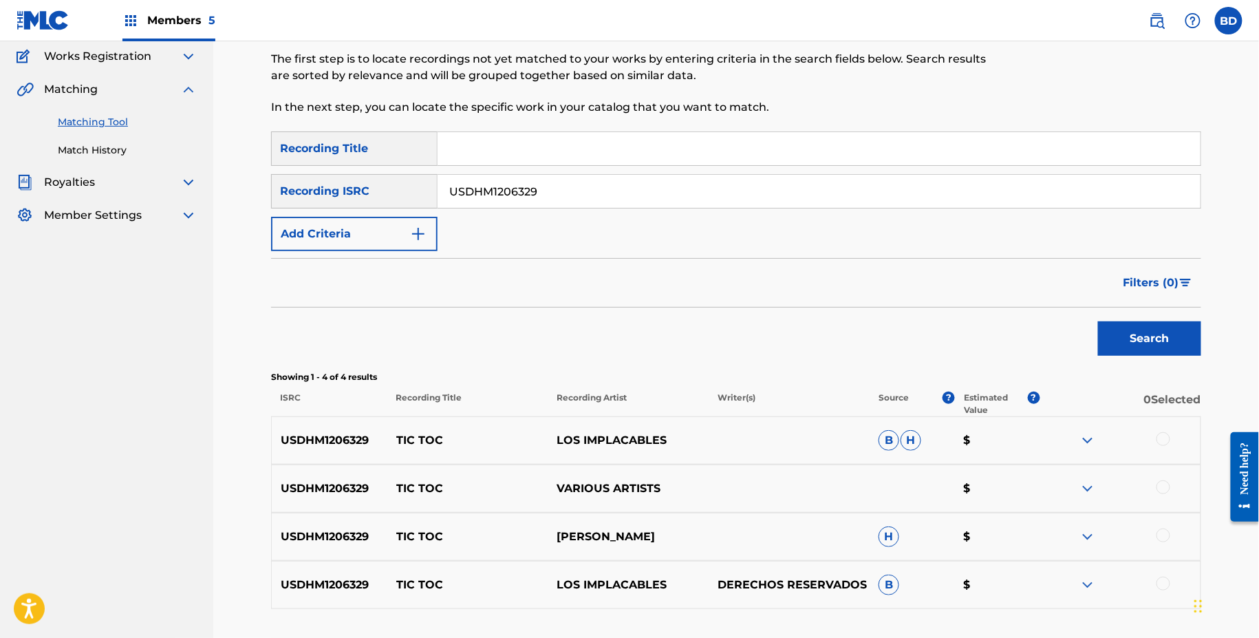
scroll to position [218, 0]
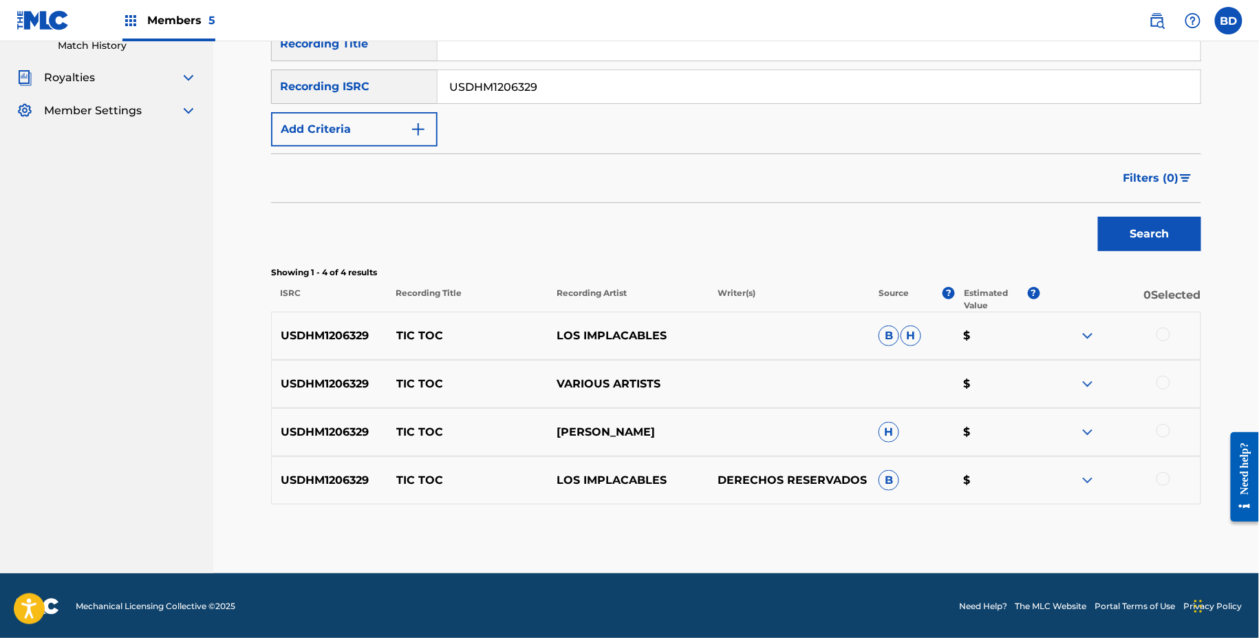
click at [1084, 478] on img at bounding box center [1088, 480] width 17 height 17
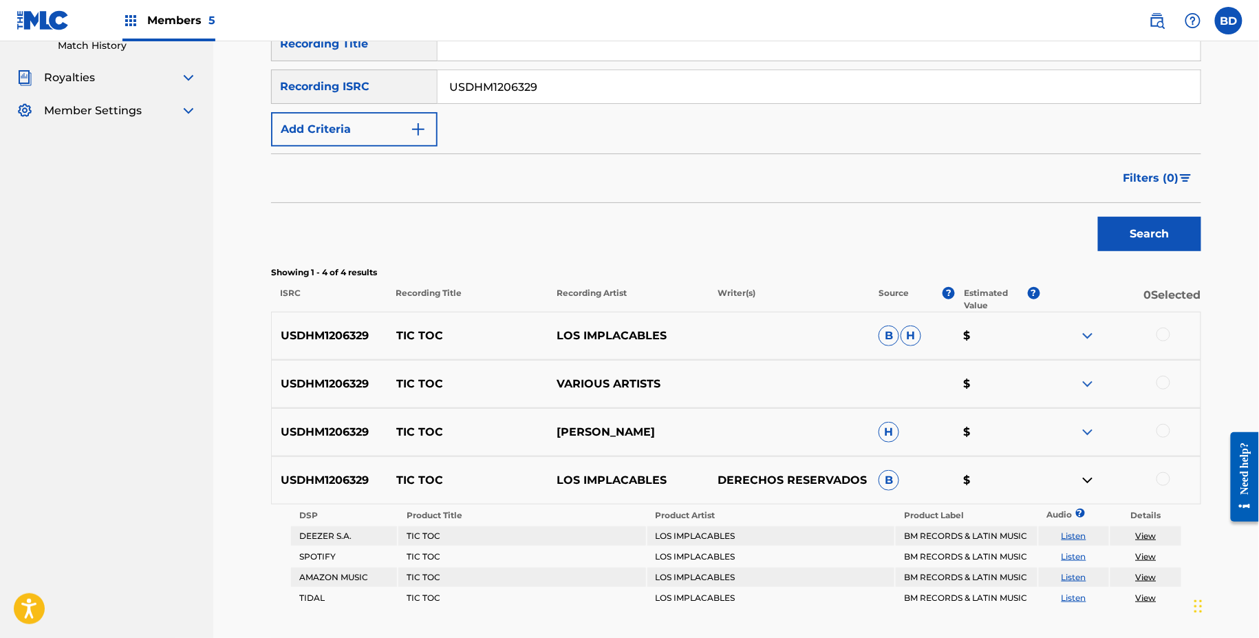
click at [1089, 430] on img at bounding box center [1088, 432] width 17 height 17
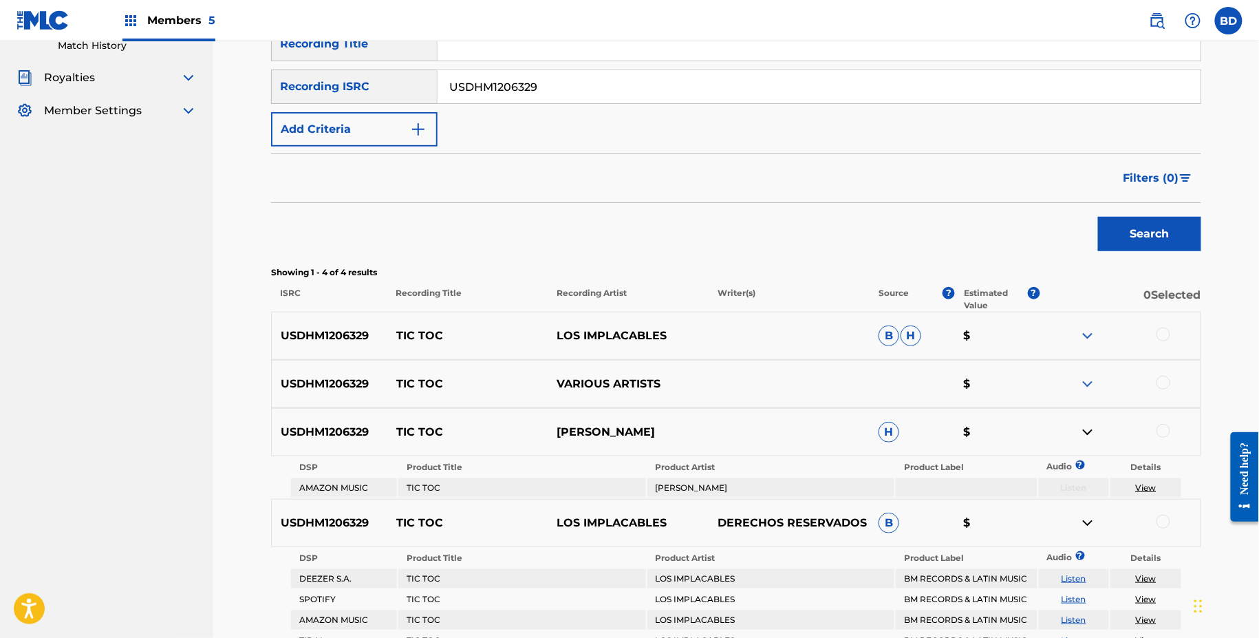
click at [1087, 337] on img at bounding box center [1088, 336] width 17 height 17
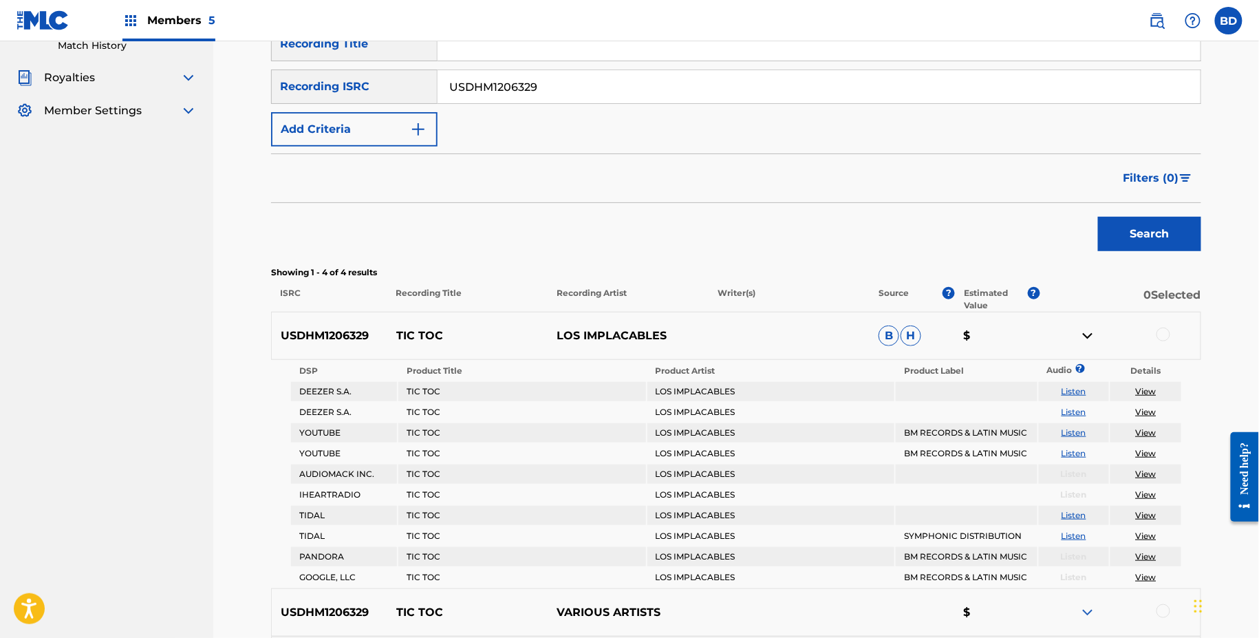
click at [407, 329] on p "TIC TOC" at bounding box center [467, 336] width 161 height 17
click at [635, 79] on input "USDHM1206329" at bounding box center [819, 86] width 763 height 33
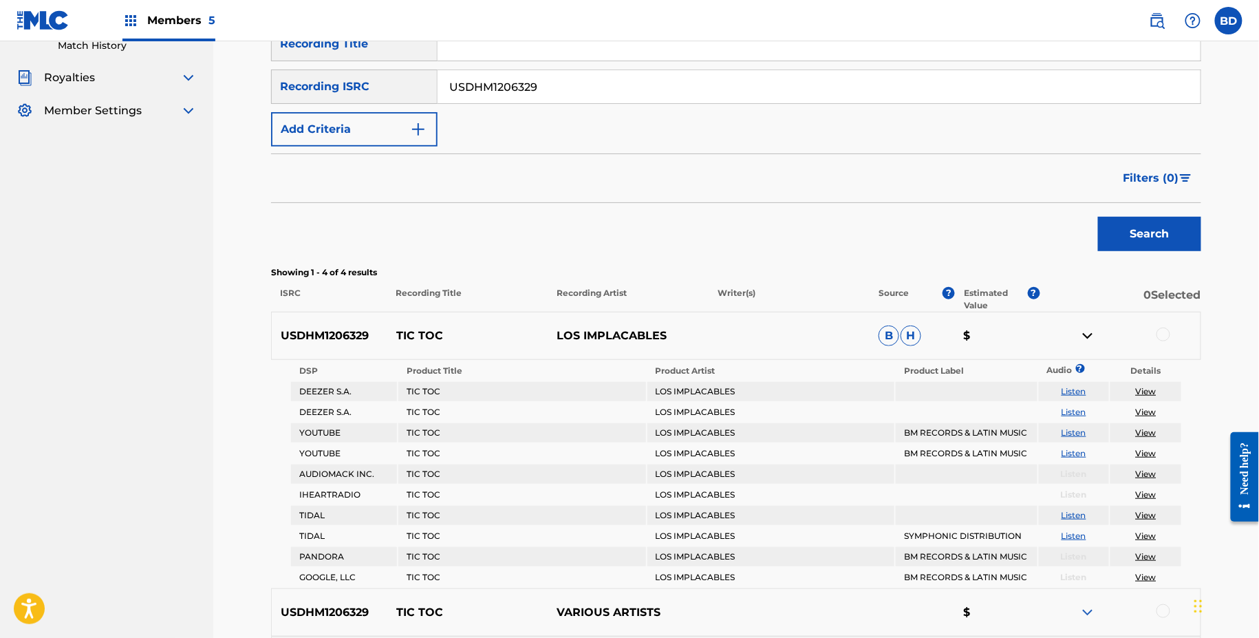
paste input "103723"
click at [1098, 217] on button "Search" at bounding box center [1149, 234] width 103 height 34
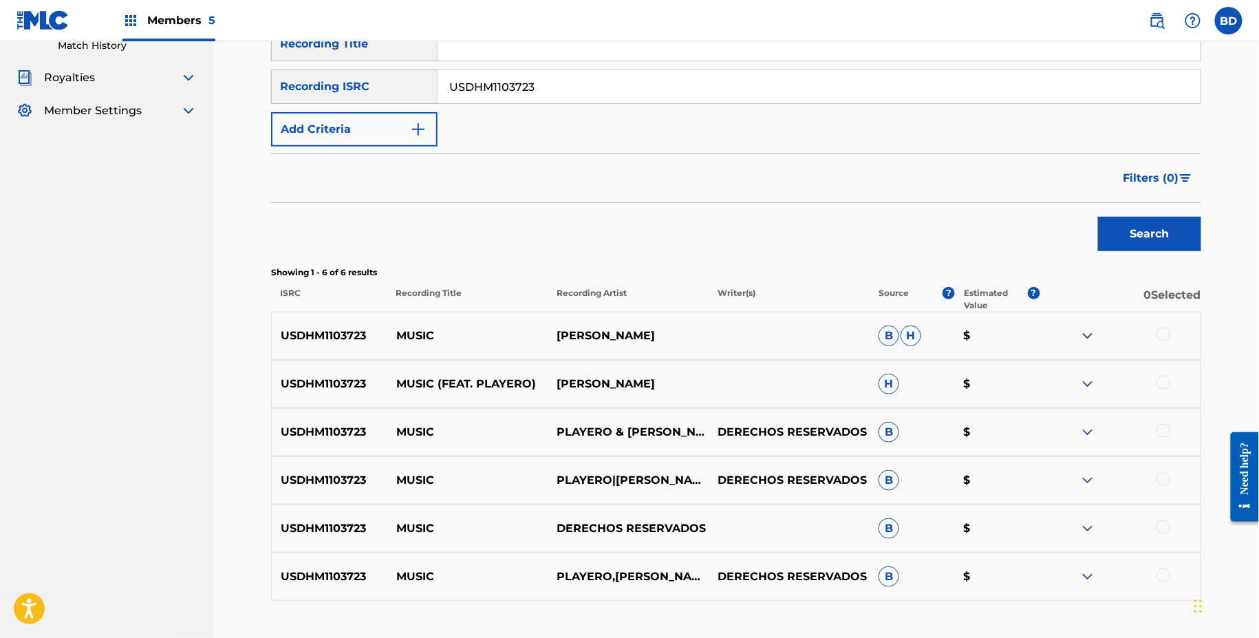
scroll to position [315, 0]
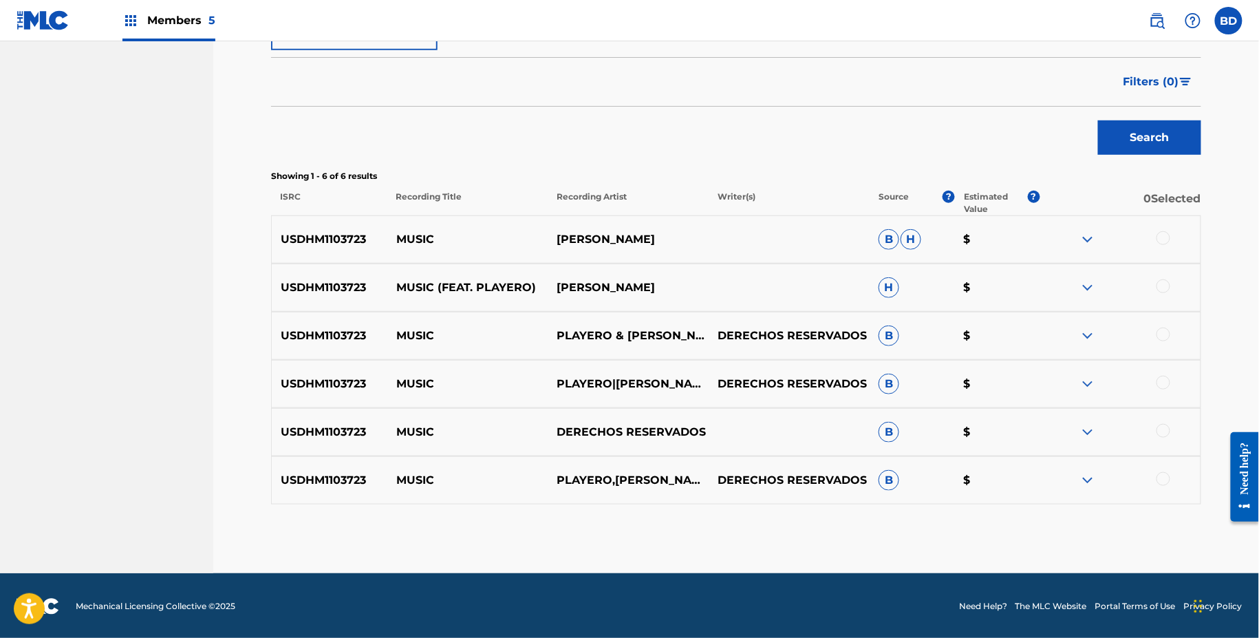
click at [1084, 472] on img at bounding box center [1088, 480] width 17 height 17
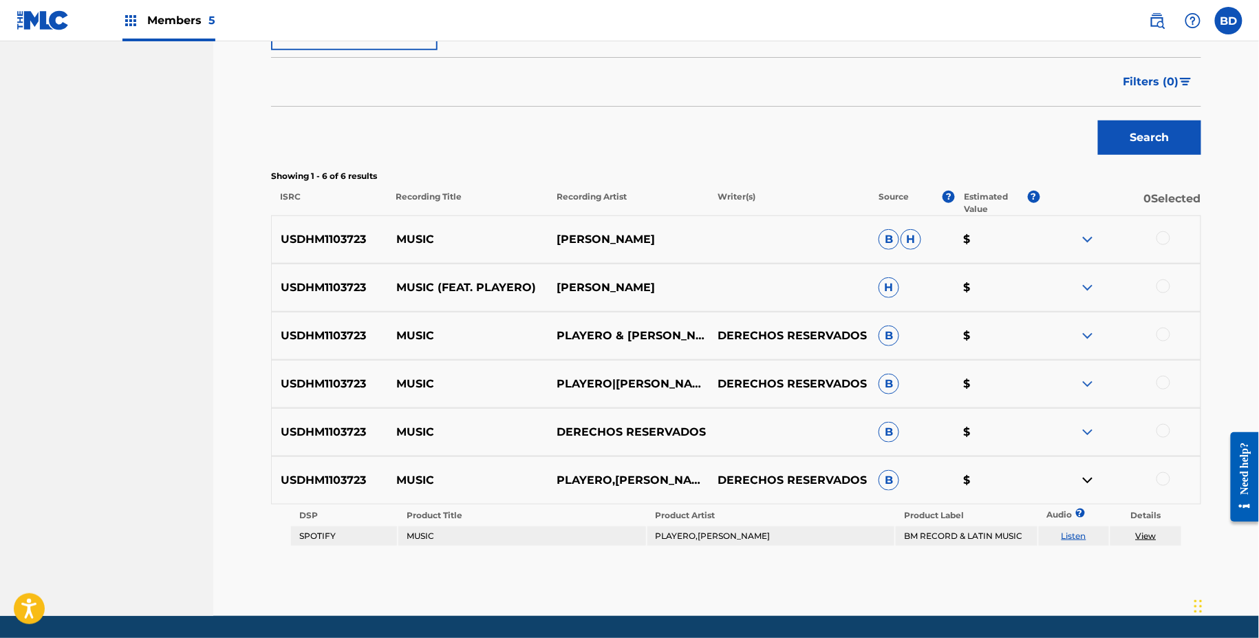
click at [1084, 441] on div "USDHM1103723 MUSIC DERECHOS RESERVADOS B $" at bounding box center [736, 432] width 930 height 48
click at [1084, 436] on img at bounding box center [1088, 432] width 17 height 17
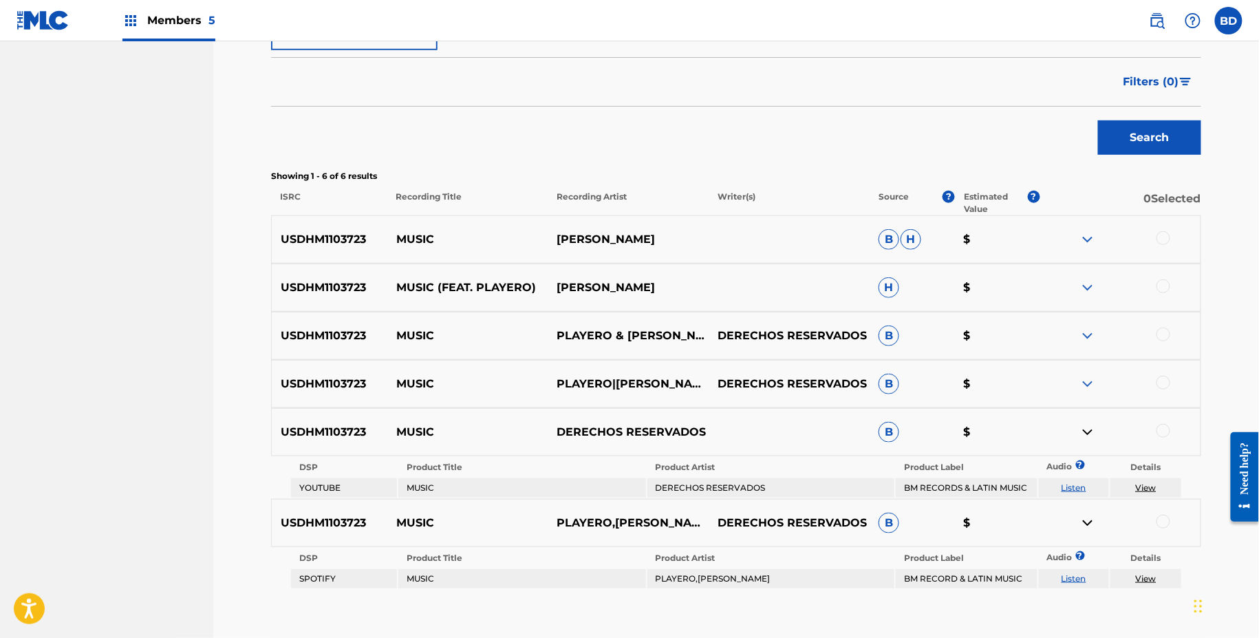
click at [1088, 382] on img at bounding box center [1088, 384] width 17 height 17
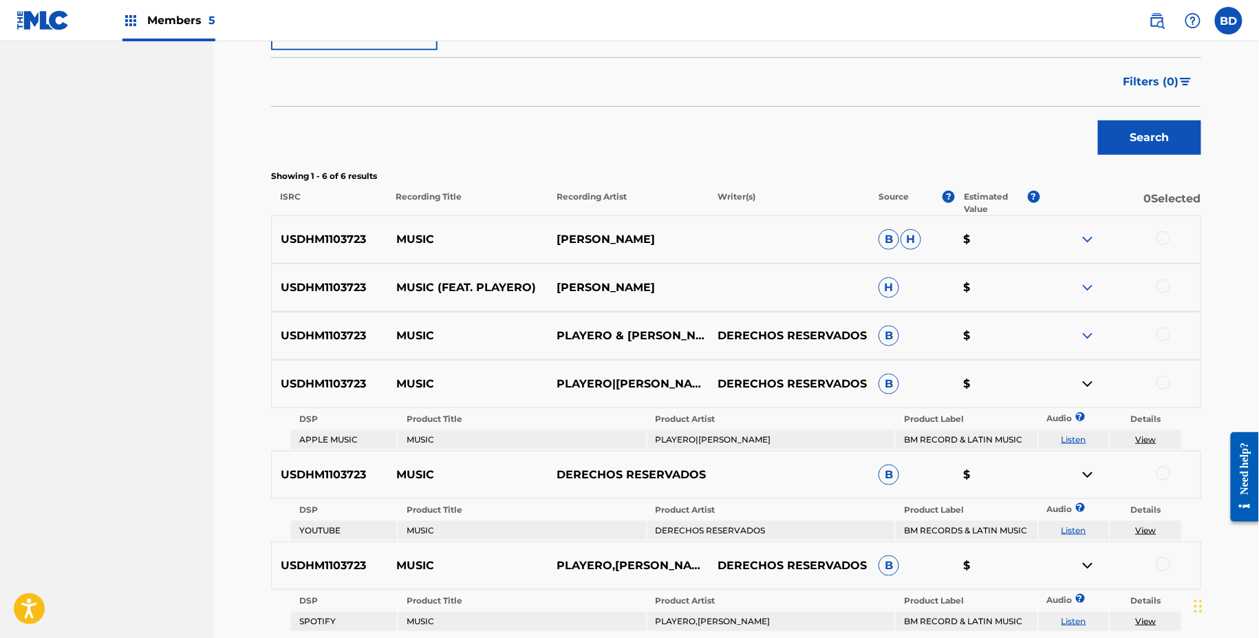
click at [1088, 343] on div "USDHM1103723 MUSIC PLAYERO & JACKIE DERECHOS RESERVADOS B $" at bounding box center [736, 336] width 930 height 48
click at [1088, 334] on img at bounding box center [1088, 336] width 17 height 17
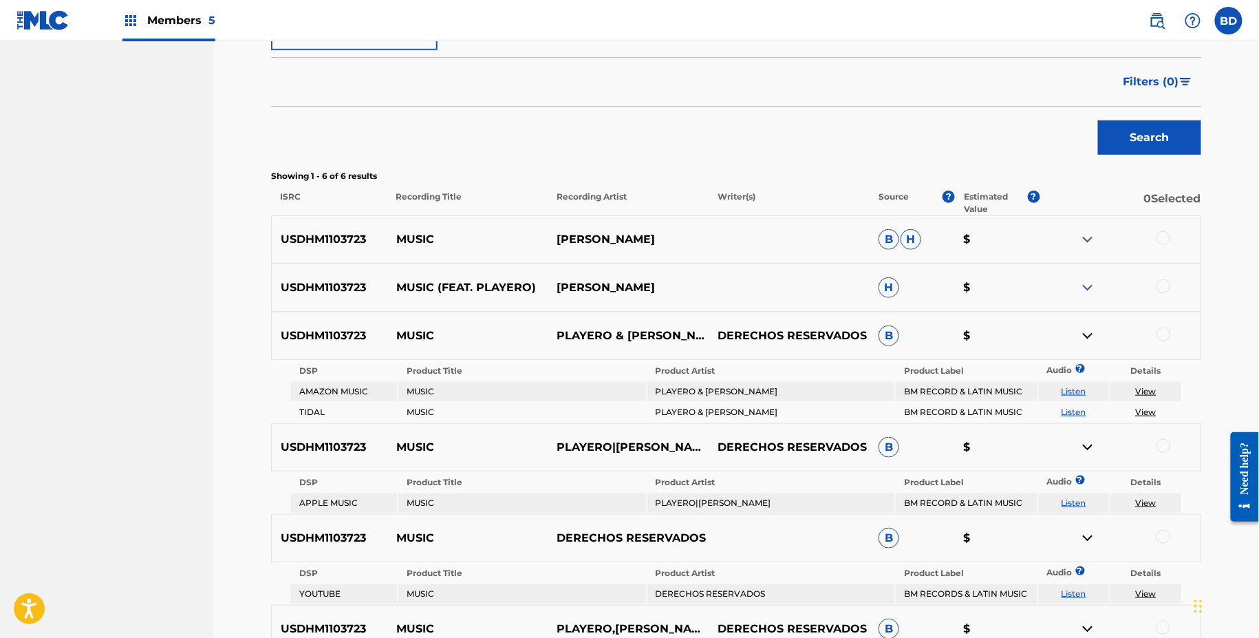
click at [1087, 275] on div "USDHM1103723 MUSIC (FEAT. PLAYERO) JACKIE H $" at bounding box center [736, 288] width 930 height 48
click at [1084, 277] on div "USDHM1103723 MUSIC (FEAT. PLAYERO) JACKIE H $" at bounding box center [736, 288] width 930 height 48
click at [1084, 228] on div "USDHM1103723 MUSIC JACKIE B H $" at bounding box center [736, 239] width 930 height 48
click at [1089, 290] on img at bounding box center [1088, 287] width 17 height 17
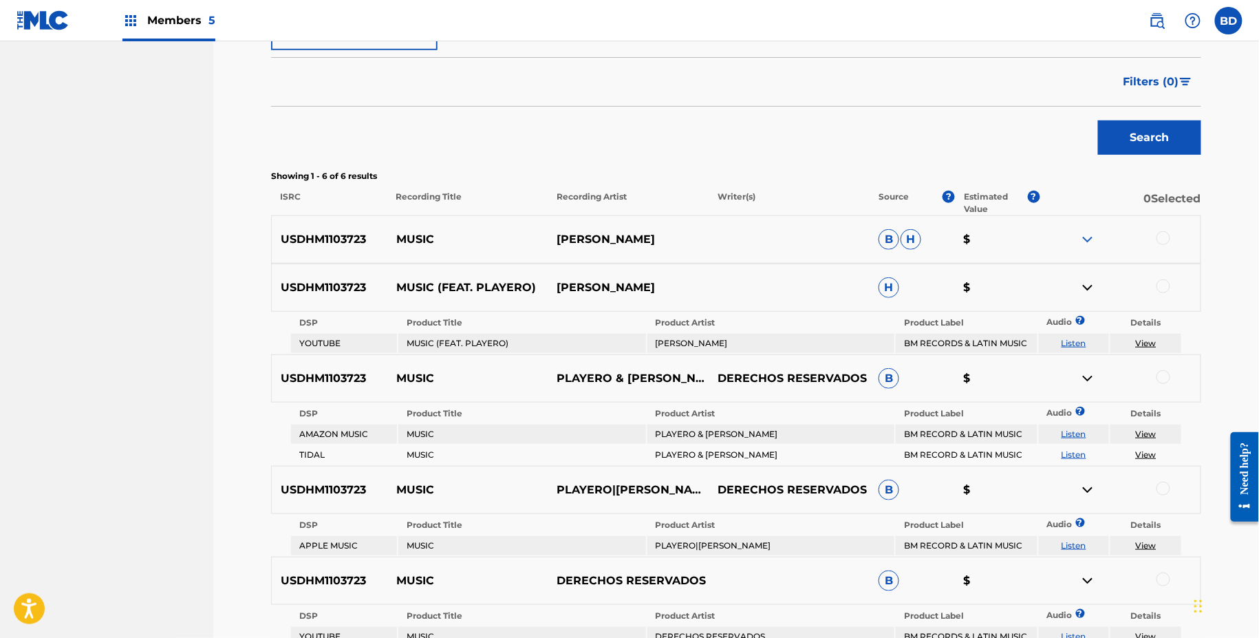
click at [1089, 231] on img at bounding box center [1088, 239] width 17 height 17
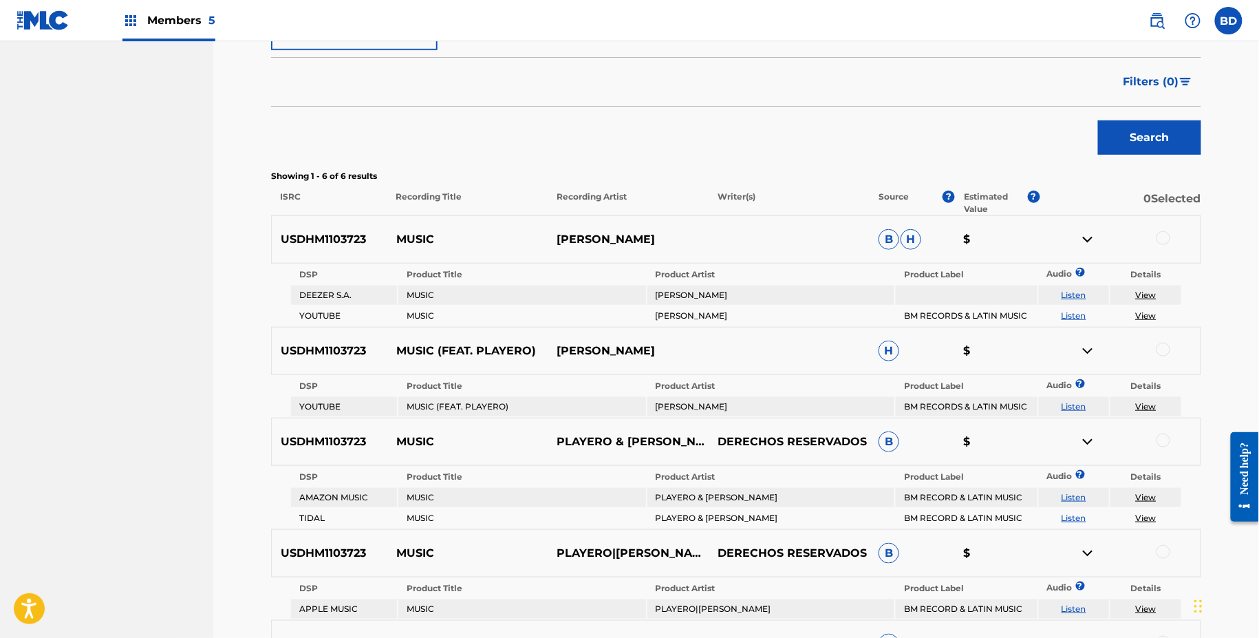
click at [414, 226] on div "USDHM1103723 MUSIC JACKIE B H $" at bounding box center [736, 239] width 930 height 48
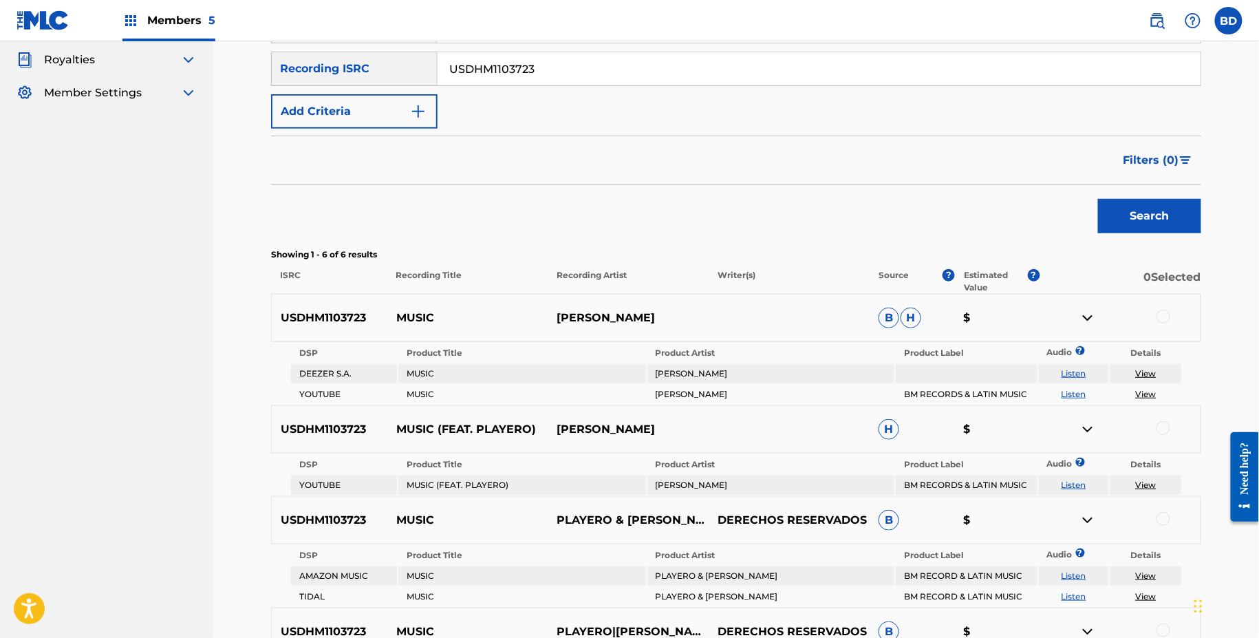
click at [469, 68] on input "USDHM1103723" at bounding box center [819, 68] width 763 height 33
paste input "0266"
click at [1098, 199] on button "Search" at bounding box center [1149, 216] width 103 height 34
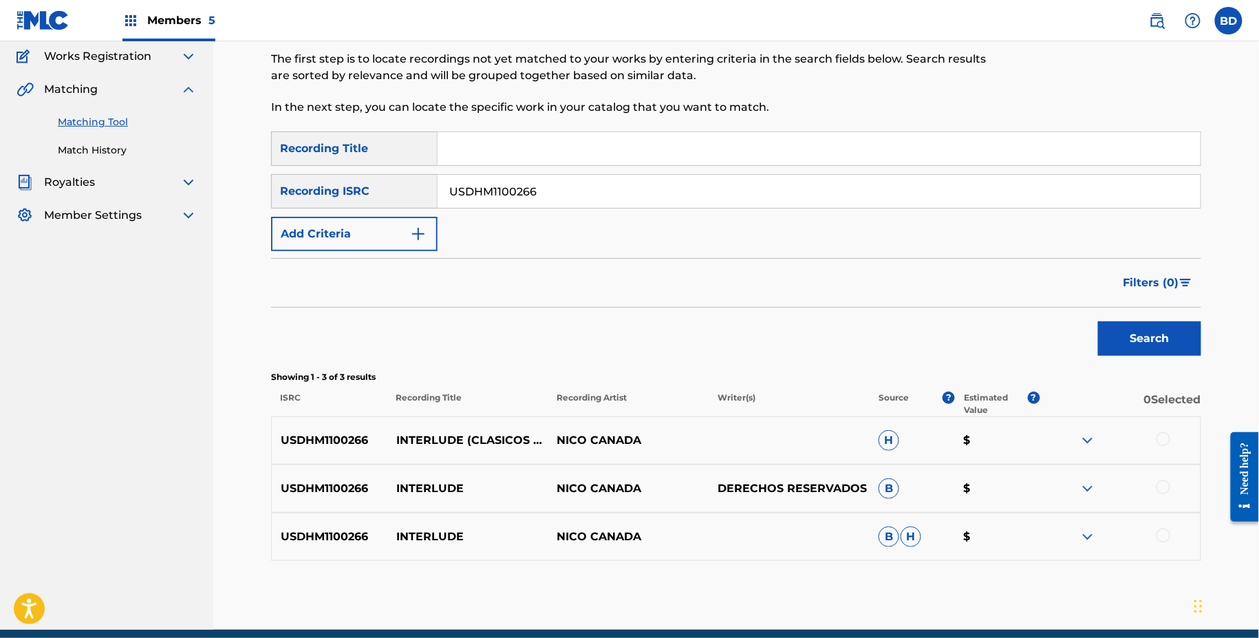
scroll to position [170, 0]
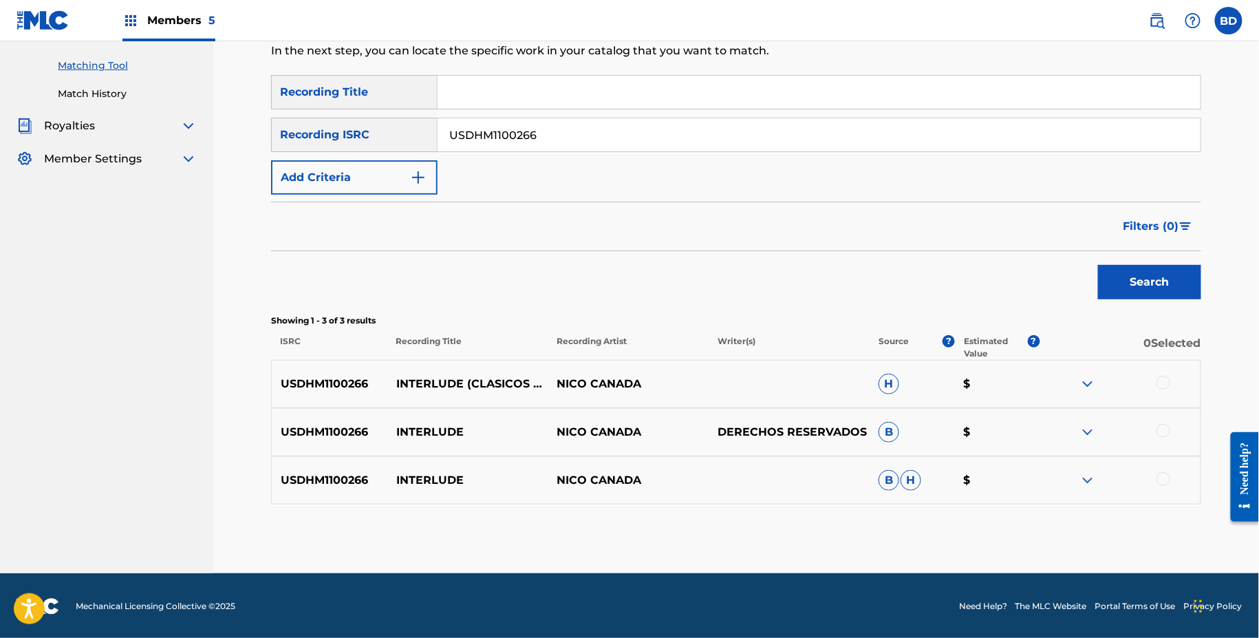
click at [423, 434] on p "INTERLUDE" at bounding box center [467, 432] width 161 height 17
click at [474, 145] on input "USDHM1100266" at bounding box center [819, 134] width 763 height 33
paste input "012220"
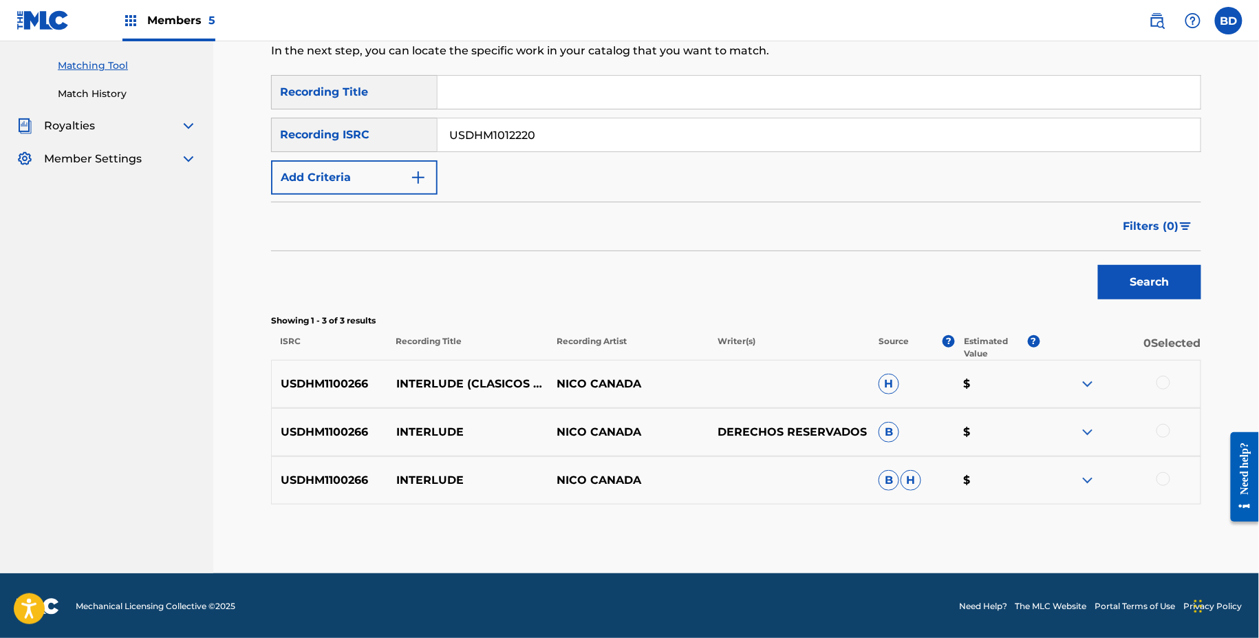
click at [1098, 265] on button "Search" at bounding box center [1149, 282] width 103 height 34
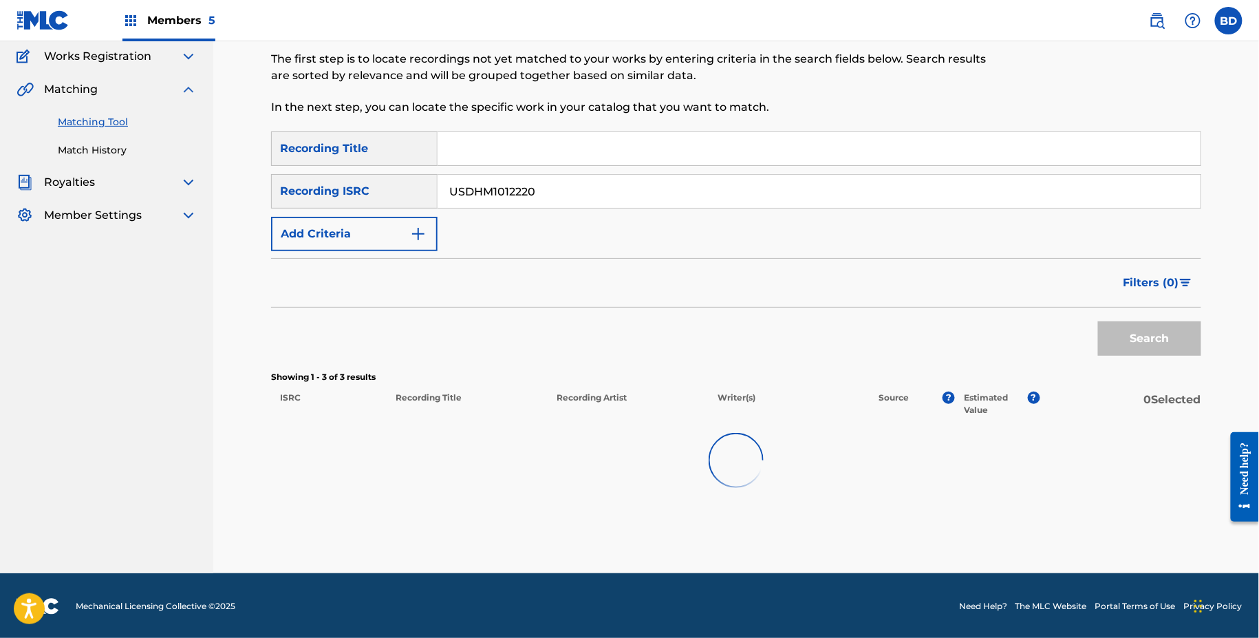
scroll to position [122, 0]
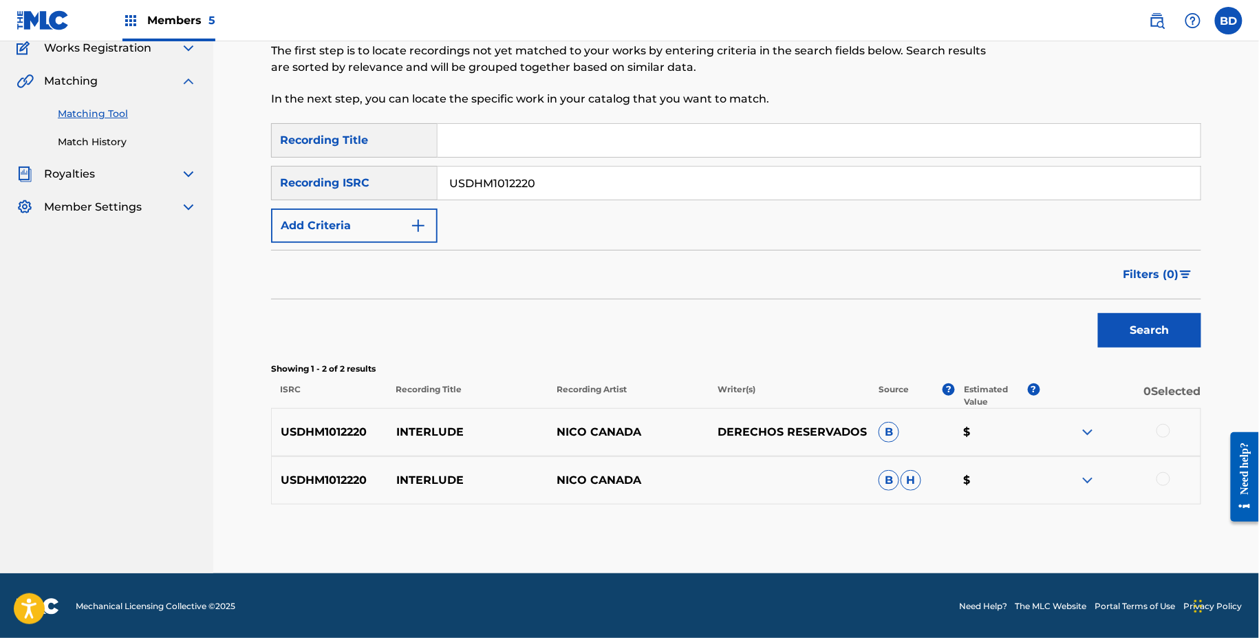
click at [1083, 477] on img at bounding box center [1088, 480] width 17 height 17
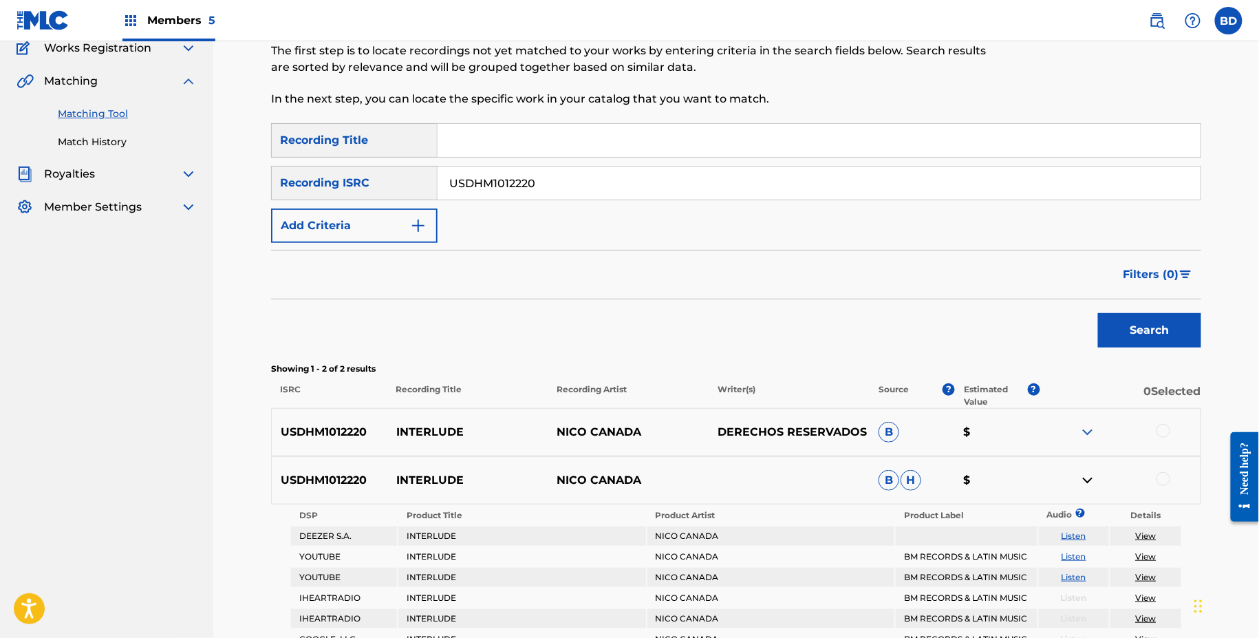
click at [1083, 421] on div "USDHM1012220 INTERLUDE NICO CANADA DERECHOS RESERVADOS B $" at bounding box center [736, 432] width 930 height 48
click at [1085, 432] on img at bounding box center [1088, 432] width 17 height 17
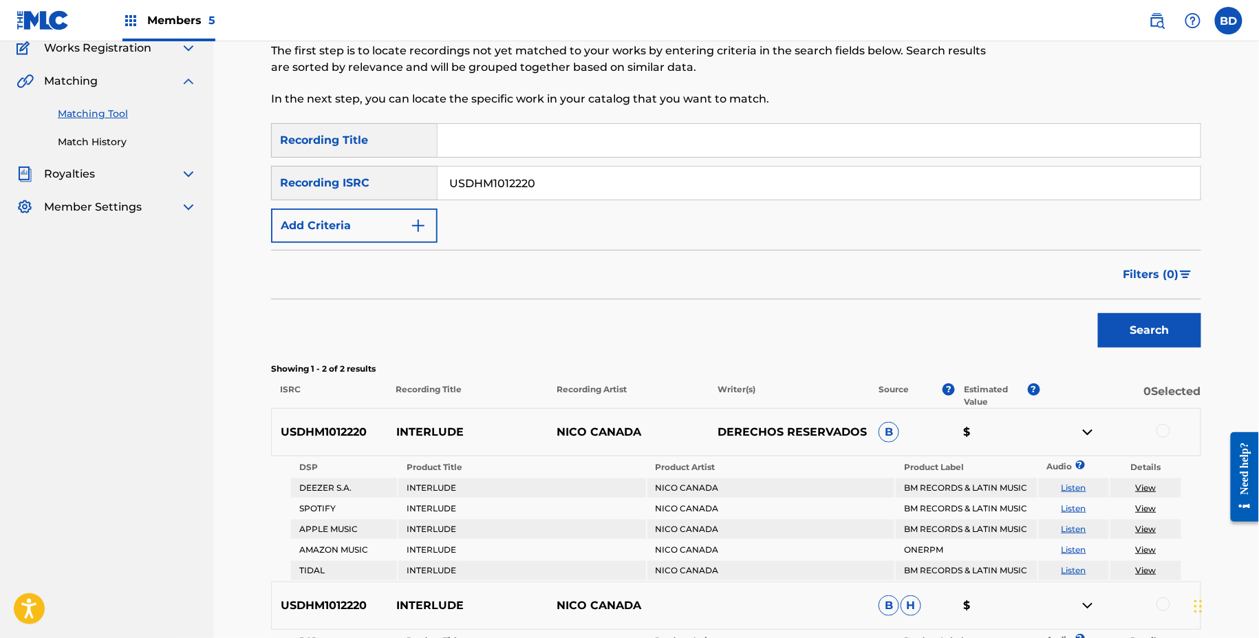
scroll to position [370, 0]
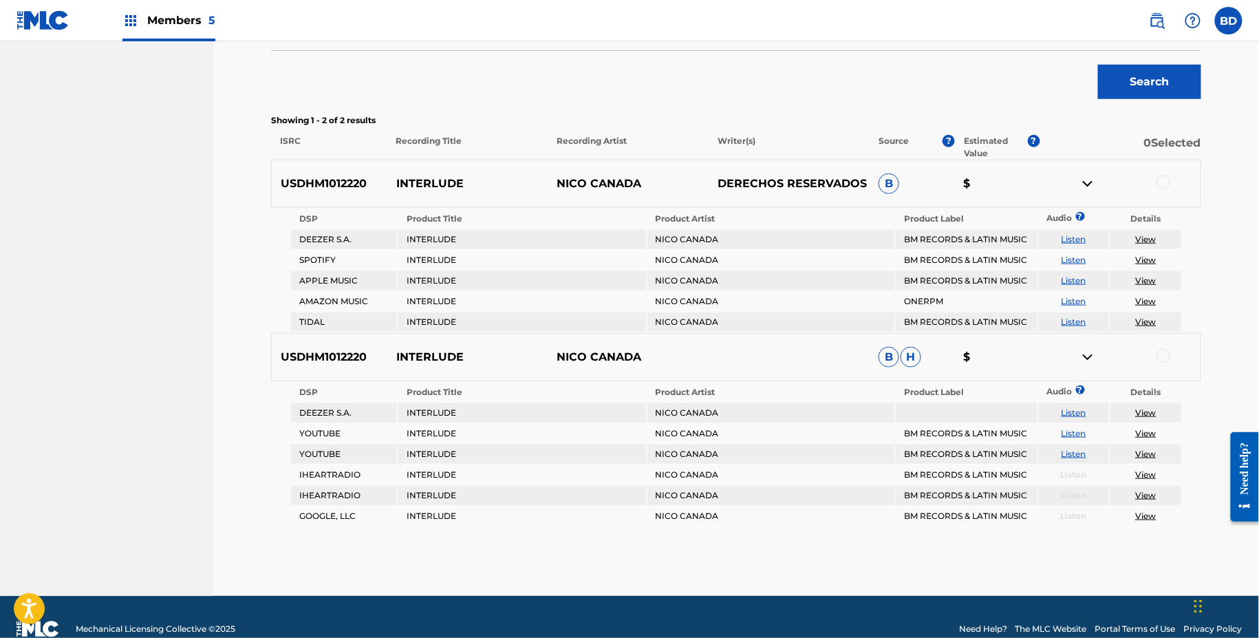
click at [431, 173] on div "USDHM1012220 INTERLUDE NICO CANADA DERECHOS RESERVADOS B $" at bounding box center [736, 184] width 930 height 48
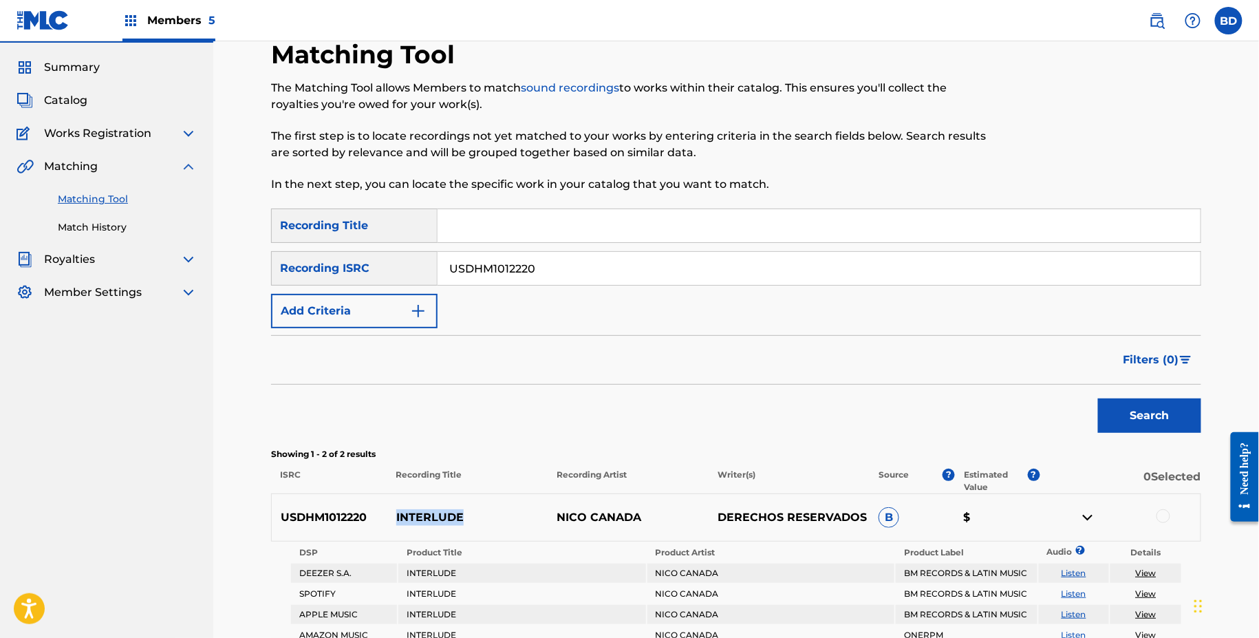
click at [482, 258] on input "USDHM1012220" at bounding box center [819, 268] width 763 height 33
paste input "04445"
click at [1098, 398] on button "Search" at bounding box center [1149, 415] width 103 height 34
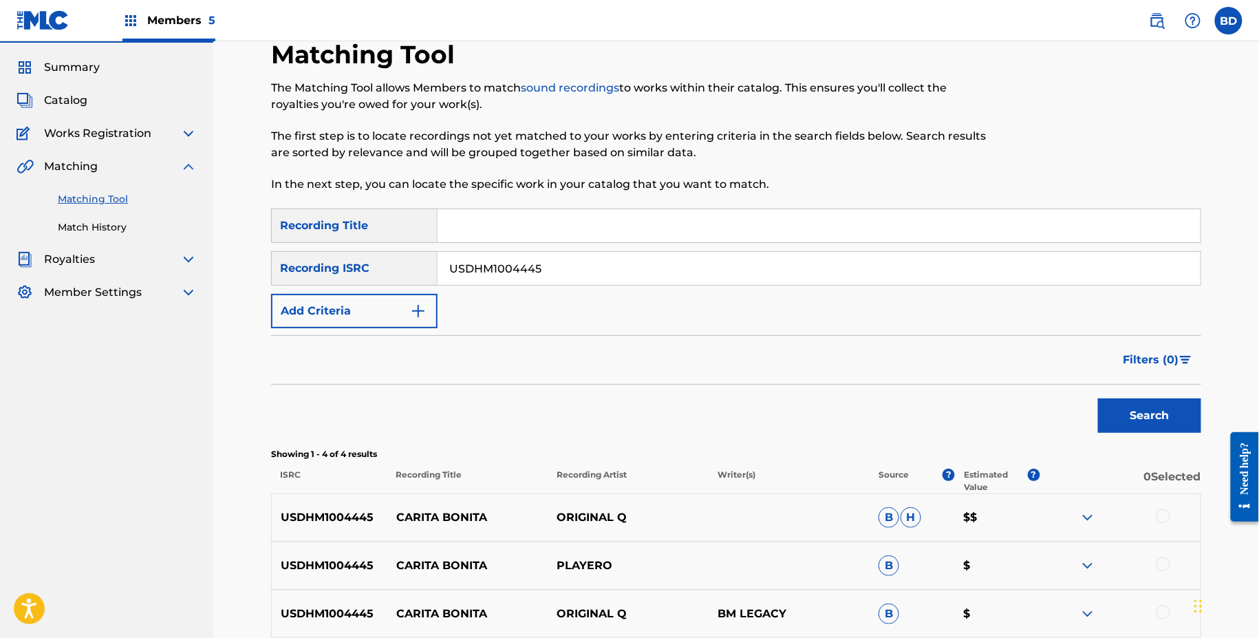
scroll to position [218, 0]
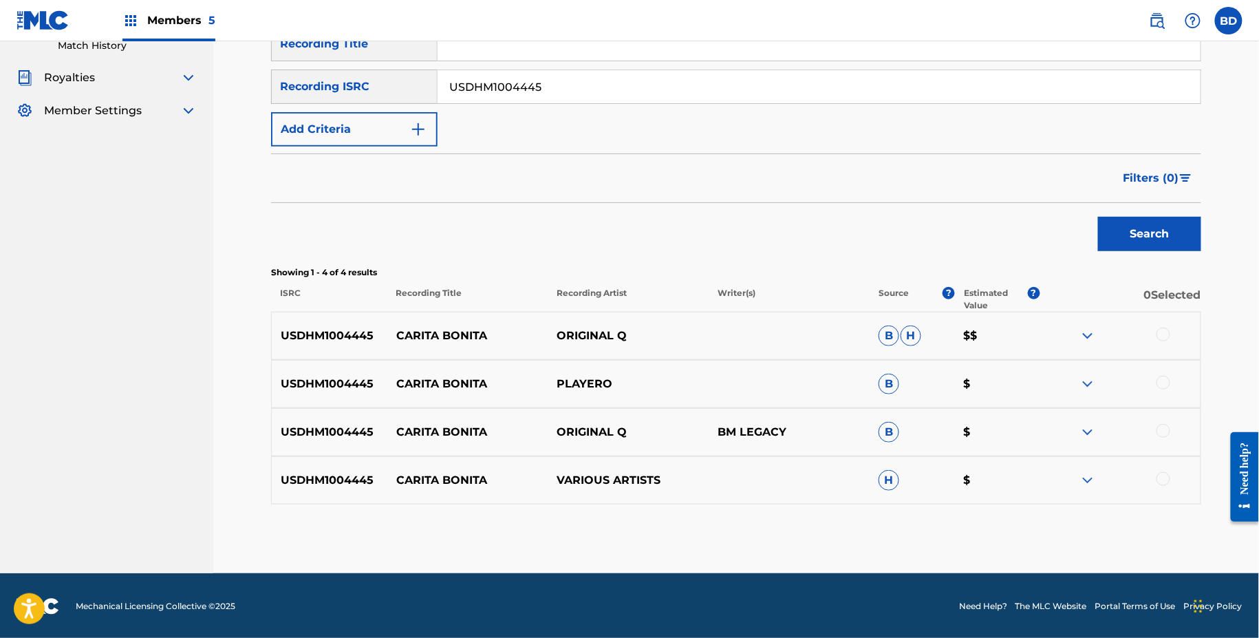
click at [1091, 476] on img at bounding box center [1088, 480] width 17 height 17
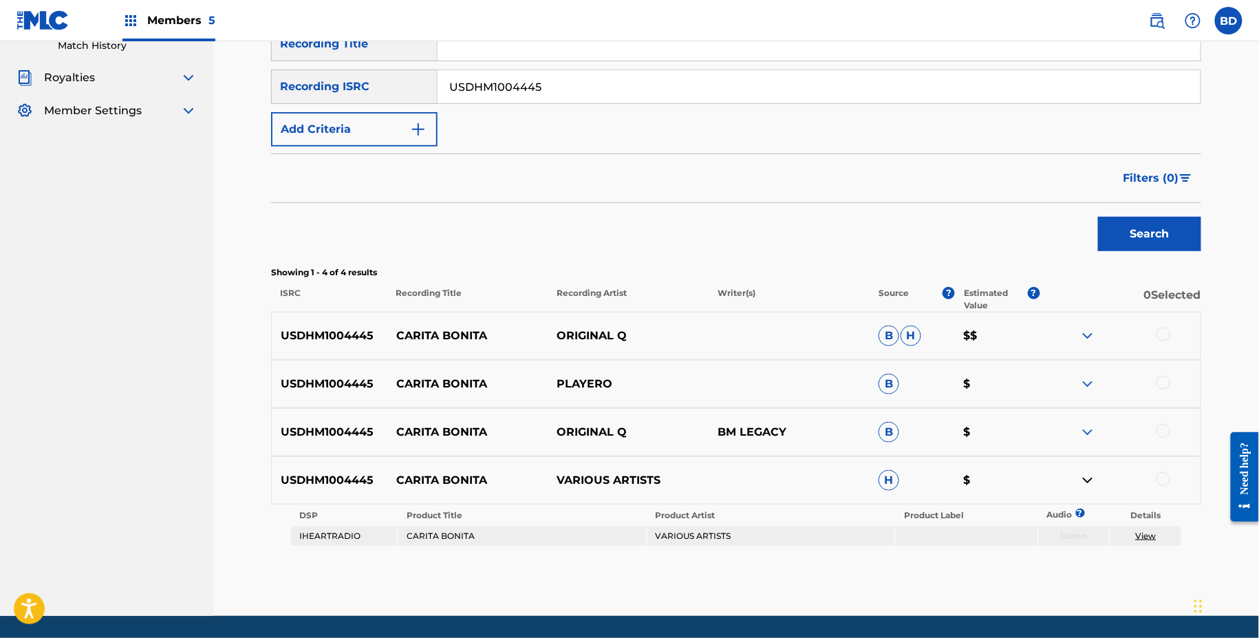
click at [1091, 431] on img at bounding box center [1088, 432] width 17 height 17
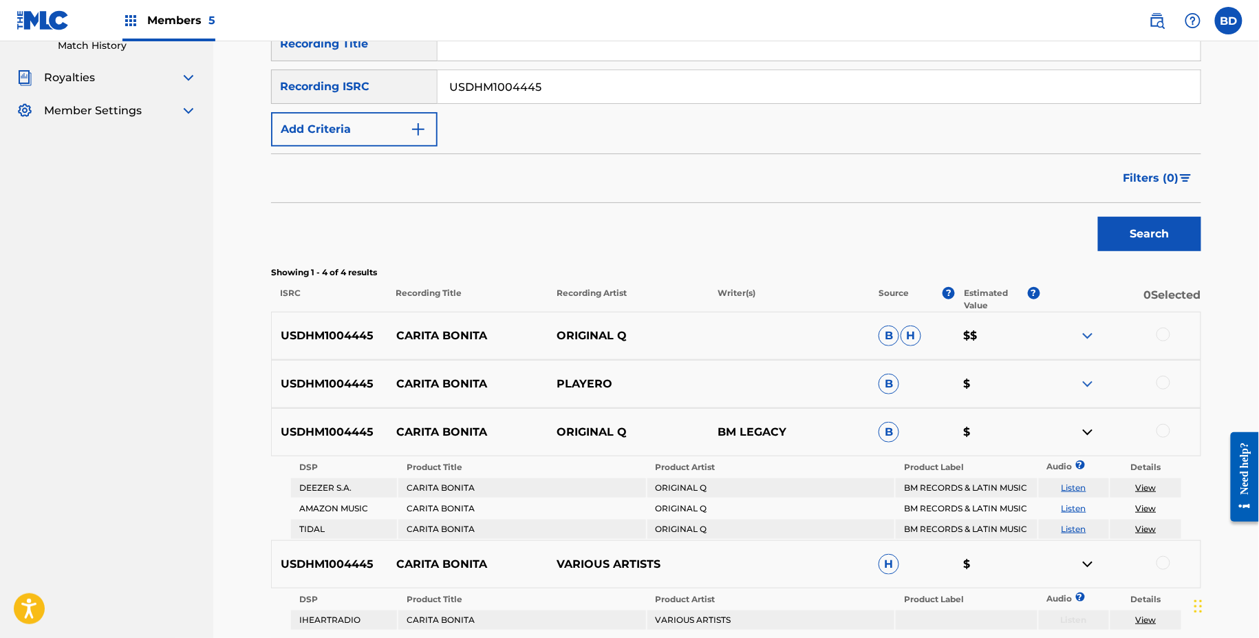
click at [1091, 392] on div "USDHM1004445 CARITA BONITA PLAYERO B $" at bounding box center [736, 384] width 930 height 48
click at [1091, 385] on img at bounding box center [1088, 384] width 17 height 17
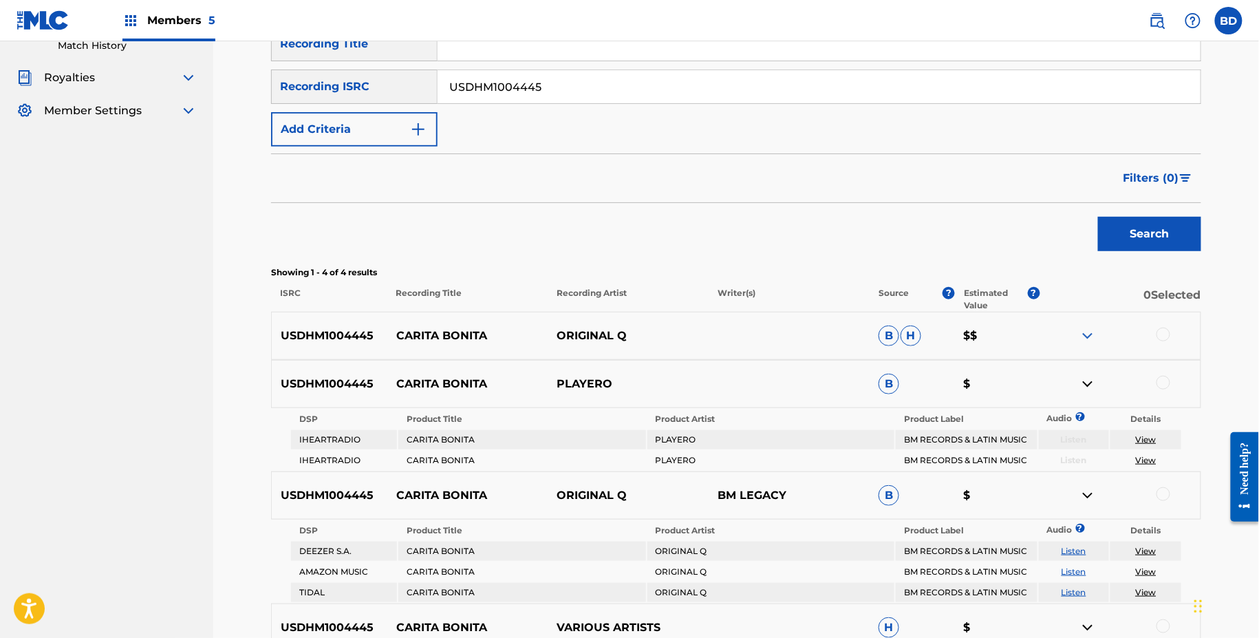
click at [1091, 333] on img at bounding box center [1088, 336] width 17 height 17
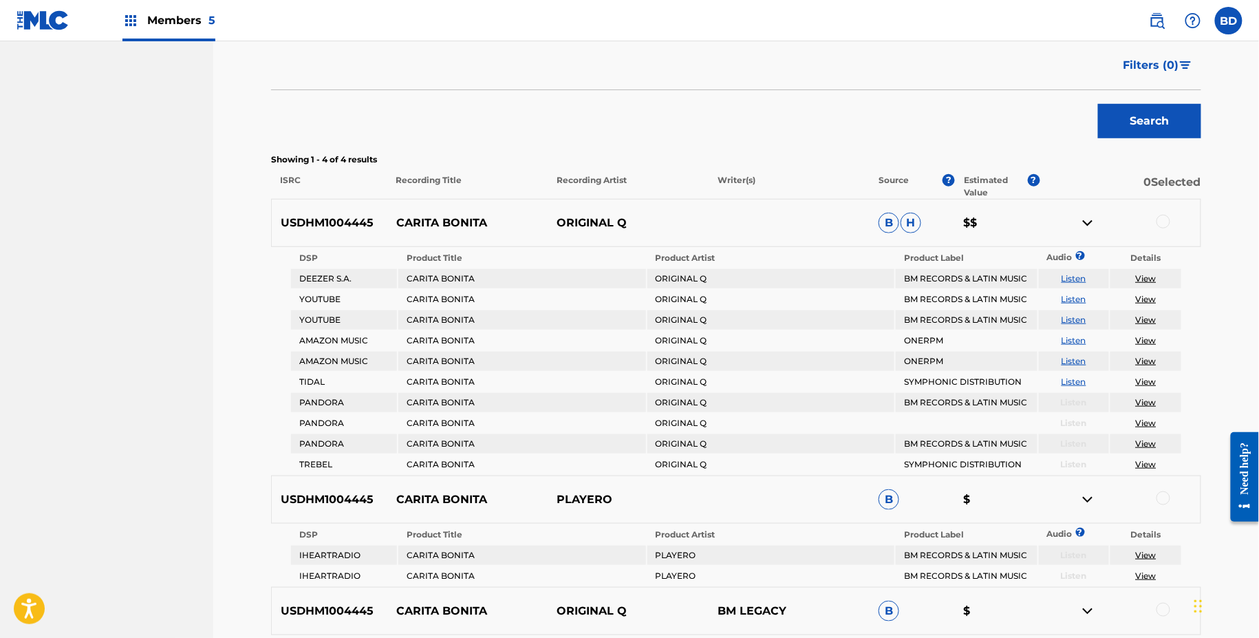
scroll to position [321, 0]
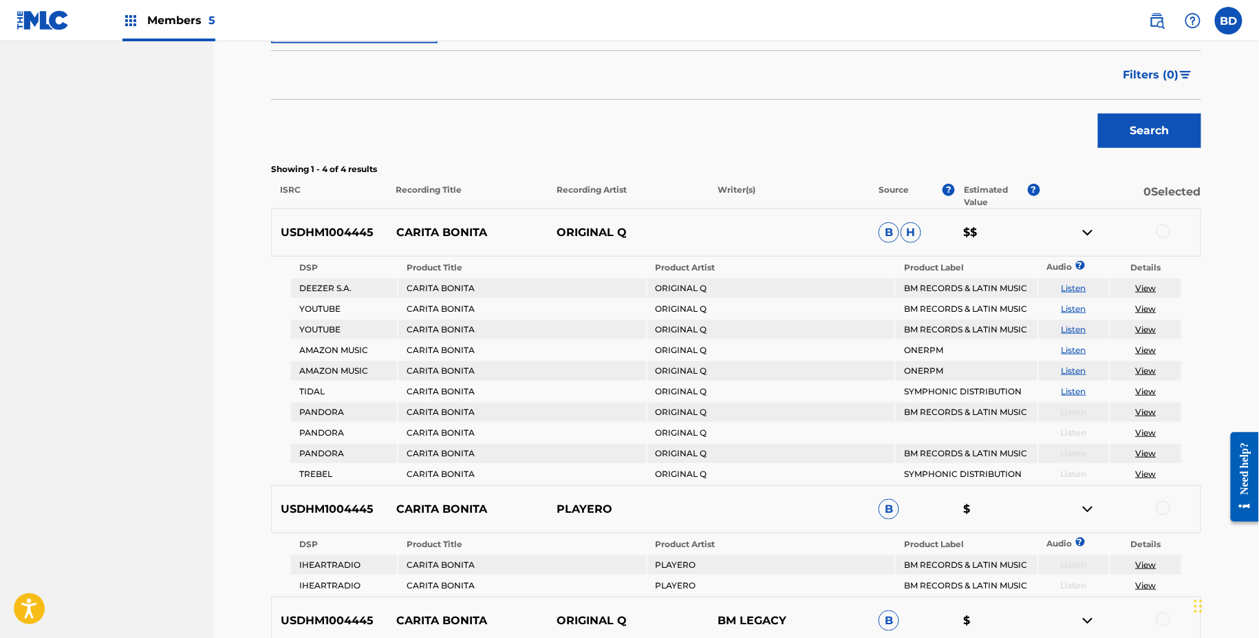
click at [420, 217] on div "USDHM1004445 CARITA BONITA ORIGINAL Q B H $$" at bounding box center [736, 233] width 930 height 48
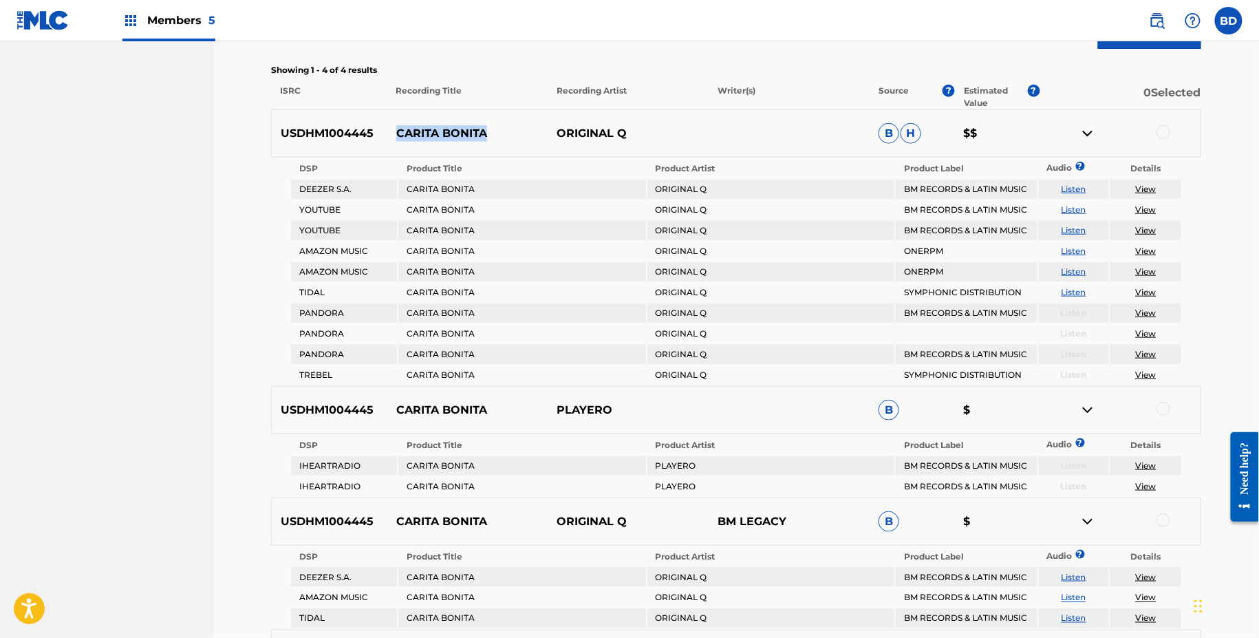
scroll to position [451, 0]
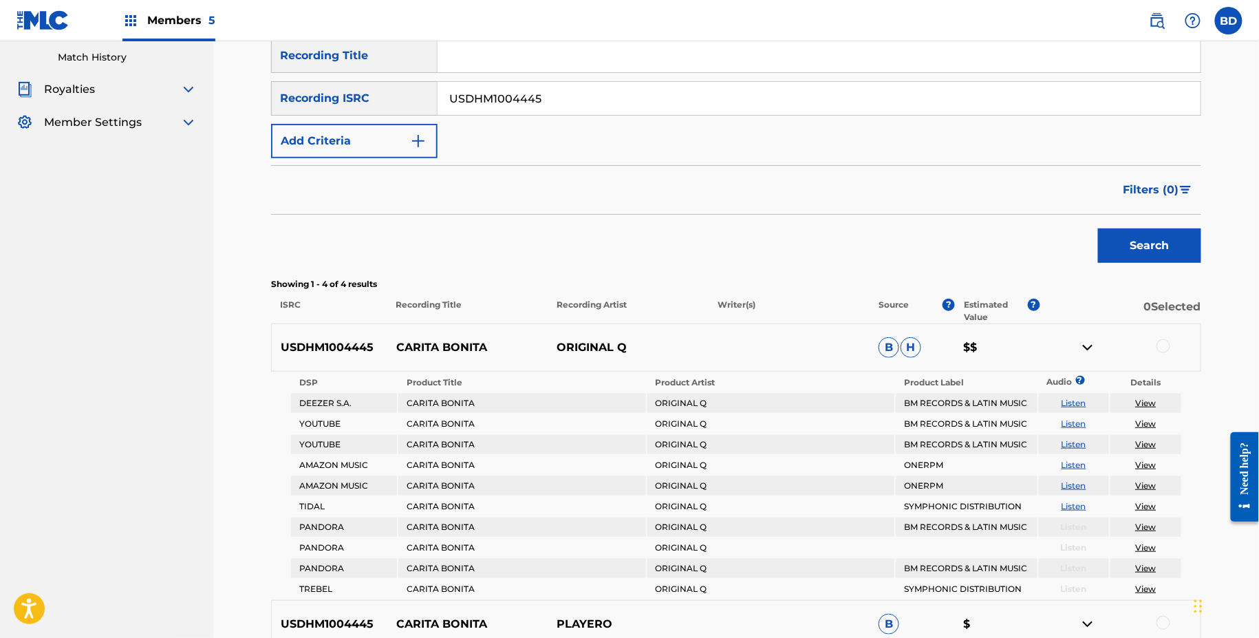
click at [488, 92] on input "USDHM1004445" at bounding box center [819, 98] width 763 height 33
paste input "3007"
click at [1098, 228] on button "Search" at bounding box center [1149, 245] width 103 height 34
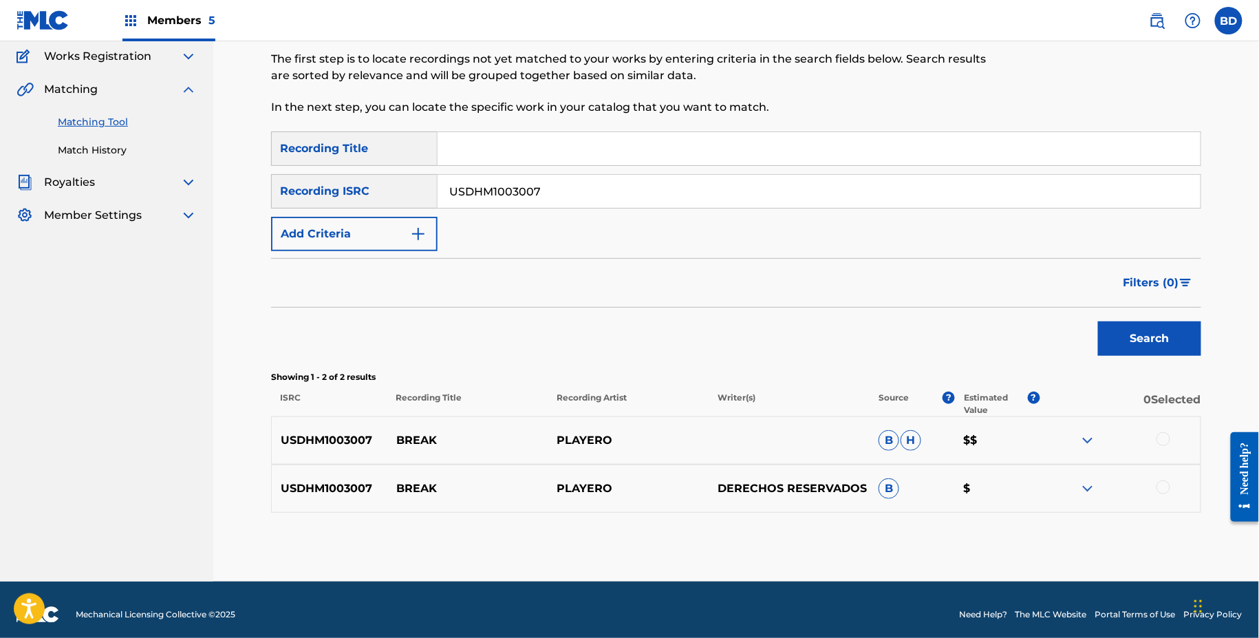
scroll to position [122, 0]
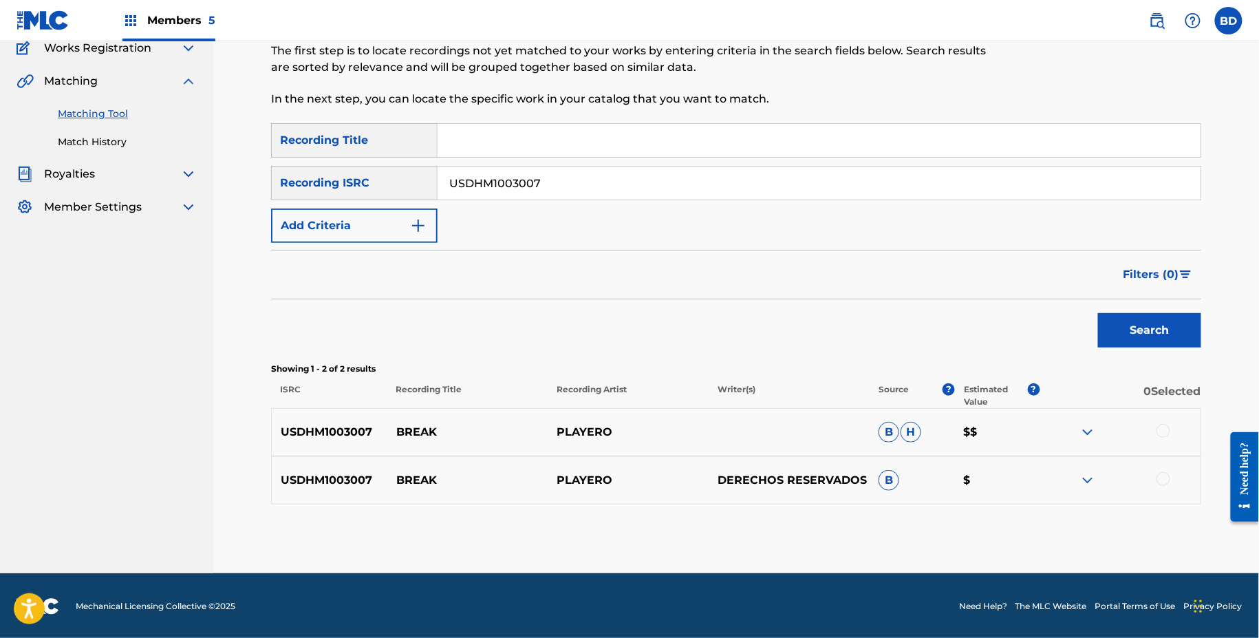
click at [1089, 477] on img at bounding box center [1088, 480] width 17 height 17
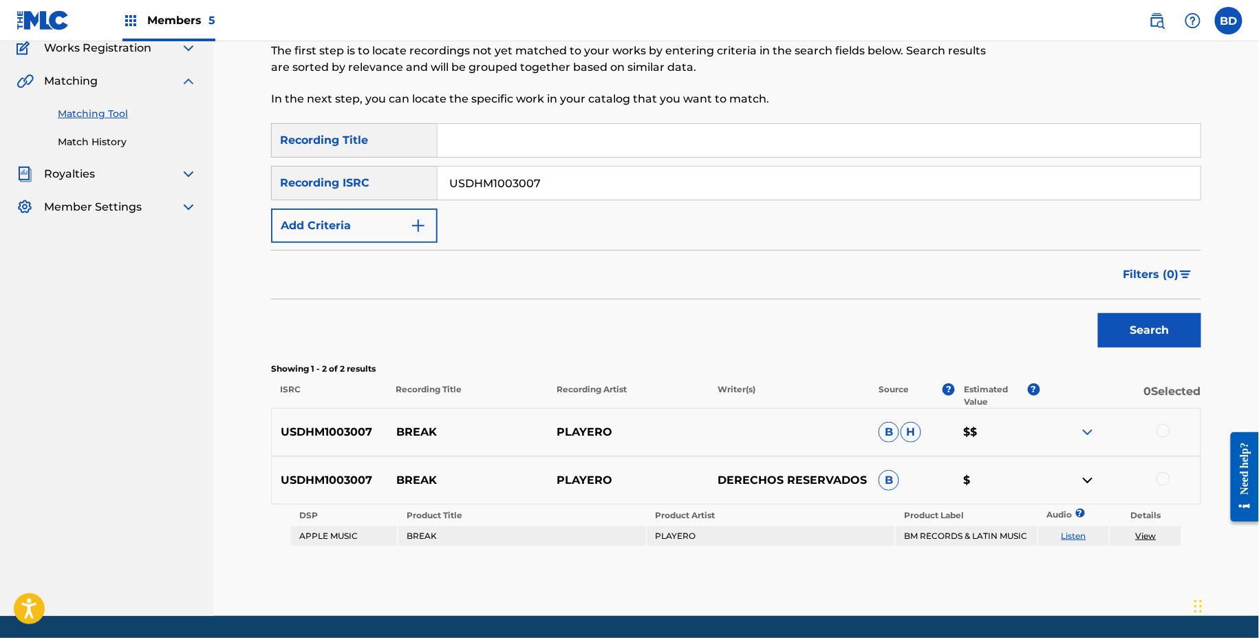
click at [1087, 429] on img at bounding box center [1088, 432] width 17 height 17
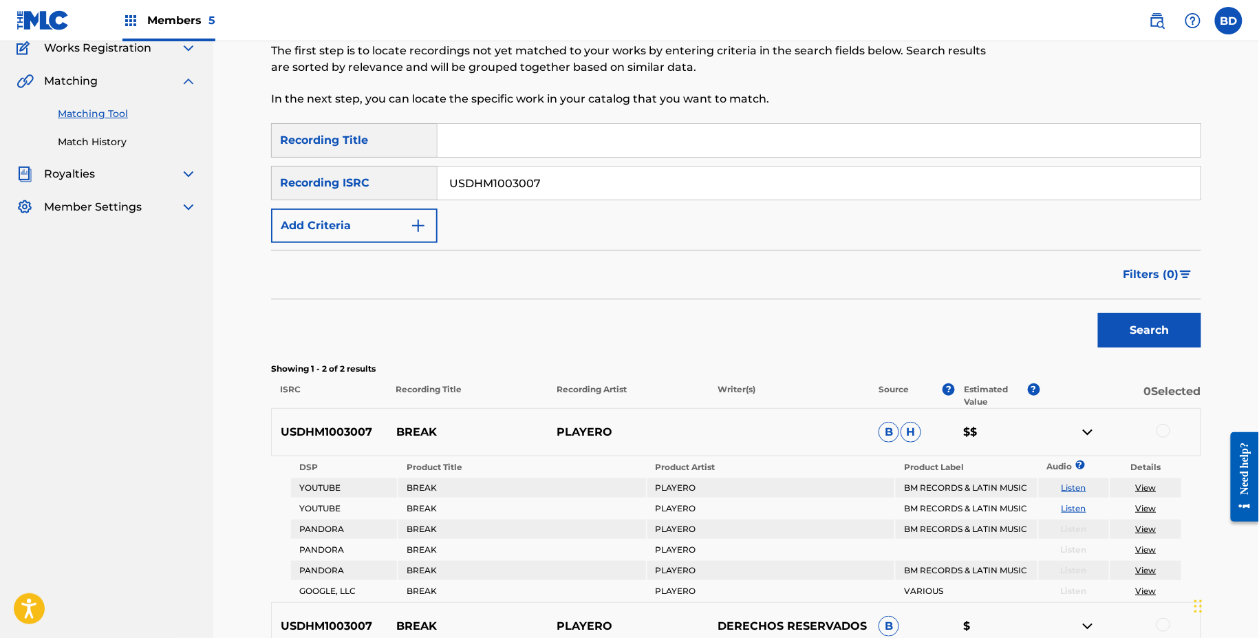
scroll to position [310, 0]
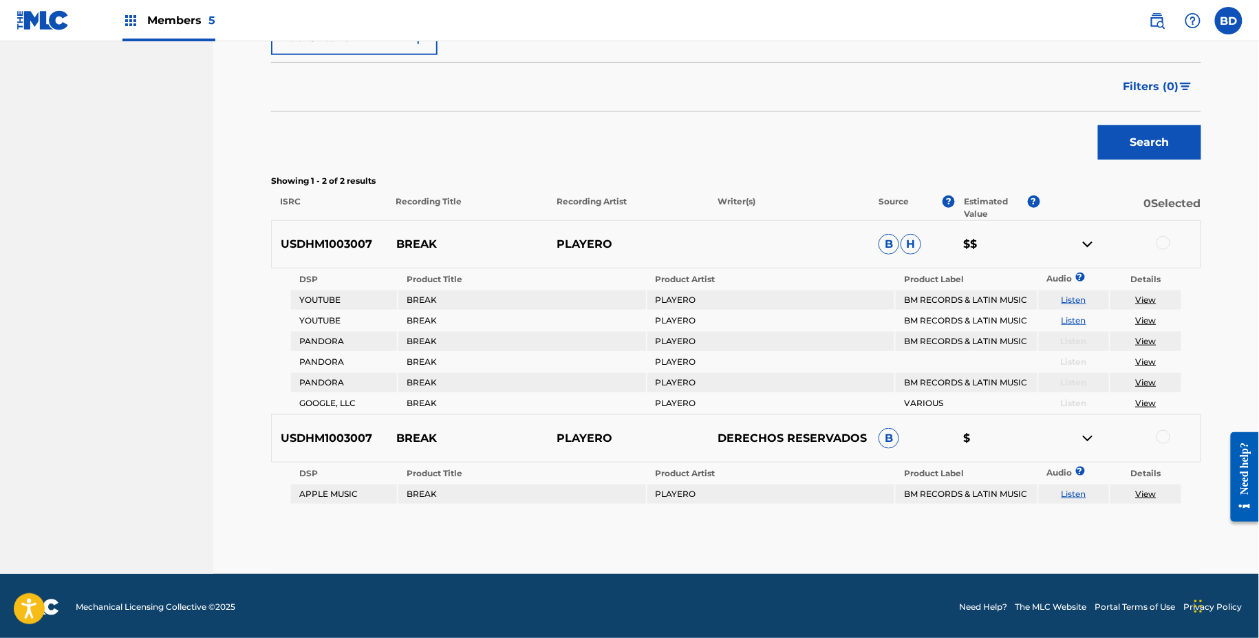
click at [406, 241] on p "BREAK" at bounding box center [467, 244] width 161 height 17
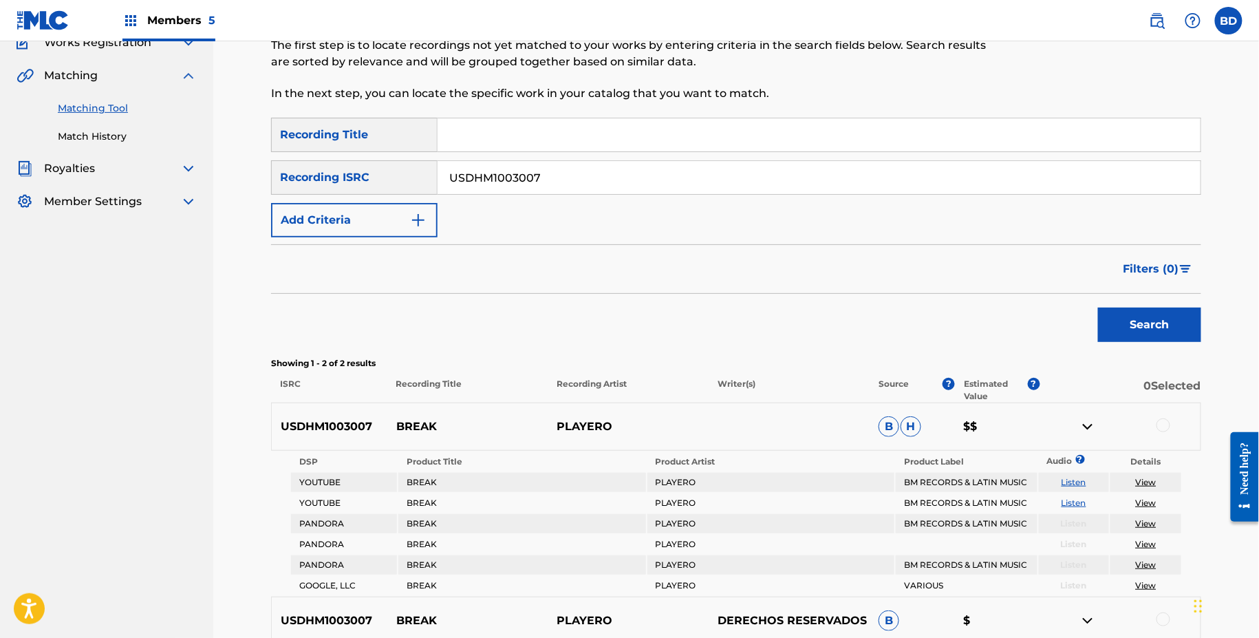
click at [513, 172] on input "USDHM1003007" at bounding box center [819, 177] width 763 height 33
paste input "BB0992219"
type input "USDBB0992219"
click at [1098, 308] on button "Search" at bounding box center [1149, 325] width 103 height 34
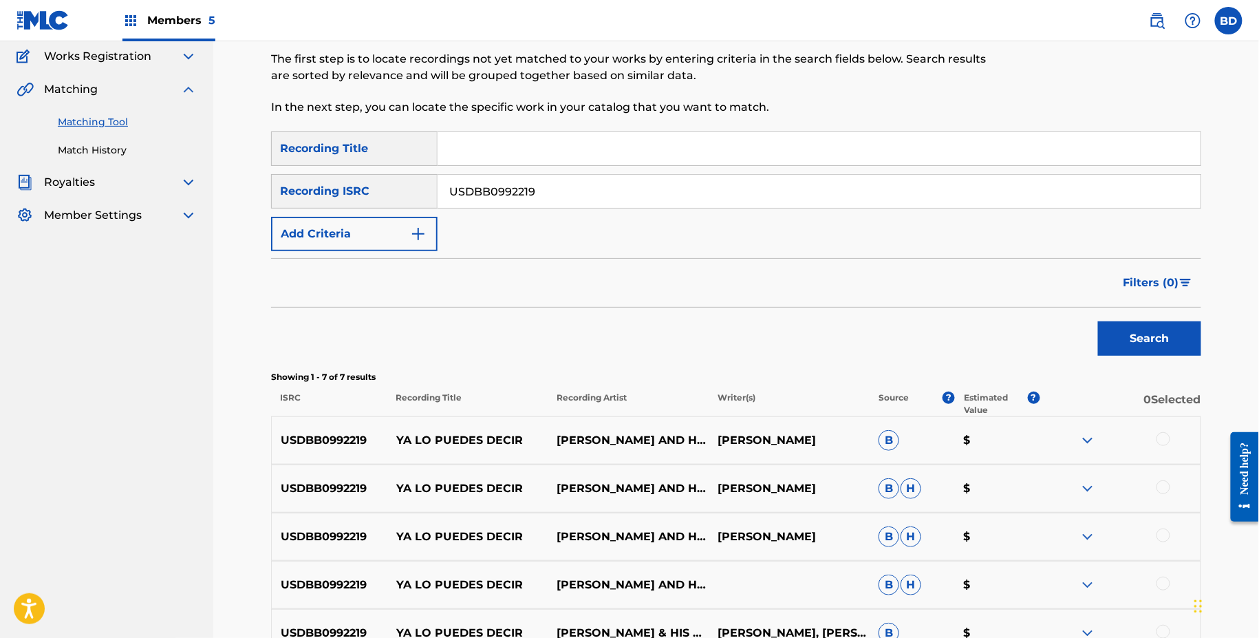
scroll to position [363, 0]
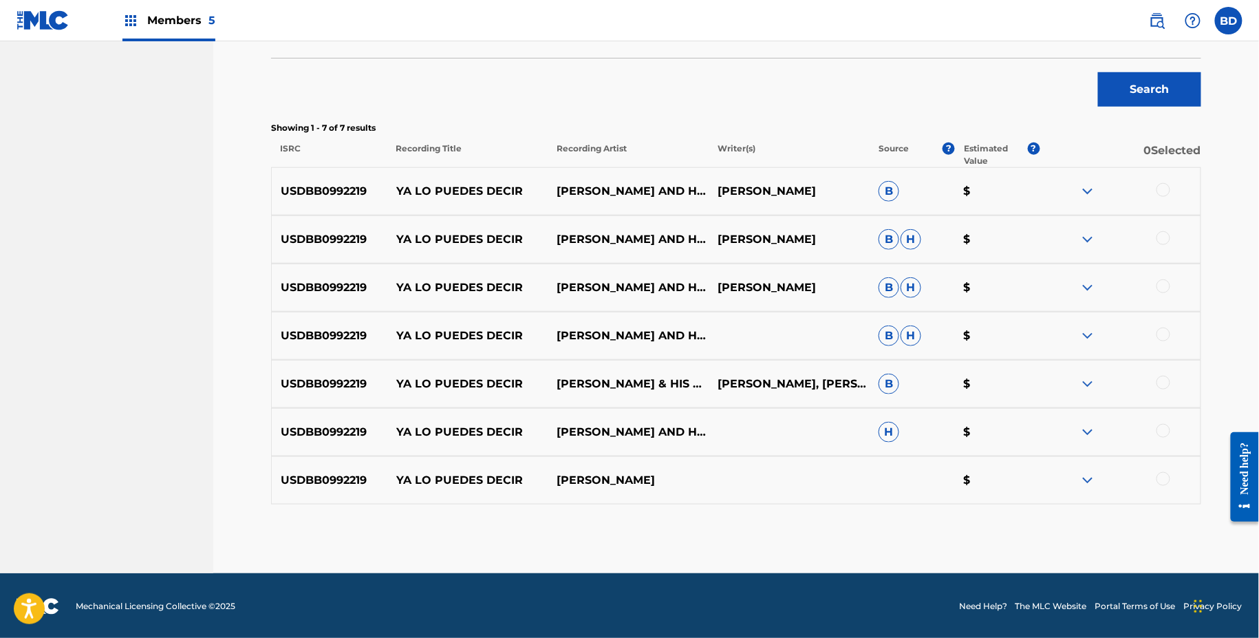
click at [414, 331] on p "YA LO PUEDES DECIR" at bounding box center [467, 336] width 161 height 17
click at [1088, 435] on img at bounding box center [1088, 432] width 17 height 17
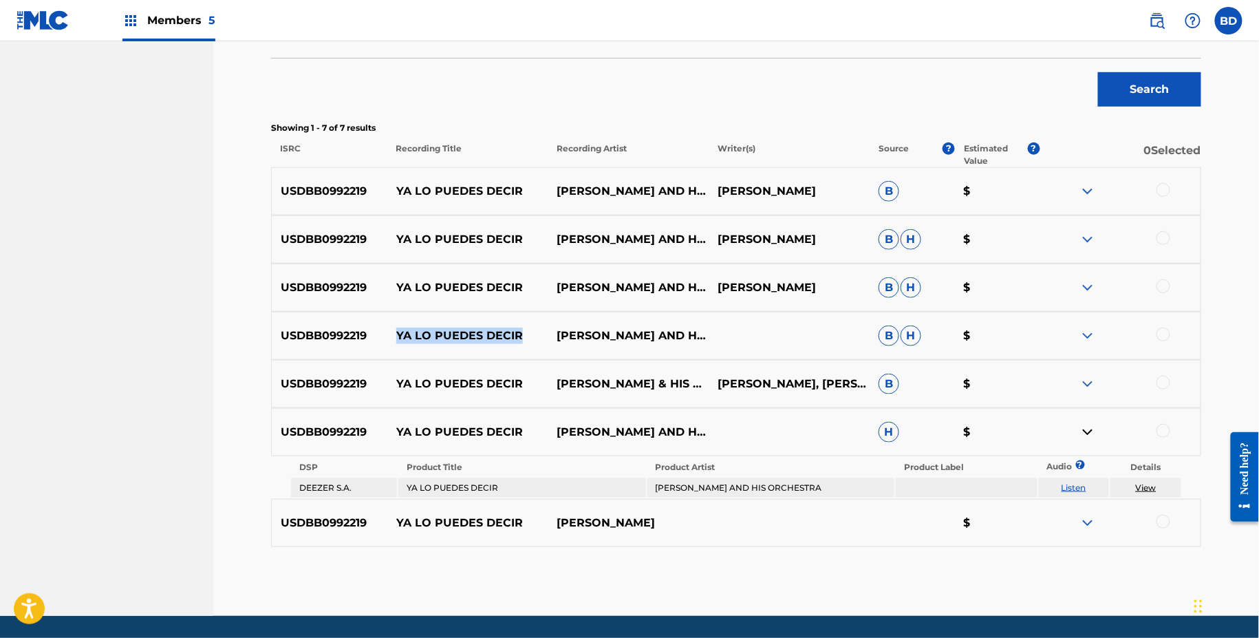
click at [1088, 379] on img at bounding box center [1088, 384] width 17 height 17
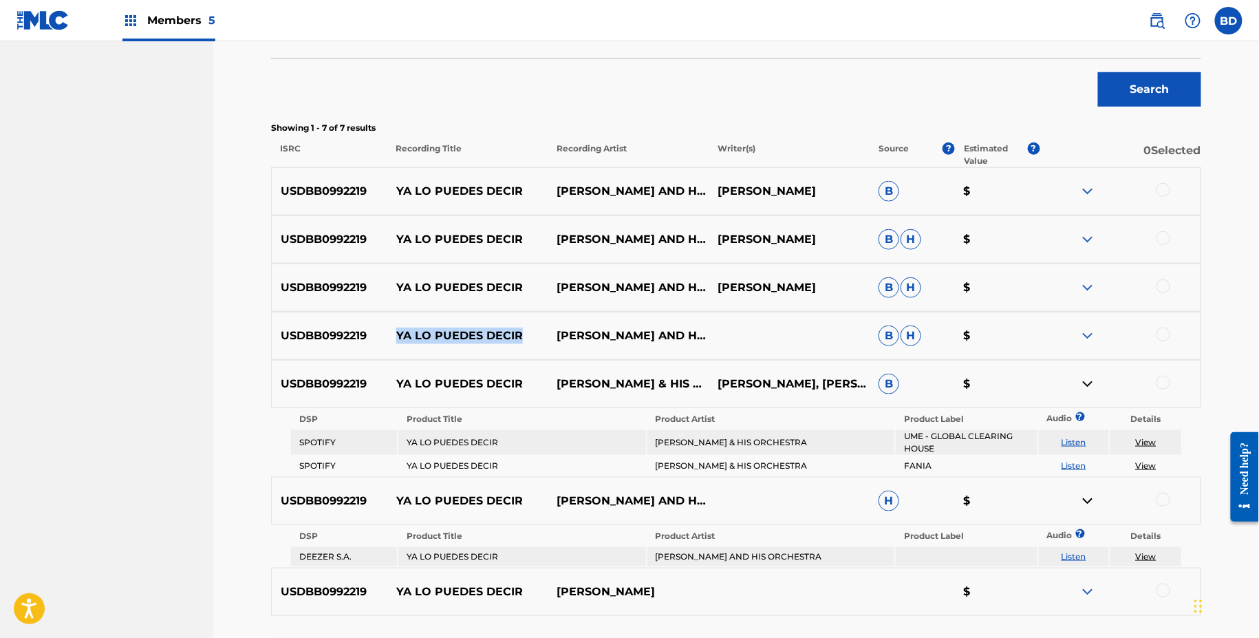
click at [1087, 329] on img at bounding box center [1088, 336] width 17 height 17
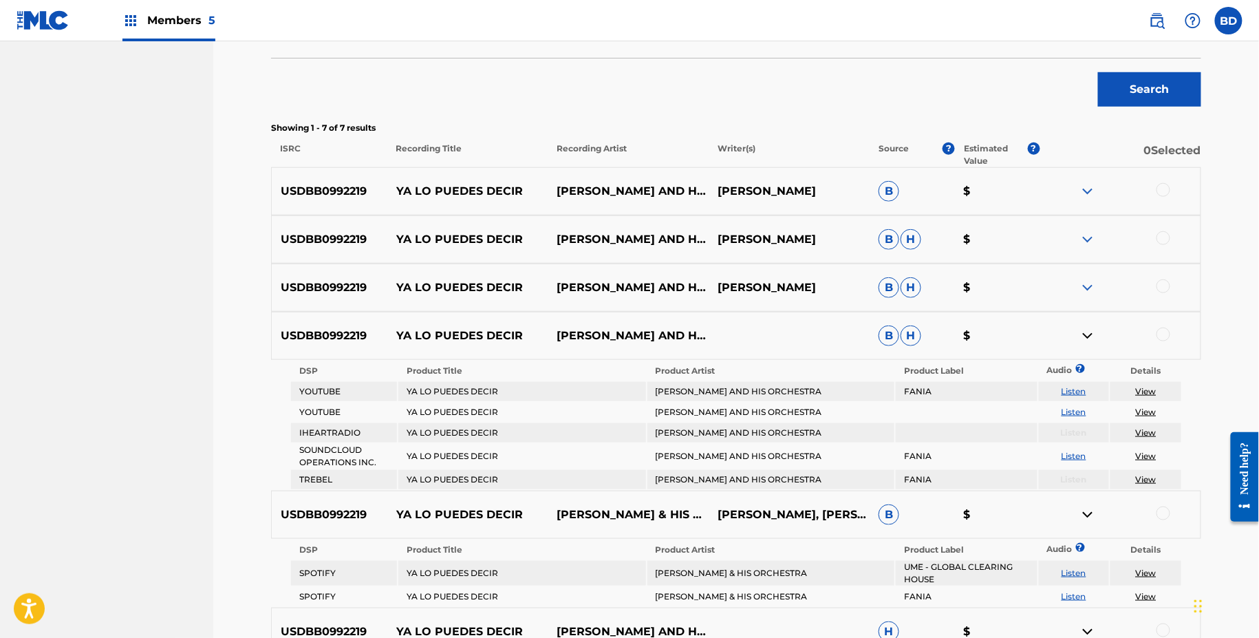
click at [1087, 277] on div "USDBB0992219 YA LO PUEDES DECIR TITO RODRÍGUEZ AND HIS ORCHESTRA RENE HERNANDEZ…" at bounding box center [736, 288] width 930 height 48
click at [1087, 285] on img at bounding box center [1088, 287] width 17 height 17
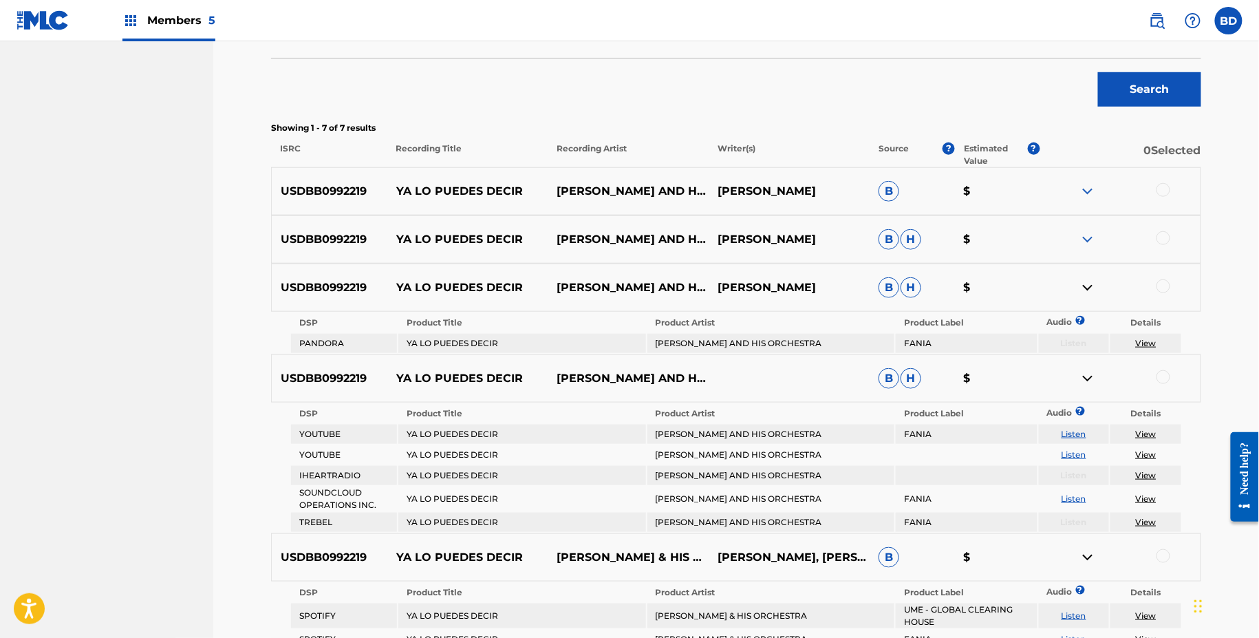
click at [1087, 237] on img at bounding box center [1088, 239] width 17 height 17
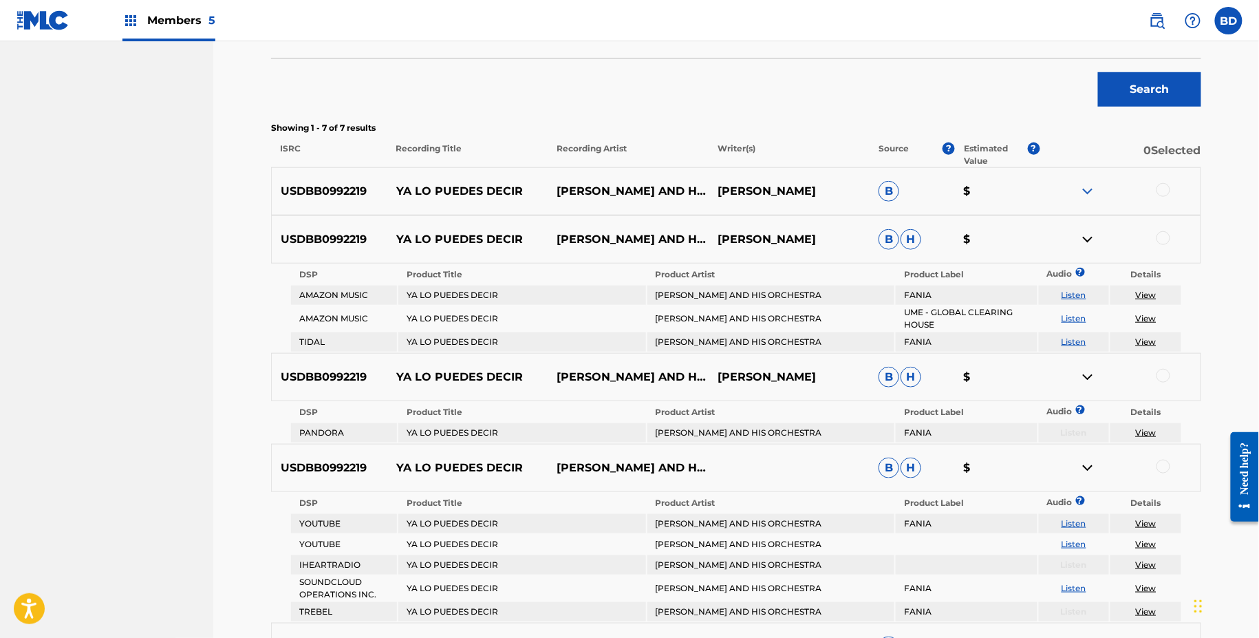
click at [1088, 180] on div "USDBB0992219 YA LO PUEDES DECIR TITO RODRIGUEZ AND HIS ORCHESTRA ANTONIO CEVEDO…" at bounding box center [736, 191] width 930 height 48
click at [1087, 188] on img at bounding box center [1088, 191] width 17 height 17
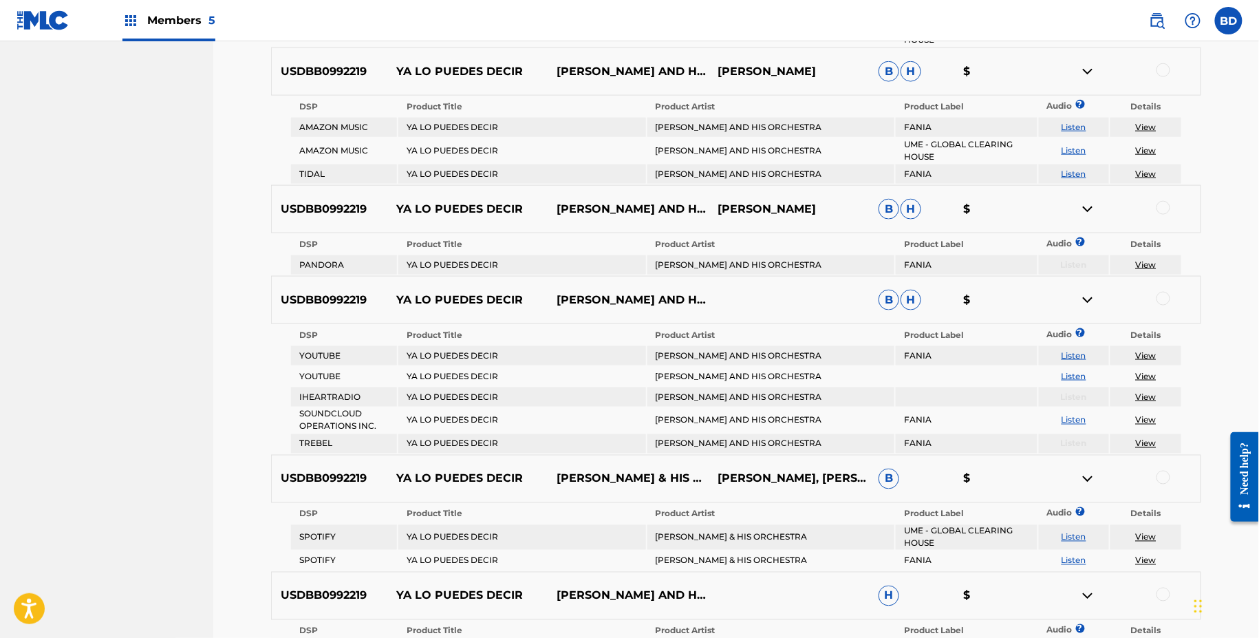
scroll to position [610, 0]
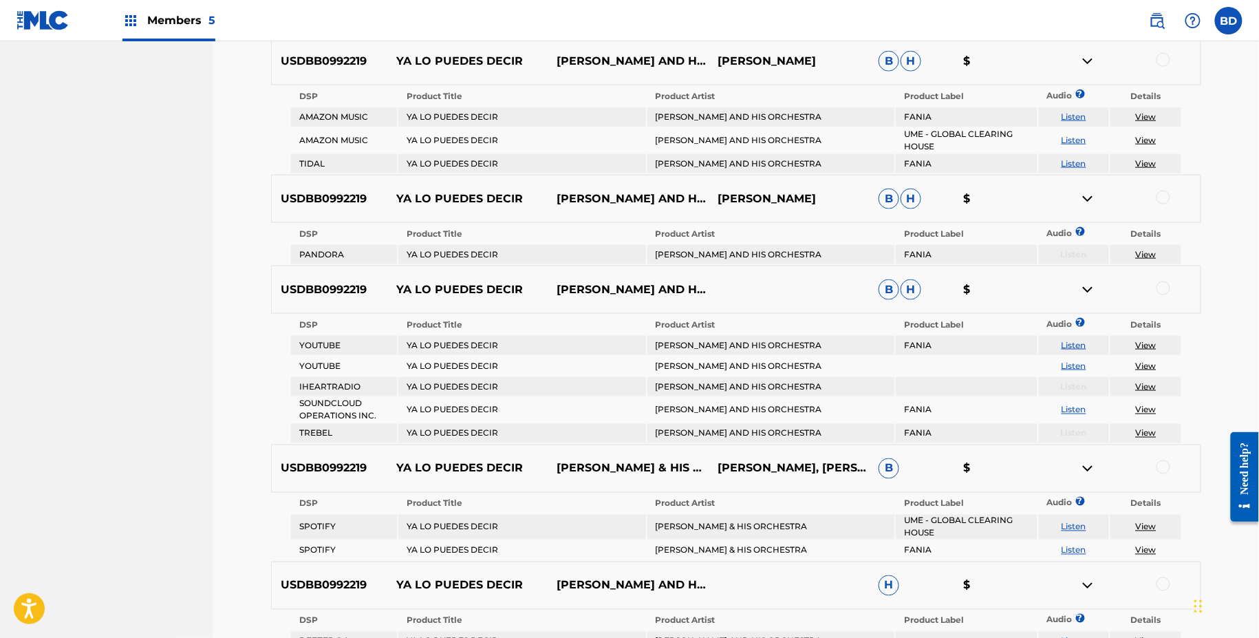
click at [1163, 465] on div at bounding box center [1164, 467] width 14 height 14
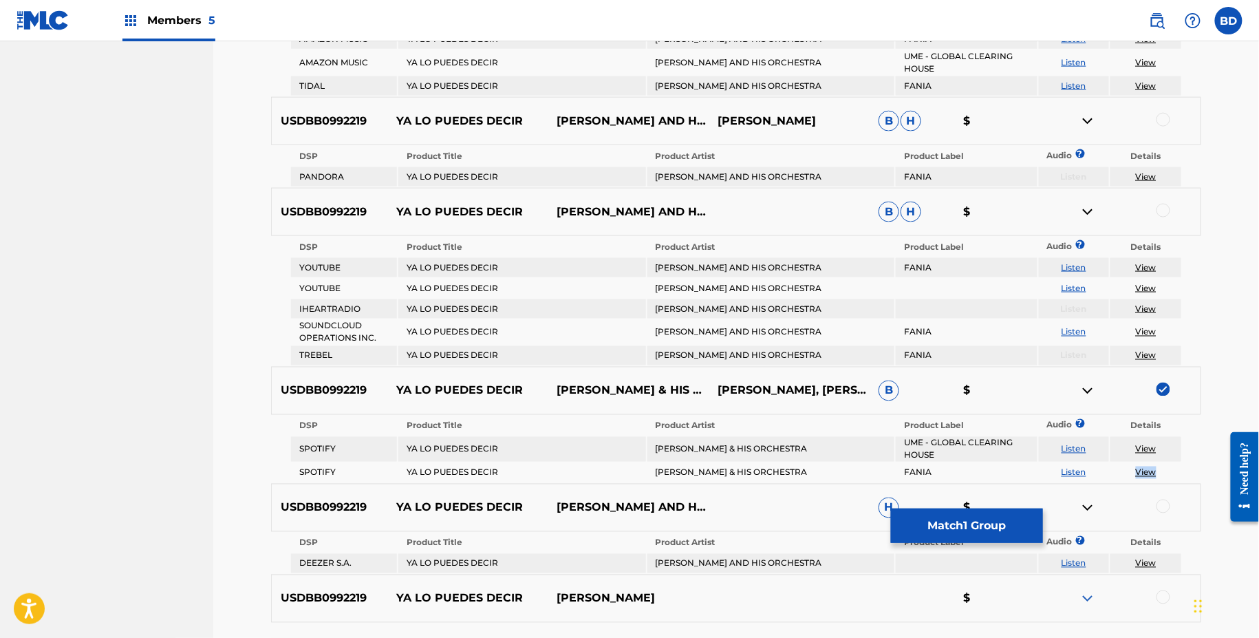
click at [1089, 394] on img at bounding box center [1088, 391] width 17 height 17
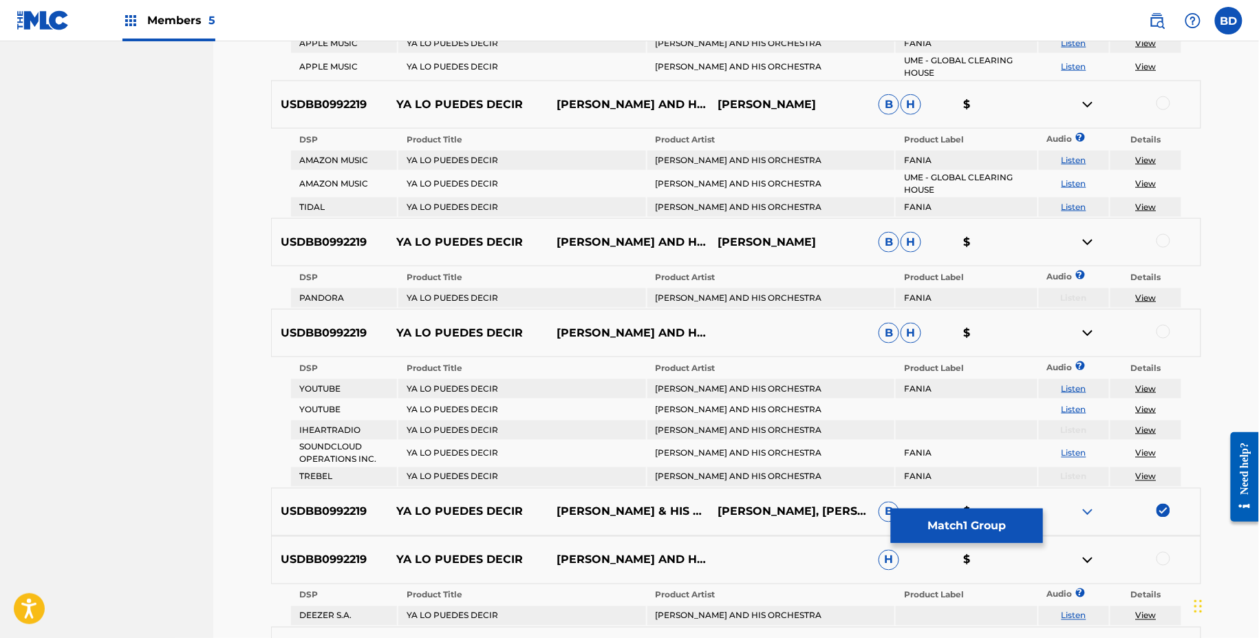
scroll to position [567, 0]
click at [1163, 105] on div at bounding box center [1164, 103] width 14 height 14
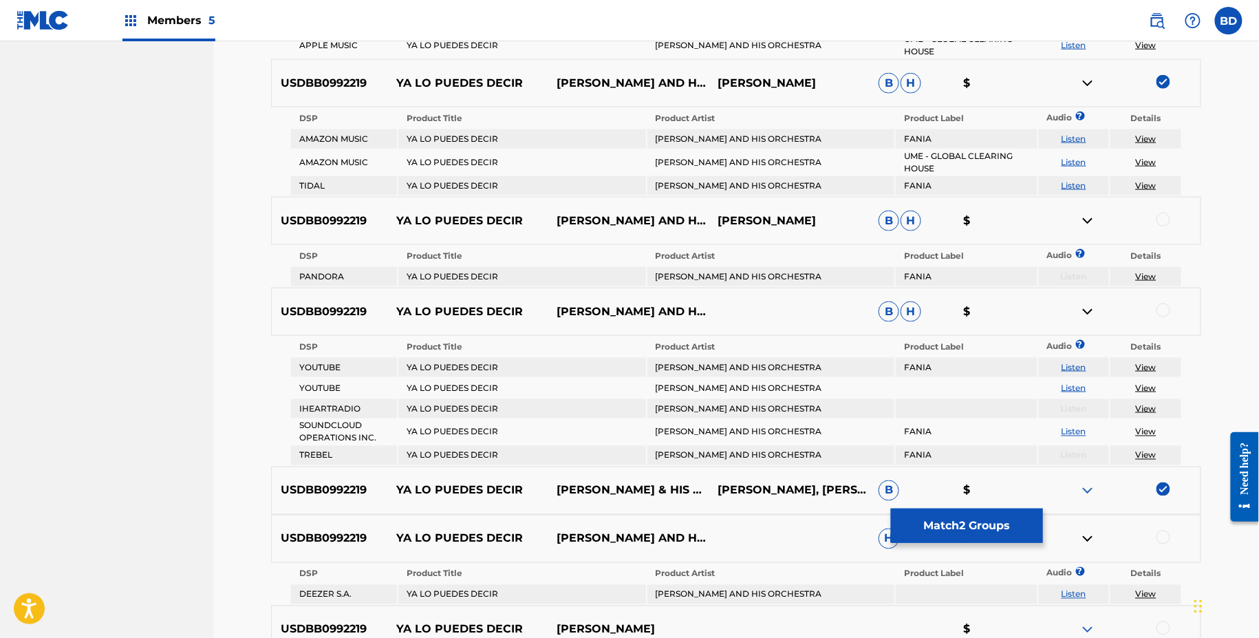
click at [1087, 83] on img at bounding box center [1088, 83] width 17 height 17
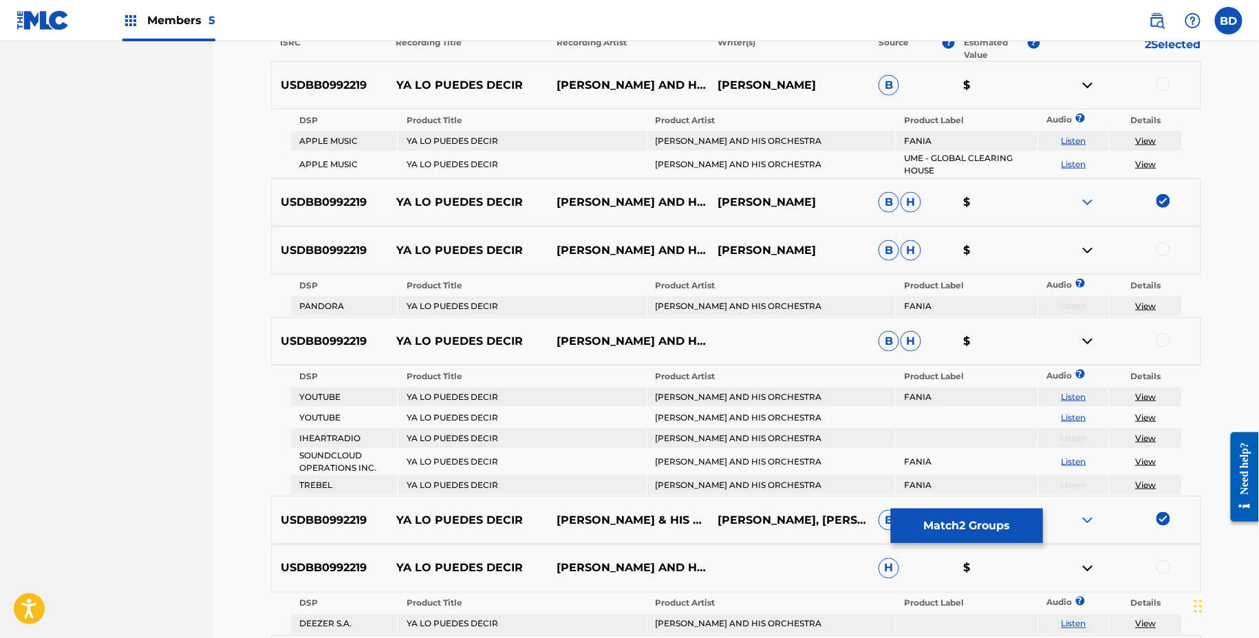
scroll to position [451, 0]
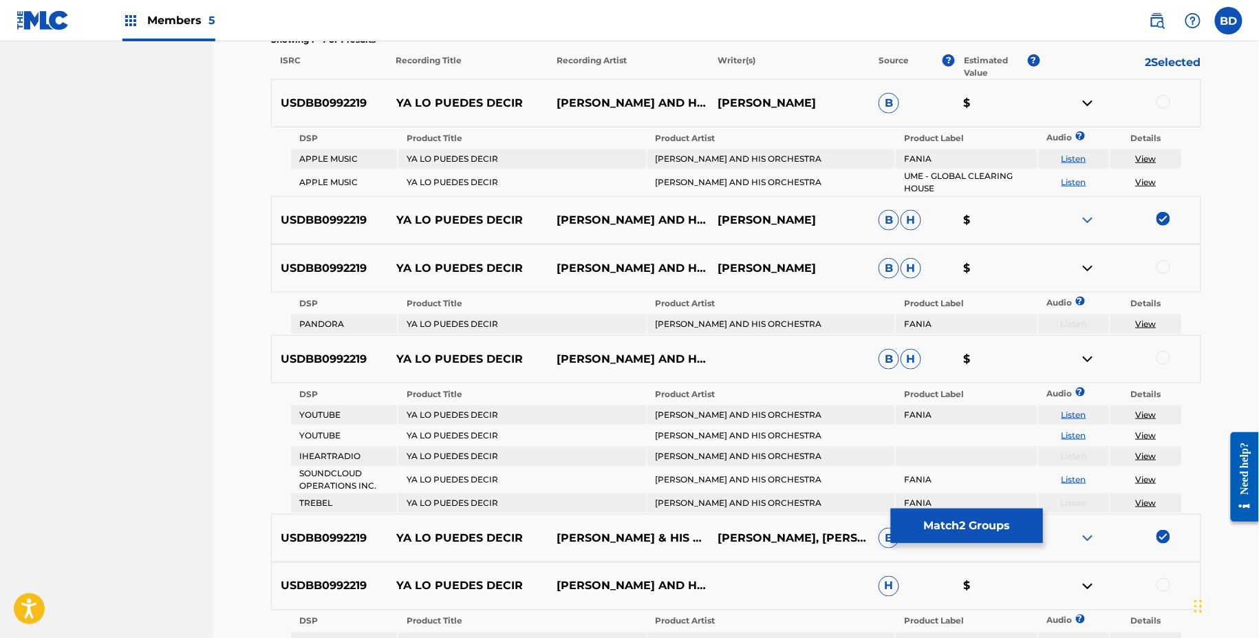
click at [730, 170] on td "TITO RODRIGUEZ AND HIS ORCHESTRA" at bounding box center [771, 182] width 247 height 25
click at [730, 169] on table "DSP Product Title Product Artist Product Label Audio ? Details APPLE MUSIC YA L…" at bounding box center [736, 161] width 893 height 69
click at [1166, 96] on div at bounding box center [1164, 102] width 14 height 14
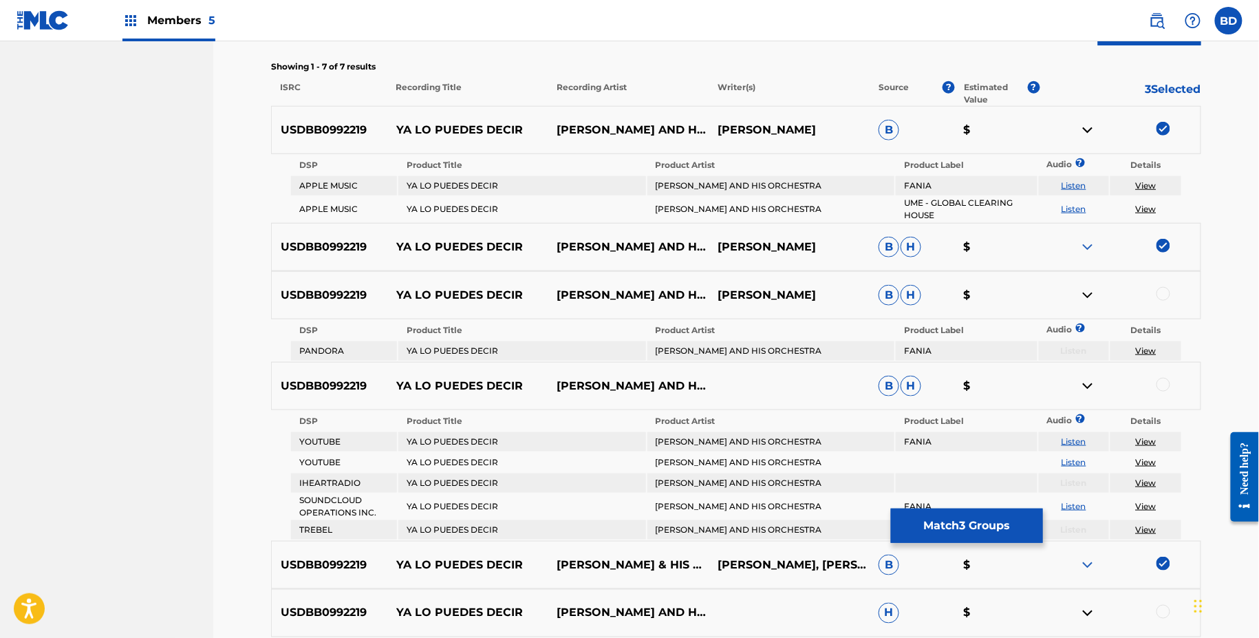
scroll to position [417, 0]
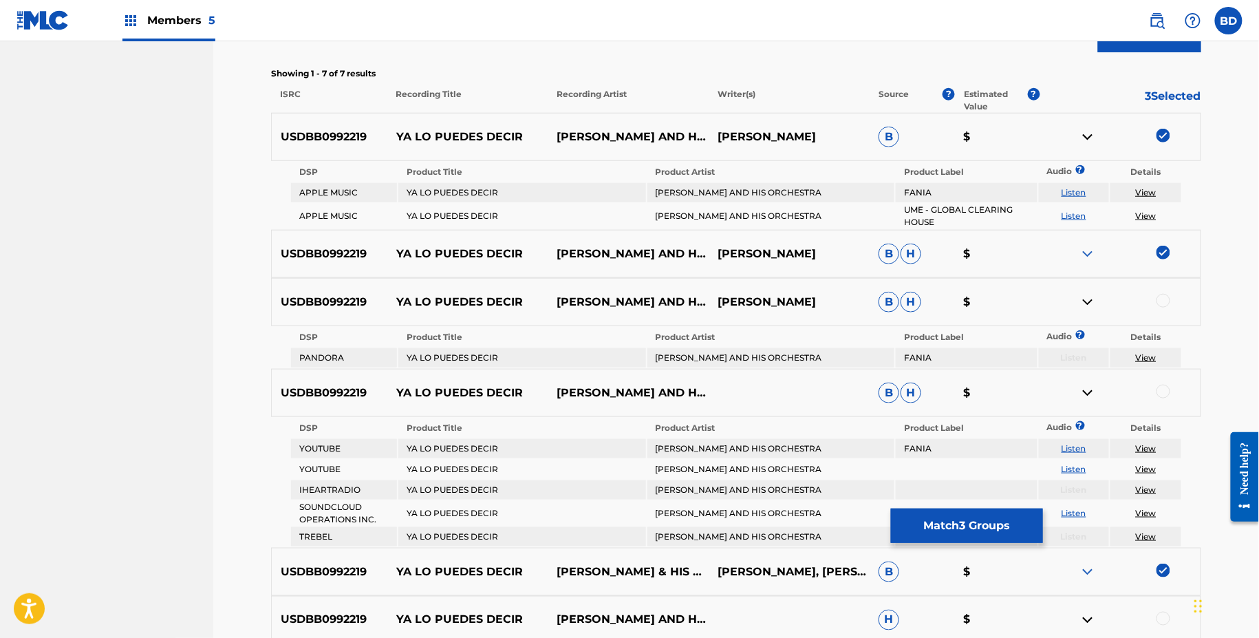
click at [1088, 138] on img at bounding box center [1088, 137] width 17 height 17
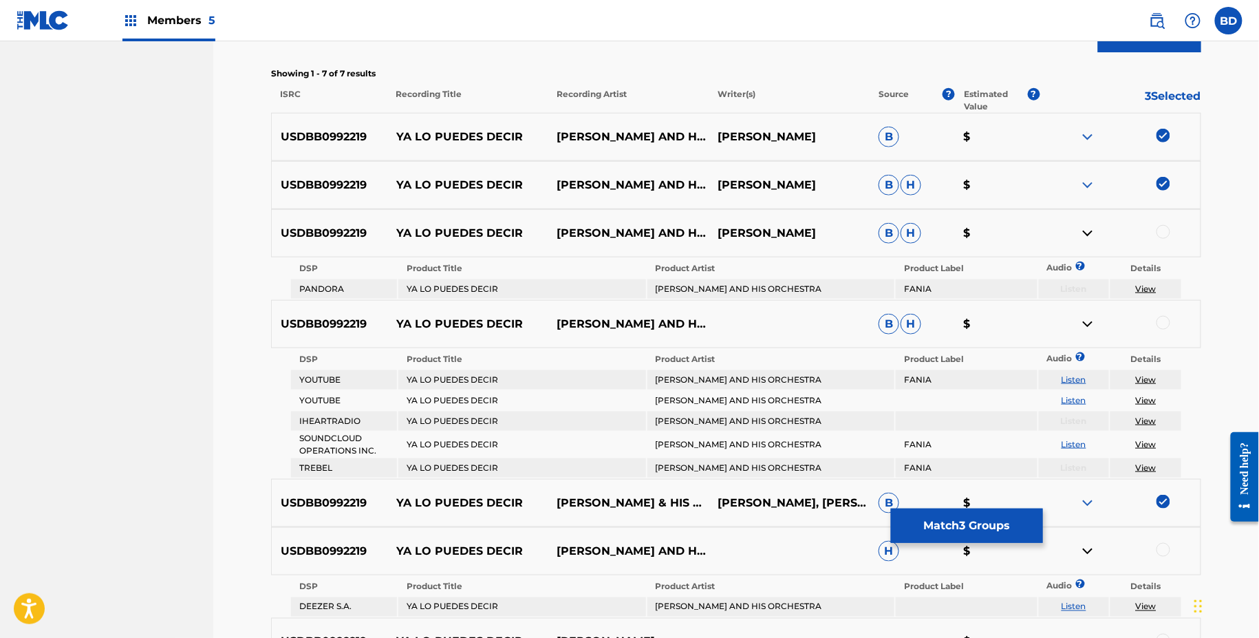
scroll to position [468, 0]
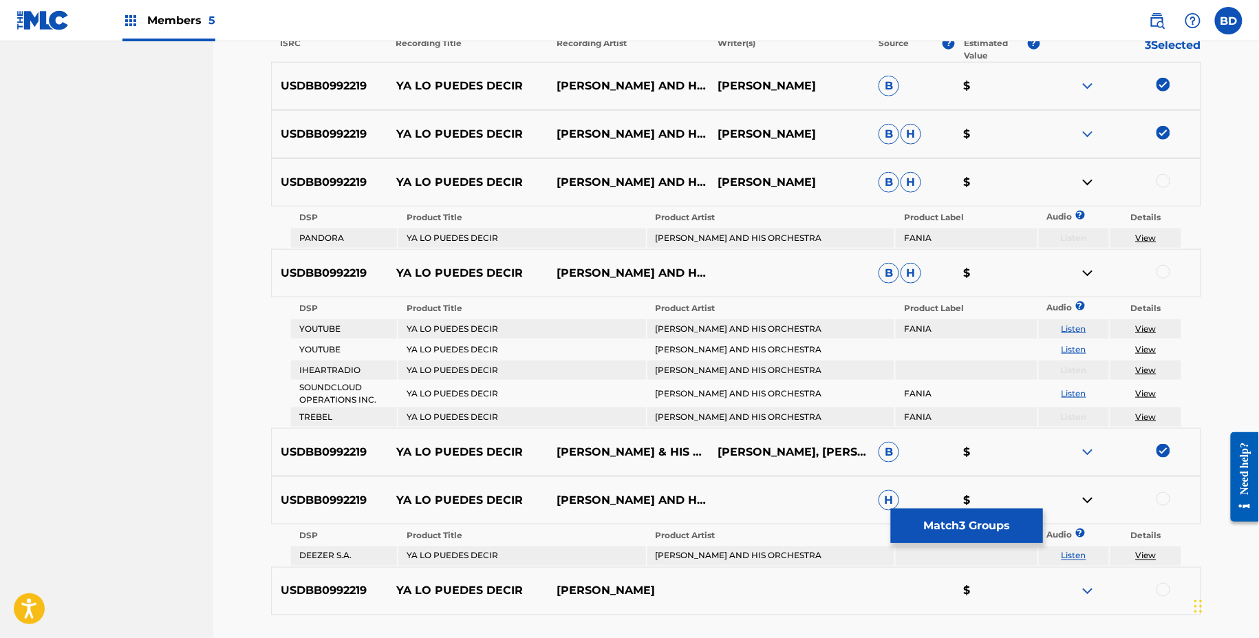
click at [1104, 87] on div at bounding box center [1120, 86] width 161 height 17
click at [1081, 82] on img at bounding box center [1088, 86] width 17 height 17
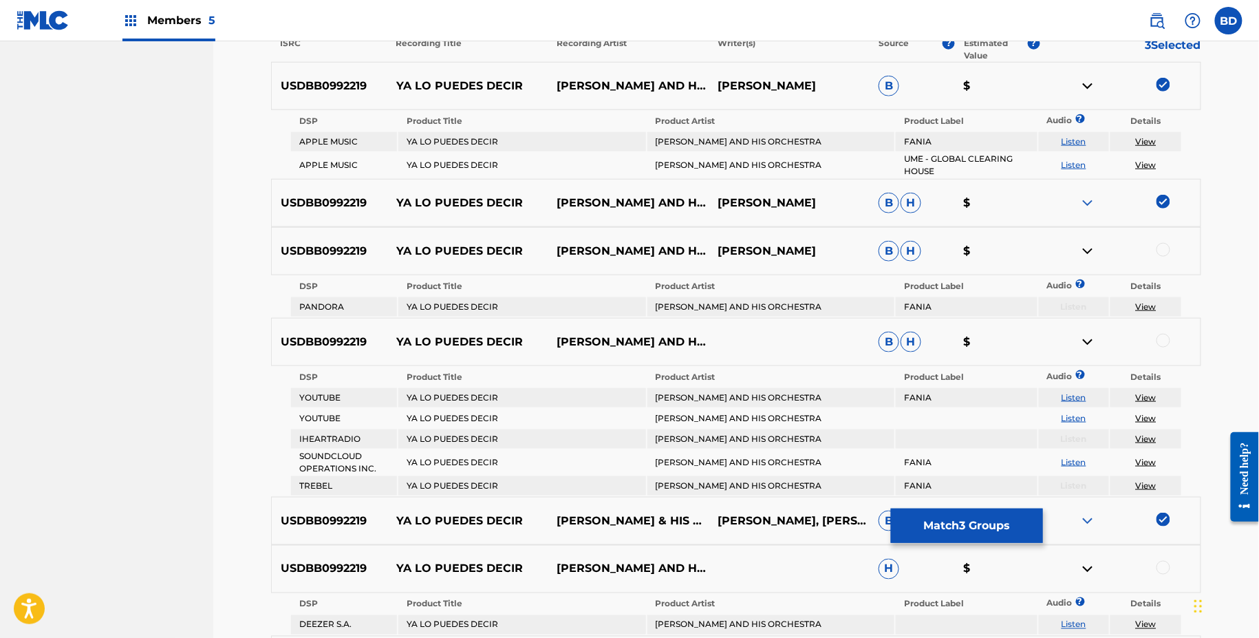
click at [1081, 82] on img at bounding box center [1088, 86] width 17 height 17
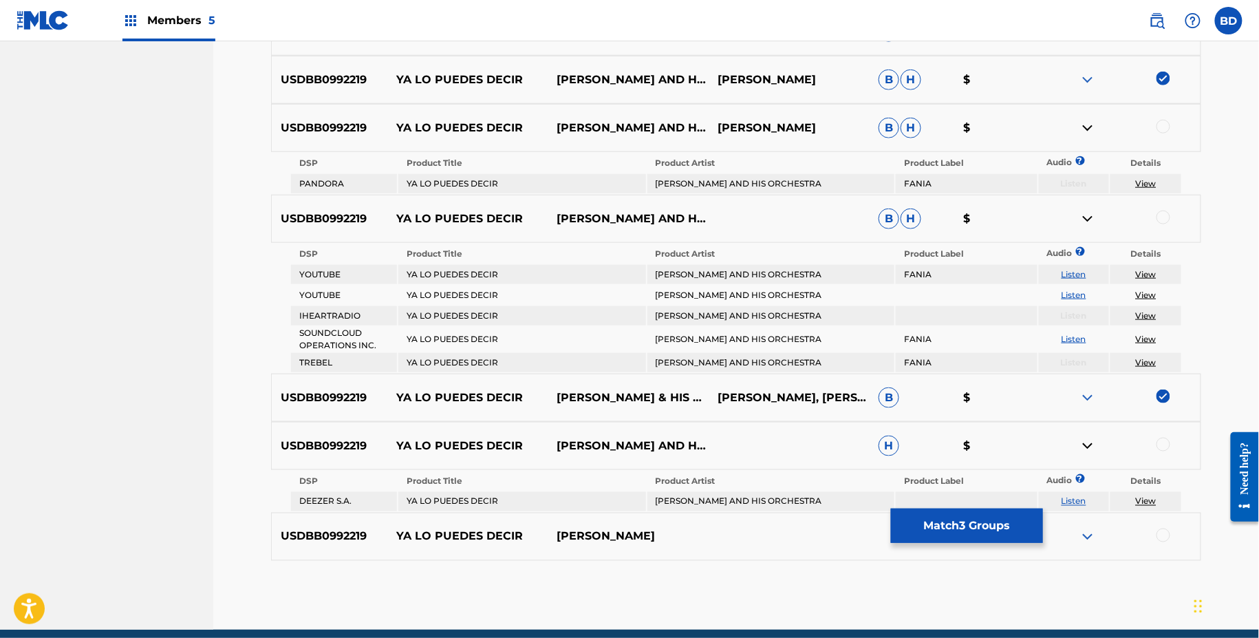
scroll to position [518, 0]
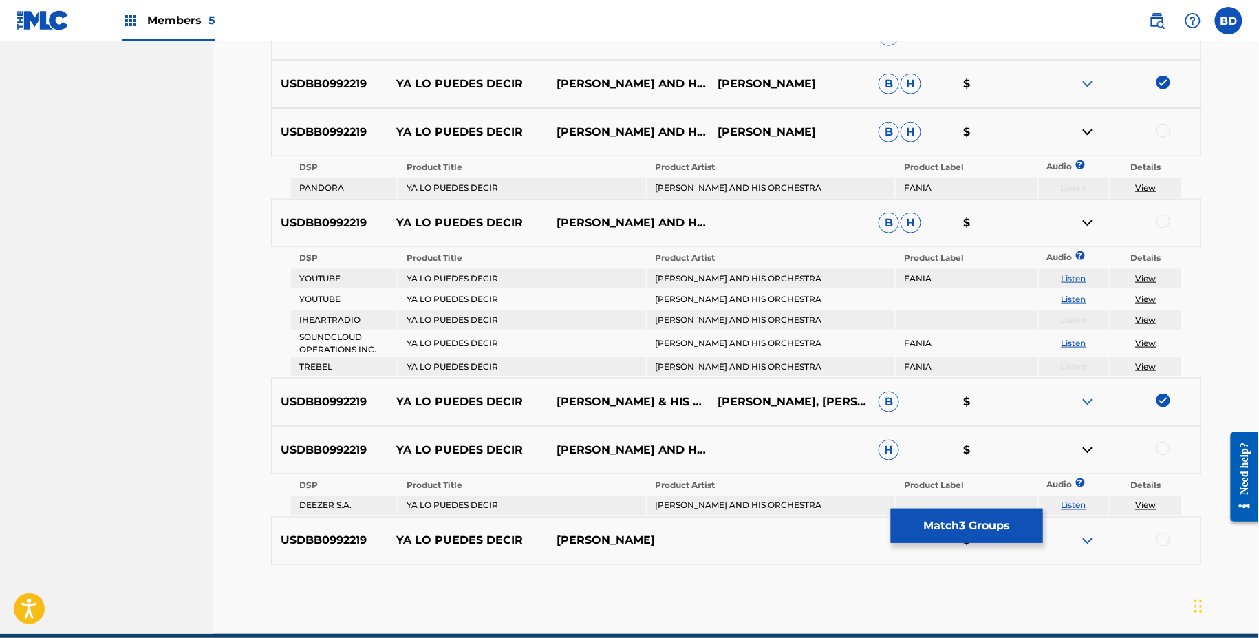
click at [696, 503] on td "TITO RODRIGUEZ AND HIS ORCHESTRA" at bounding box center [771, 505] width 247 height 19
click at [696, 504] on td "TITO RODRIGUEZ AND HIS ORCHESTRA" at bounding box center [771, 505] width 247 height 19
click at [1159, 449] on div at bounding box center [1164, 449] width 14 height 14
click at [1151, 503] on link "View" at bounding box center [1146, 505] width 21 height 10
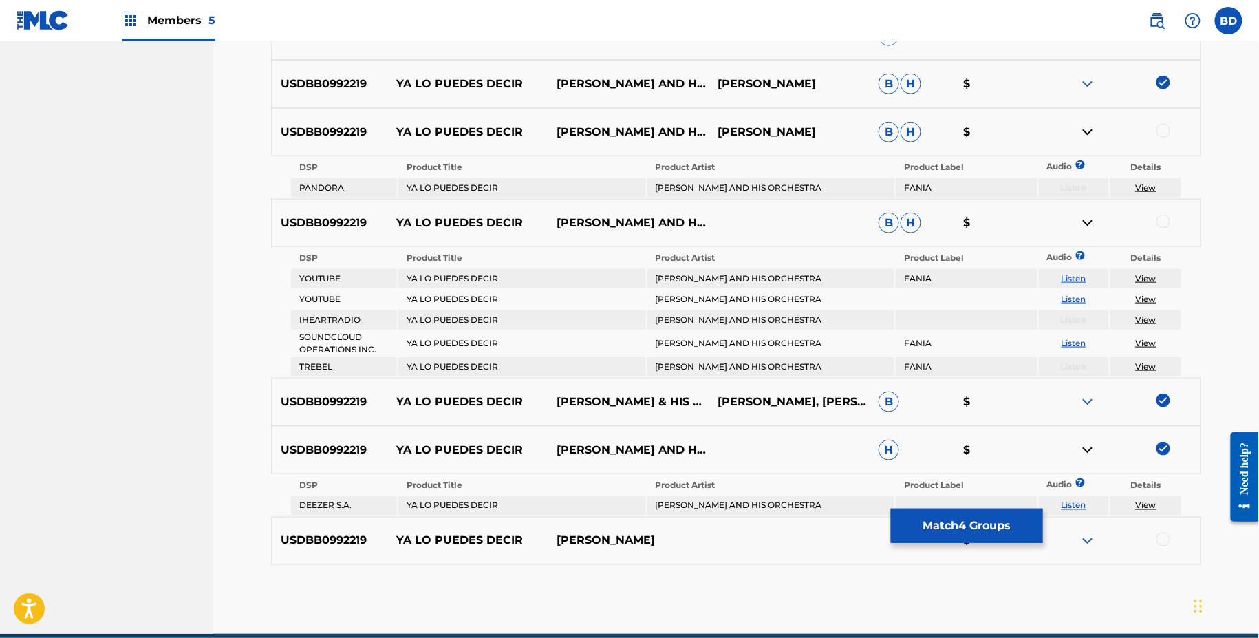
click at [1087, 447] on img at bounding box center [1088, 450] width 17 height 17
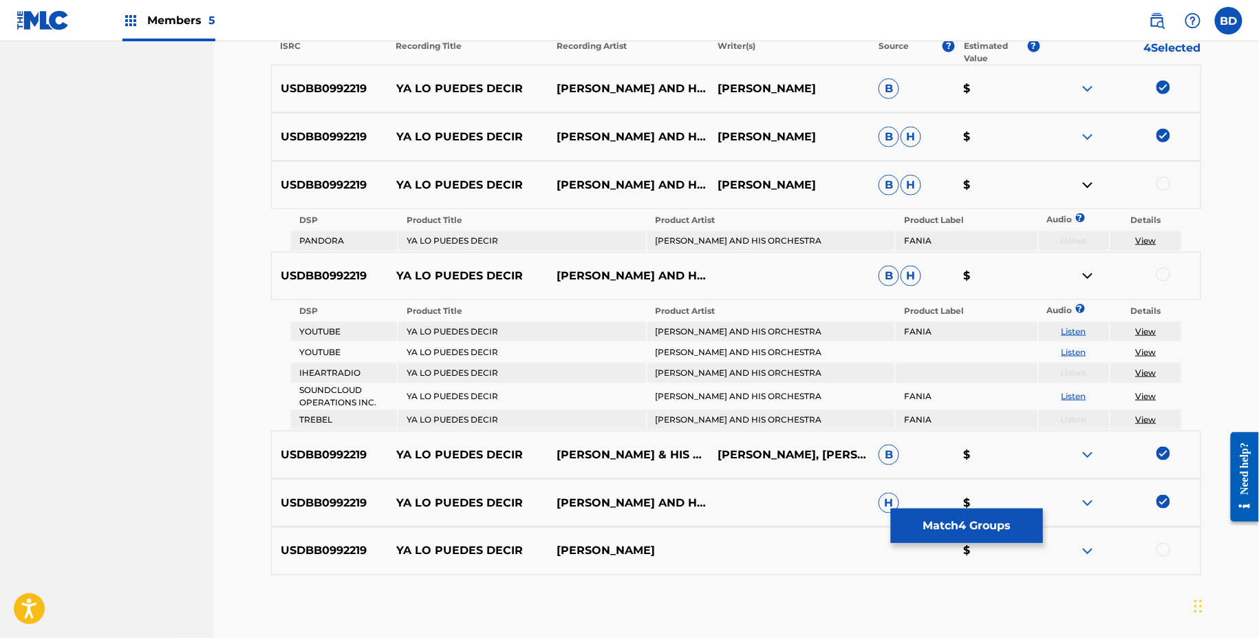
scroll to position [535, 0]
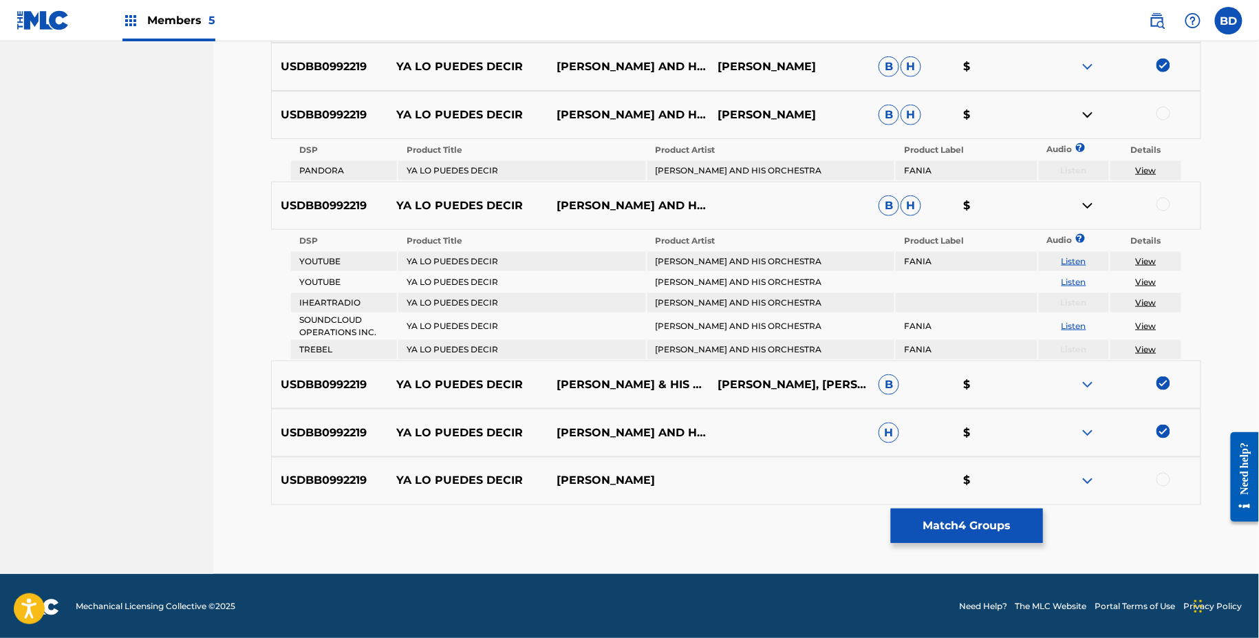
click at [1162, 113] on div at bounding box center [1164, 114] width 14 height 14
click at [1077, 116] on div at bounding box center [1120, 115] width 161 height 17
click at [1083, 116] on img at bounding box center [1088, 115] width 17 height 17
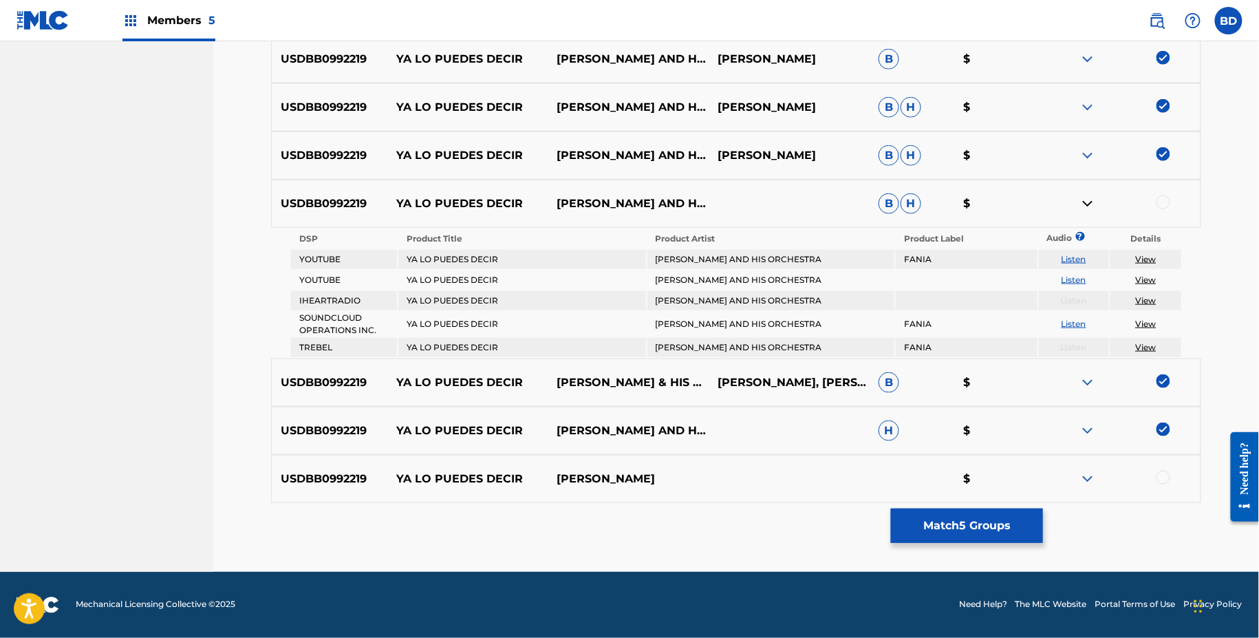
scroll to position [493, 0]
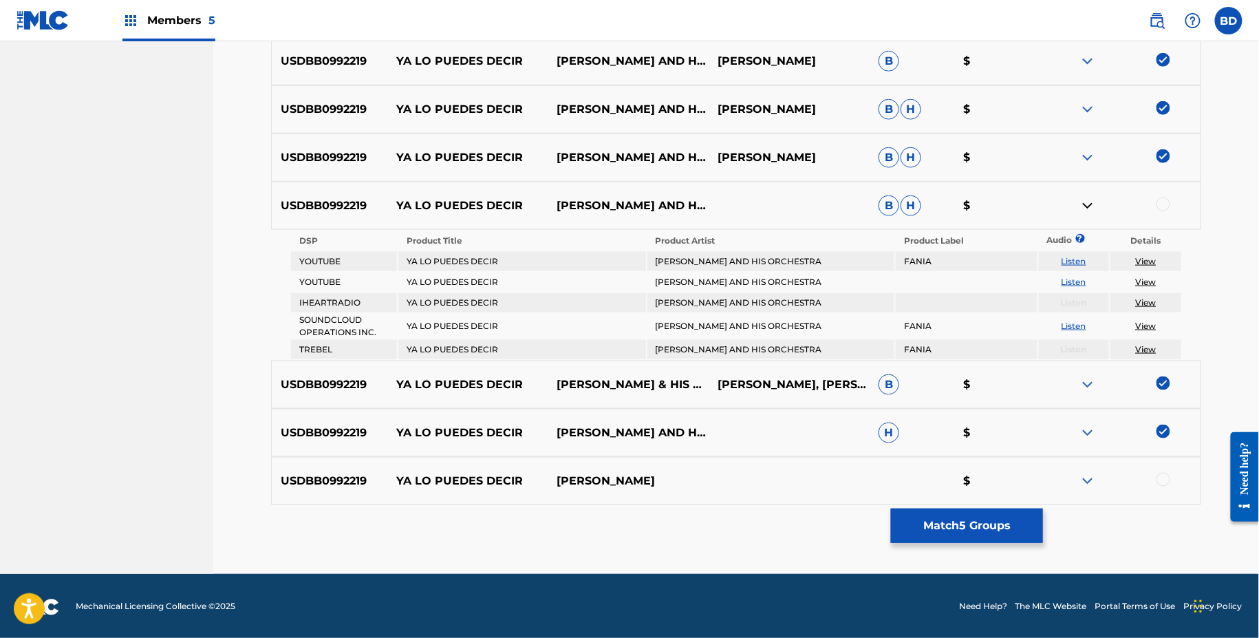
click at [1163, 203] on div at bounding box center [1164, 205] width 14 height 14
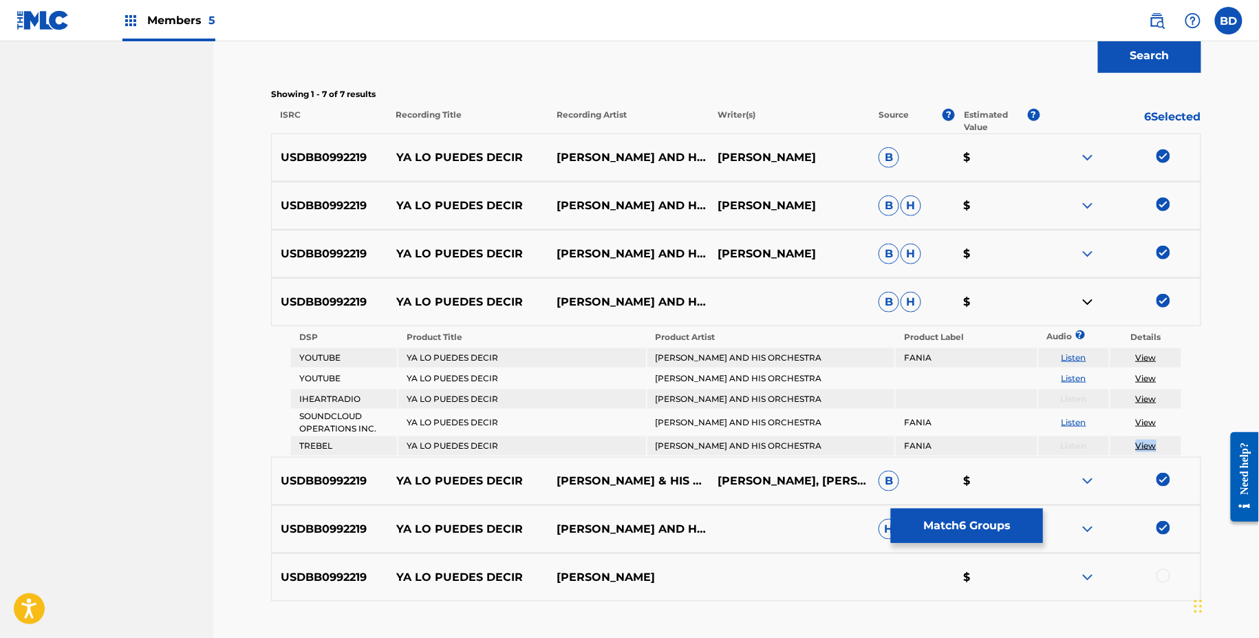
scroll to position [390, 0]
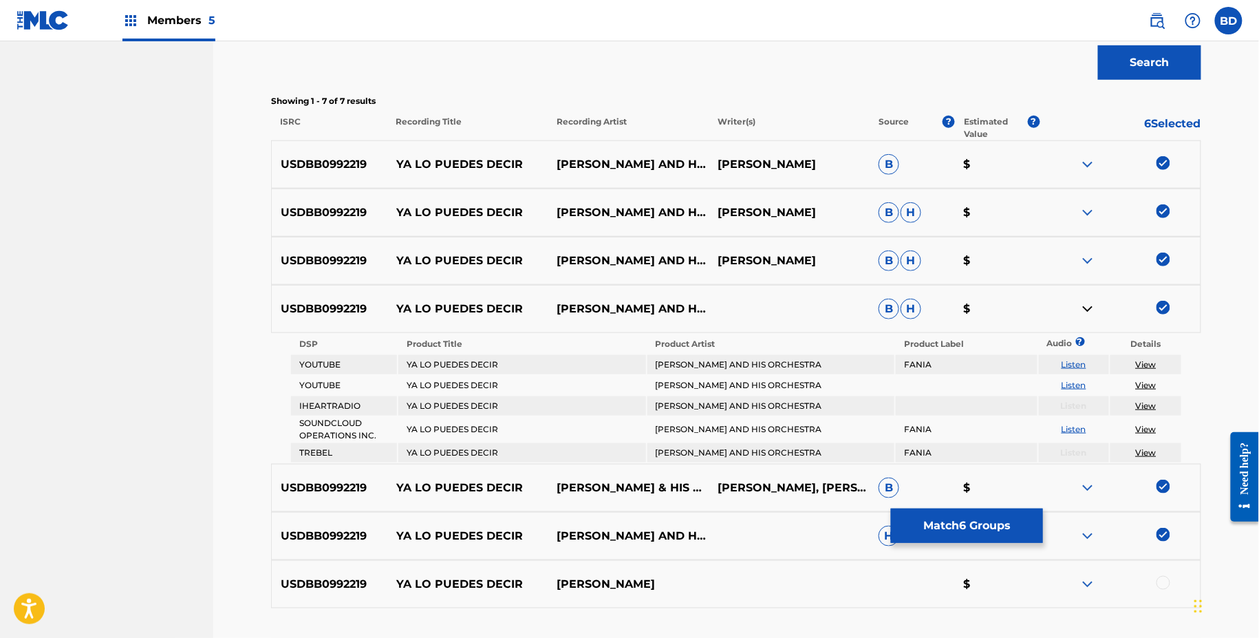
click at [1087, 248] on div "USDBB0992219 YA LO PUEDES DECIR TITO RODRÍGUEZ AND HIS ORCHESTRA RENE HERNANDEZ…" at bounding box center [736, 261] width 930 height 48
click at [1087, 255] on img at bounding box center [1088, 261] width 17 height 17
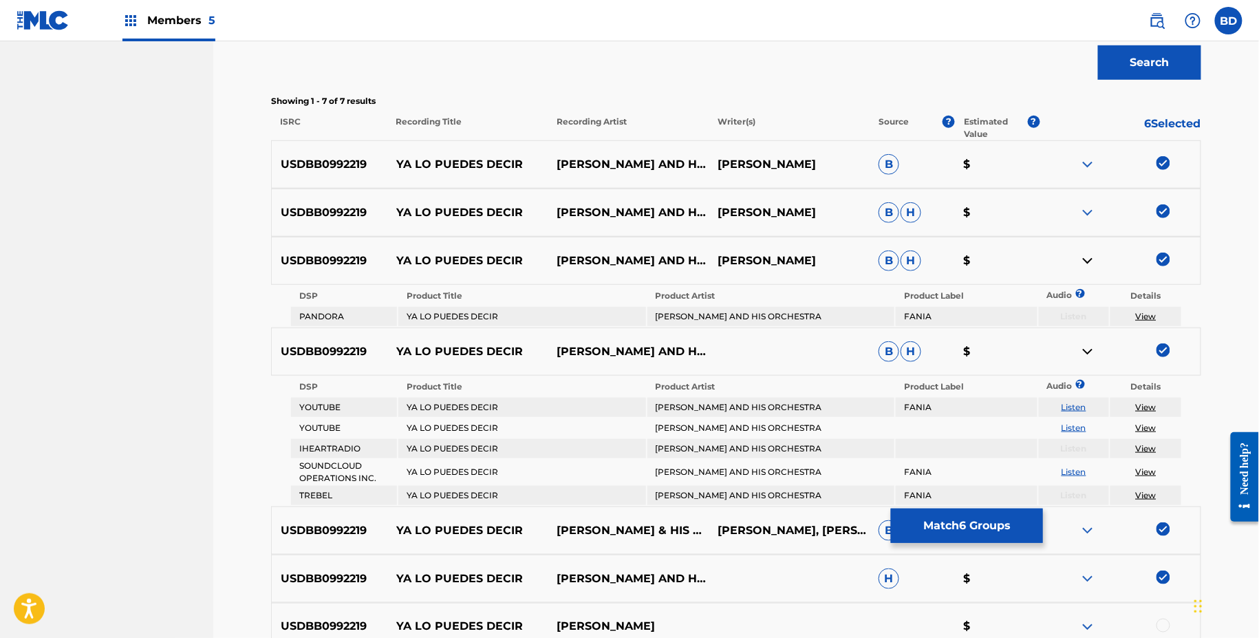
click at [1087, 216] on img at bounding box center [1088, 212] width 17 height 17
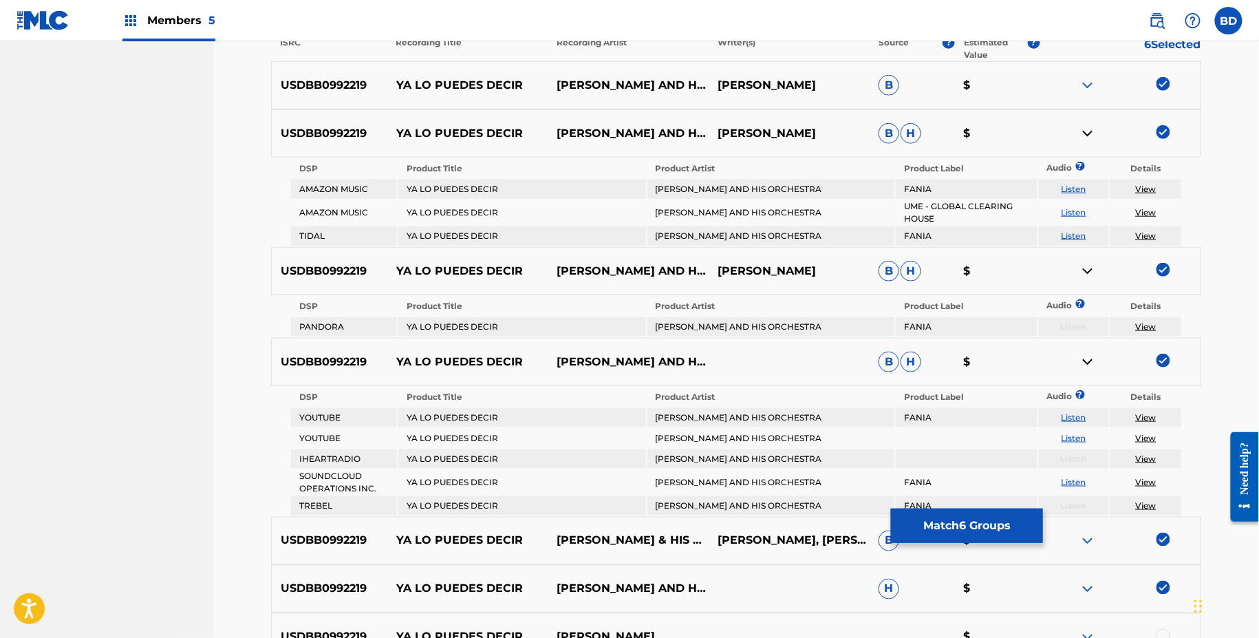
scroll to position [477, 0]
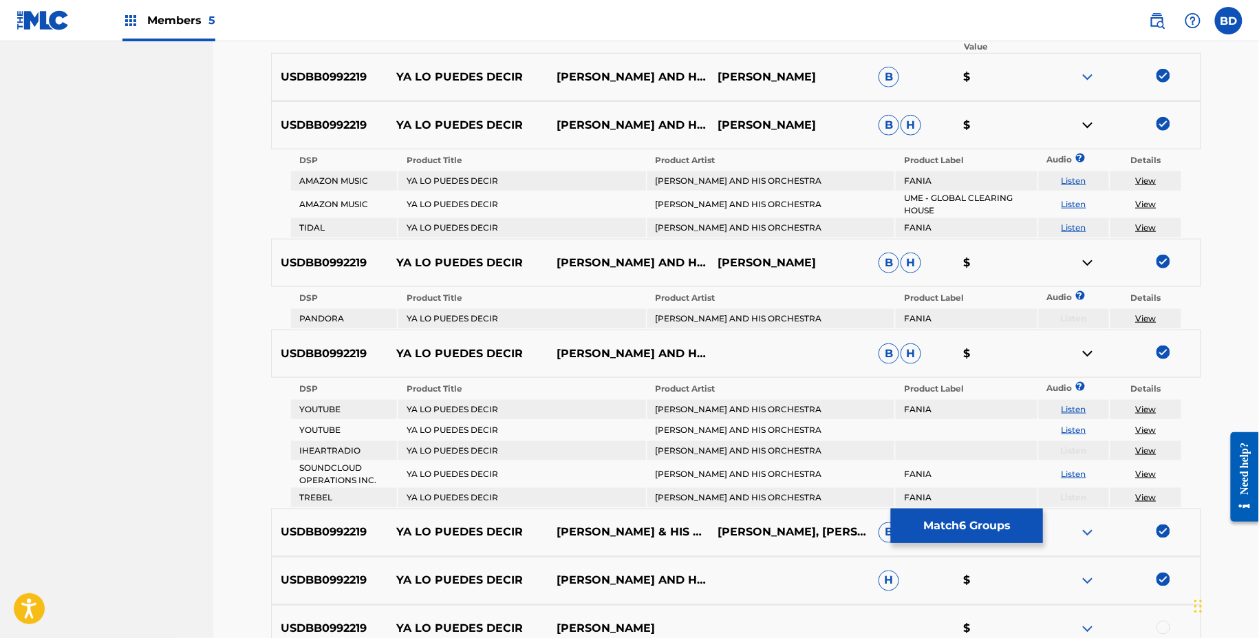
click at [1087, 353] on img at bounding box center [1088, 353] width 17 height 17
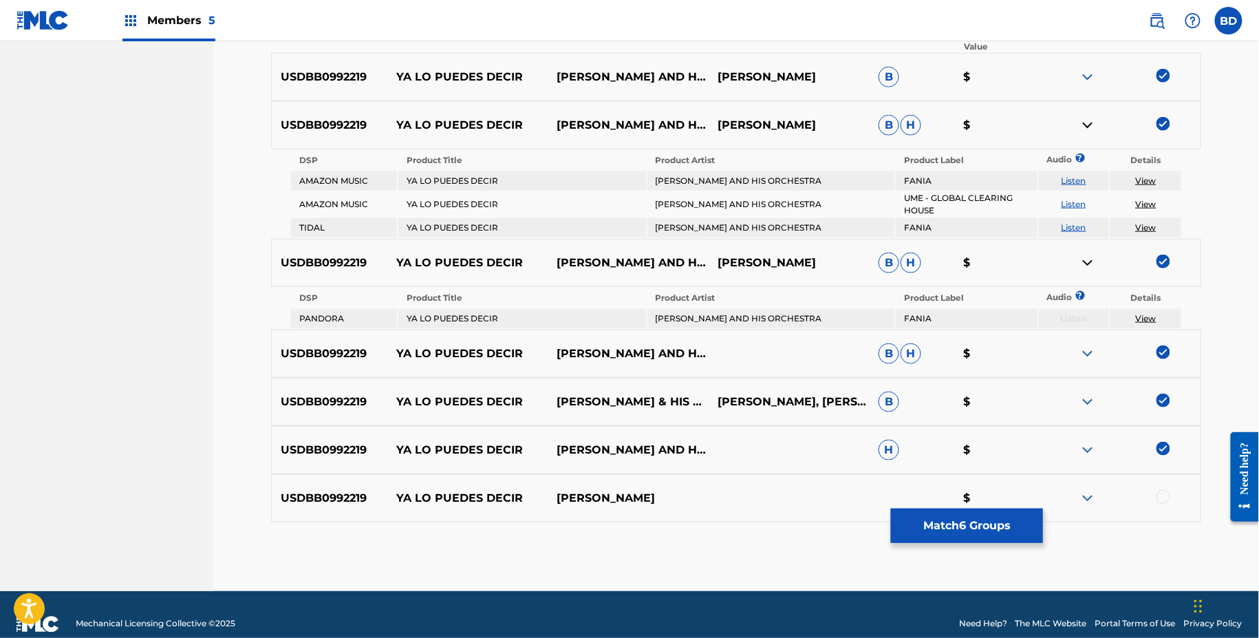
click at [1092, 261] on img at bounding box center [1088, 263] width 17 height 17
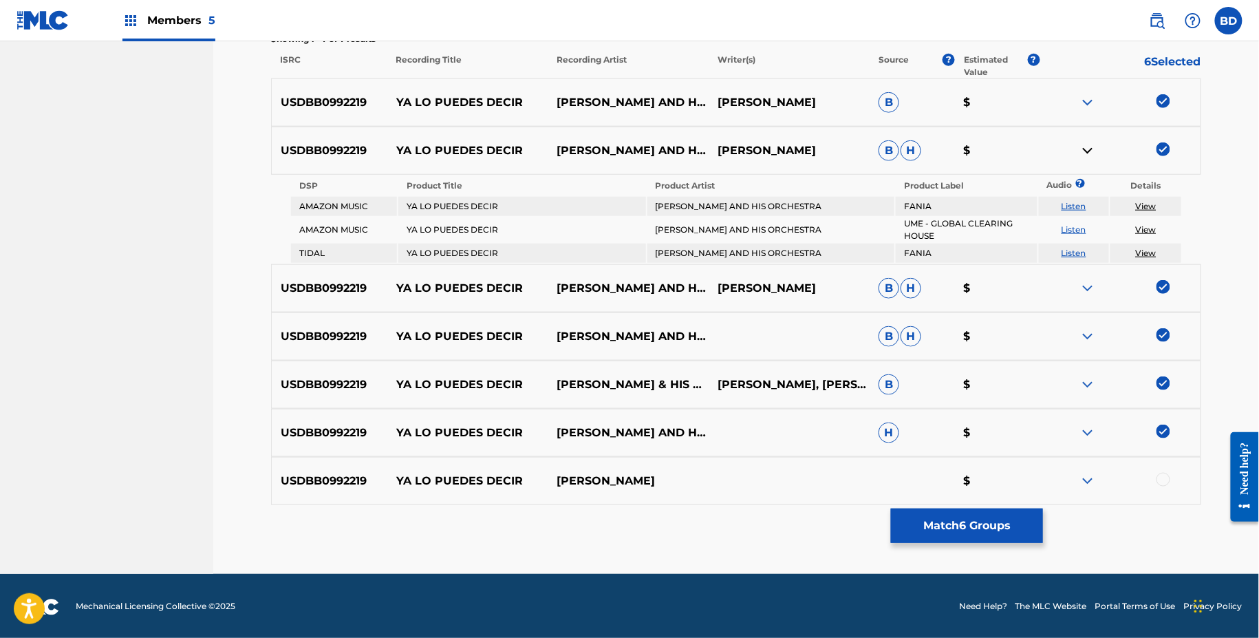
click at [1089, 144] on img at bounding box center [1088, 150] width 17 height 17
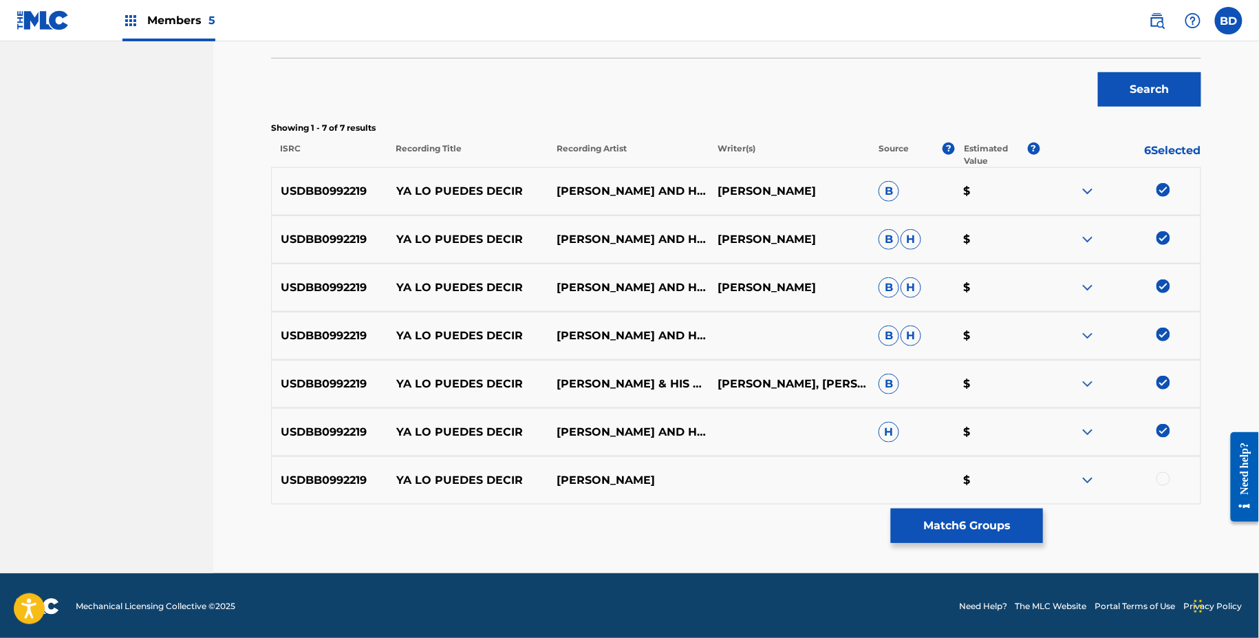
click at [1094, 427] on img at bounding box center [1088, 432] width 17 height 17
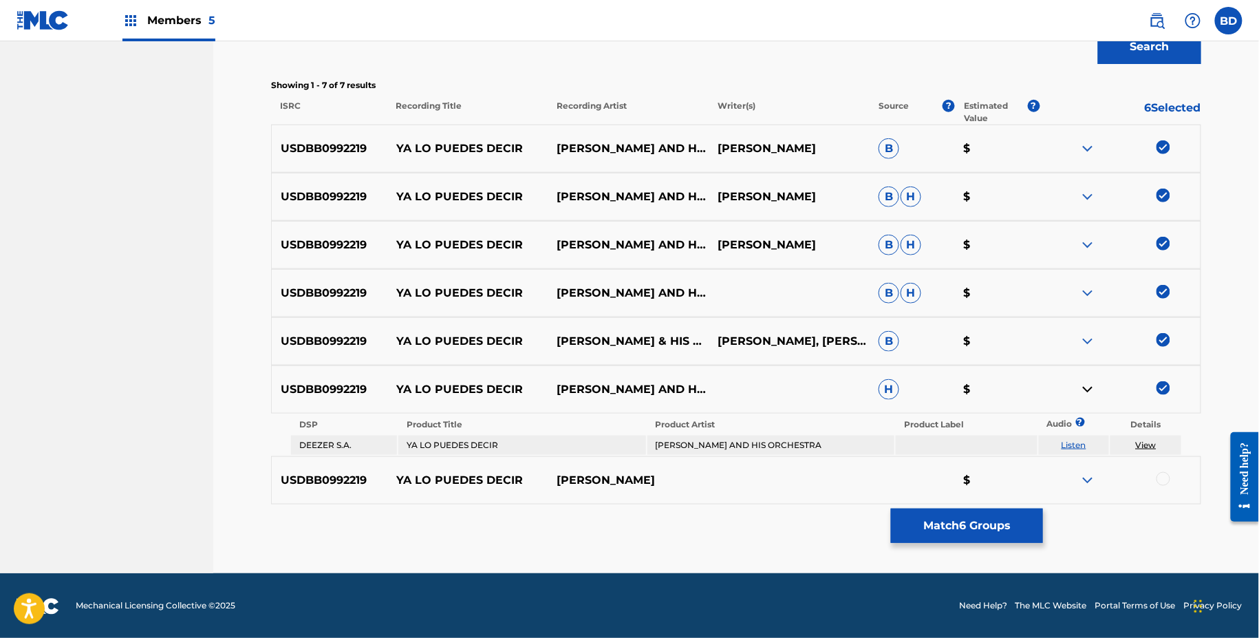
click at [1093, 330] on div "USDBB0992219 YA LO PUEDES DECIR TITO RODRIGUEZ & HIS ORCHESTRA ANTONIO CEVEDO, …" at bounding box center [736, 341] width 930 height 48
click at [1087, 343] on img at bounding box center [1088, 341] width 17 height 17
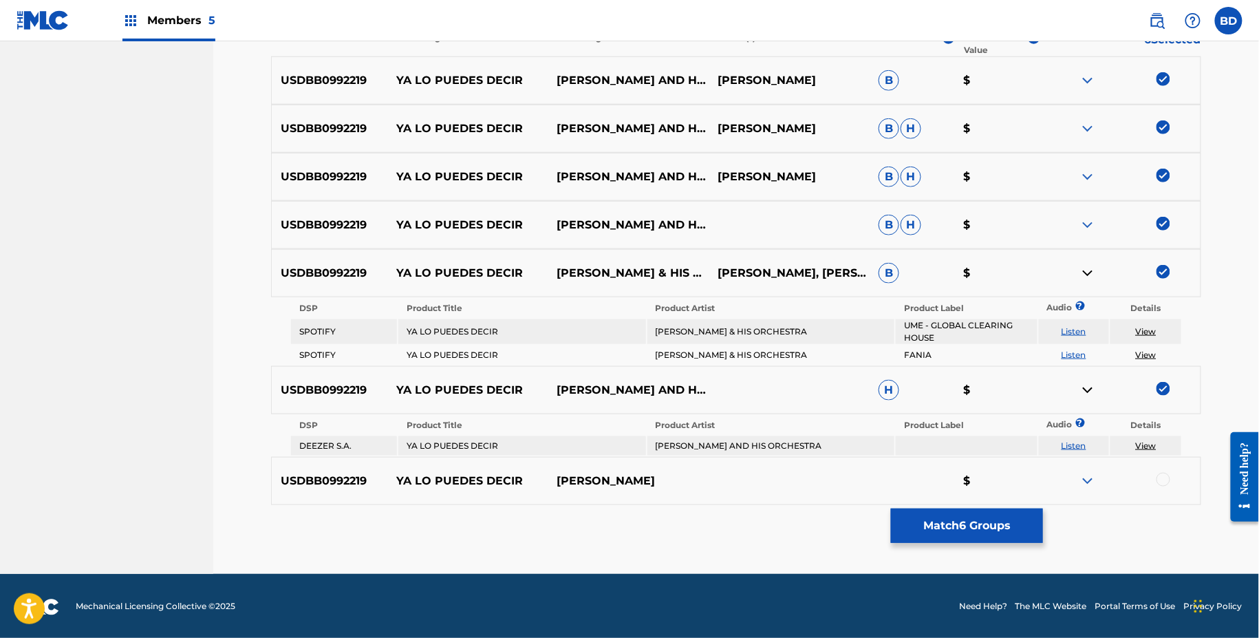
click at [1089, 74] on img at bounding box center [1088, 80] width 17 height 17
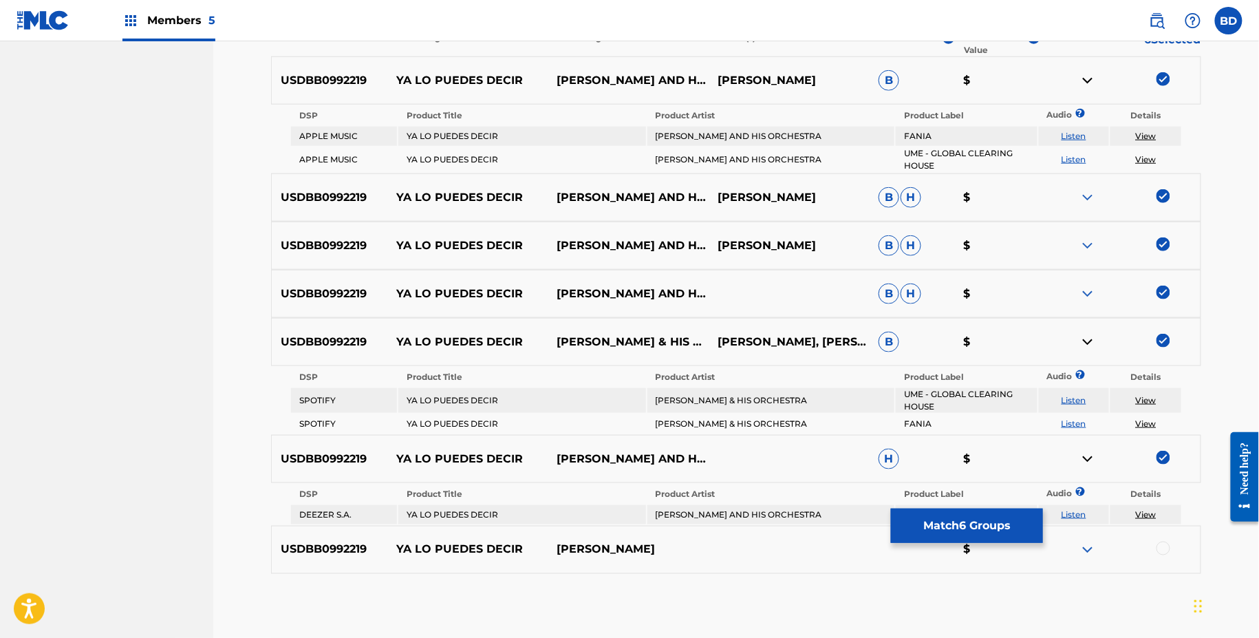
scroll to position [477, 0]
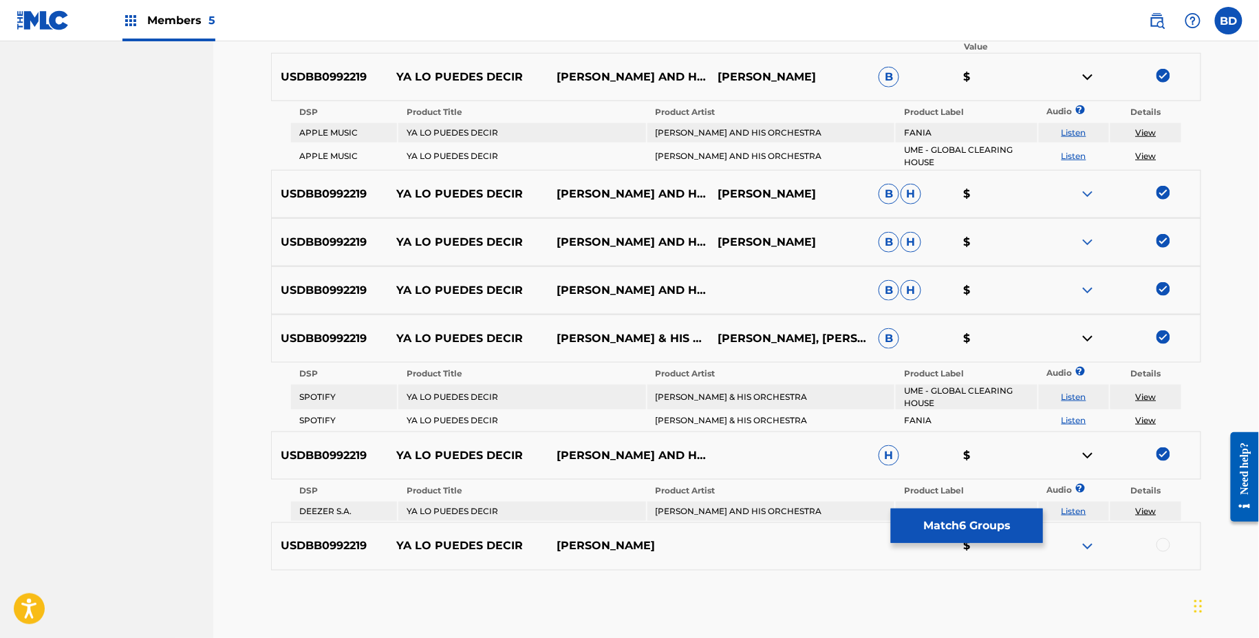
click at [1087, 451] on img at bounding box center [1088, 455] width 17 height 17
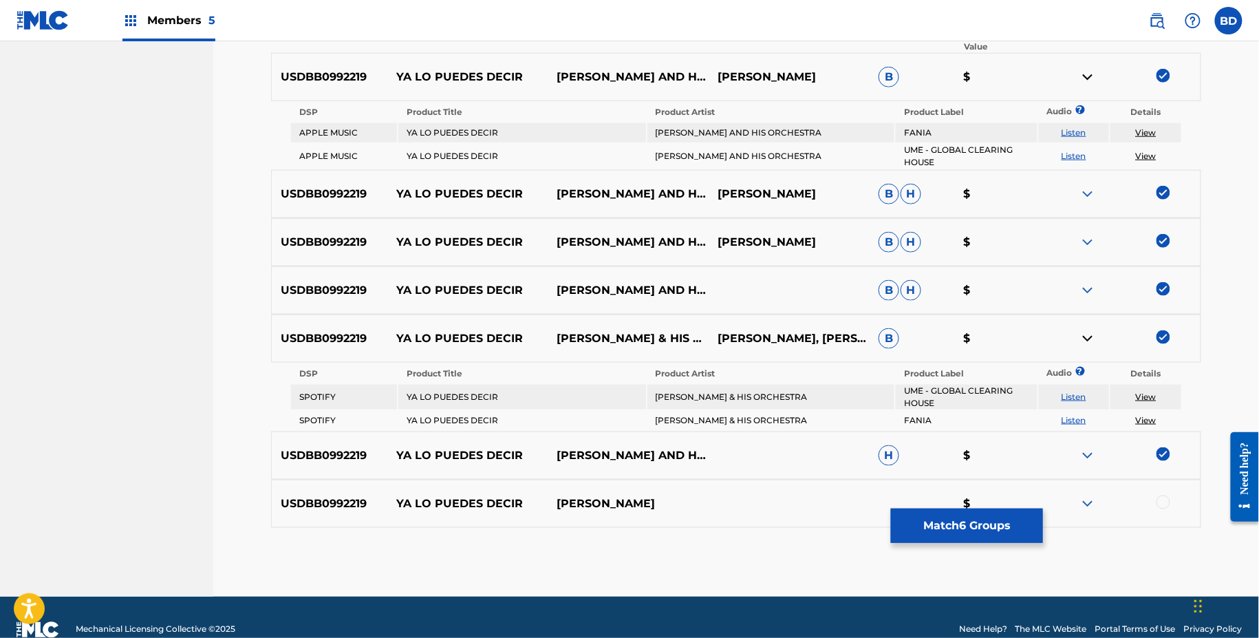
click at [1089, 340] on img at bounding box center [1088, 338] width 17 height 17
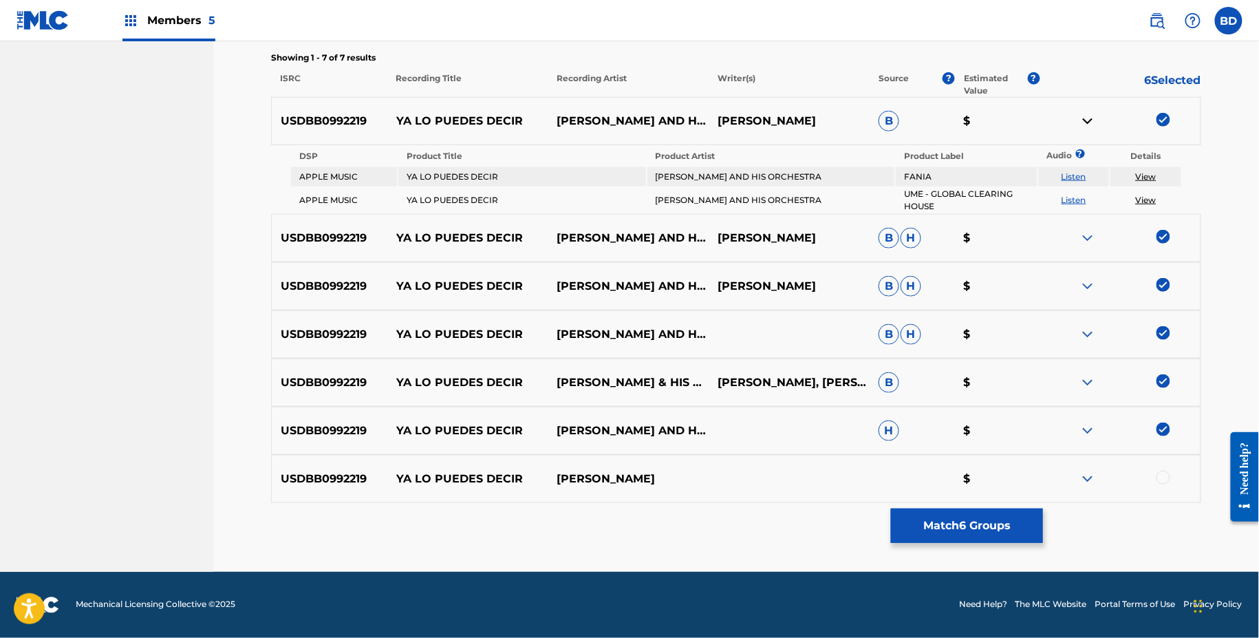
scroll to position [431, 0]
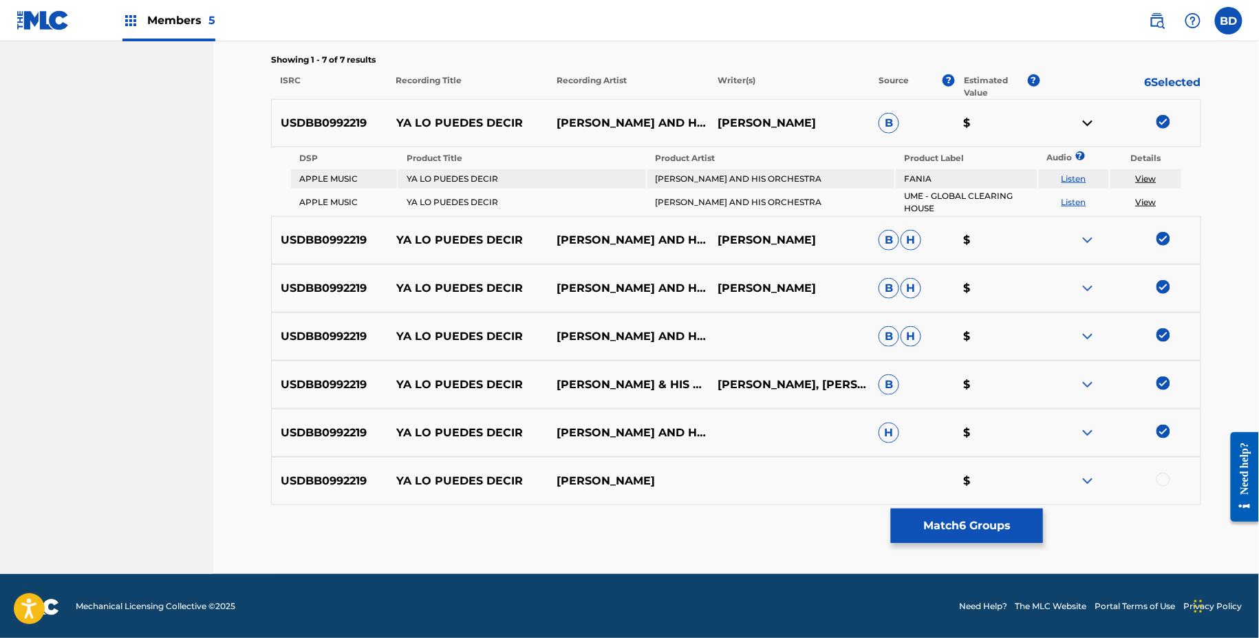
click at [968, 526] on button "Match 6 Groups" at bounding box center [967, 526] width 152 height 34
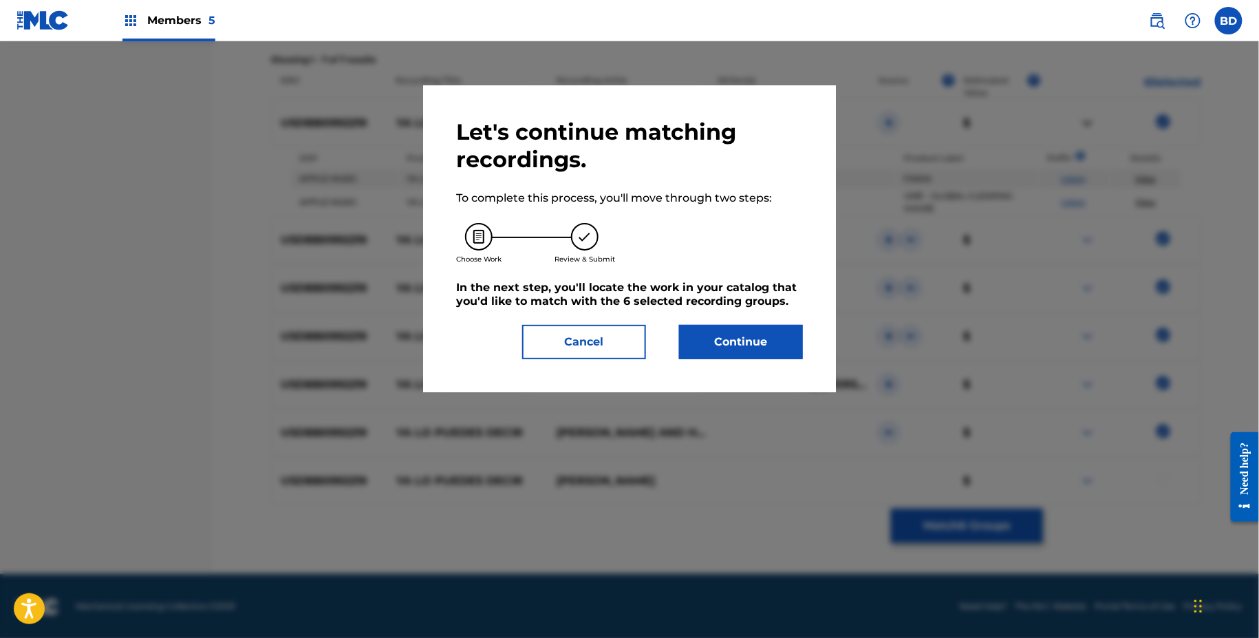
click at [732, 331] on button "Continue" at bounding box center [741, 342] width 124 height 34
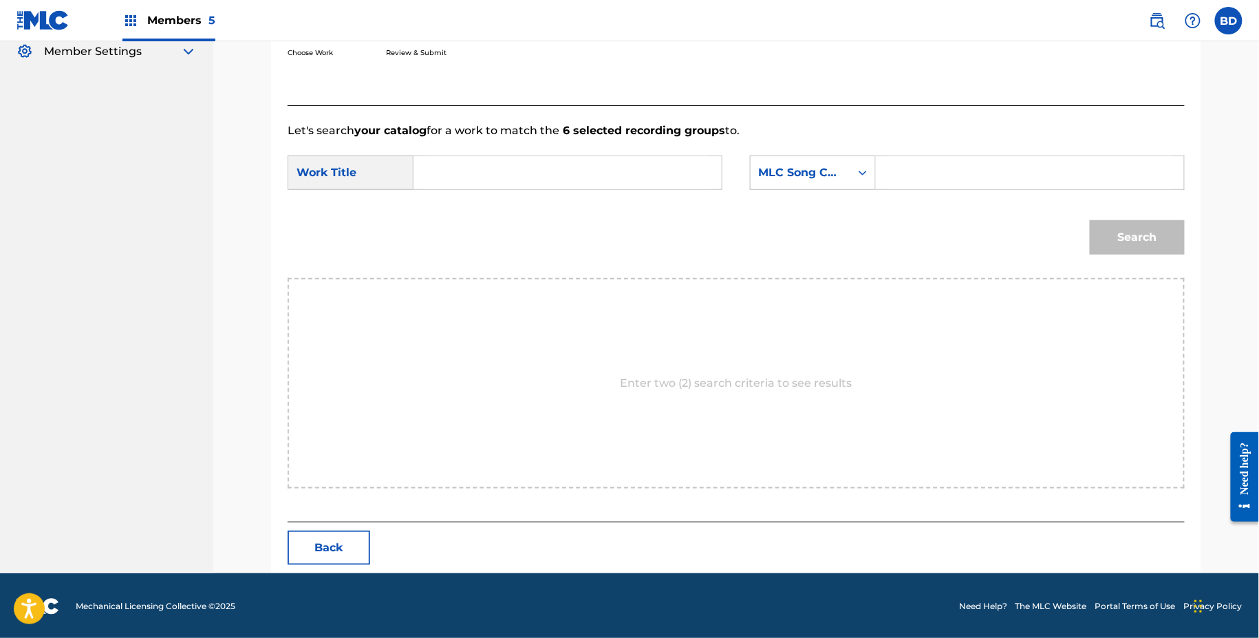
click at [928, 177] on input "Search Form" at bounding box center [1030, 172] width 285 height 33
paste input "Y04088"
type input "Y04088"
click at [584, 177] on input "Search Form" at bounding box center [567, 172] width 285 height 33
type input "lo"
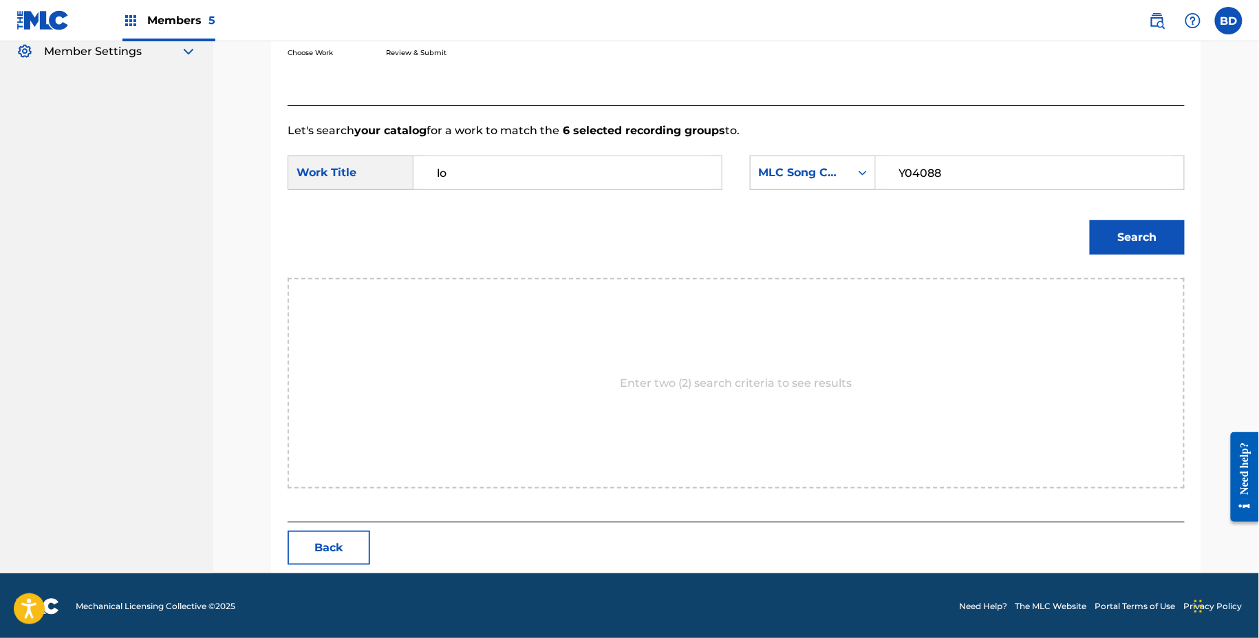
click at [1115, 229] on button "Search" at bounding box center [1137, 237] width 95 height 34
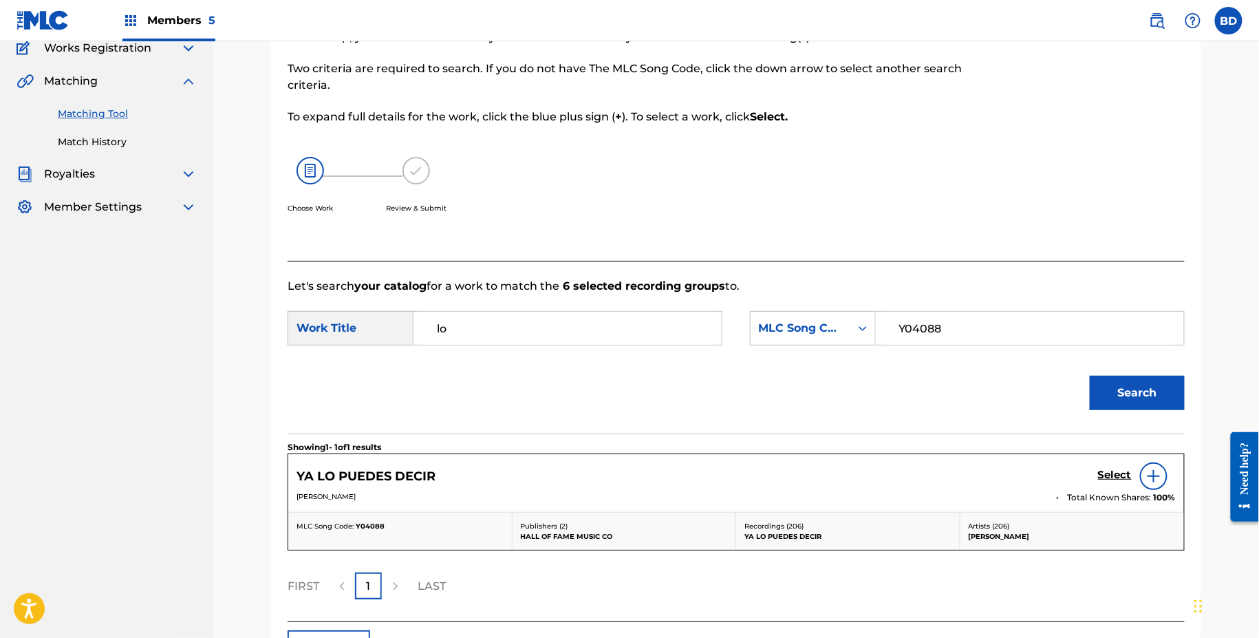
scroll to position [221, 0]
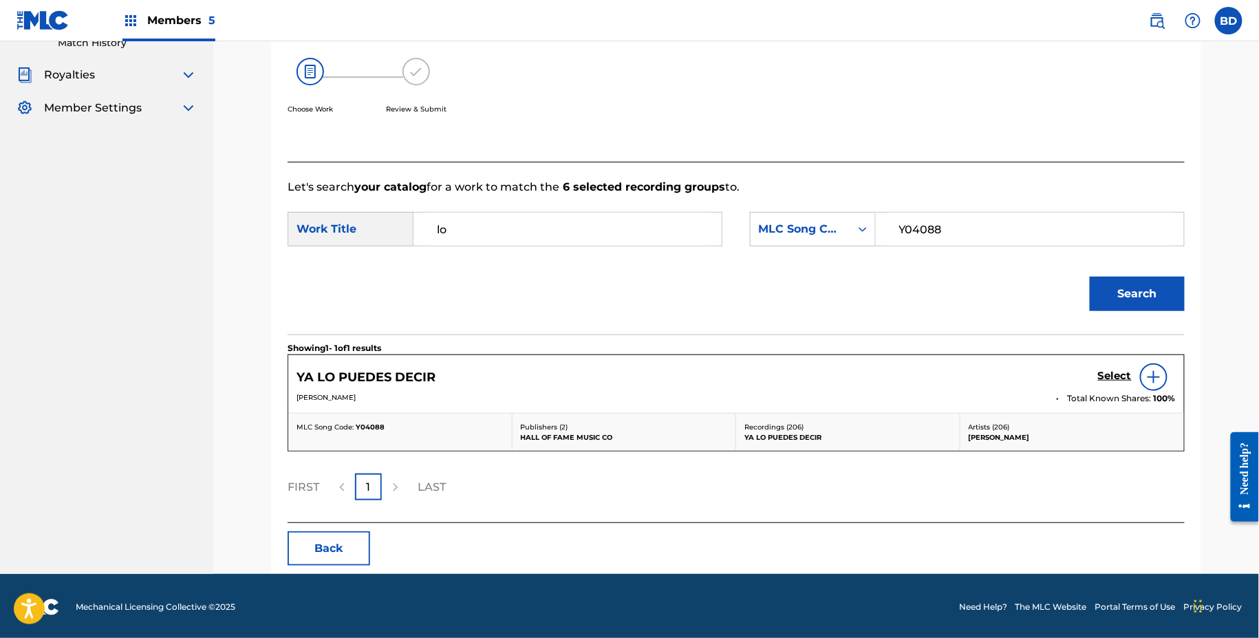
click at [1110, 374] on h5 "Select" at bounding box center [1115, 376] width 34 height 13
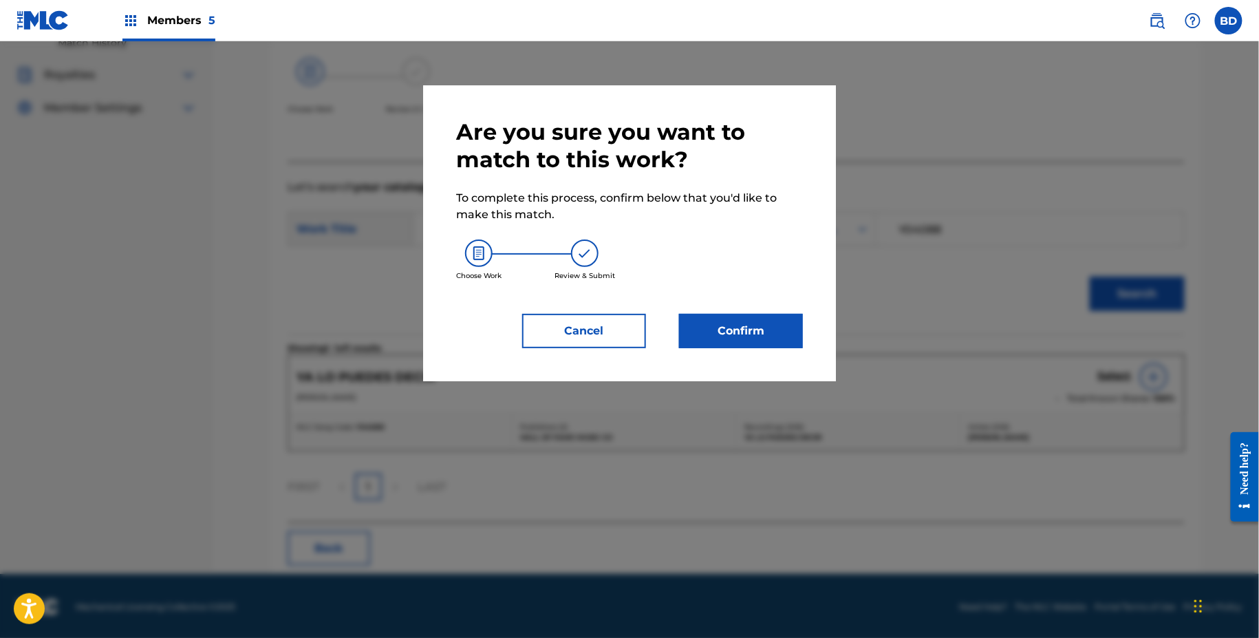
click at [758, 334] on button "Confirm" at bounding box center [741, 331] width 124 height 34
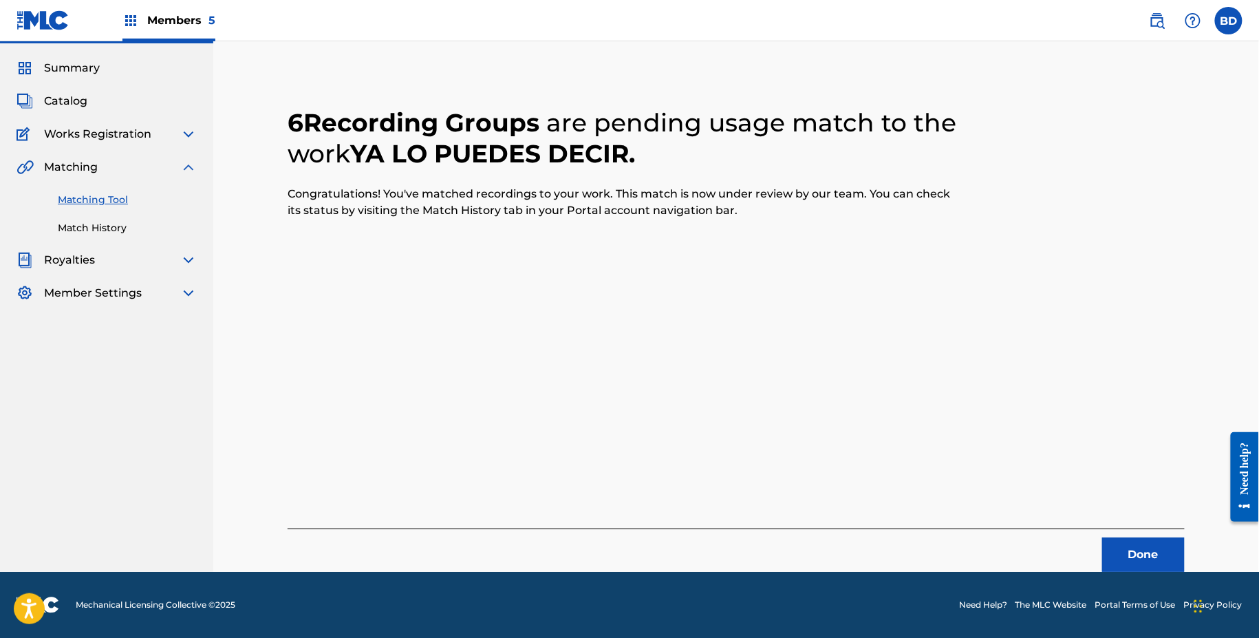
scroll to position [35, 0]
click at [63, 222] on link "Match History" at bounding box center [127, 229] width 139 height 14
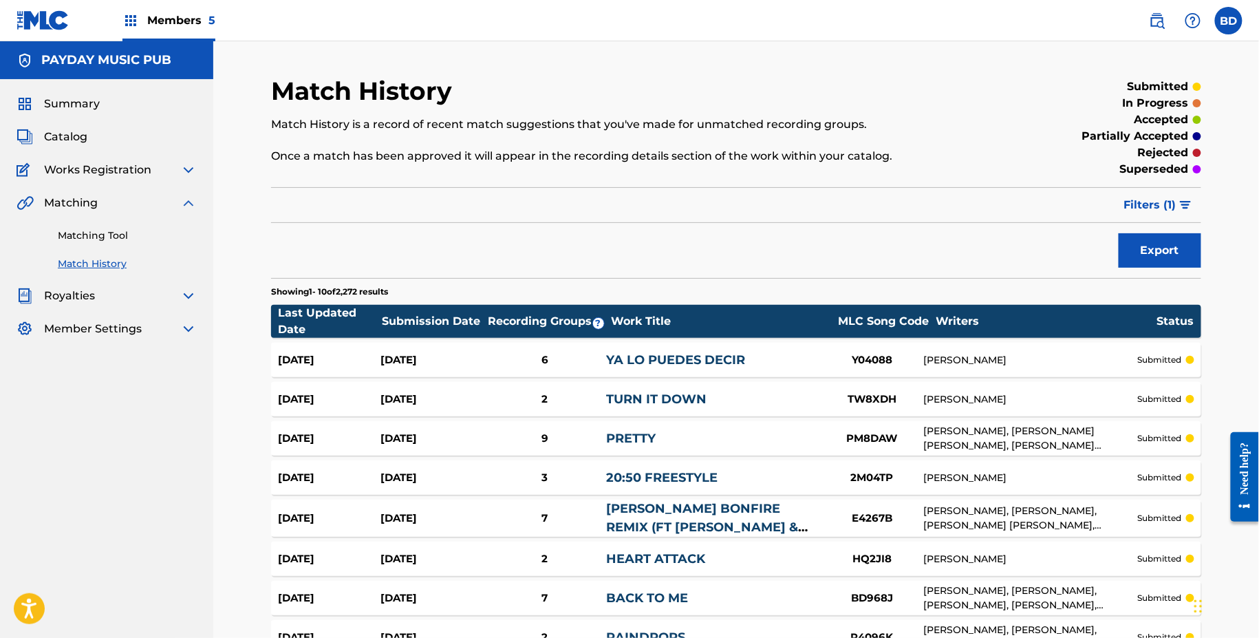
click at [533, 358] on div "6" at bounding box center [544, 360] width 123 height 16
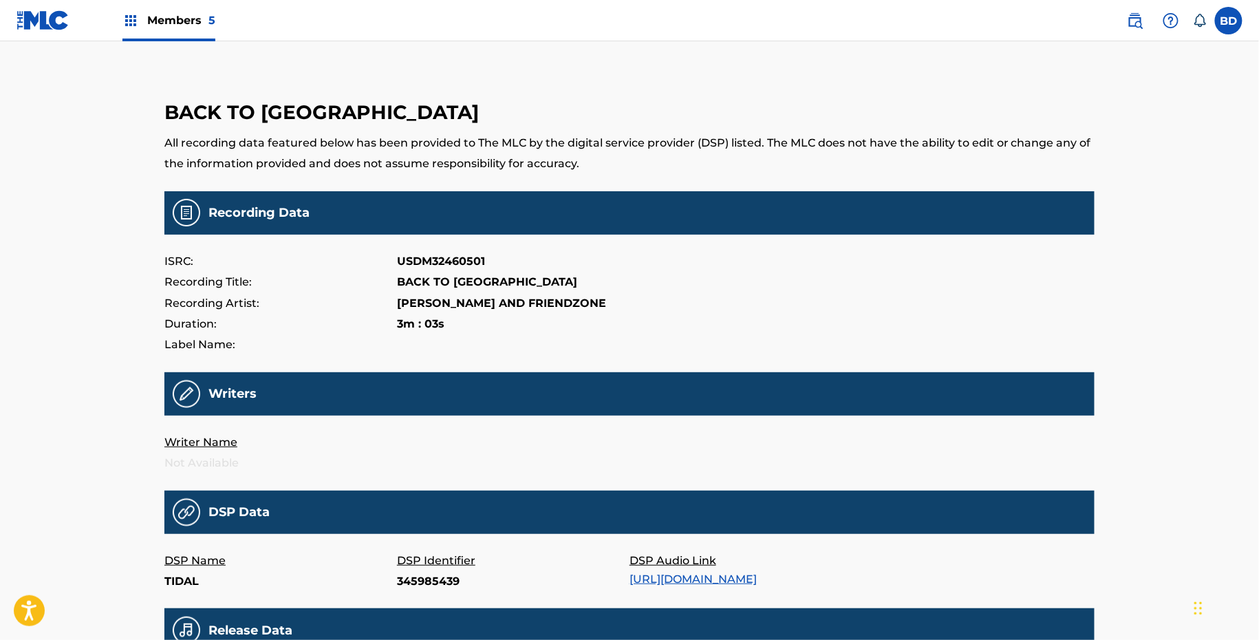
click at [417, 582] on p "345985439" at bounding box center [513, 581] width 233 height 21
copy p "345985439"
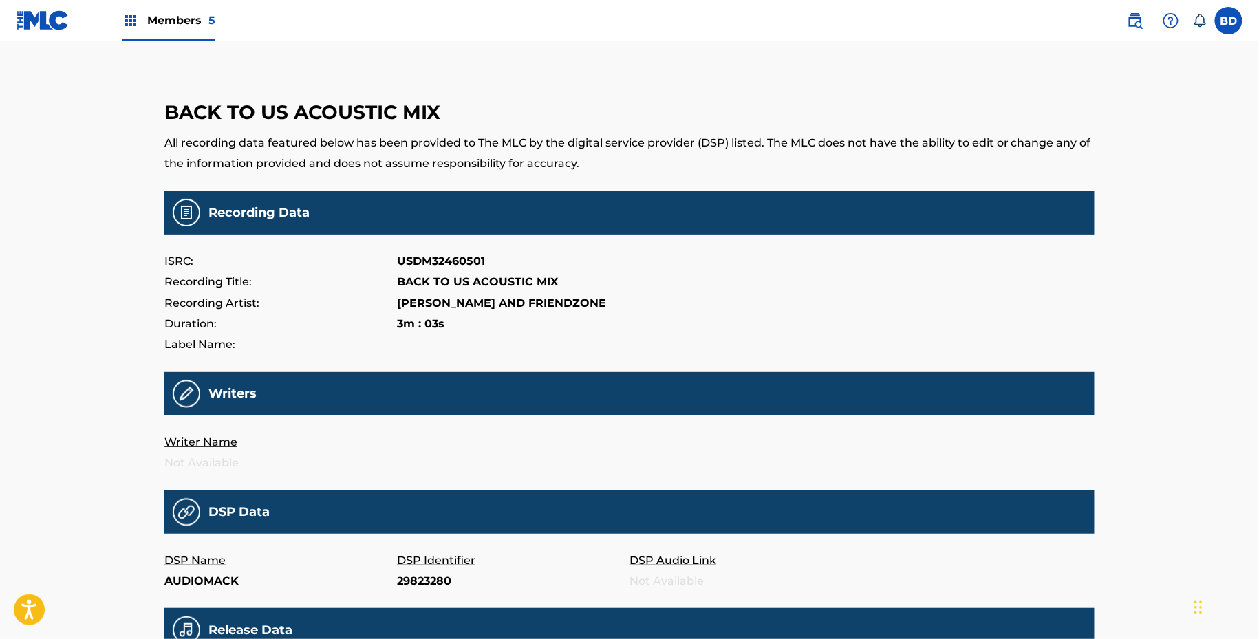
click at [403, 582] on p "29823280" at bounding box center [513, 581] width 233 height 21
copy p "29823280"
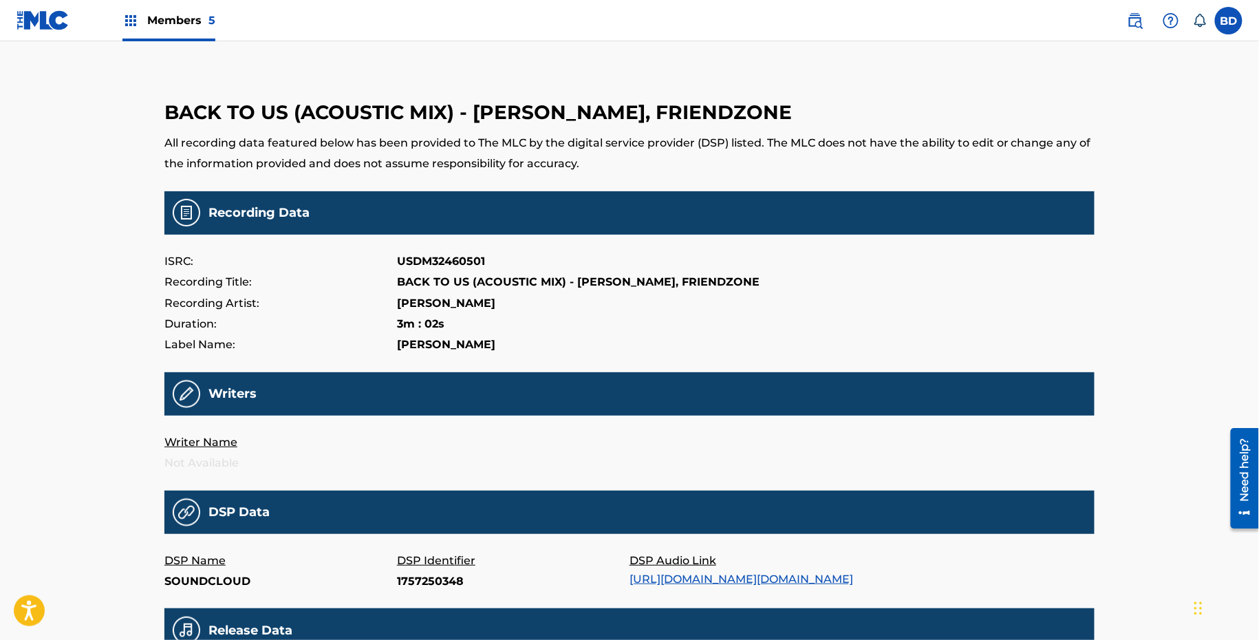
click at [413, 573] on p "1757250348" at bounding box center [513, 581] width 233 height 21
copy p "1757250348"
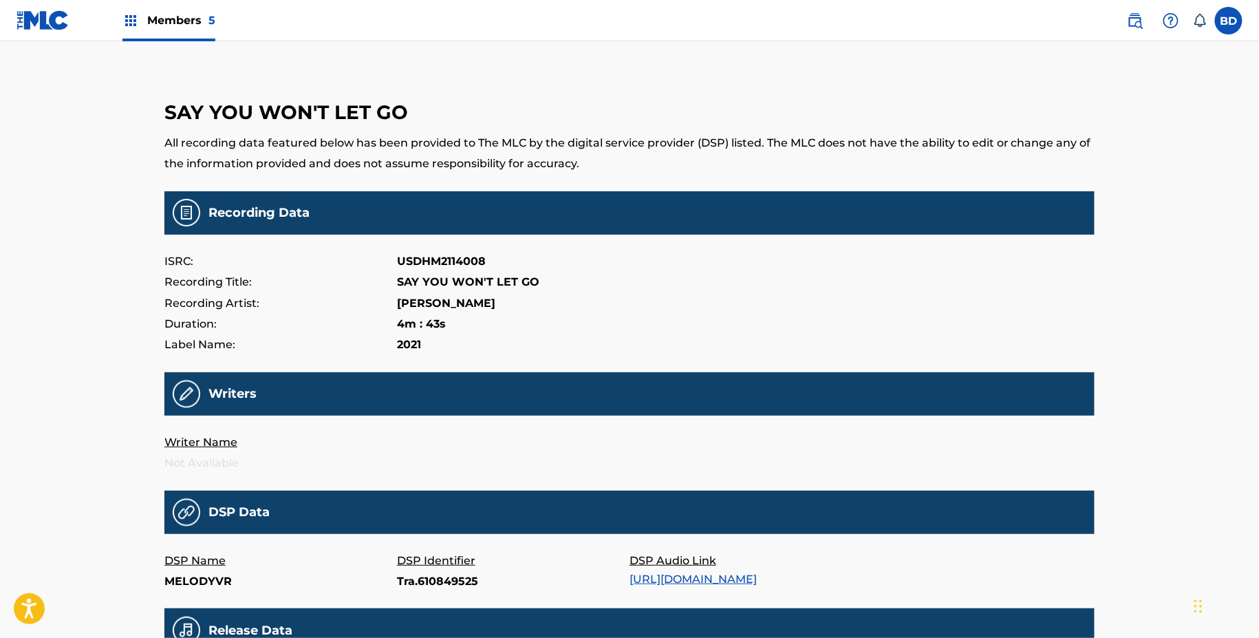
click at [423, 580] on p "Tra.610849525" at bounding box center [513, 581] width 233 height 21
copy p "Tra.610849525"
click at [435, 576] on p "144576568" at bounding box center [513, 581] width 233 height 21
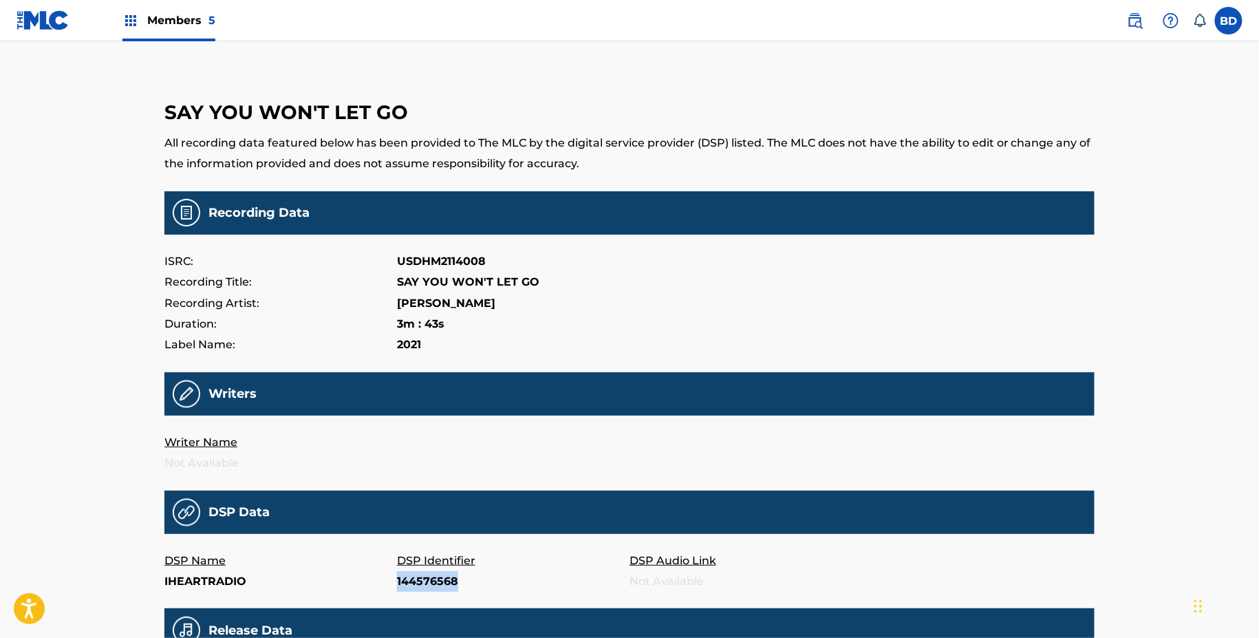
click at [435, 576] on p "144576568" at bounding box center [513, 581] width 233 height 21
copy p "144576568"
click at [425, 597] on main "SAY YOU WON'T LET GO All recording data featured below has been provided to The…" at bounding box center [629, 456] width 930 height 760
click at [425, 596] on main "SAY YOU WON'T LET GO All recording data featured below has been provided to The…" at bounding box center [629, 456] width 930 height 760
click at [425, 594] on main "SAY YOU WON'T LET GO All recording data featured below has been provided to The…" at bounding box center [629, 456] width 930 height 760
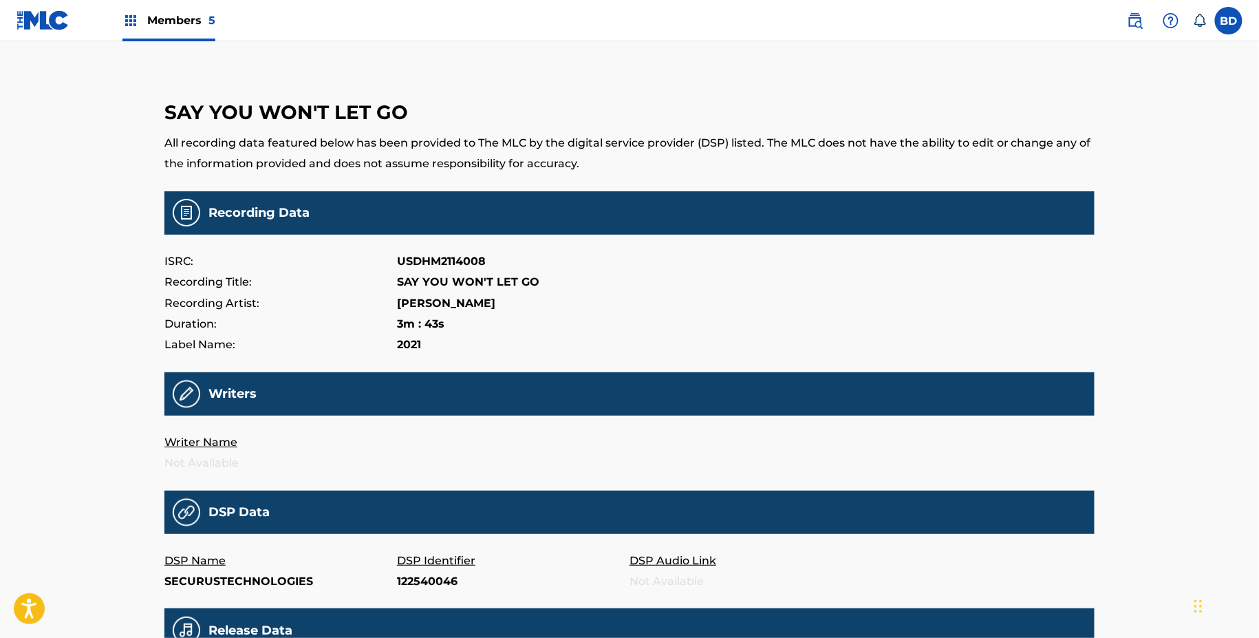
click at [425, 588] on p "122540046" at bounding box center [513, 581] width 233 height 21
copy p "122540046"
click at [228, 586] on p "SECURUSTECHNOLOGIES" at bounding box center [280, 581] width 233 height 21
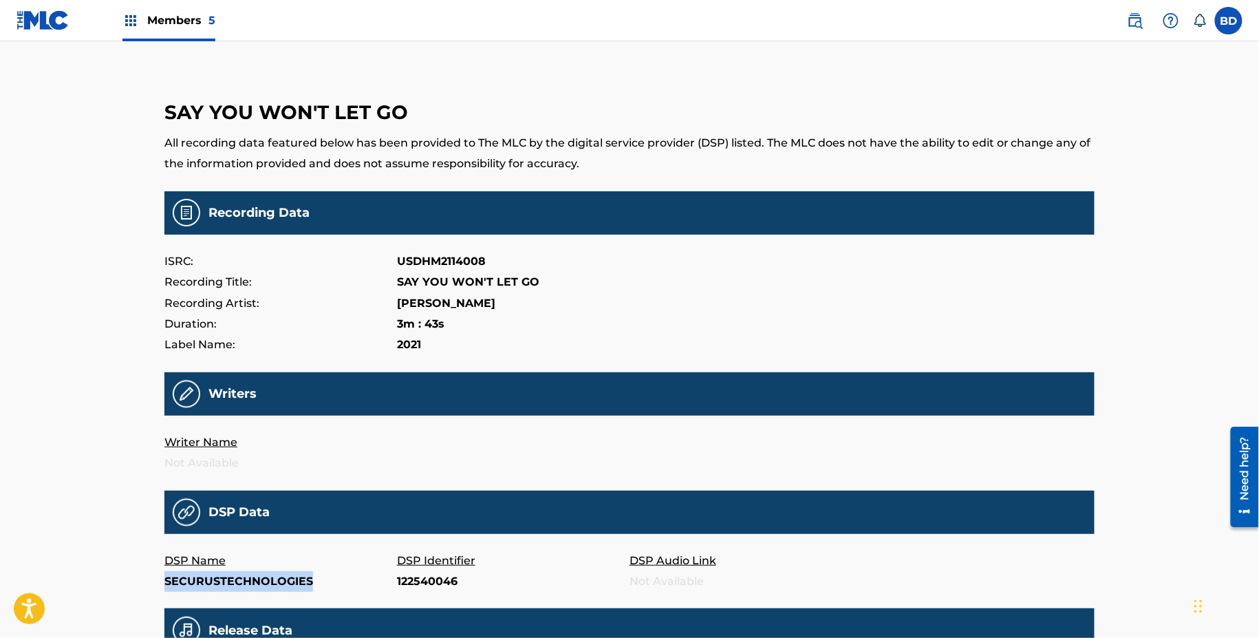
click at [228, 586] on p "SECURUSTECHNOLOGIES" at bounding box center [280, 581] width 233 height 21
copy p "SECURUSTECHNOLOGIES"
click at [437, 579] on p "oQFCbWD2xSI" at bounding box center [513, 581] width 233 height 21
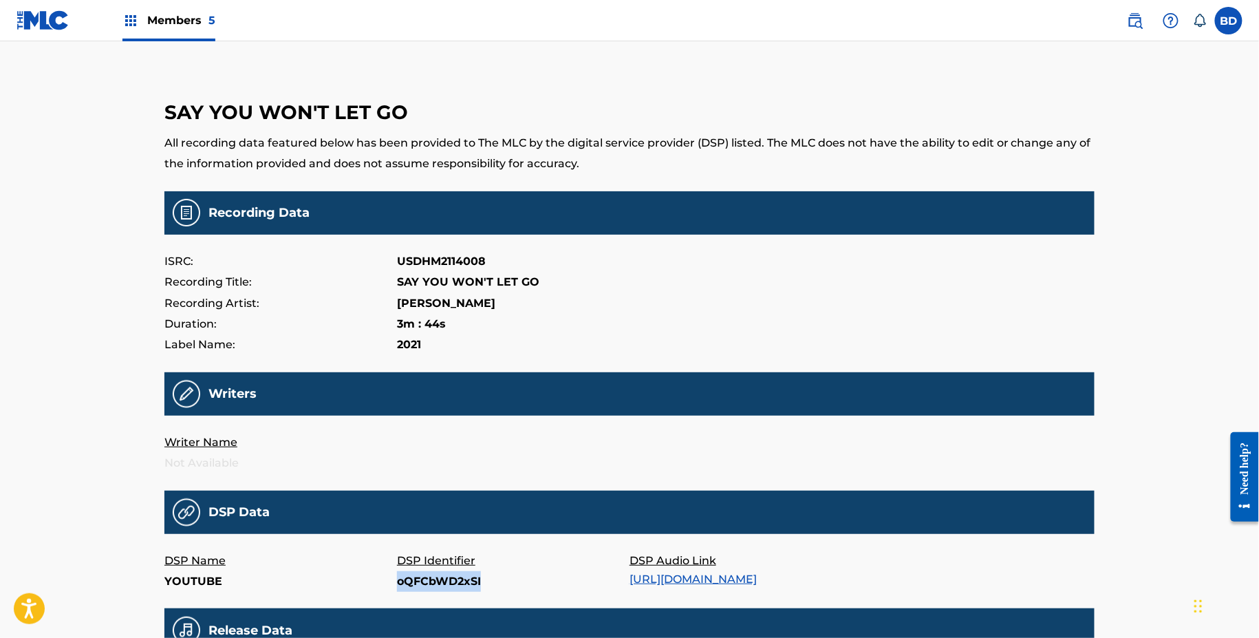
click at [437, 579] on p "oQFCbWD2xSI" at bounding box center [513, 581] width 233 height 21
copy p "oQFCbWD2xSI"
click at [425, 591] on p "122540046" at bounding box center [513, 581] width 233 height 21
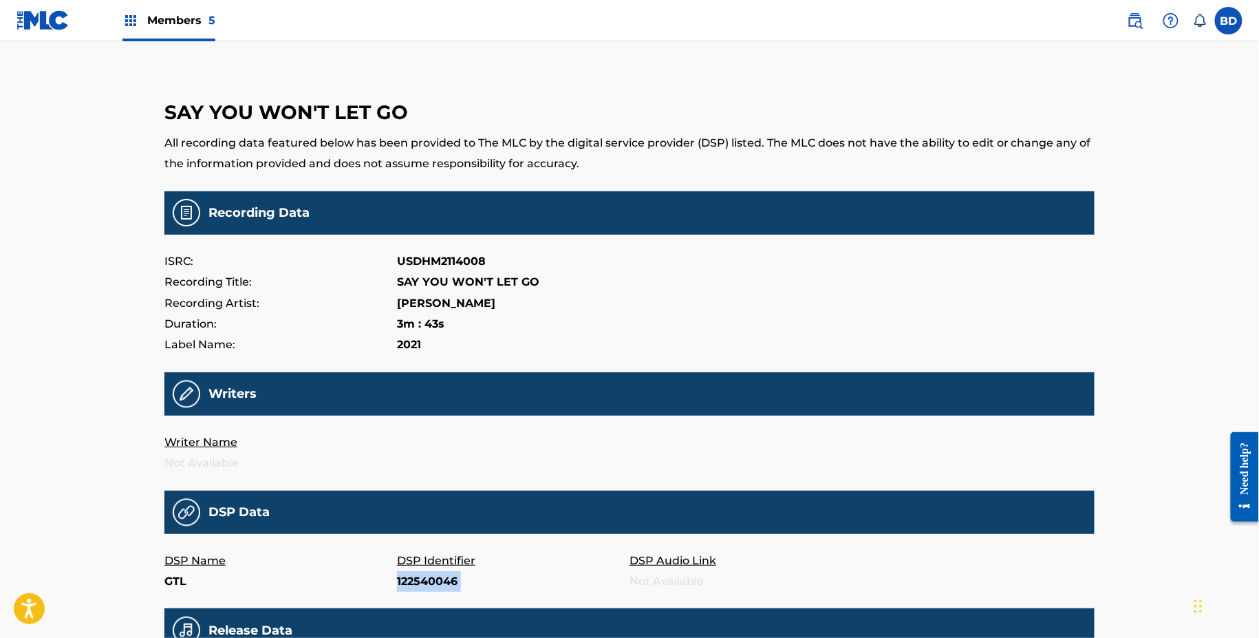
copy p "122540046"
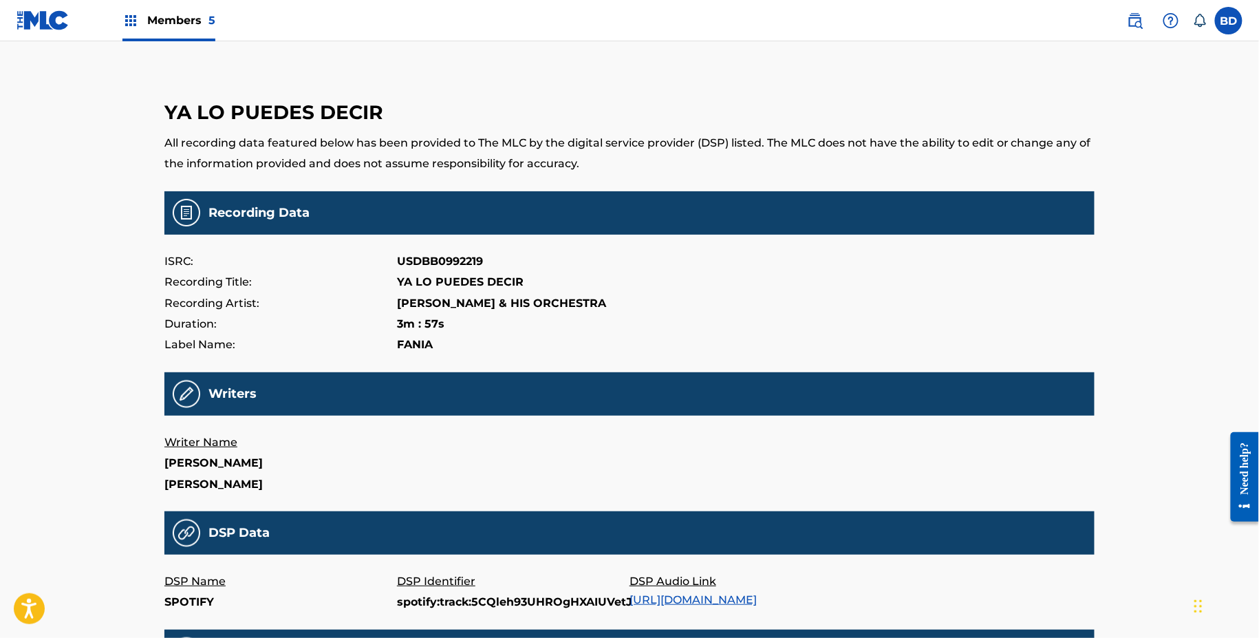
click at [429, 614] on main "YA LO PUEDES DECIR All recording data featured below has been provided to The M…" at bounding box center [629, 466] width 930 height 781
click at [429, 613] on main "YA LO PUEDES DECIR All recording data featured below has been provided to The M…" at bounding box center [629, 466] width 930 height 781
copy p "spotify:track:5CQleh93UHROgHXAIUVetJ"
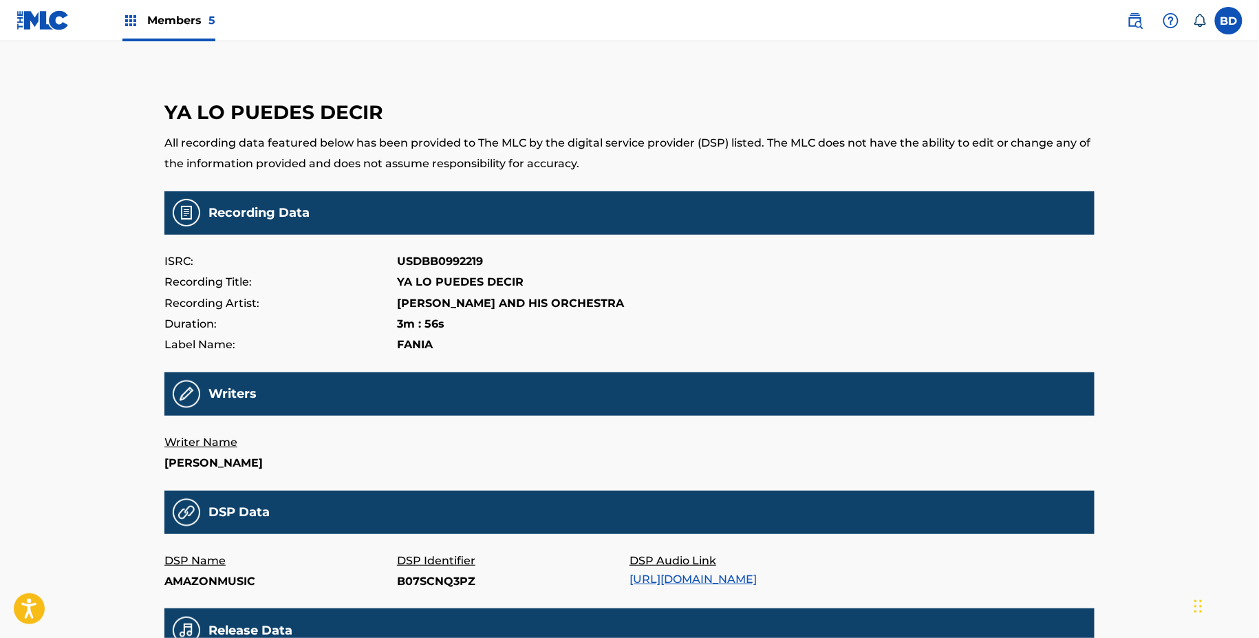
click at [418, 582] on p "B07SCNQ3PZ" at bounding box center [513, 581] width 233 height 21
copy p "B07SCNQ3PZ"
click at [430, 584] on p "110221435" at bounding box center [513, 581] width 233 height 21
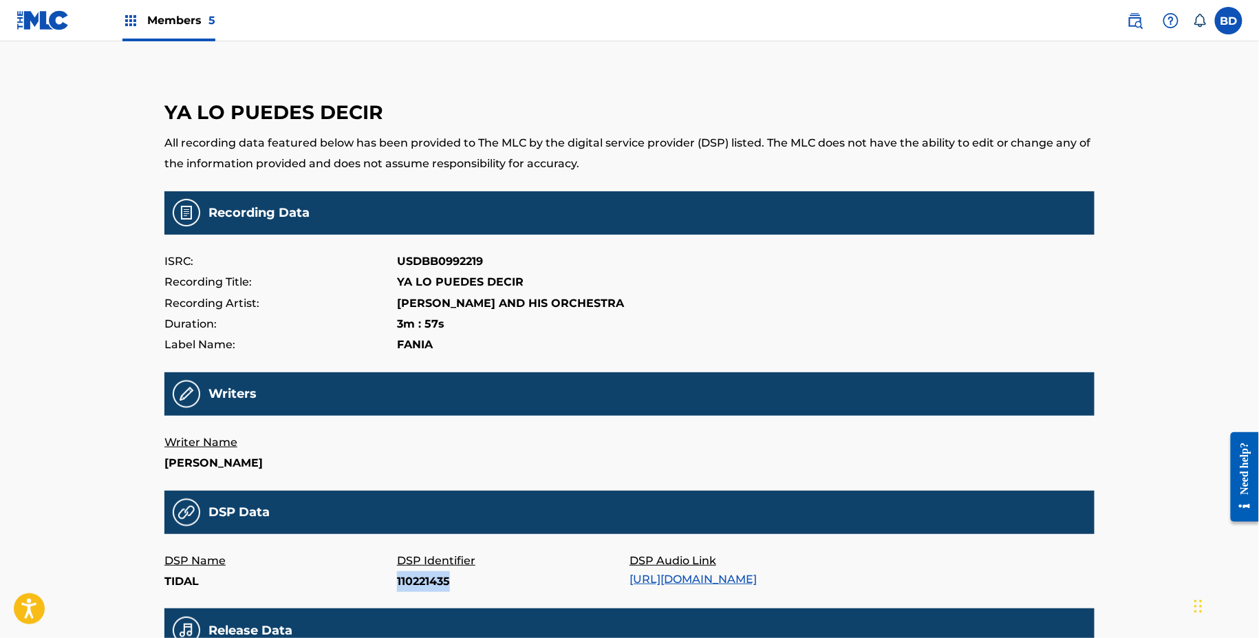
copy p "110221435"
click at [419, 593] on div "DSP Identifier 1464274576" at bounding box center [513, 572] width 233 height 42
click at [418, 588] on p "1464274576" at bounding box center [513, 581] width 233 height 21
copy p "1464274576"
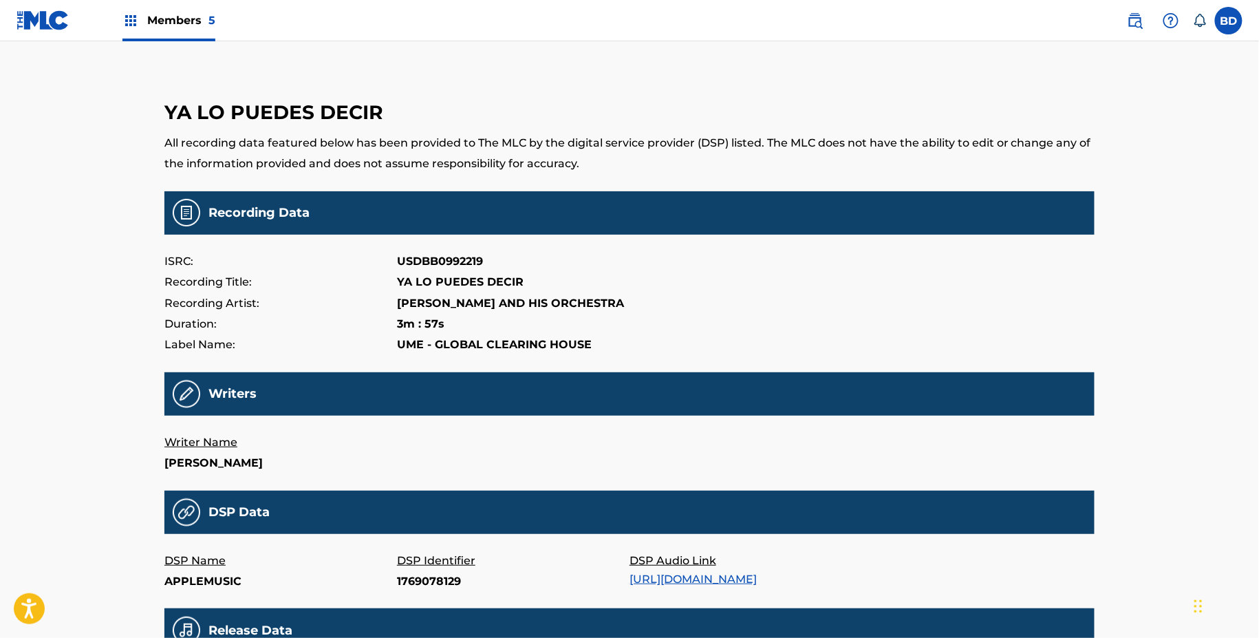
click at [412, 568] on p "DSP Identifier" at bounding box center [513, 561] width 233 height 21
click at [409, 582] on p "1769078129" at bounding box center [513, 581] width 233 height 21
copy p "1769078129"
click at [414, 573] on p "686166602" at bounding box center [513, 581] width 233 height 21
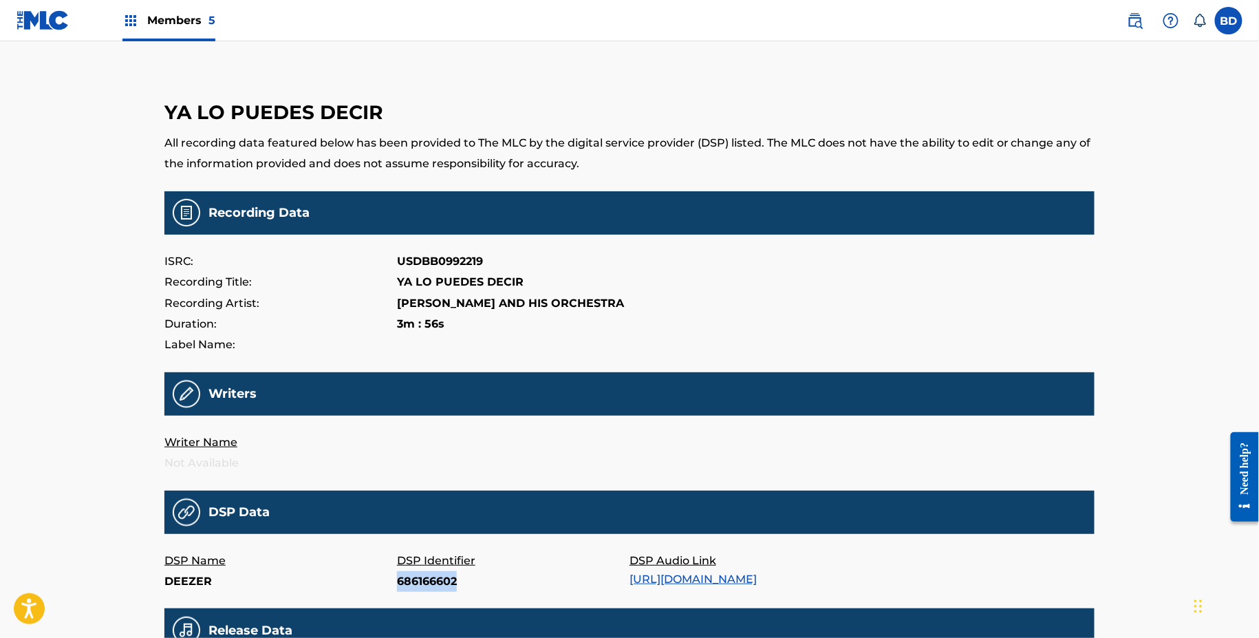
click at [414, 573] on p "686166602" at bounding box center [513, 581] width 233 height 21
copy p "686166602"
click at [416, 579] on p "80426044" at bounding box center [513, 581] width 233 height 21
copy p "80426044"
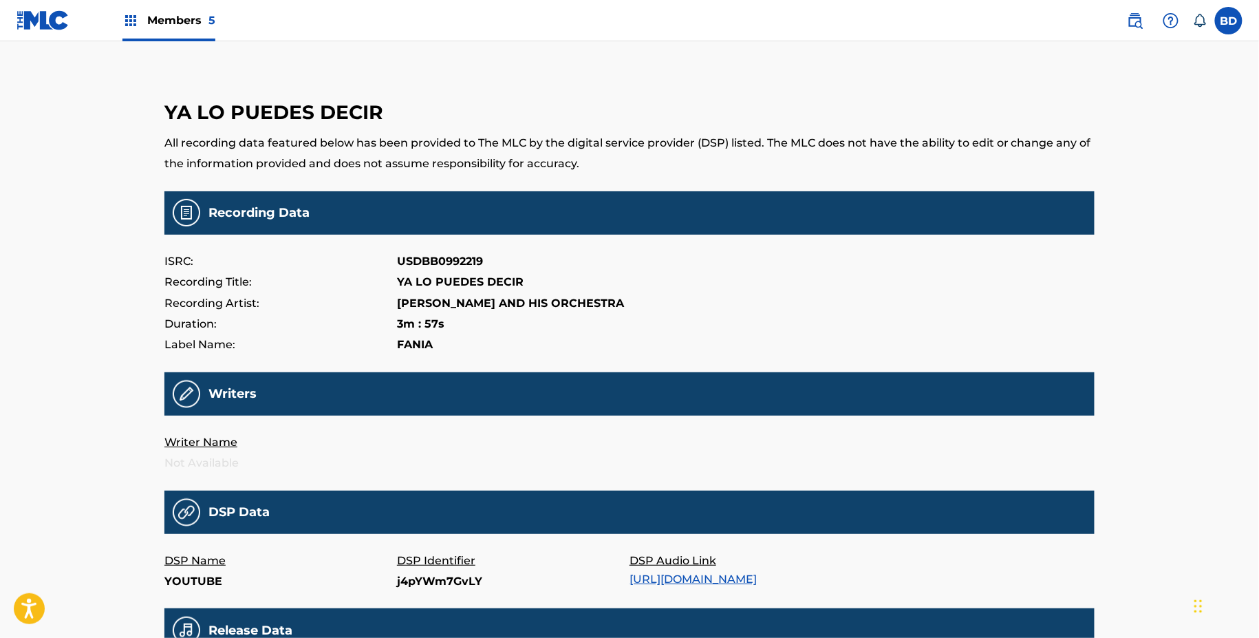
click at [421, 577] on p "j4pYWm7GvLY" at bounding box center [513, 581] width 233 height 21
copy p "j4pYWm7GvLY"
click at [402, 582] on p "XVHKtF_587g" at bounding box center [513, 581] width 233 height 21
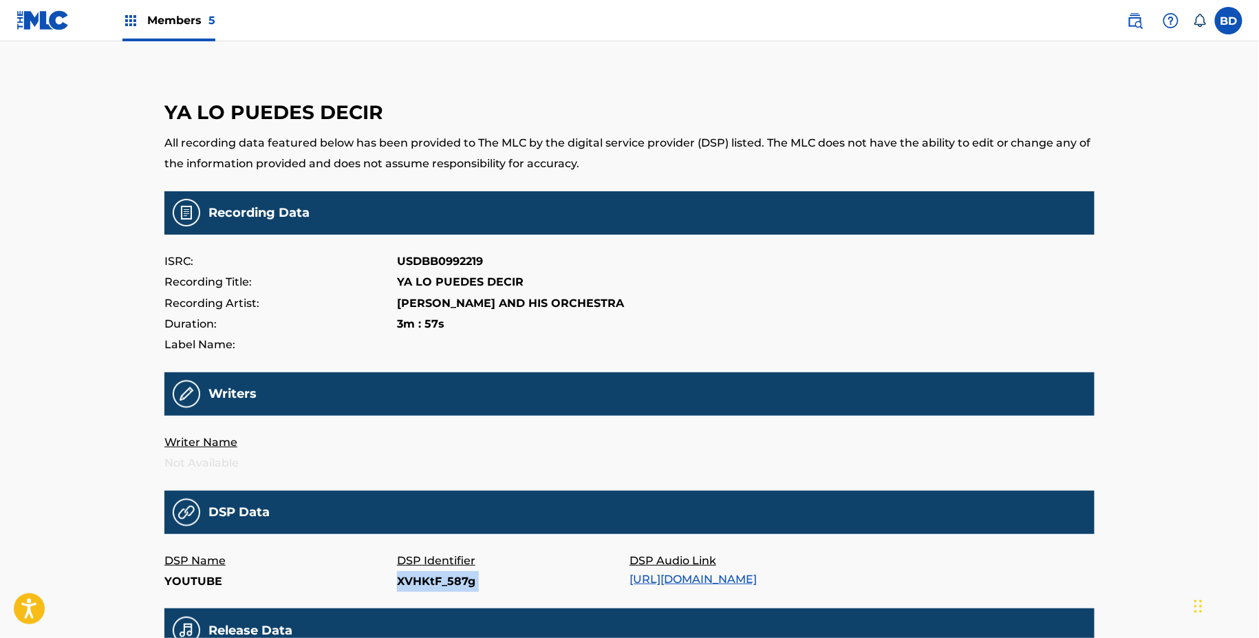
click at [402, 582] on p "XVHKtF_587g" at bounding box center [513, 581] width 233 height 21
copy p "XVHKtF_587g"
click at [419, 570] on p "DSP Identifier" at bounding box center [513, 561] width 233 height 21
click at [421, 577] on p "302945638" at bounding box center [513, 581] width 233 height 21
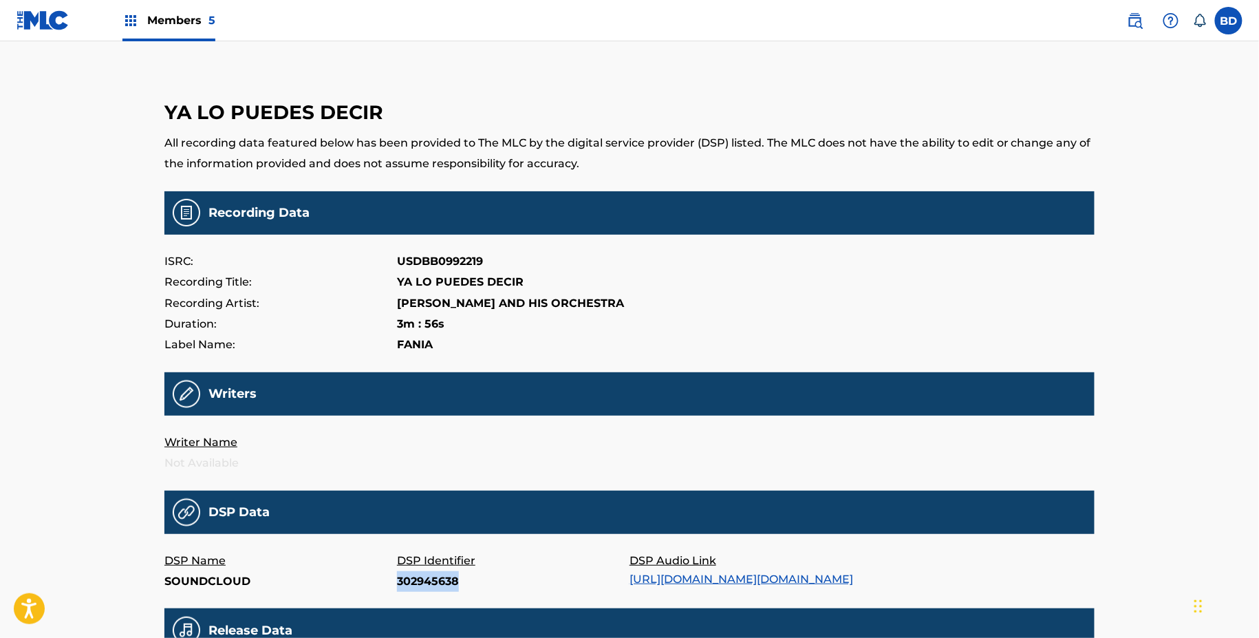
click at [421, 577] on p "302945638" at bounding box center [513, 581] width 233 height 21
copy p "302945638"
click at [420, 587] on p "85415077" at bounding box center [513, 581] width 233 height 21
copy p "85415077"
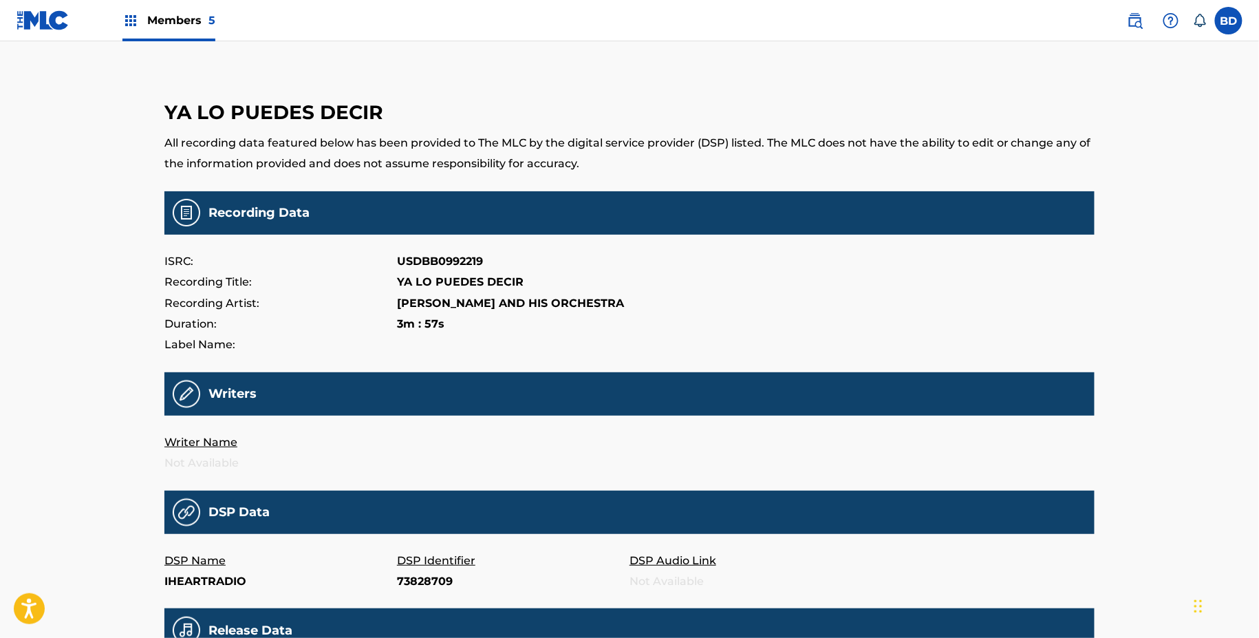
click at [420, 588] on p "73828709" at bounding box center [513, 581] width 233 height 21
copy p "73828709"
